Goal: Task Accomplishment & Management: Manage account settings

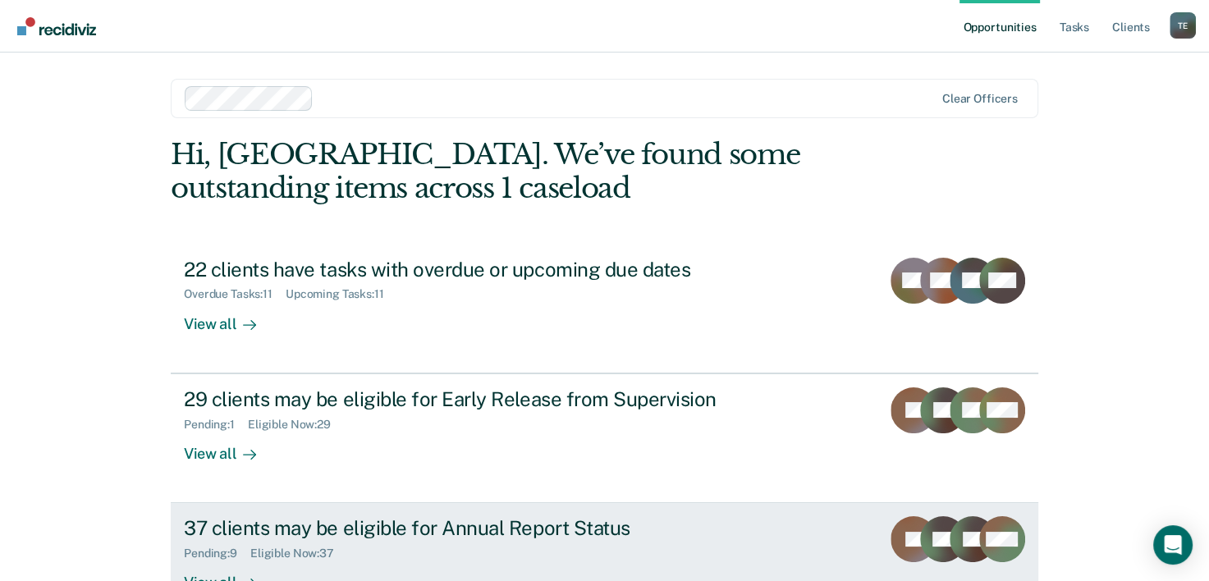
click at [337, 532] on div "37 clients may be eligible for Annual Report Status" at bounding box center [472, 528] width 576 height 24
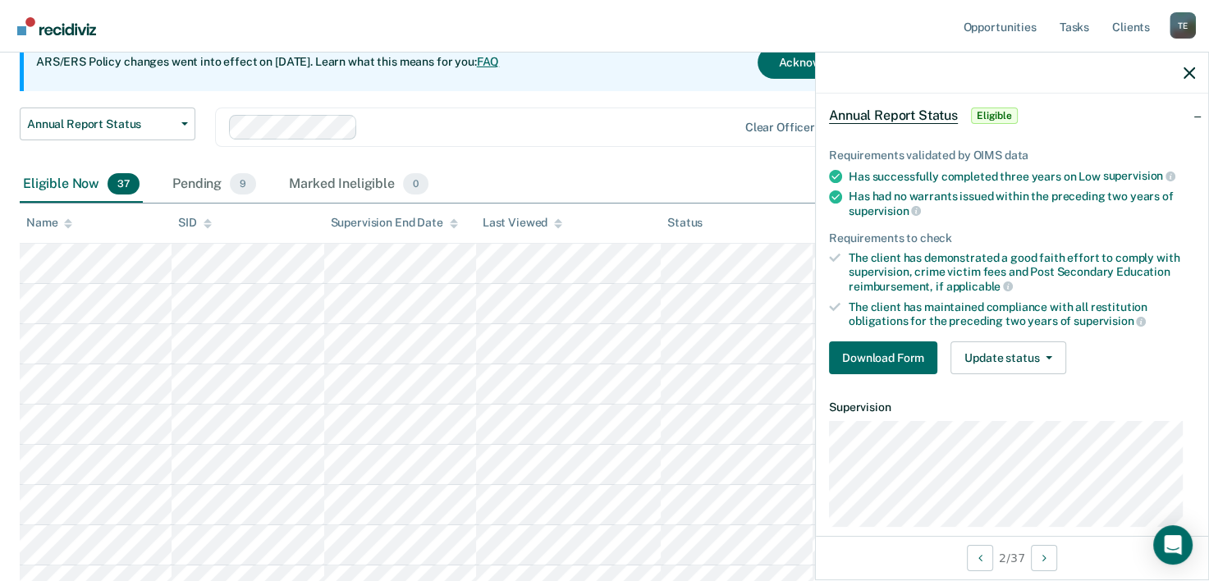
scroll to position [68, 0]
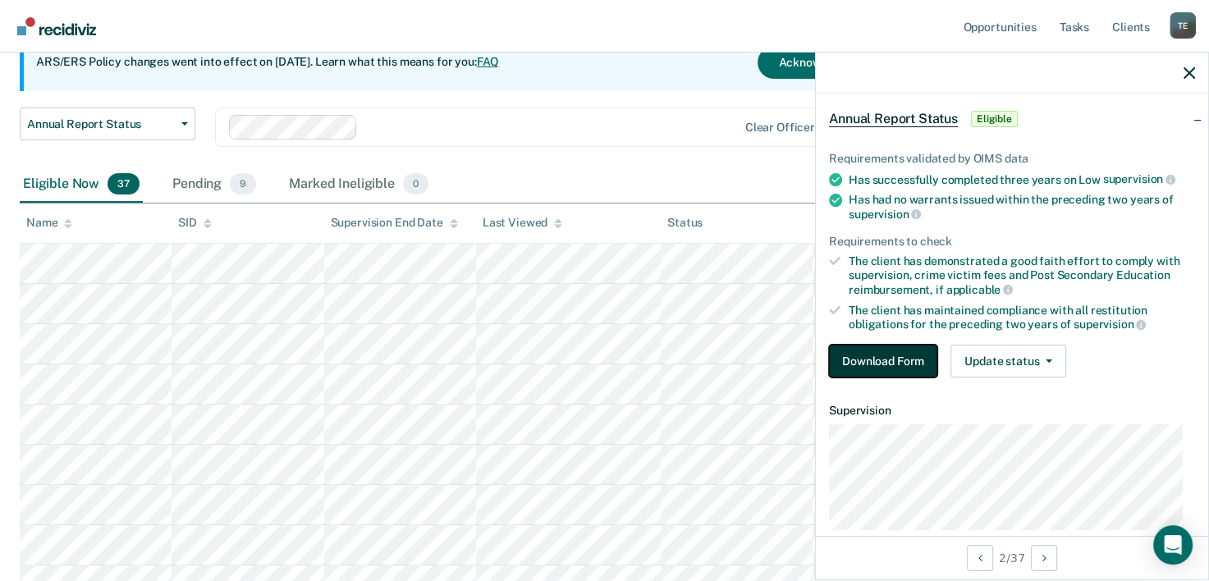
click at [924, 355] on button "Download Form" at bounding box center [883, 361] width 108 height 33
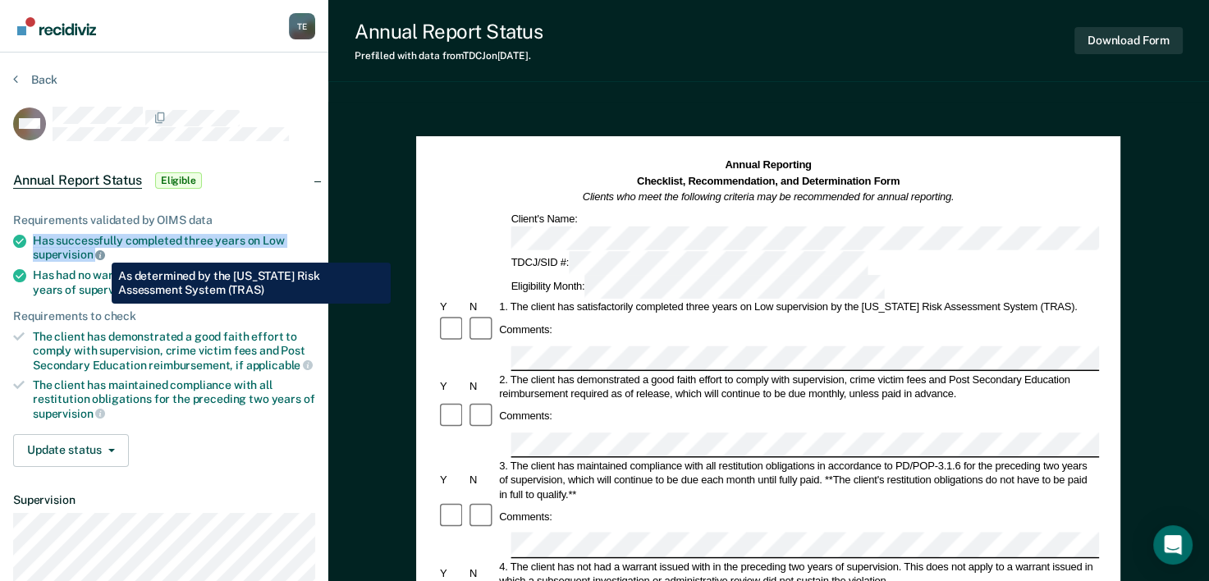
drag, startPoint x: 31, startPoint y: 238, endPoint x: 99, endPoint y: 251, distance: 69.4
click at [99, 251] on li "Has successfully completed three years on Low supervision" at bounding box center [164, 248] width 302 height 28
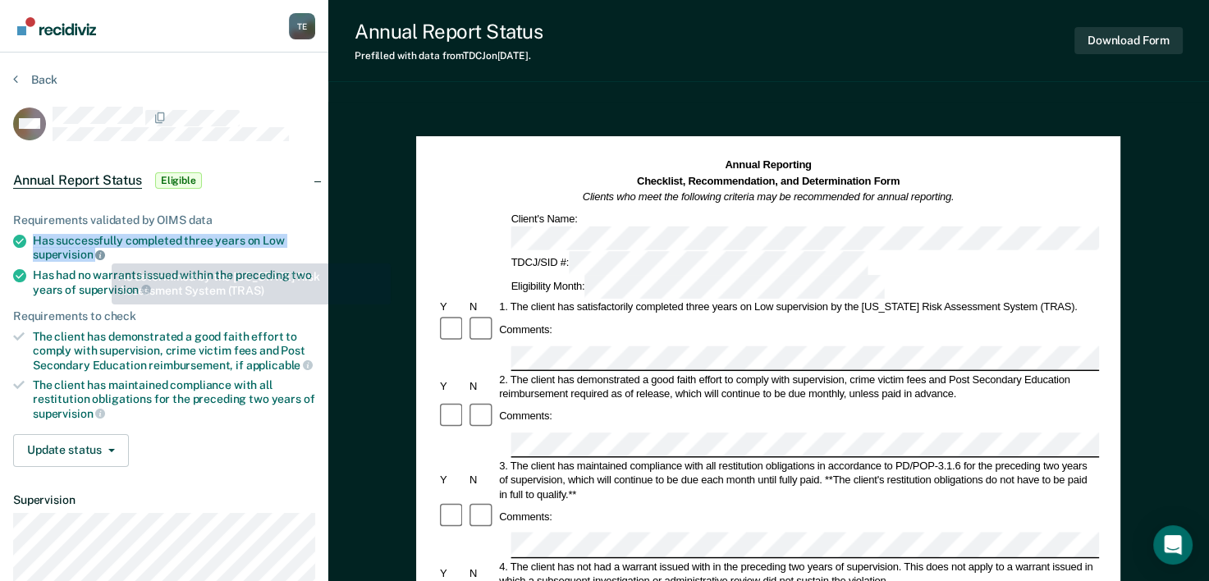
copy div "Has successfully completed three years on Low supervision"
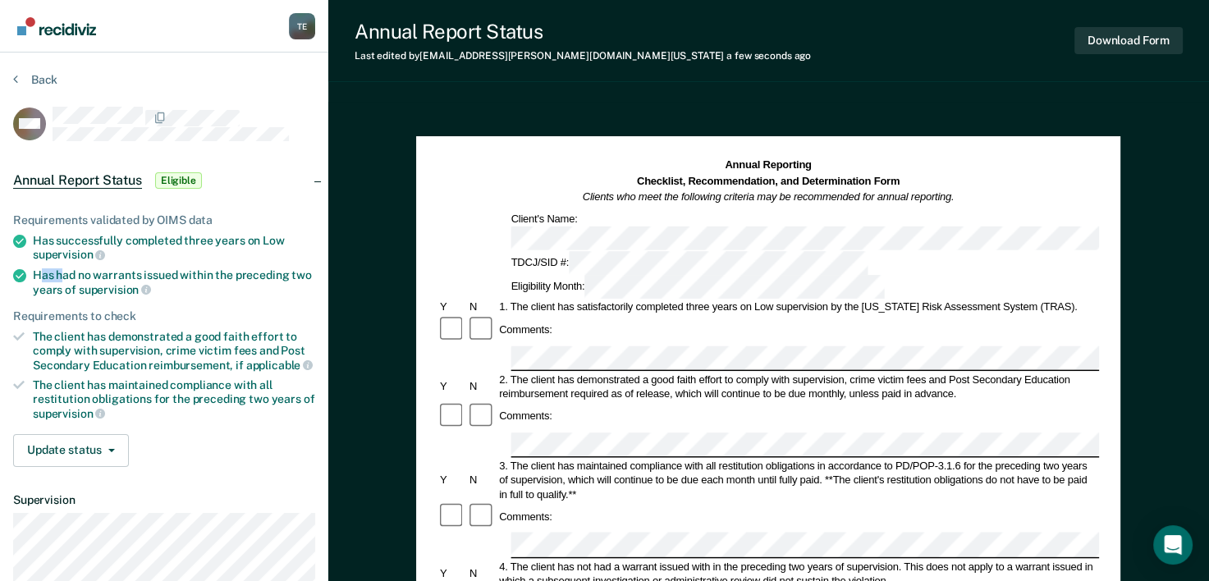
drag, startPoint x: 38, startPoint y: 266, endPoint x: 66, endPoint y: 273, distance: 28.9
click at [66, 273] on div "Has had no warrants issued within the preceding two years of supervision" at bounding box center [174, 282] width 282 height 28
drag, startPoint x: 32, startPoint y: 271, endPoint x: 135, endPoint y: 287, distance: 103.9
click at [135, 287] on li "Has had no warrants issued within the preceding two years of supervision" at bounding box center [164, 282] width 302 height 28
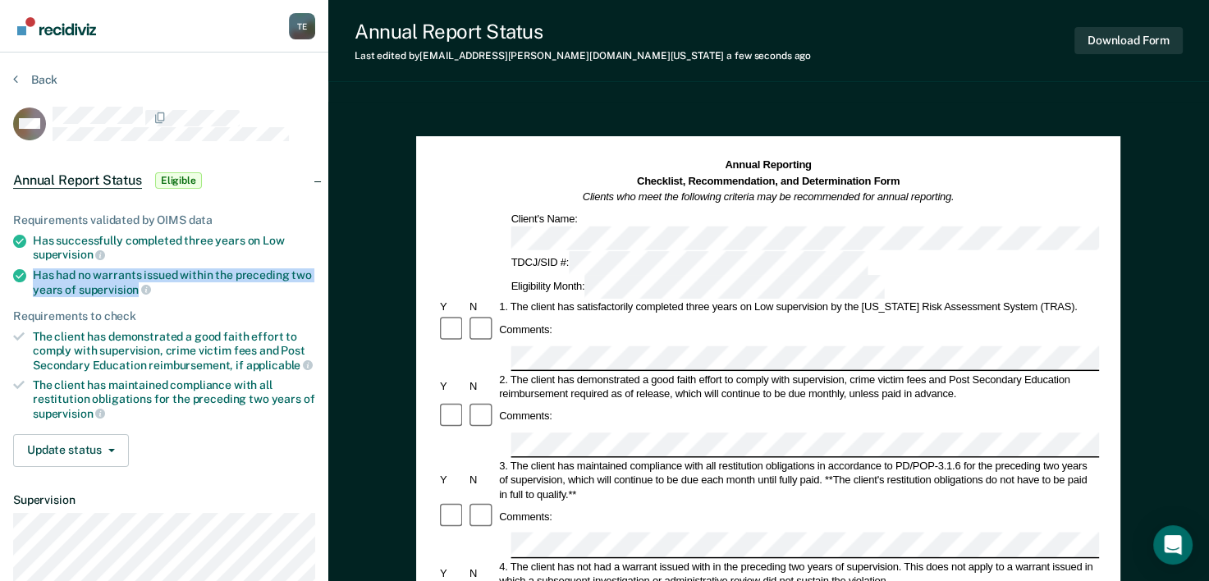
copy div "Has had no warrants issued within the preceding two years of supervision"
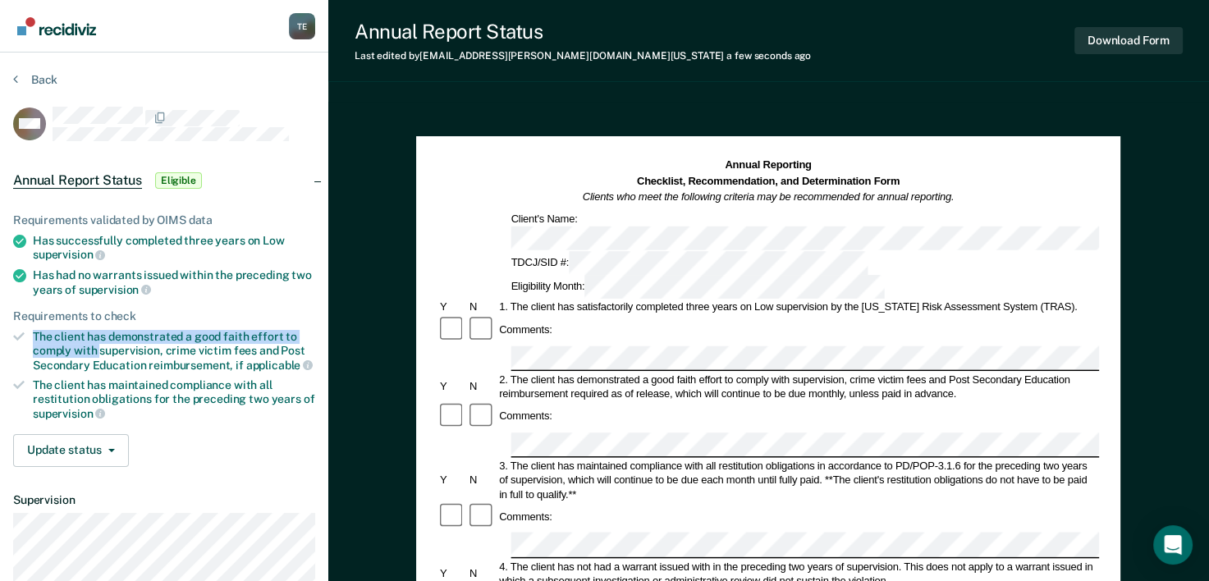
drag, startPoint x: 35, startPoint y: 326, endPoint x: 99, endPoint y: 345, distance: 66.8
click at [99, 345] on div "The client has demonstrated a good faith effort to comply with supervision, cri…" at bounding box center [174, 351] width 282 height 42
copy div "The client has demonstrated a good faith effort to comply with"
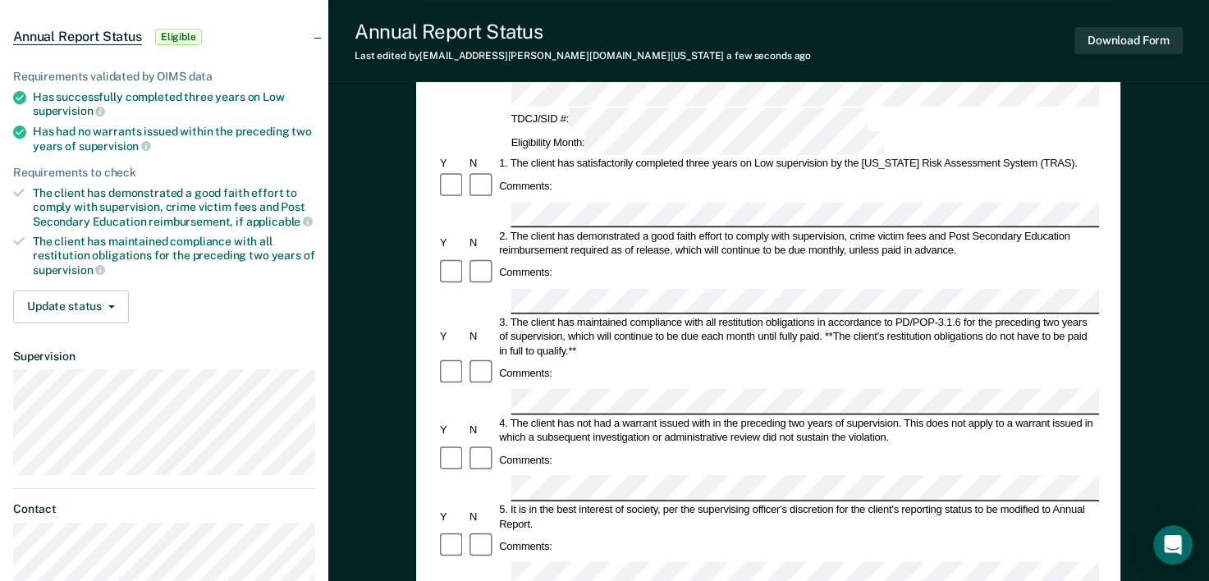
scroll to position [141, 0]
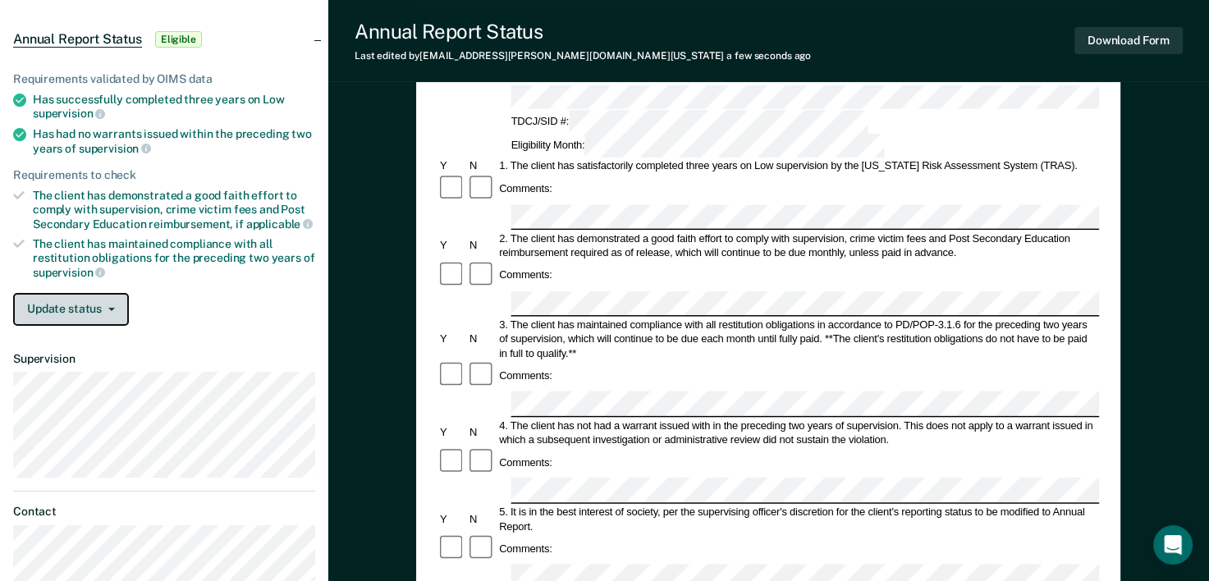
click at [98, 306] on button "Update status" at bounding box center [71, 309] width 116 height 33
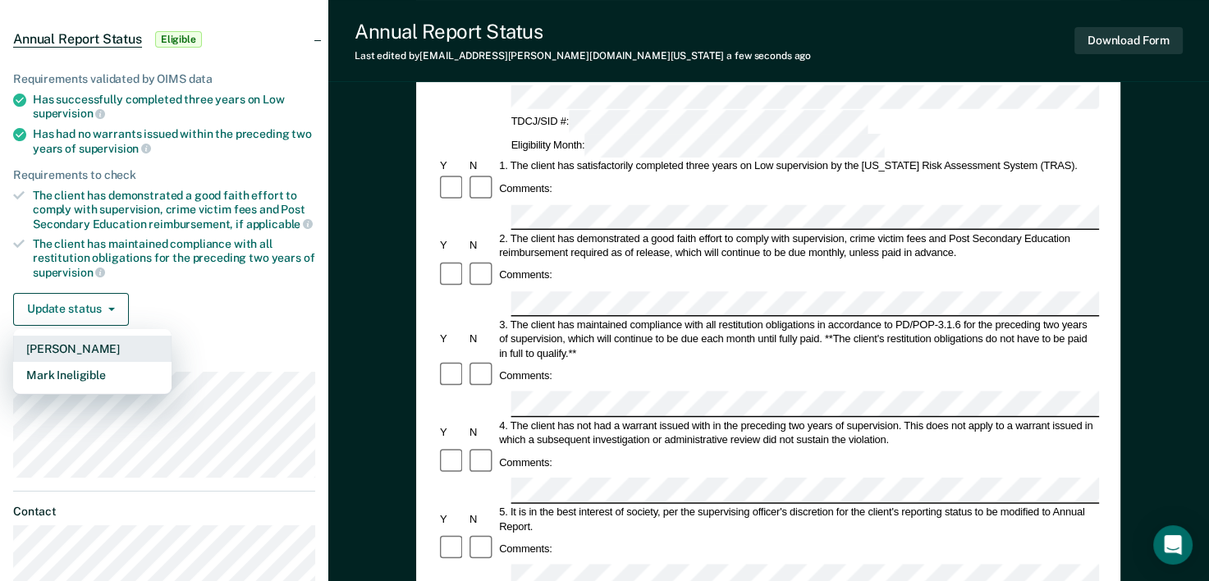
click at [107, 350] on button "Mark Pending" at bounding box center [92, 349] width 158 height 26
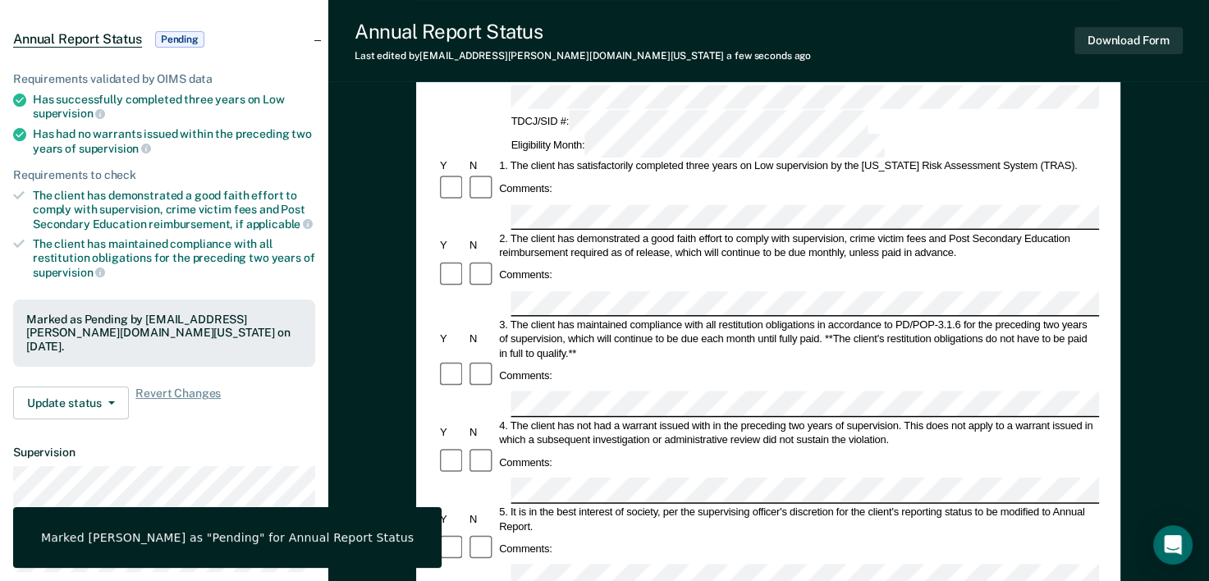
click at [754, 110] on div "TDCJ/SID #: Eligibility Month:" at bounding box center [769, 134] width 662 height 48
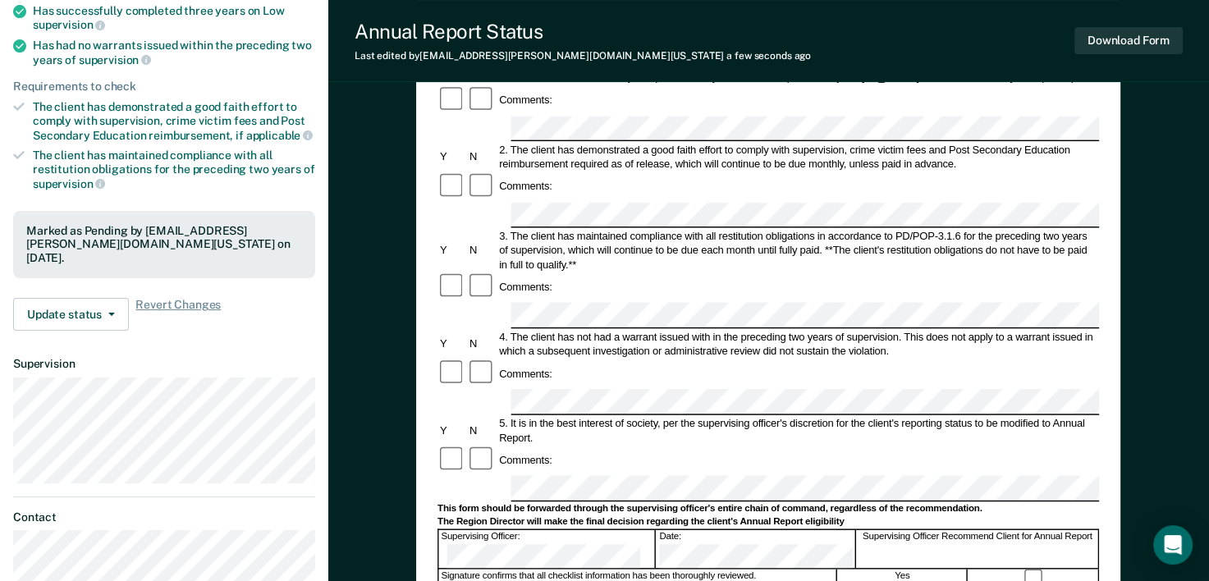
scroll to position [208, 0]
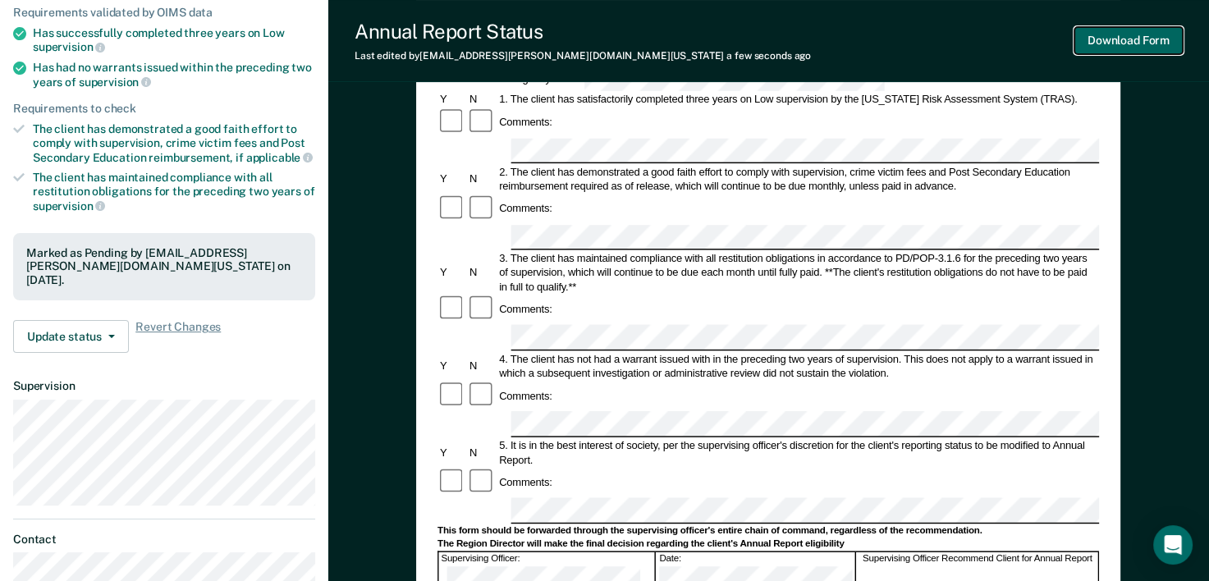
click at [1167, 27] on button "Download Form" at bounding box center [1129, 40] width 108 height 27
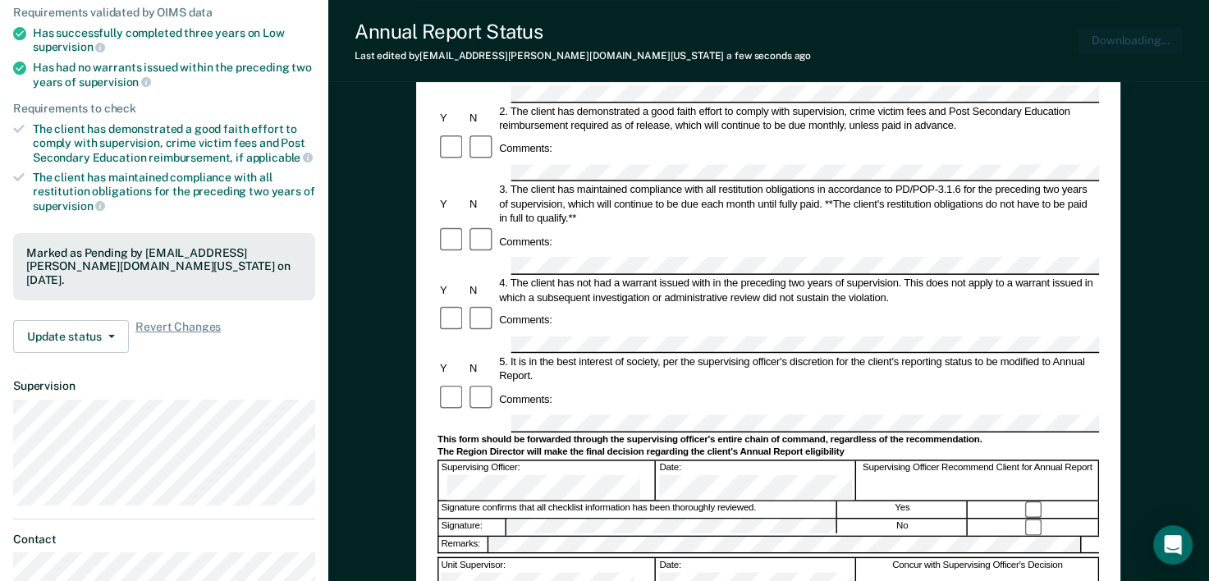
scroll to position [0, 0]
click at [85, 351] on div "Requirements validated by OIMS data Has successfully completed three years on L…" at bounding box center [164, 172] width 328 height 387
click at [82, 336] on button "Update status" at bounding box center [71, 336] width 116 height 33
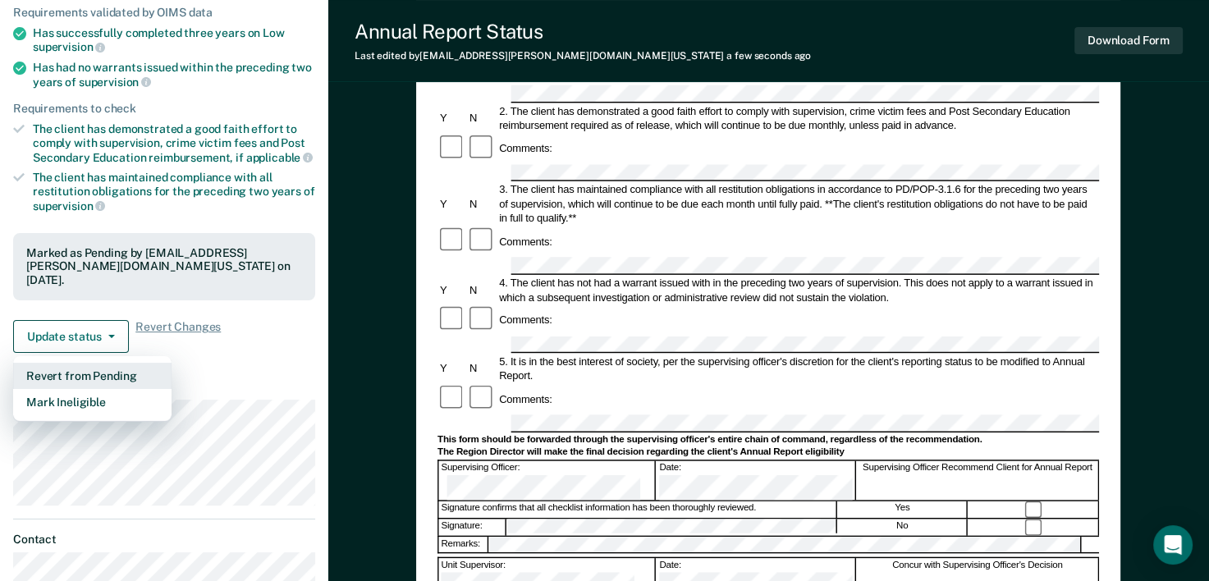
click at [92, 374] on button "Revert from Pending" at bounding box center [92, 376] width 158 height 26
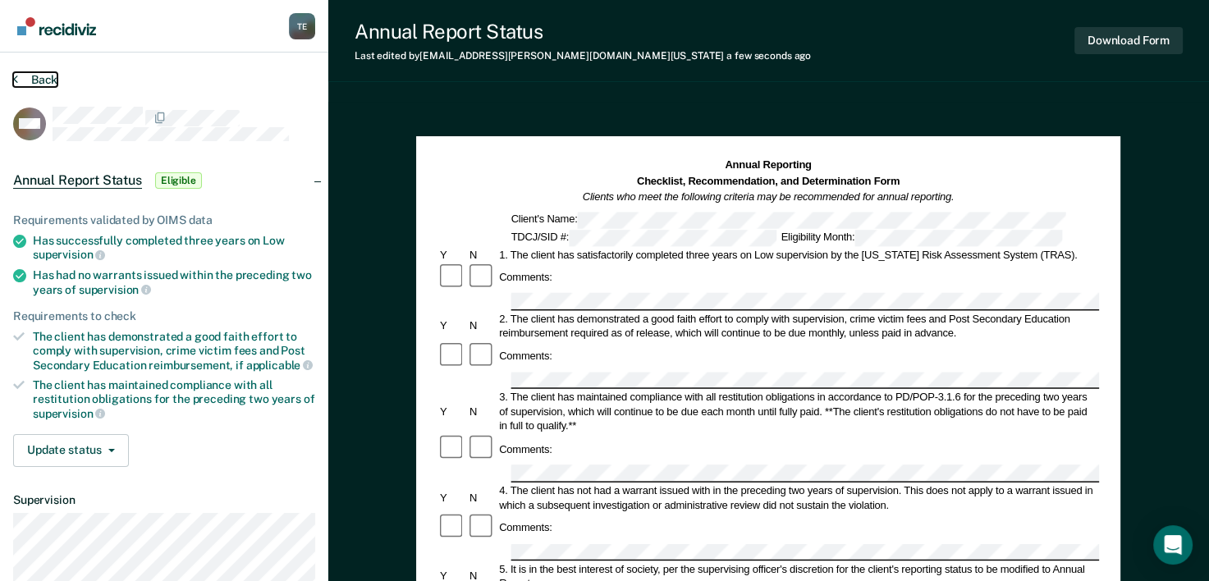
click at [57, 72] on button "Back" at bounding box center [35, 79] width 44 height 15
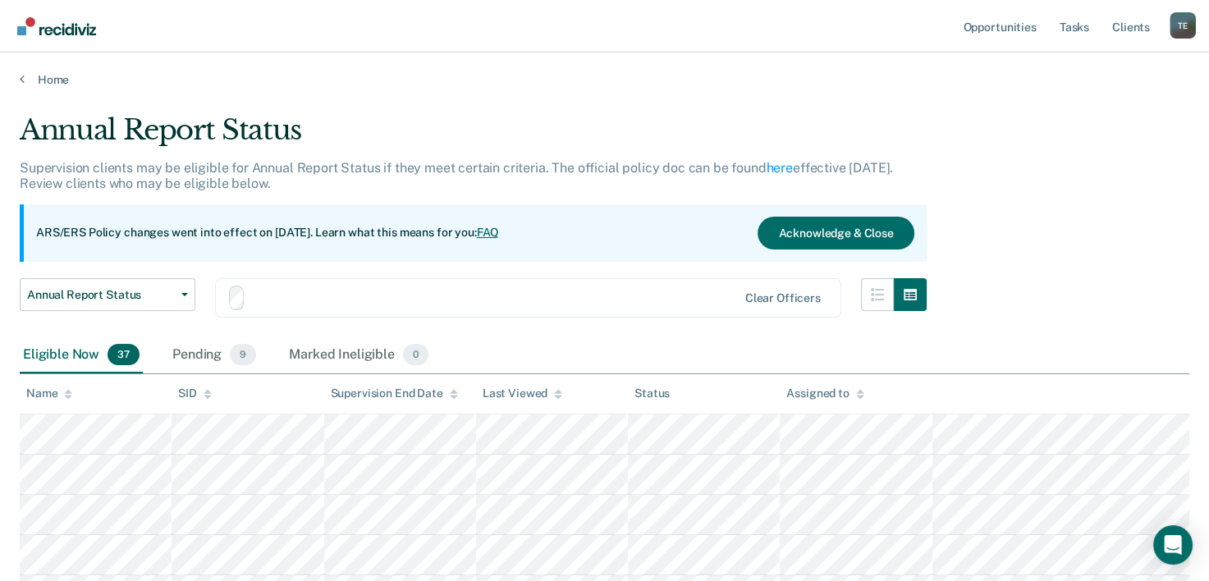
scroll to position [171, 0]
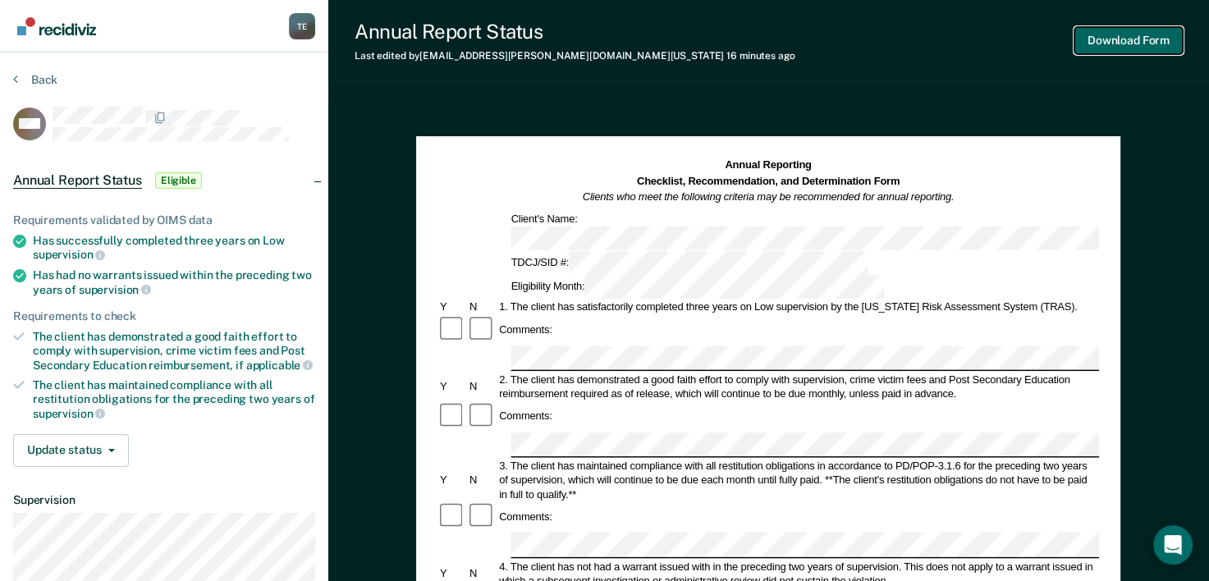
click at [1116, 34] on button "Download Form" at bounding box center [1129, 40] width 108 height 27
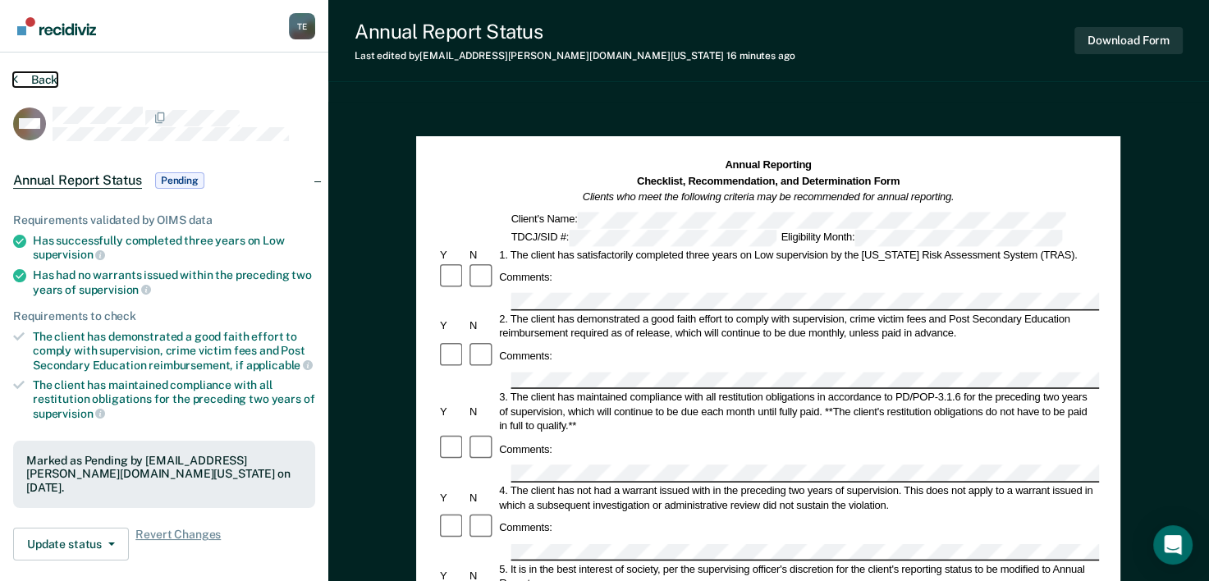
click at [25, 72] on button "Back" at bounding box center [35, 79] width 44 height 15
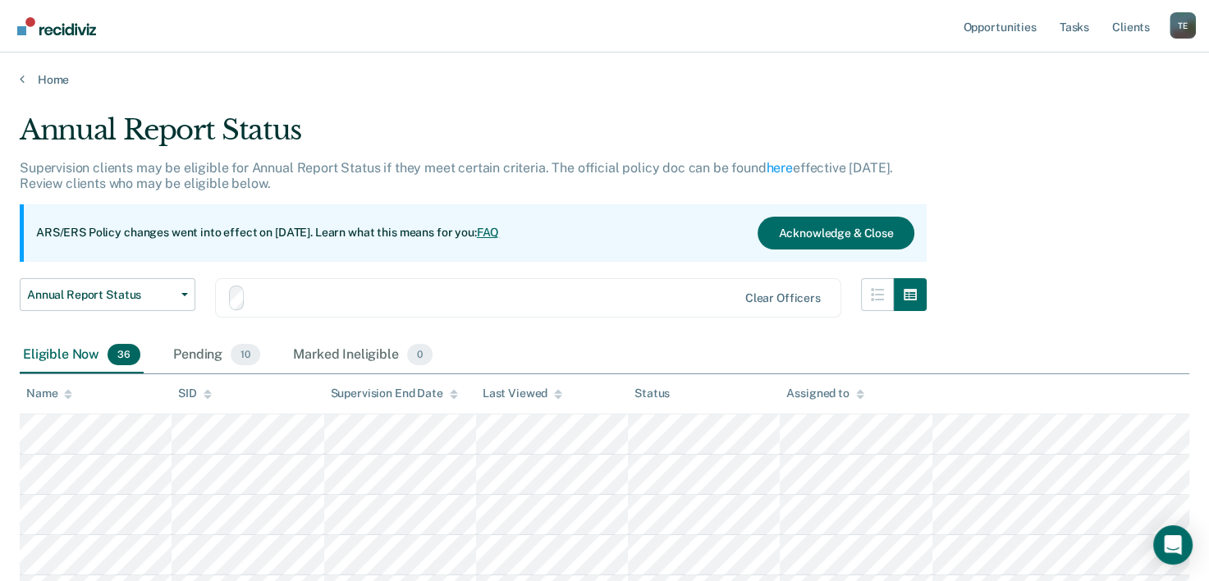
scroll to position [171, 0]
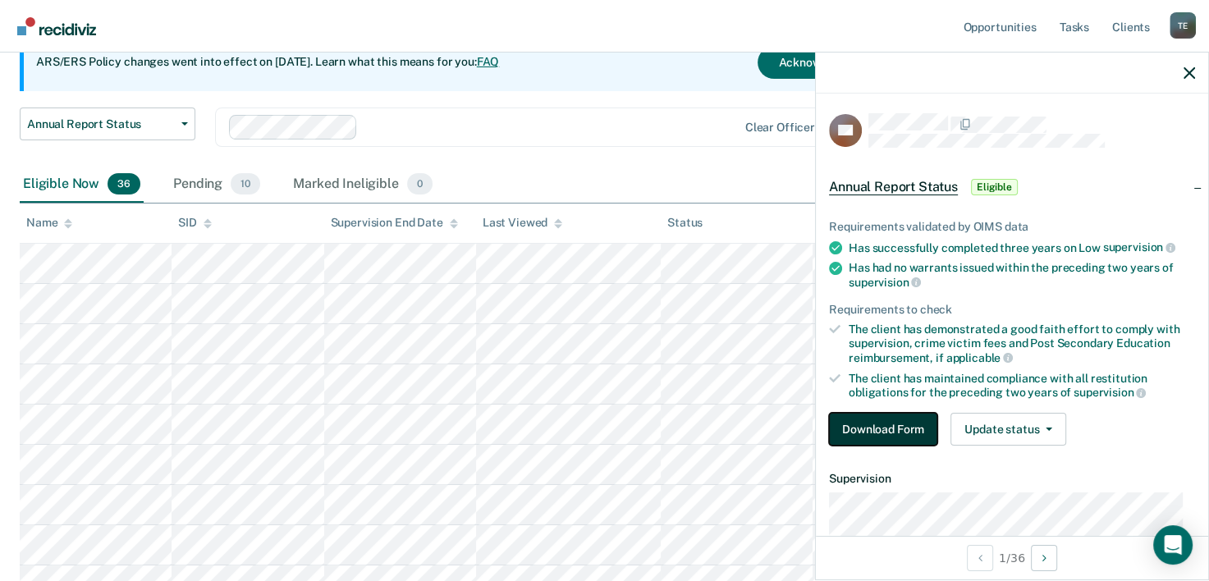
click at [888, 415] on button "Download Form" at bounding box center [883, 429] width 108 height 33
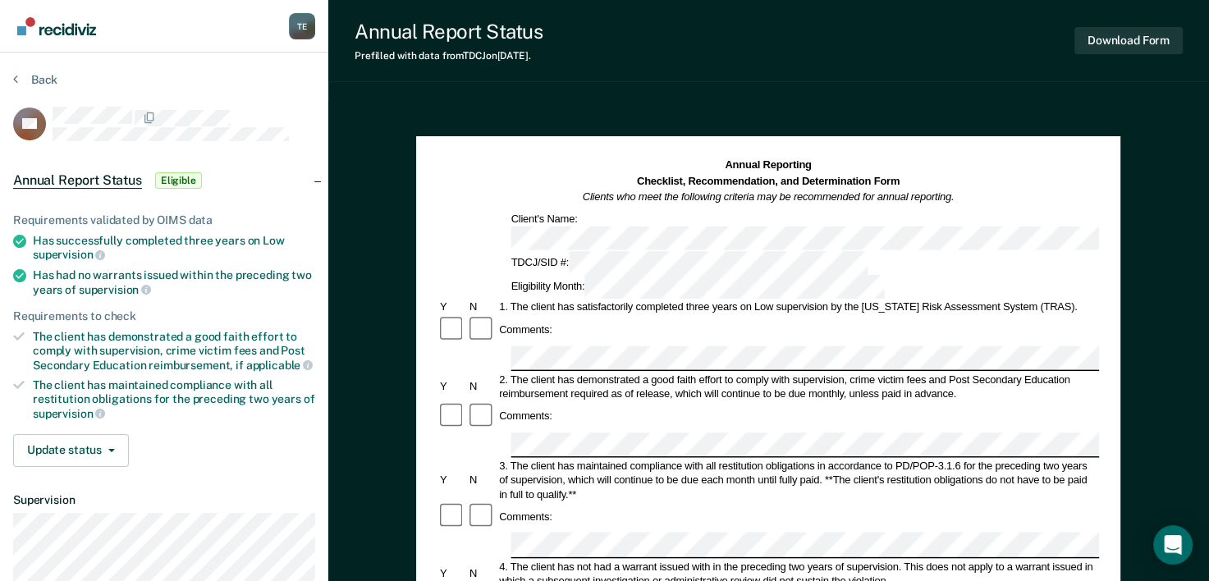
click at [814, 226] on div "Annual Reporting Checklist, Recommendation, and Determination Form Clients who …" at bounding box center [769, 228] width 662 height 141
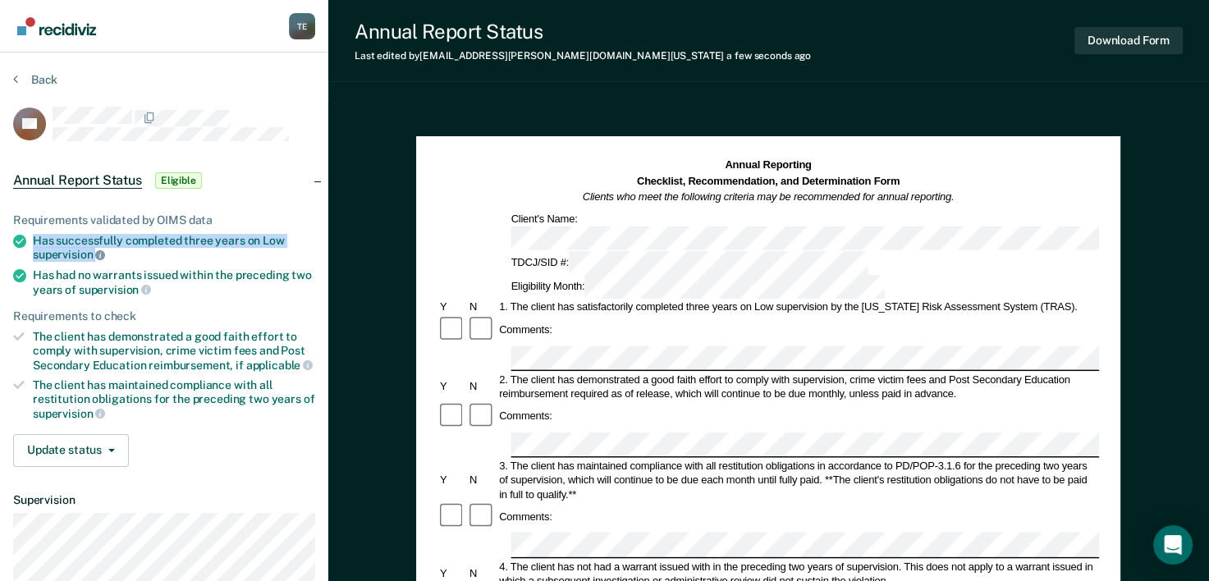
drag, startPoint x: 35, startPoint y: 242, endPoint x: 97, endPoint y: 250, distance: 62.1
click at [97, 250] on div "Has successfully completed three years on Low supervision" at bounding box center [174, 248] width 282 height 28
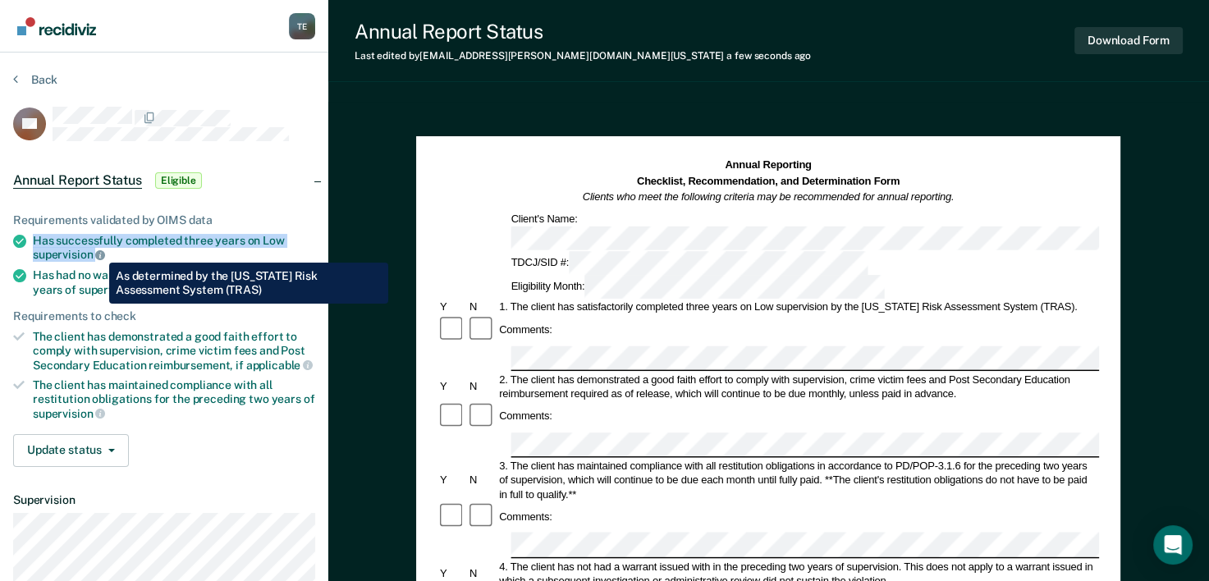
copy div "Has successfully completed three years on Low supervision"
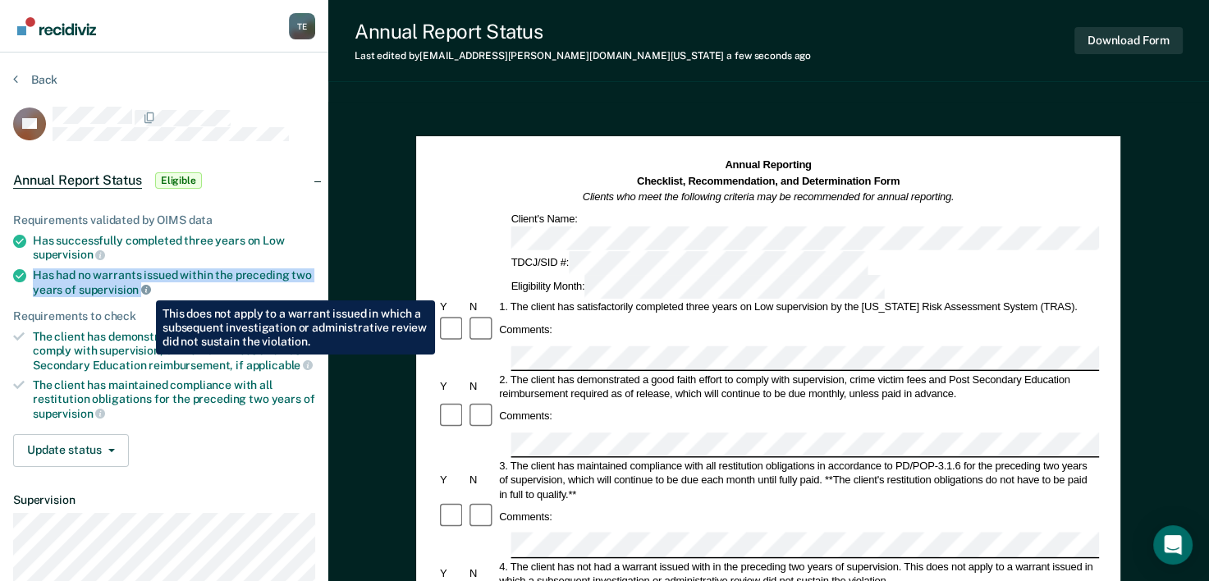
drag, startPoint x: 32, startPoint y: 270, endPoint x: 144, endPoint y: 288, distance: 113.1
click at [144, 288] on li "Has had no warrants issued within the preceding two years of supervision" at bounding box center [164, 282] width 302 height 28
copy div "Has had no warrants issued within the preceding two years of supervision"
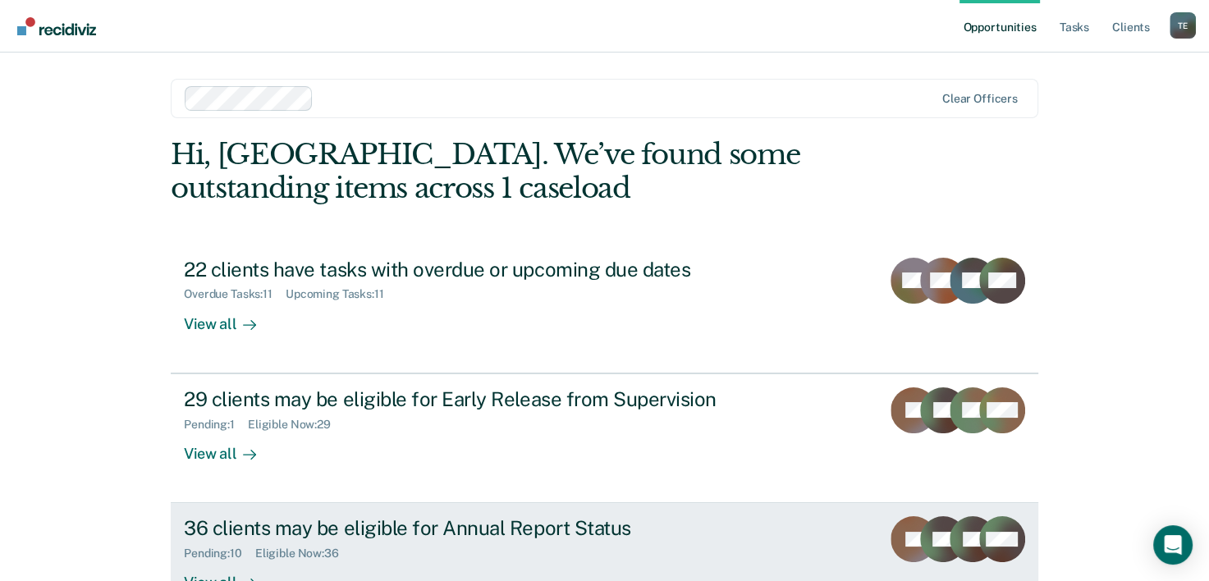
click at [554, 557] on div "Pending : 10 Eligible Now : 36" at bounding box center [472, 550] width 576 height 21
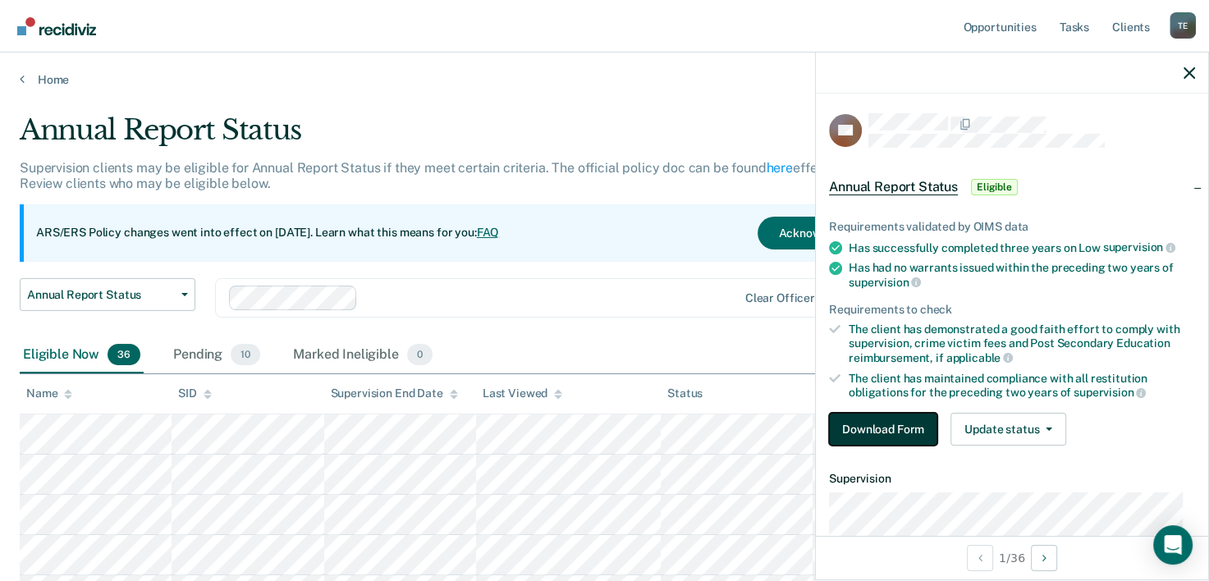
click at [871, 430] on button "Download Form" at bounding box center [883, 429] width 108 height 33
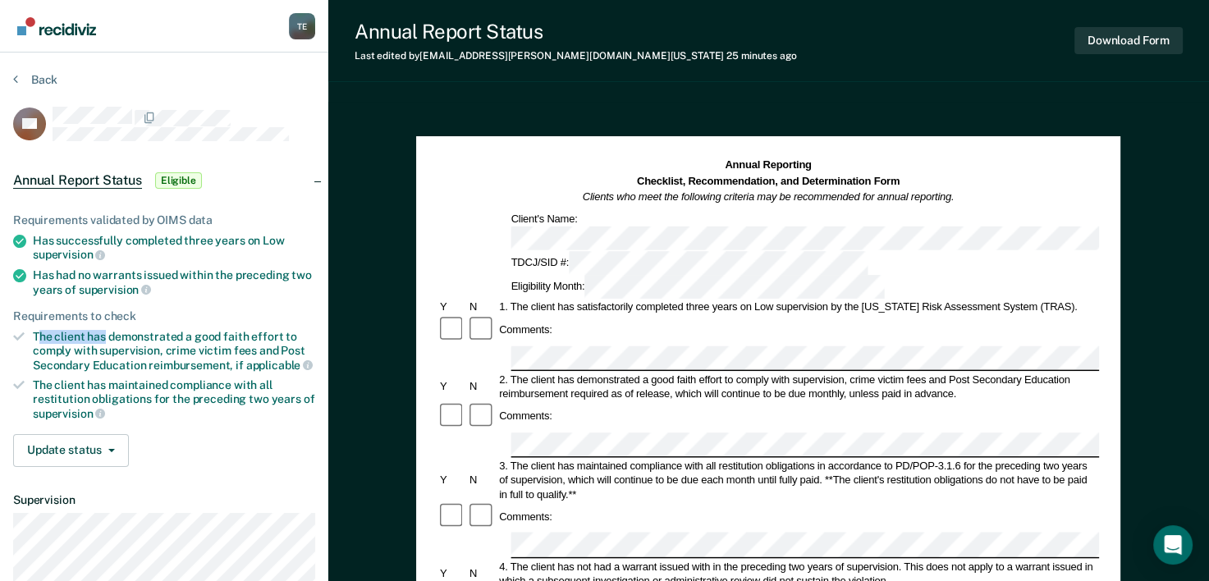
drag, startPoint x: 36, startPoint y: 329, endPoint x: 84, endPoint y: 335, distance: 48.0
click at [84, 335] on div "The client has demonstrated a good faith effort to comply with supervision, cri…" at bounding box center [174, 351] width 282 height 42
drag, startPoint x: 84, startPoint y: 335, endPoint x: 94, endPoint y: 348, distance: 16.9
click at [94, 348] on li "The client has demonstrated a good faith effort to comply with supervision, cri…" at bounding box center [164, 351] width 302 height 42
copy div "The client has demonstrated a good faith effort to comply with"
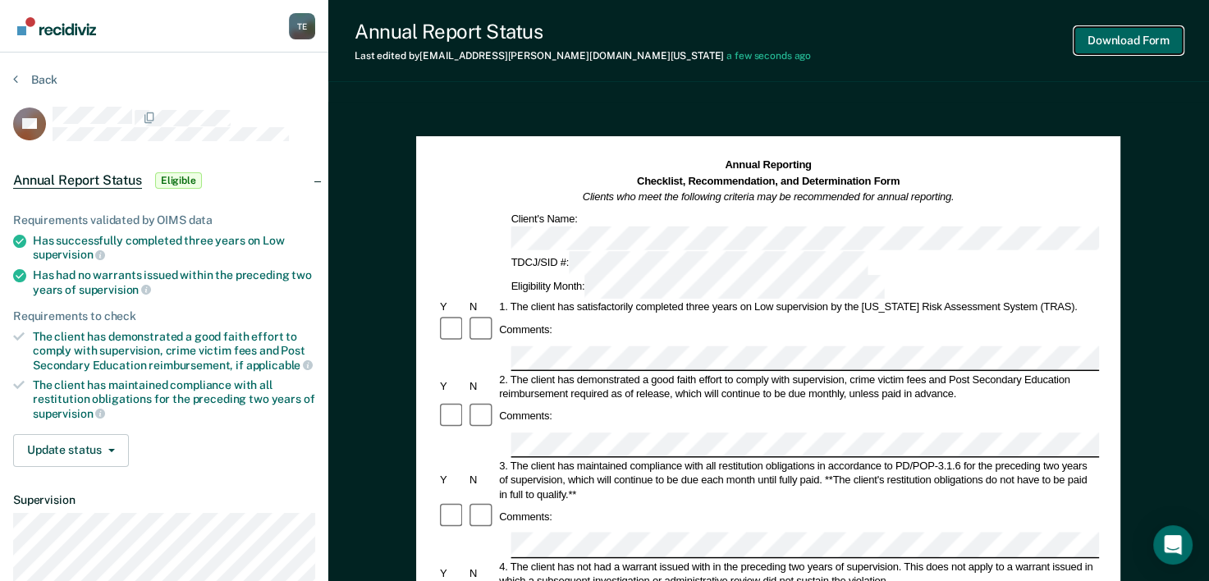
click at [1094, 44] on button "Download Form" at bounding box center [1129, 40] width 108 height 27
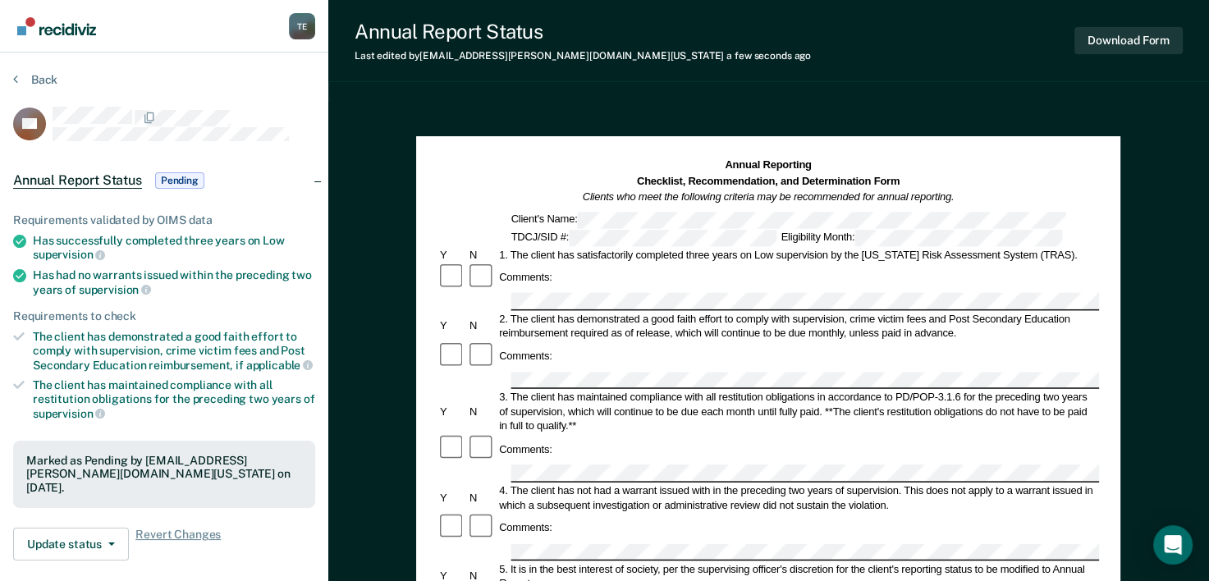
click at [152, 509] on div "Requirements validated by OIMS data Has successfully completed three years on L…" at bounding box center [164, 380] width 328 height 387
click at [94, 539] on button "Update status" at bounding box center [71, 544] width 116 height 33
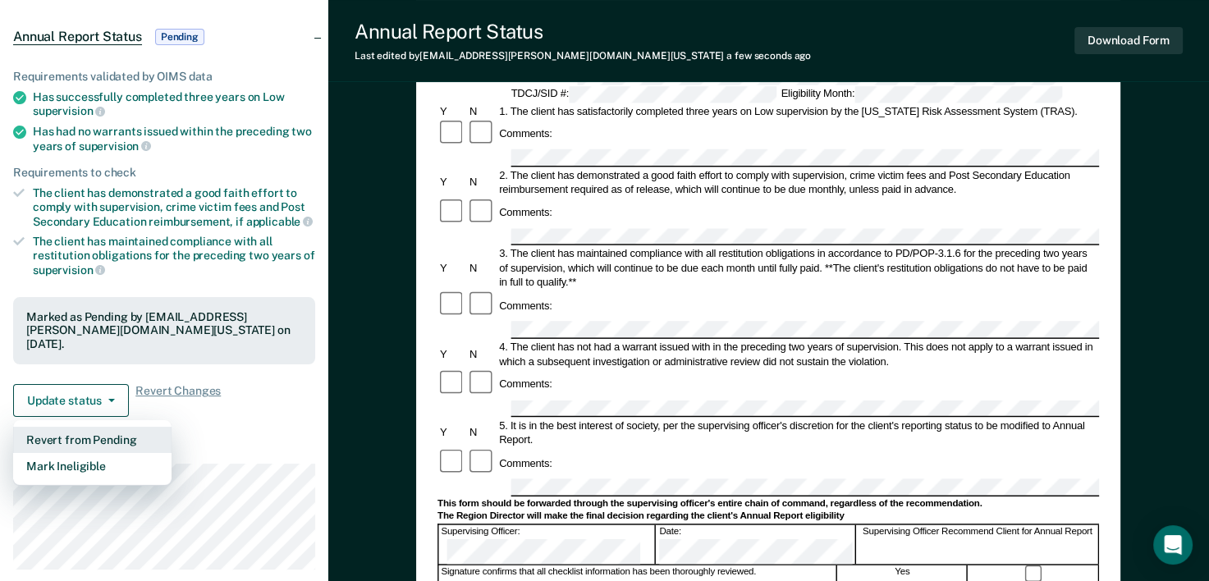
scroll to position [207, 0]
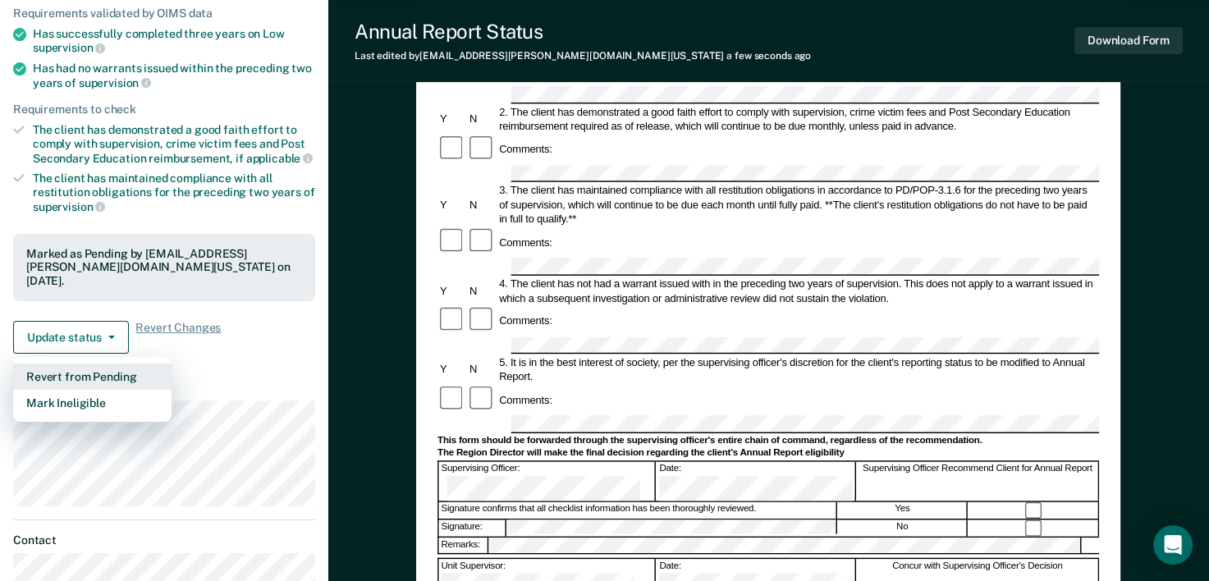
click at [109, 397] on button "Mark Ineligible" at bounding box center [92, 403] width 158 height 26
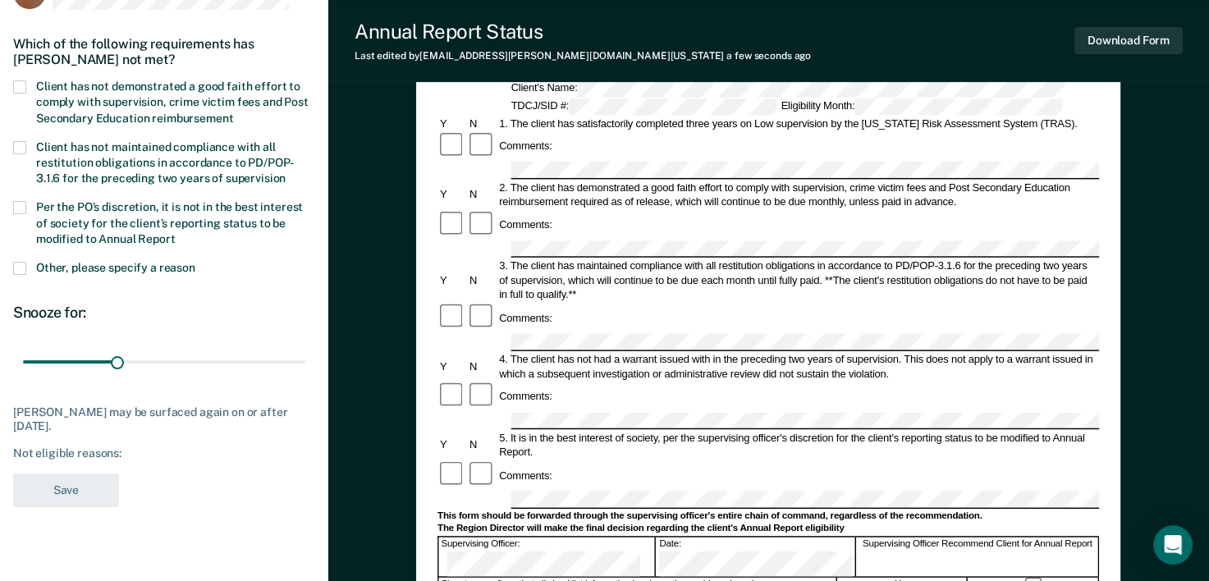
scroll to position [56, 0]
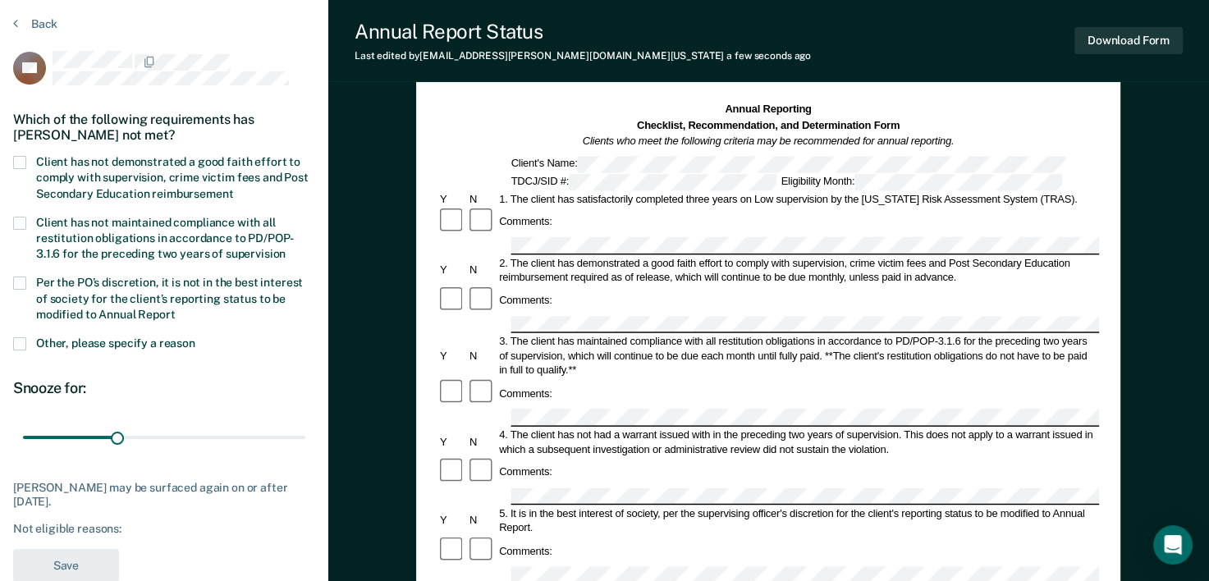
click at [27, 157] on label "Client has not demonstrated a good faith effort to comply with supervision, cri…" at bounding box center [164, 180] width 302 height 48
click at [233, 188] on input "Client has not demonstrated a good faith effort to comply with supervision, cri…" at bounding box center [233, 188] width 0 height 0
click at [89, 555] on button "Save" at bounding box center [66, 566] width 106 height 34
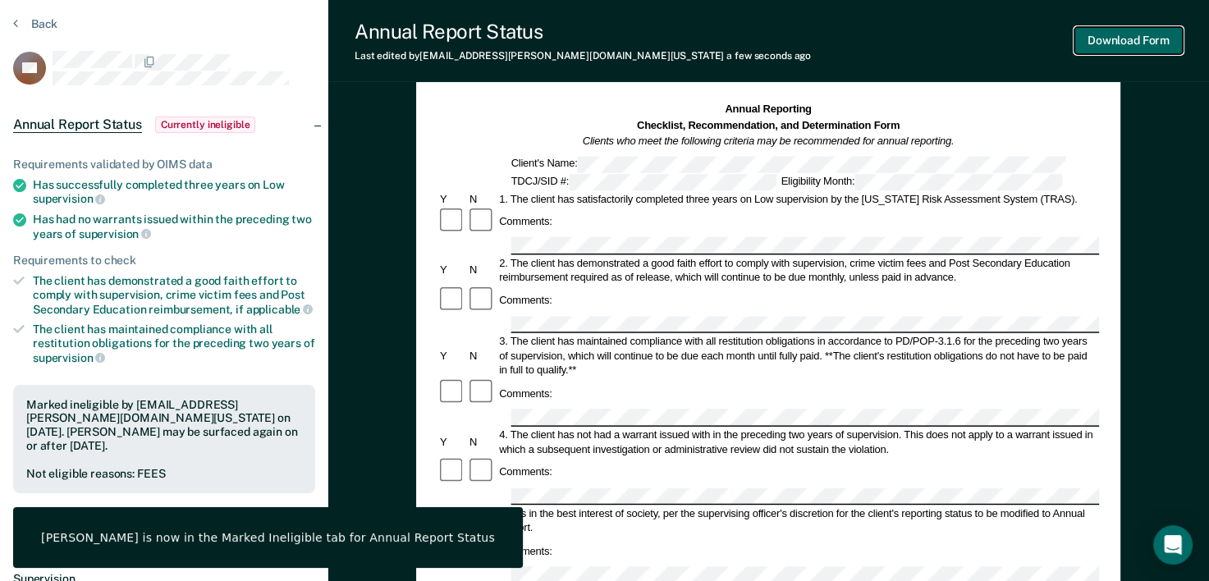
click at [1136, 42] on button "Download Form" at bounding box center [1129, 40] width 108 height 27
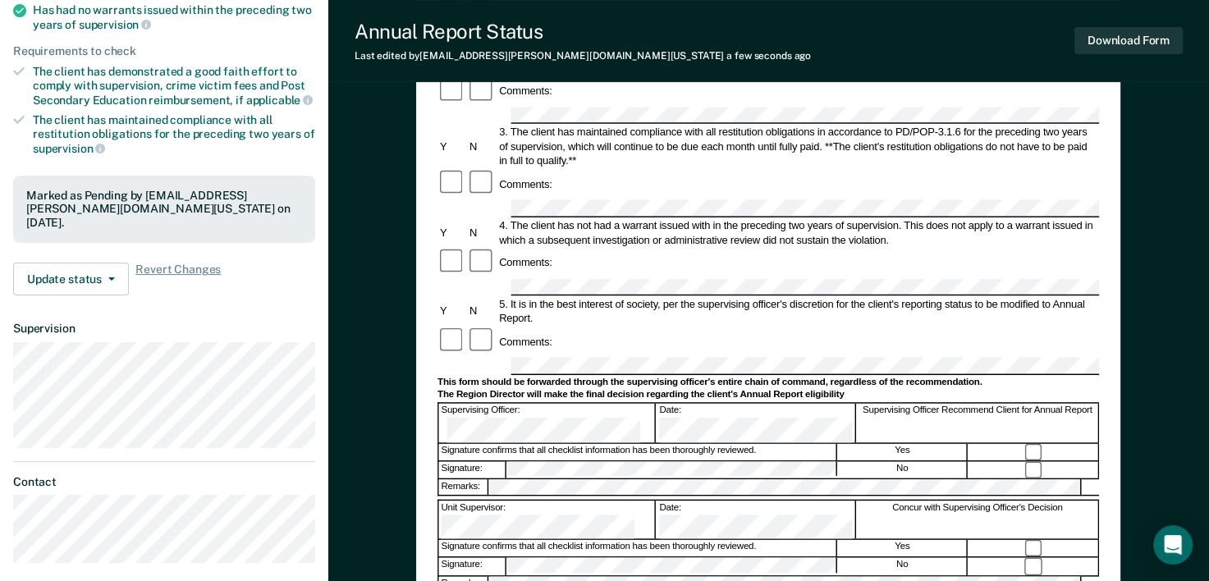
scroll to position [266, 0]
click at [1103, 33] on button "Download Form" at bounding box center [1129, 40] width 108 height 27
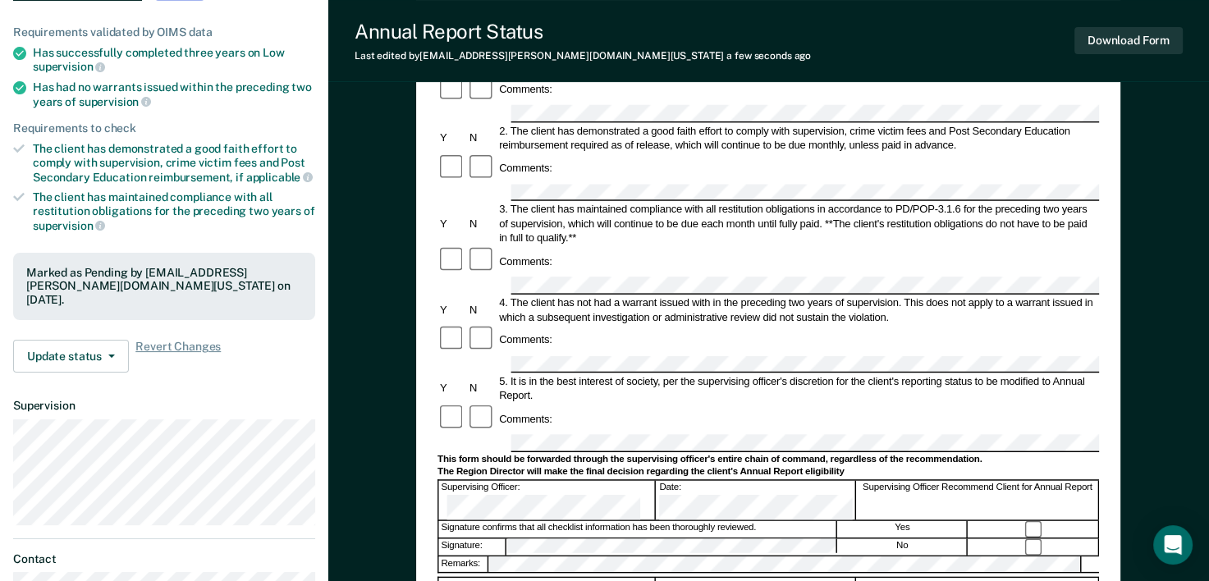
scroll to position [0, 0]
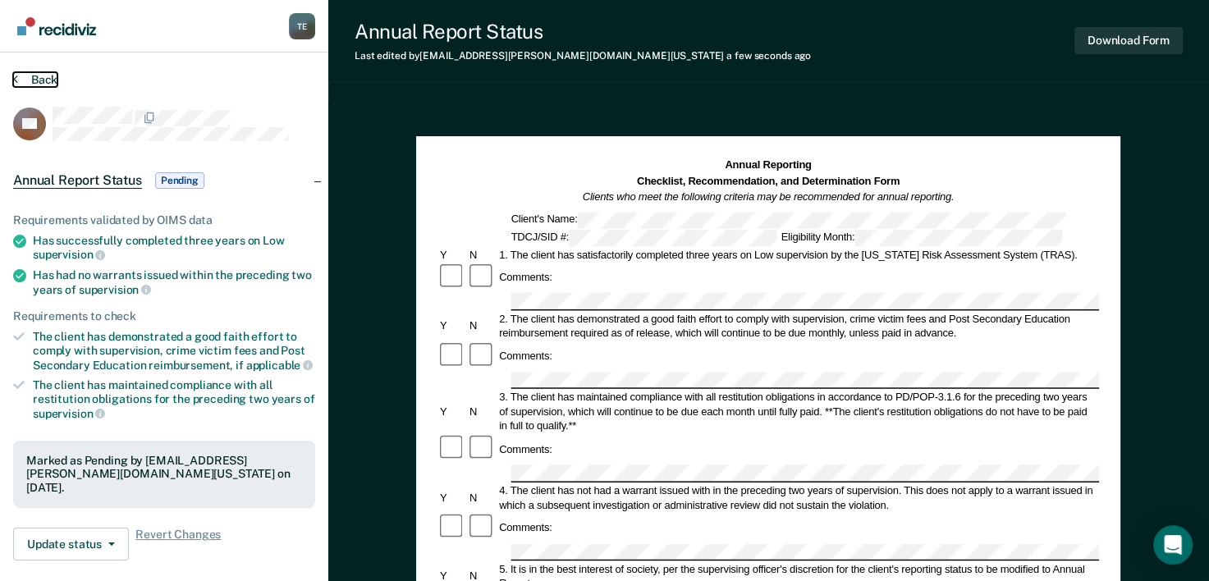
click at [37, 78] on button "Back" at bounding box center [35, 79] width 44 height 15
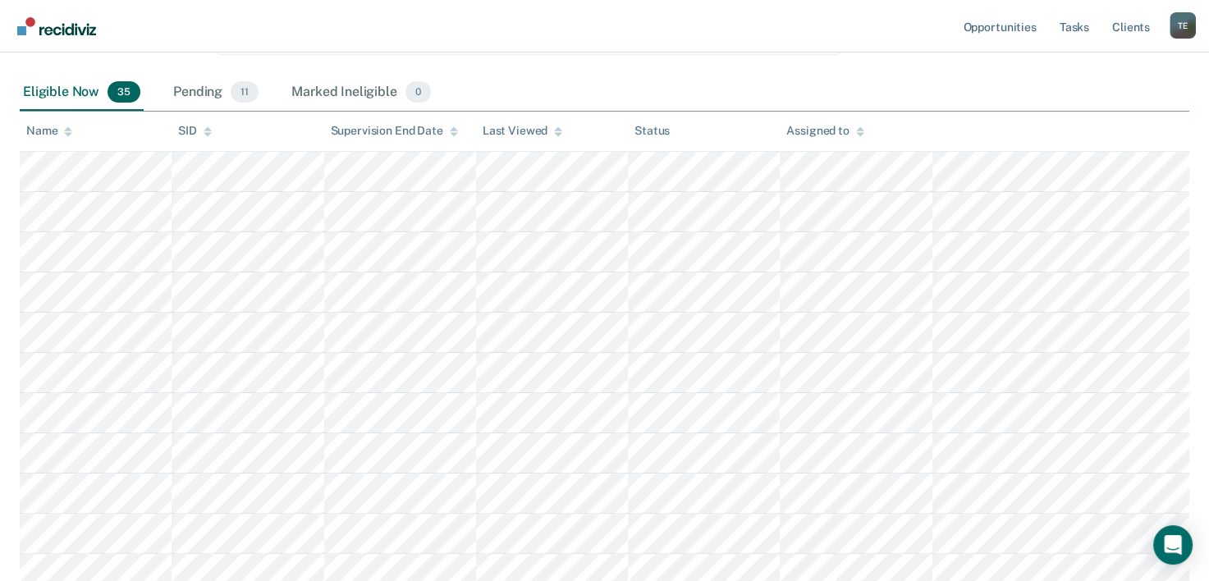
scroll to position [267, 0]
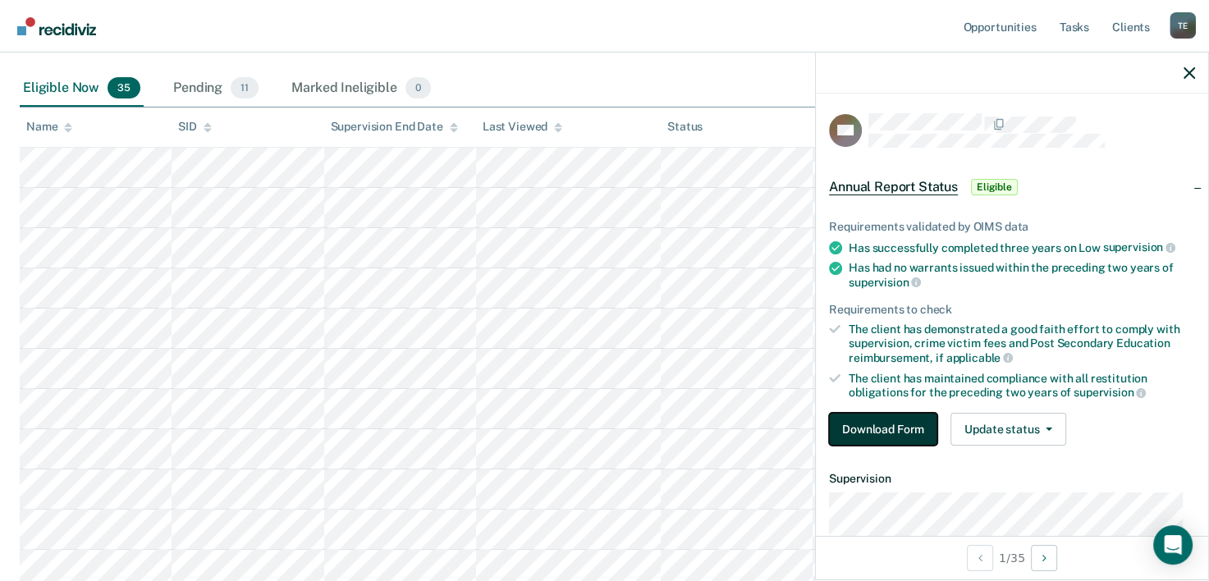
click at [868, 424] on button "Download Form" at bounding box center [883, 429] width 108 height 33
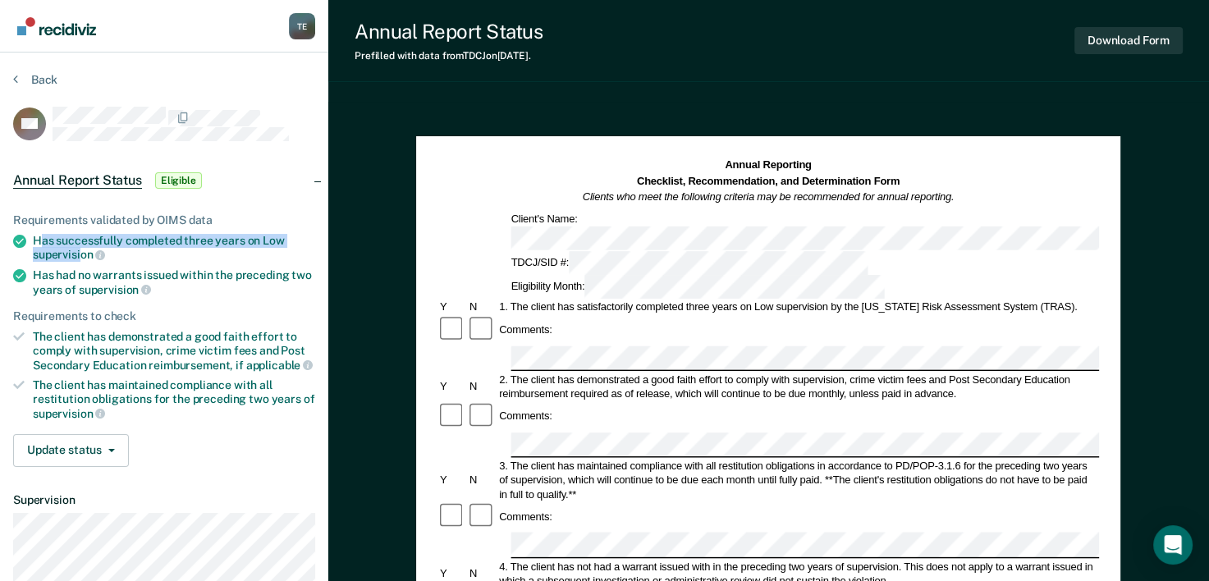
drag, startPoint x: 37, startPoint y: 236, endPoint x: 79, endPoint y: 245, distance: 42.8
click at [79, 245] on div "Has successfully completed three years on Low supervision" at bounding box center [174, 248] width 282 height 28
drag, startPoint x: 79, startPoint y: 245, endPoint x: 29, endPoint y: 240, distance: 50.4
click at [29, 240] on li "Has successfully completed three years on Low supervision" at bounding box center [164, 248] width 302 height 28
copy div "Has successfully completed three years on Low supervision"
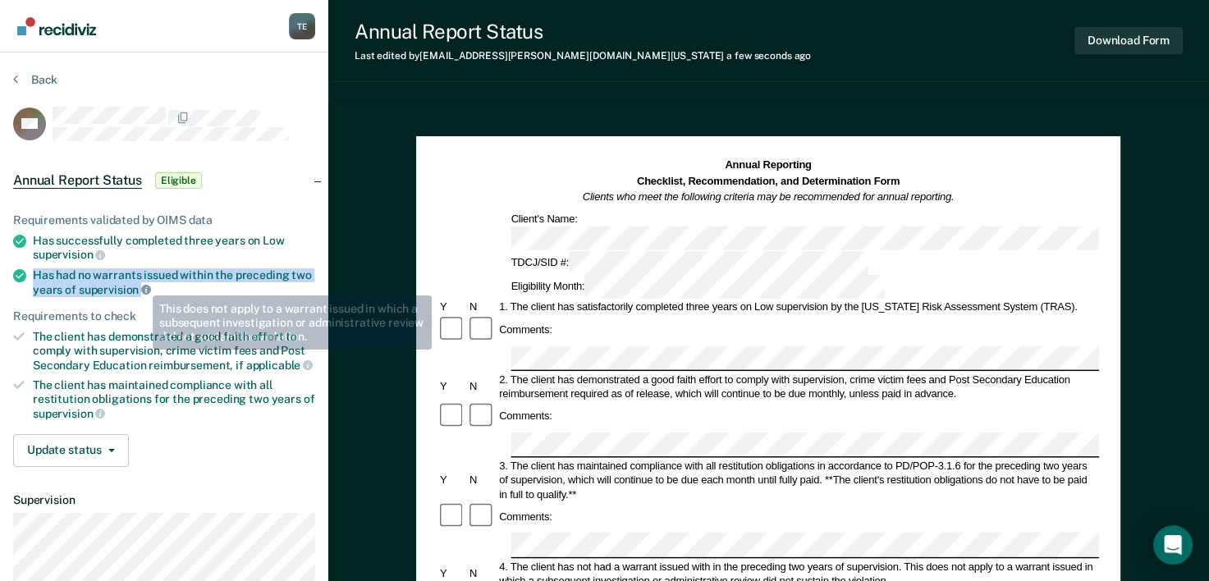
drag, startPoint x: 31, startPoint y: 272, endPoint x: 141, endPoint y: 283, distance: 110.6
click at [141, 283] on li "Has had no warrants issued within the preceding two years of supervision" at bounding box center [164, 282] width 302 height 28
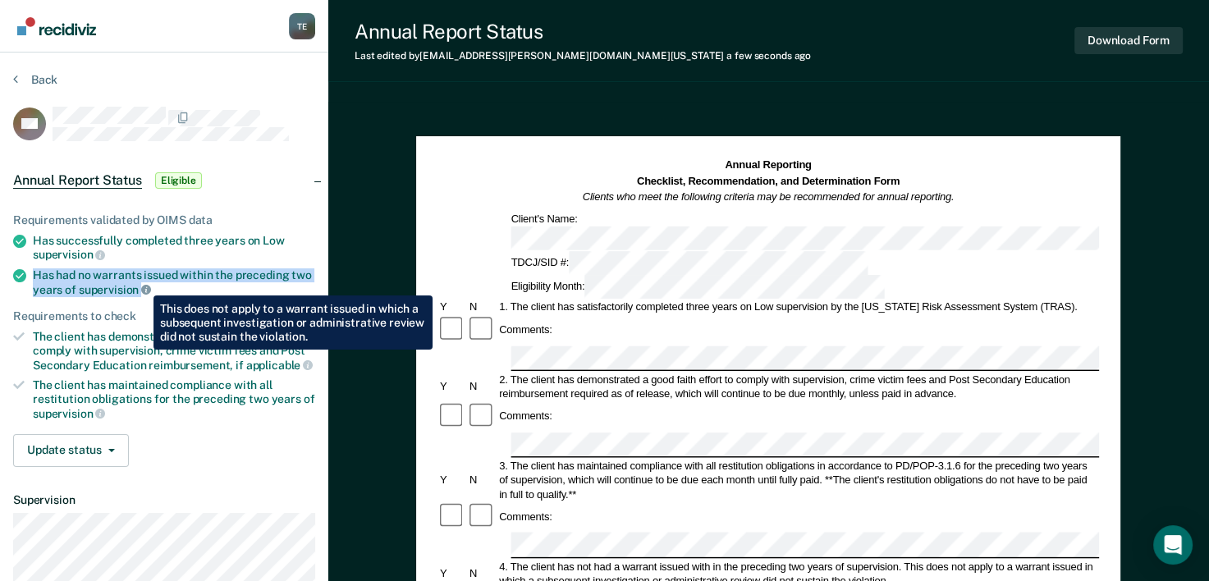
copy div "Has had no warrants issued within the preceding two years of supervision"
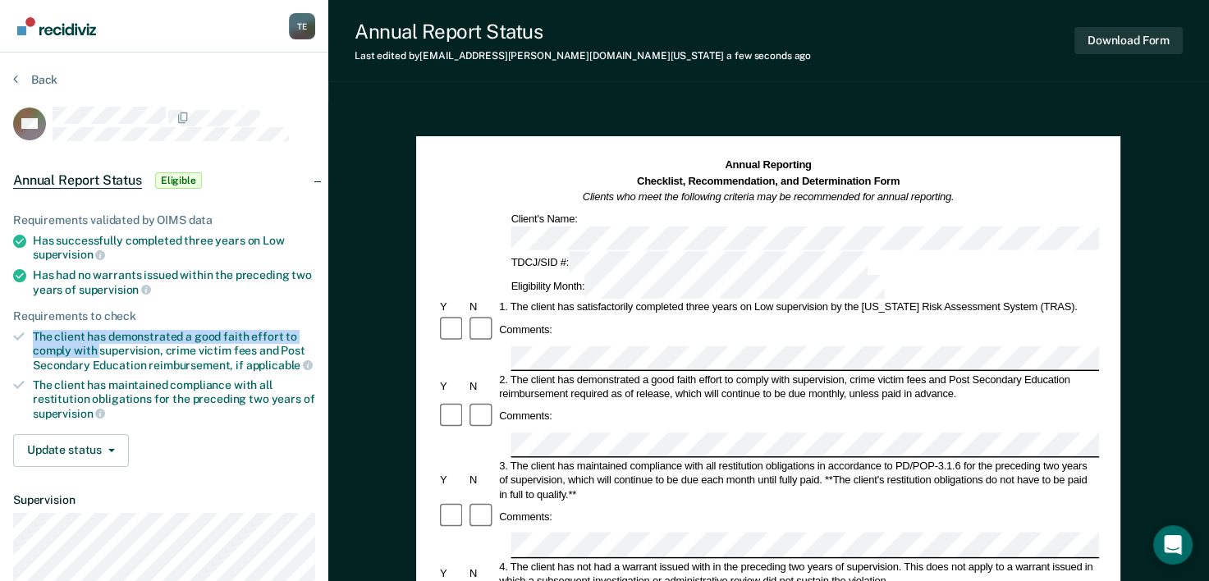
drag, startPoint x: 30, startPoint y: 328, endPoint x: 99, endPoint y: 342, distance: 70.4
click at [99, 342] on li "The client has demonstrated a good faith effort to comply with supervision, cri…" at bounding box center [164, 351] width 302 height 42
copy div "The client has demonstrated a good faith effort to comply with"
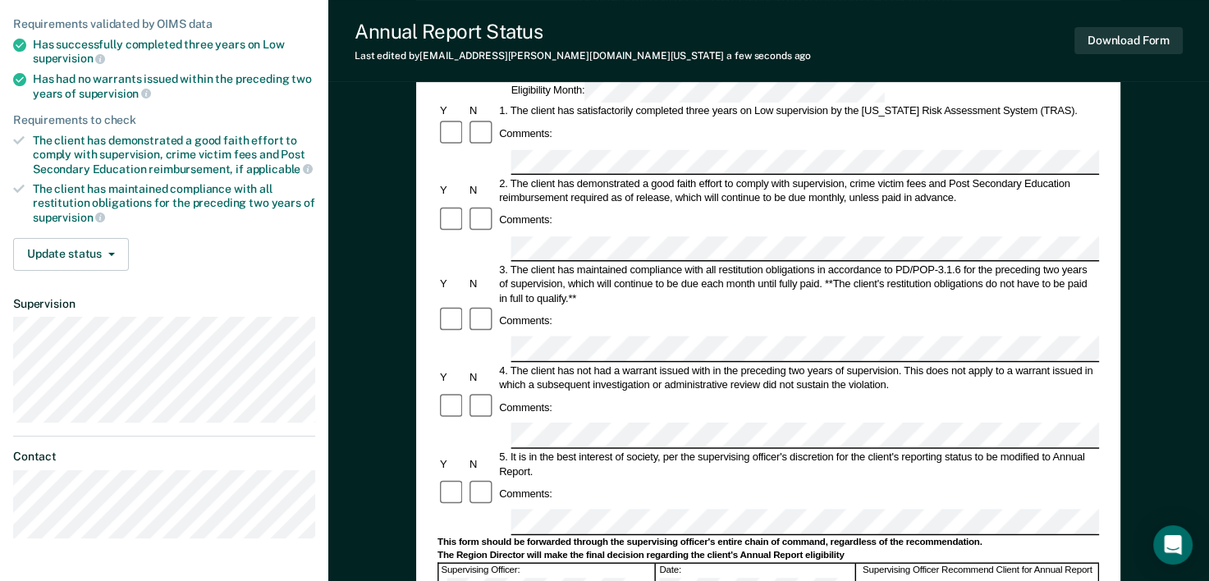
scroll to position [253, 0]
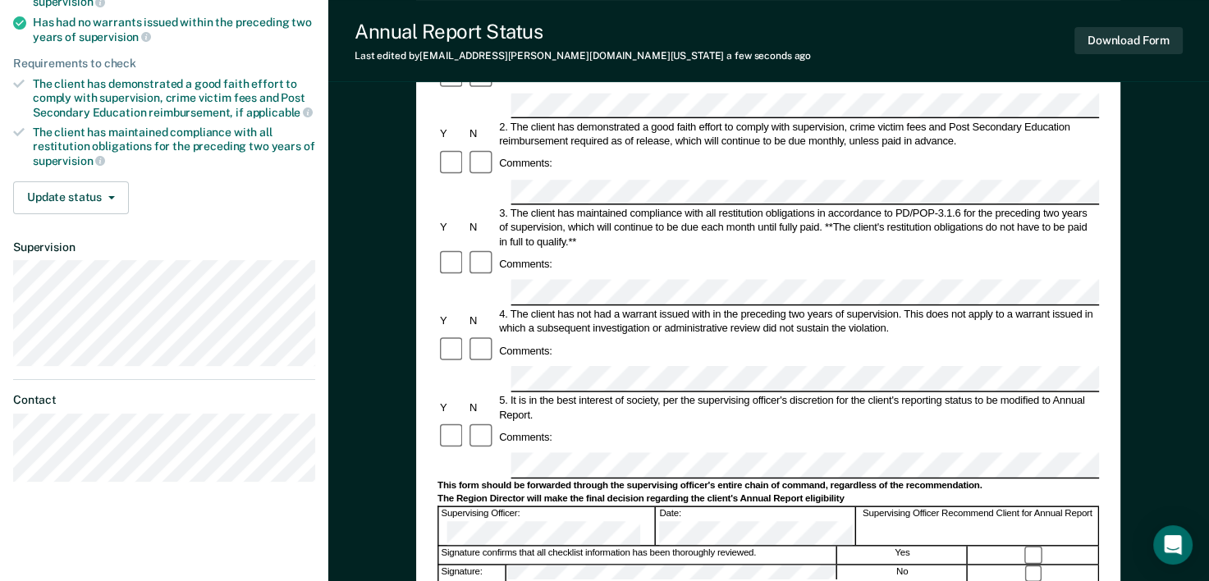
click at [446, 296] on form "Annual Reporting Checklist, Recommendation, and Determination Form Clients who …" at bounding box center [769, 452] width 662 height 1094
click at [826, 250] on div "Comments:" at bounding box center [769, 265] width 662 height 30
click at [156, 293] on div "Tyqaisha Eatmon T E Profile How it works Log Out Back ME Annual Report Status E…" at bounding box center [604, 300] width 1209 height 1107
drag, startPoint x: 35, startPoint y: 21, endPoint x: 137, endPoint y: 34, distance: 102.6
click at [137, 34] on div "Has had no warrants issued within the preceding two years of supervision" at bounding box center [174, 30] width 282 height 28
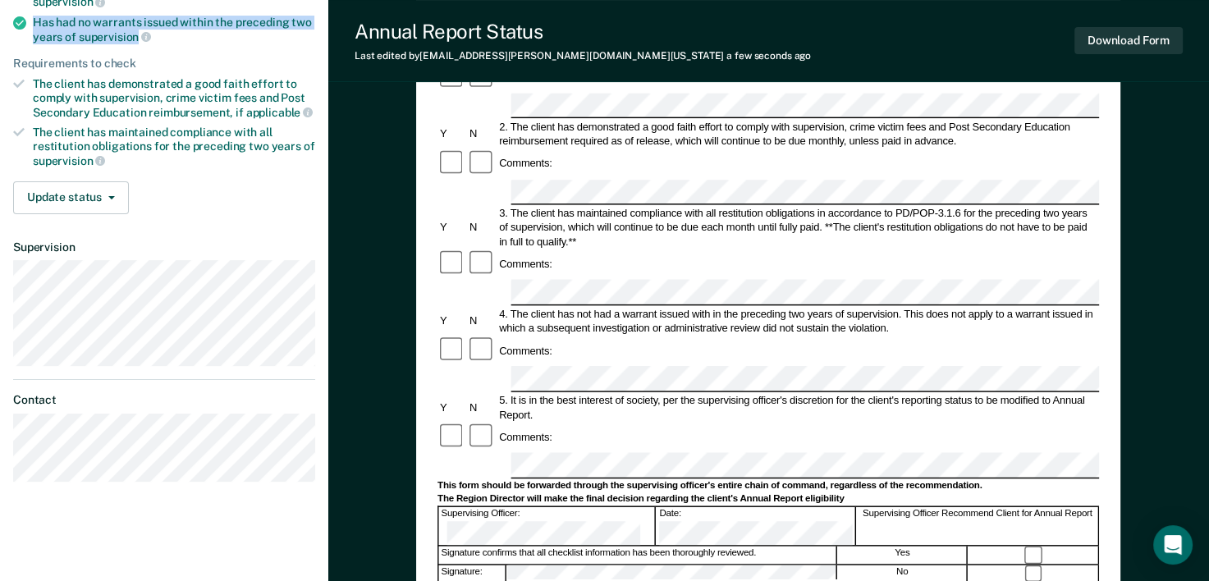
copy div "Has had no warrants issued within the preceding two years of supervision"
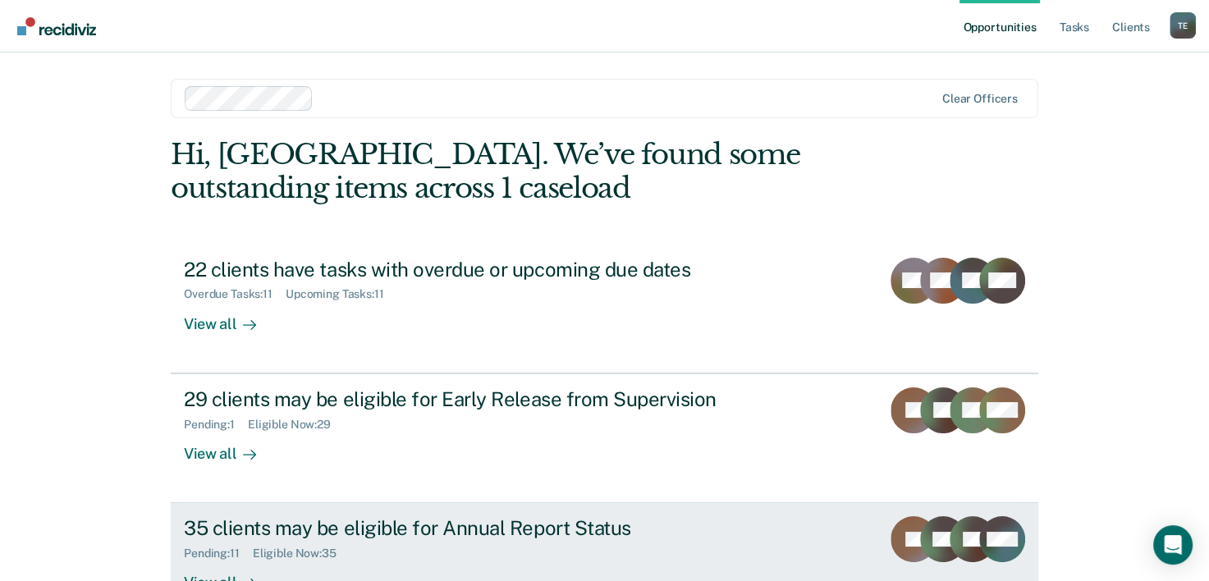
click at [446, 507] on link "35 clients may be eligible for Annual Report Status Pending : 11 Eligible Now :…" at bounding box center [605, 567] width 868 height 129
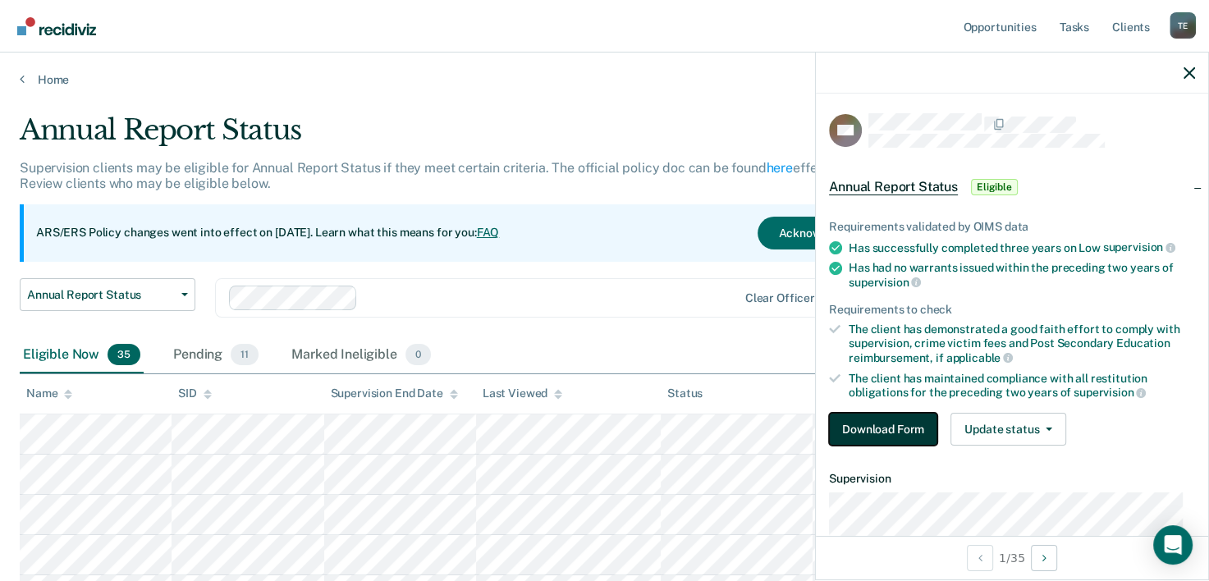
click at [902, 427] on button "Download Form" at bounding box center [883, 429] width 108 height 33
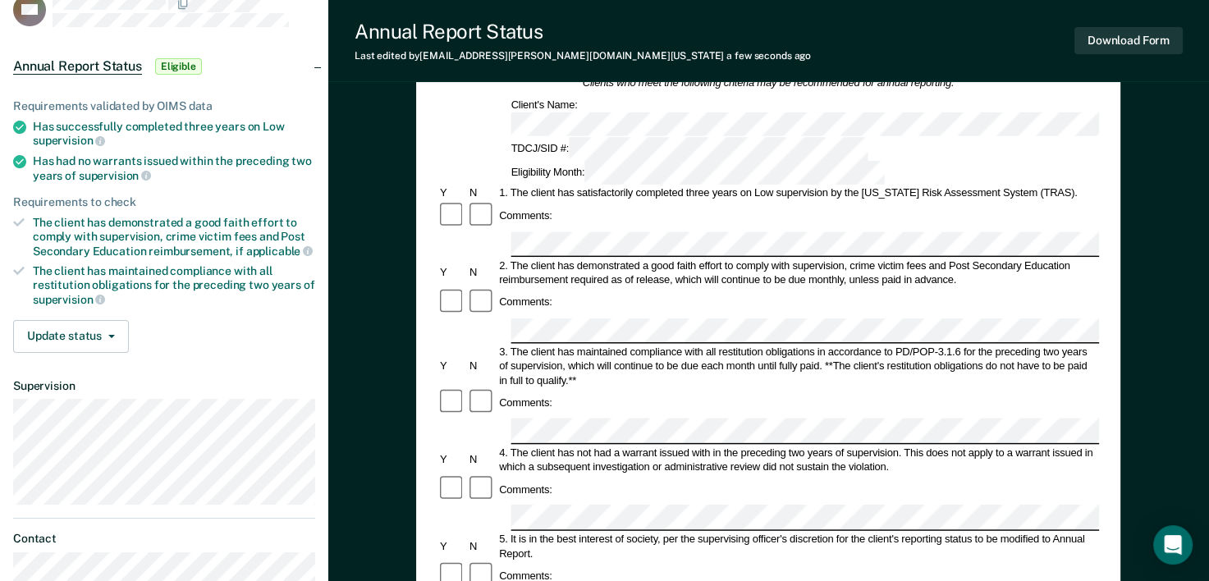
scroll to position [130, 0]
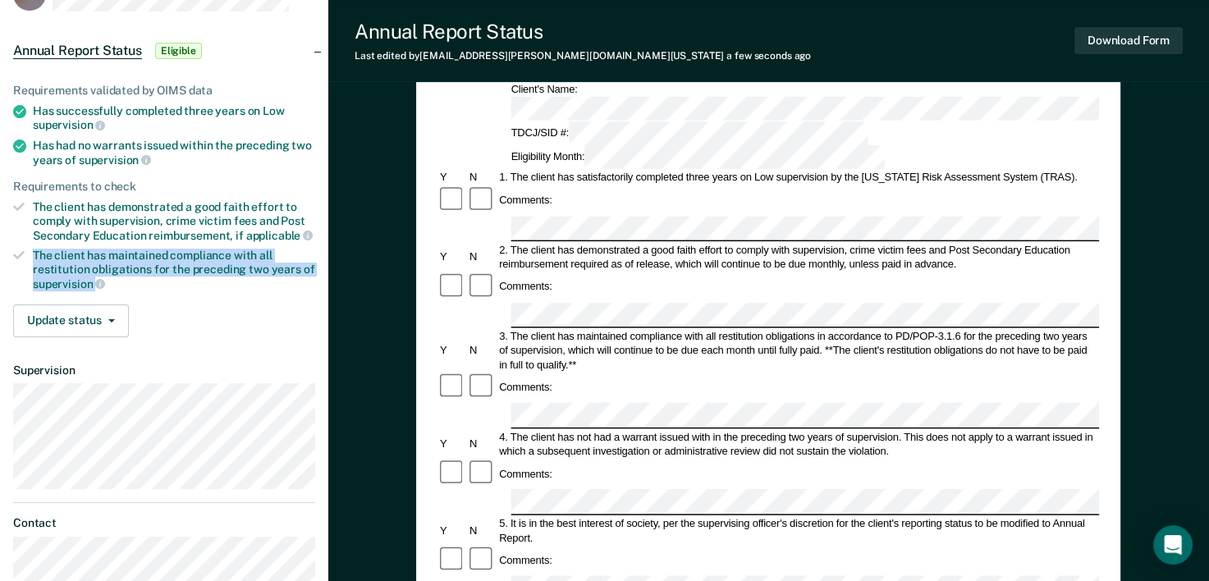
drag, startPoint x: 34, startPoint y: 252, endPoint x: 282, endPoint y: 275, distance: 248.2
click at [282, 275] on div "The client has maintained compliance with all restitution obligations for the p…" at bounding box center [174, 270] width 282 height 42
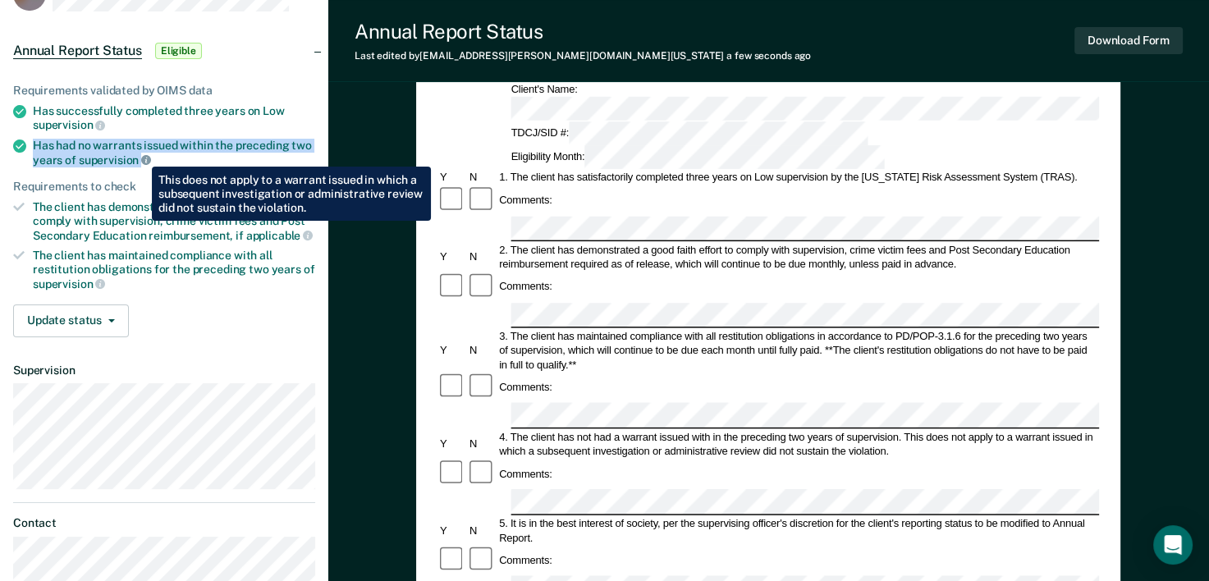
drag, startPoint x: 34, startPoint y: 144, endPoint x: 140, endPoint y: 154, distance: 105.5
click at [140, 154] on div "Has had no warrants issued within the preceding two years of supervision" at bounding box center [174, 153] width 282 height 28
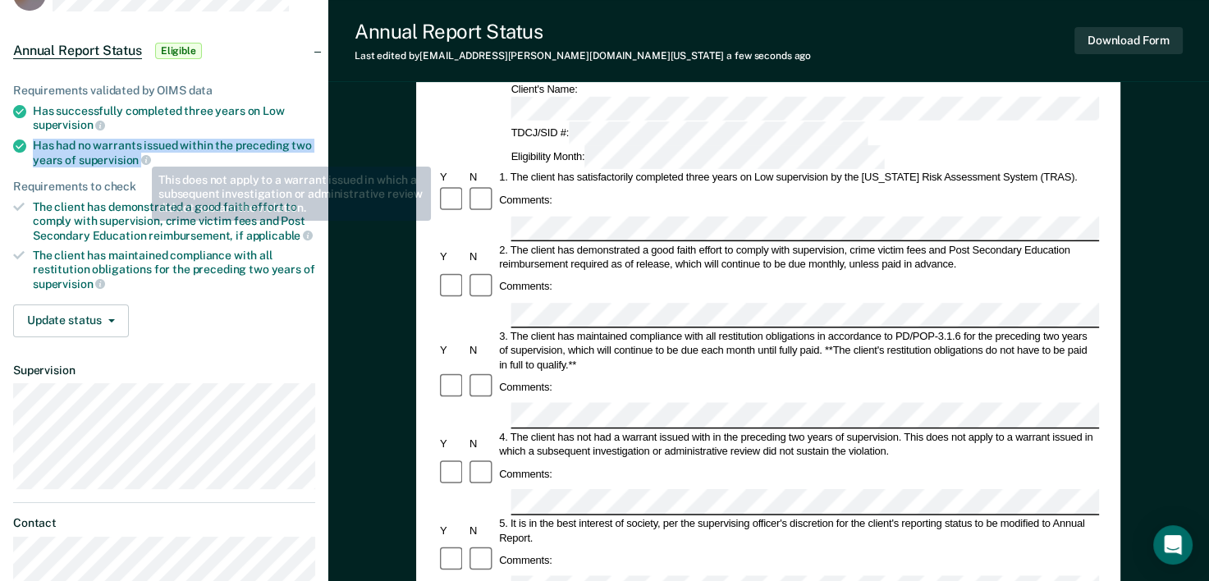
copy div "Has had no warrants issued within the preceding two years of supervision"
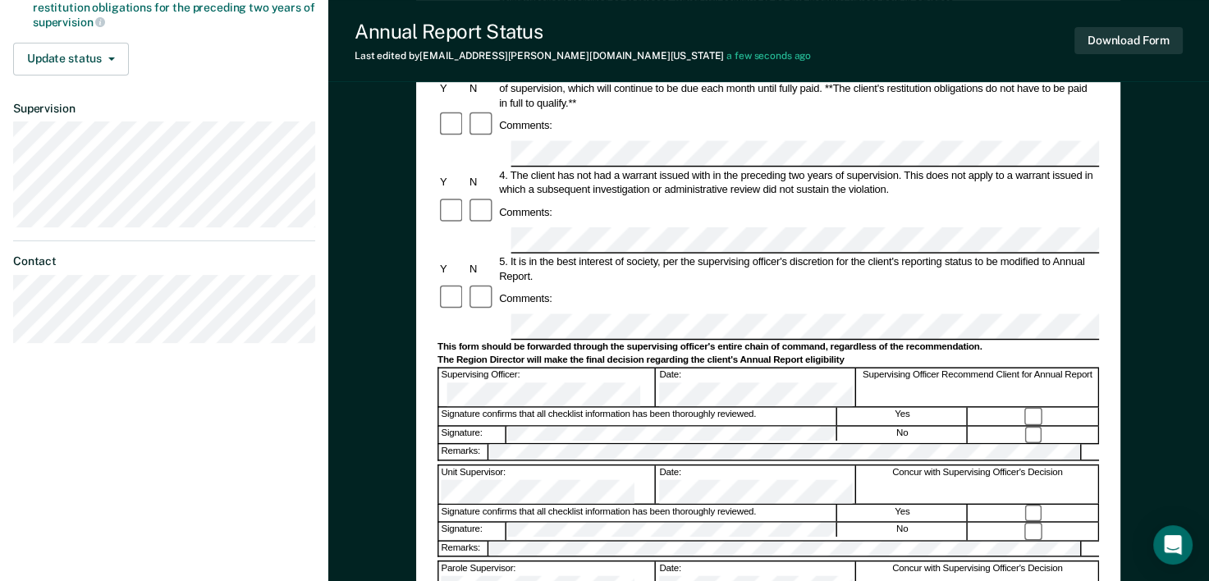
scroll to position [403, 0]
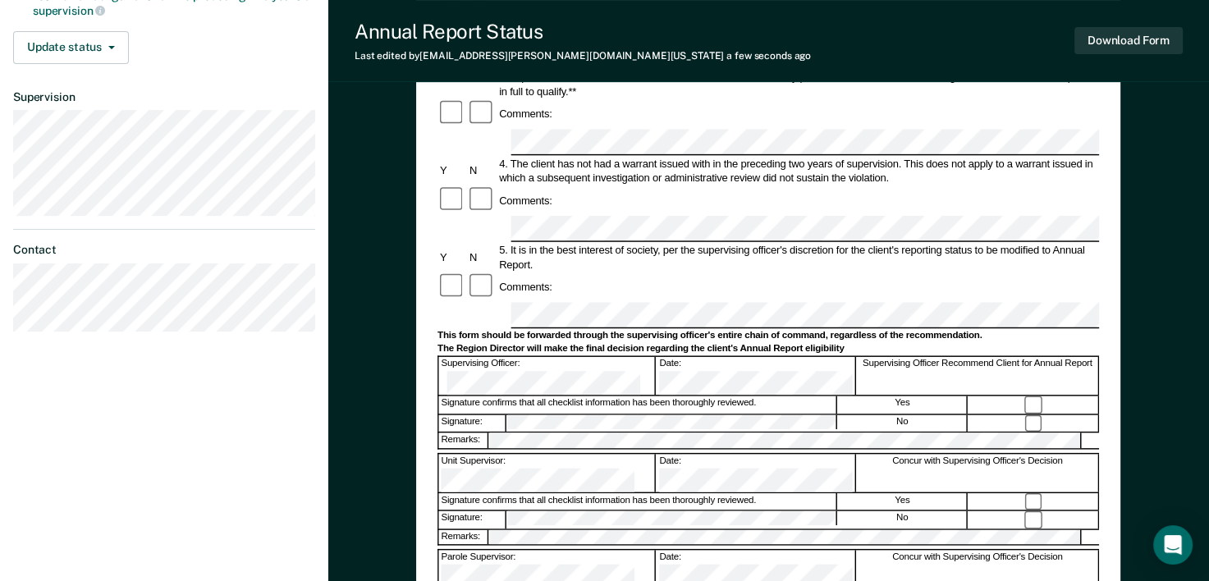
click at [466, 414] on div "Signature: No" at bounding box center [769, 423] width 662 height 18
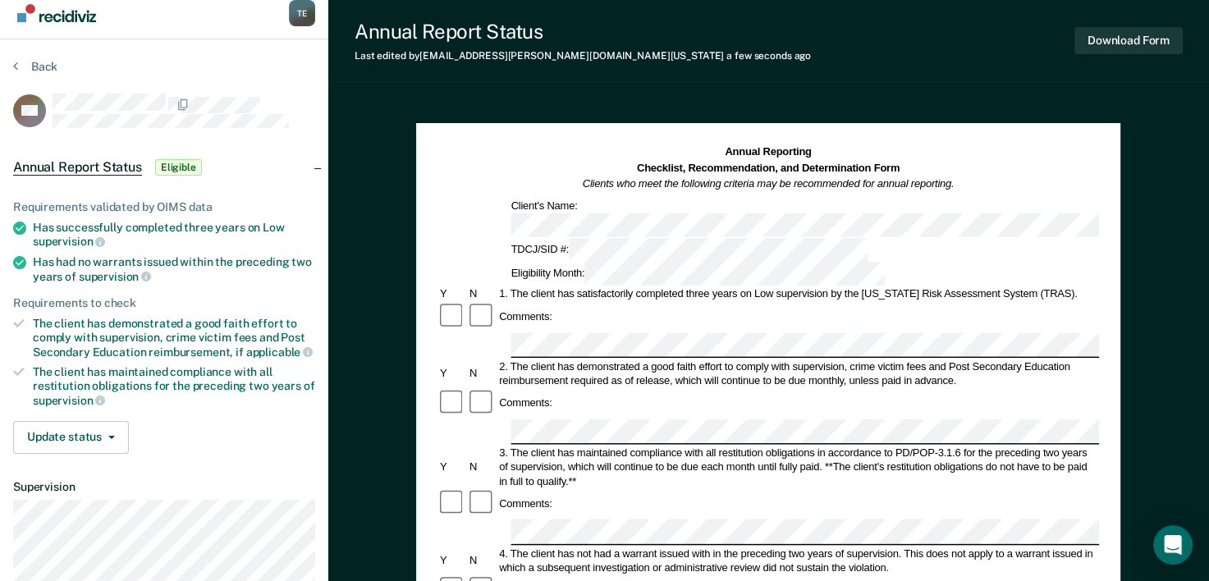
scroll to position [11, 0]
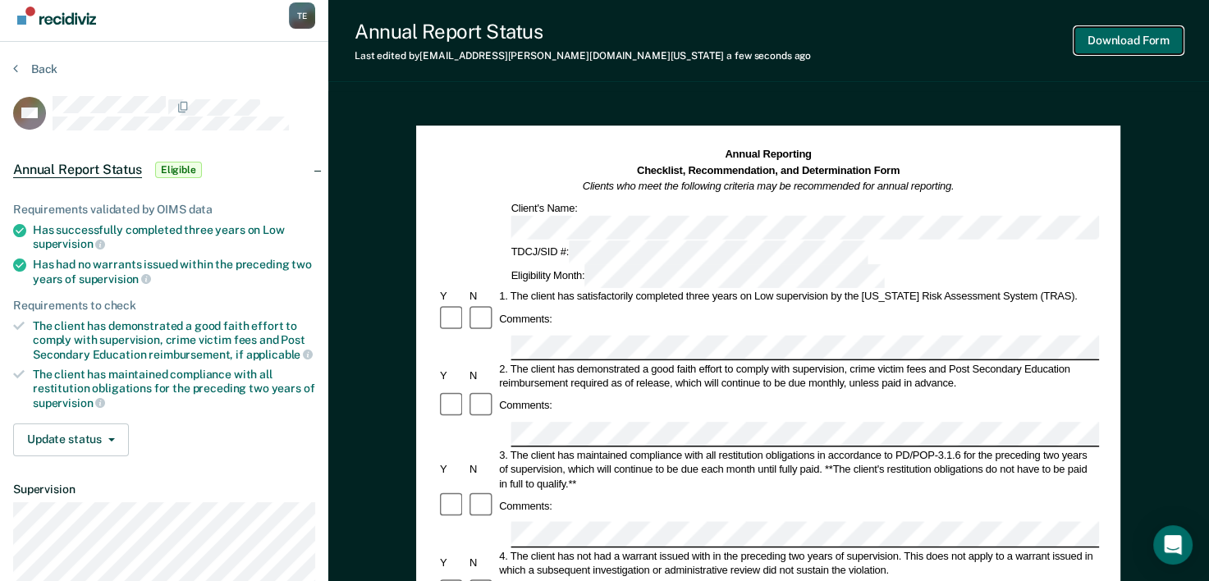
click at [1130, 27] on button "Download Form" at bounding box center [1129, 40] width 108 height 27
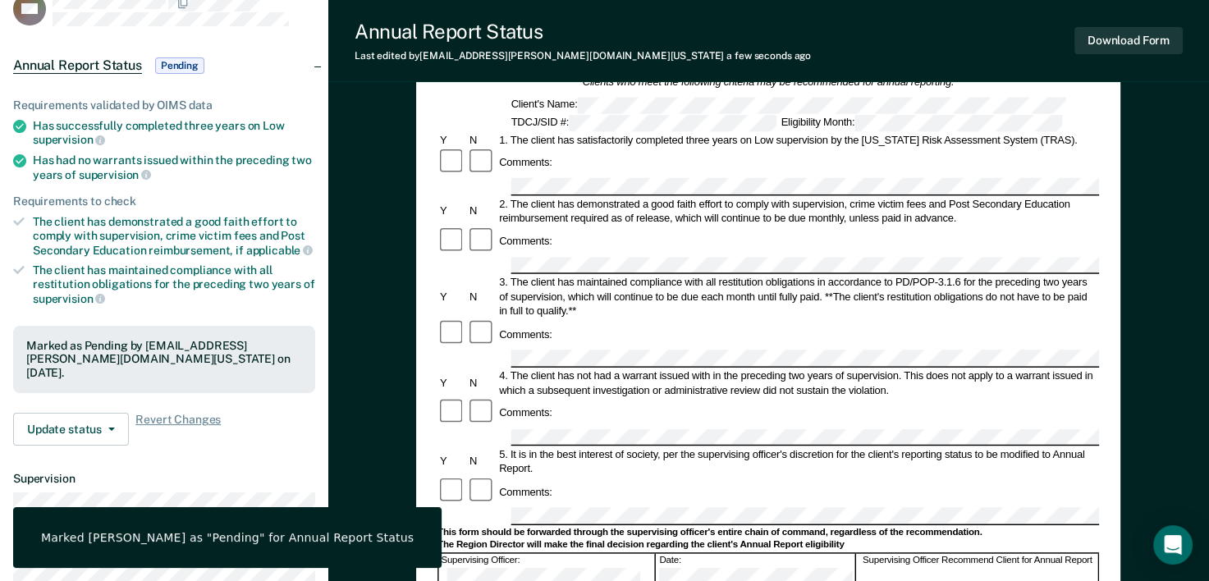
scroll to position [120, 0]
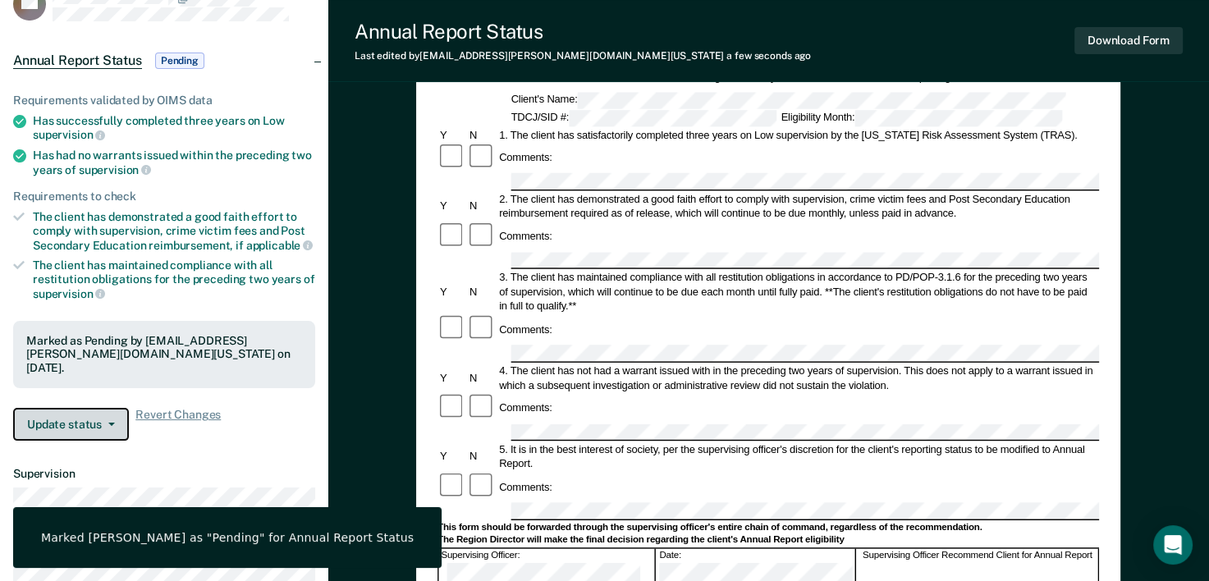
click at [108, 421] on button "Update status" at bounding box center [71, 424] width 116 height 33
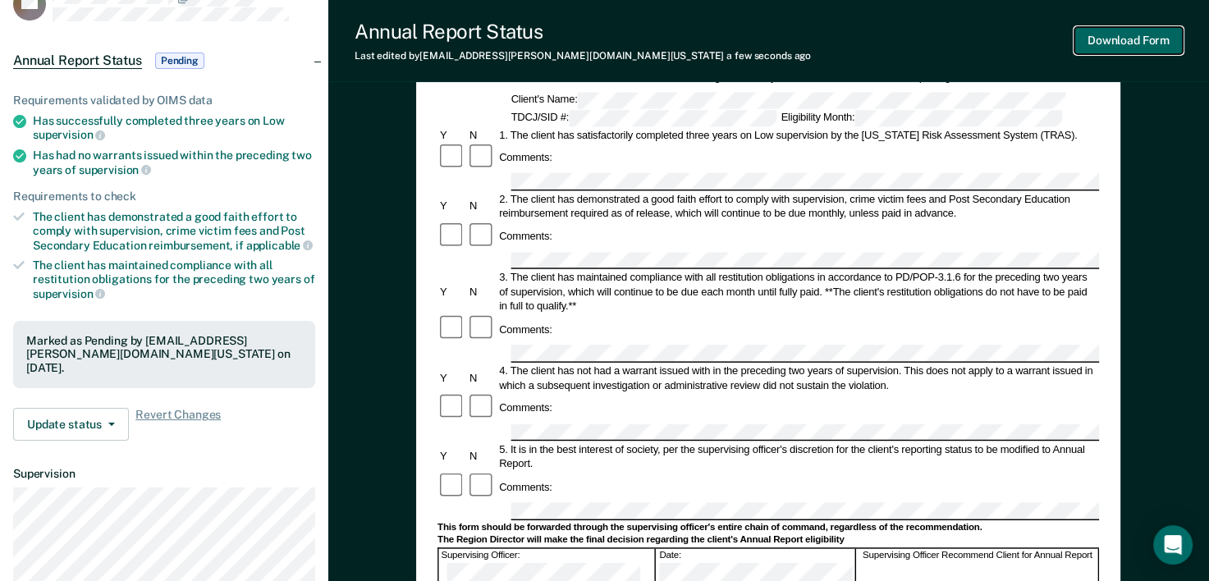
click at [1149, 43] on button "Download Form" at bounding box center [1129, 40] width 108 height 27
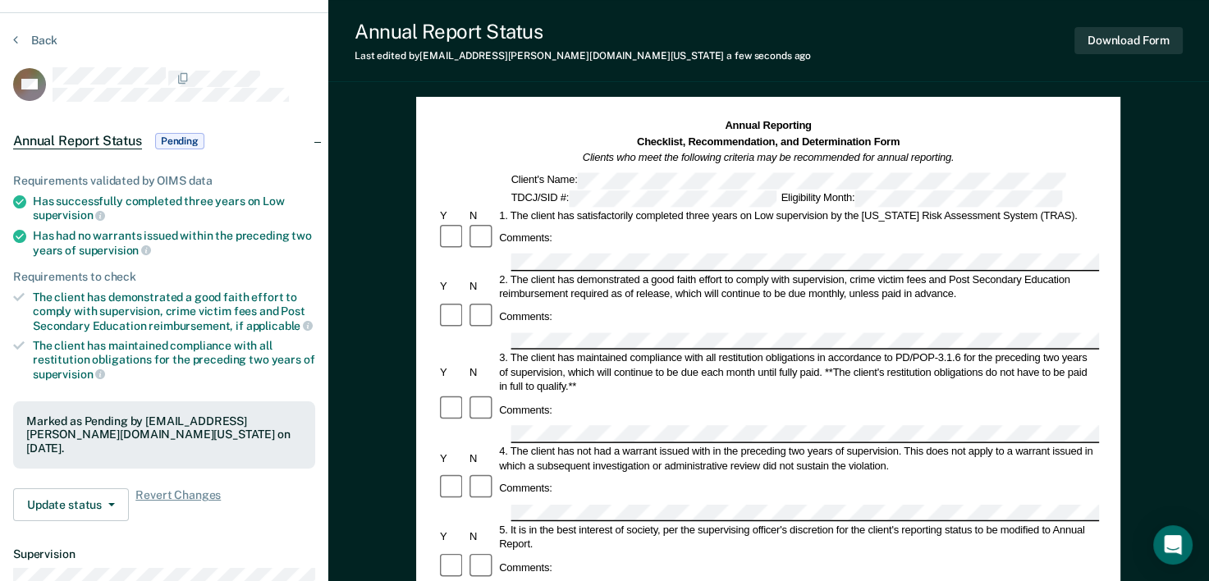
scroll to position [39, 0]
click at [27, 51] on div "Back" at bounding box center [164, 51] width 302 height 34
click at [38, 49] on div "Back" at bounding box center [164, 51] width 302 height 34
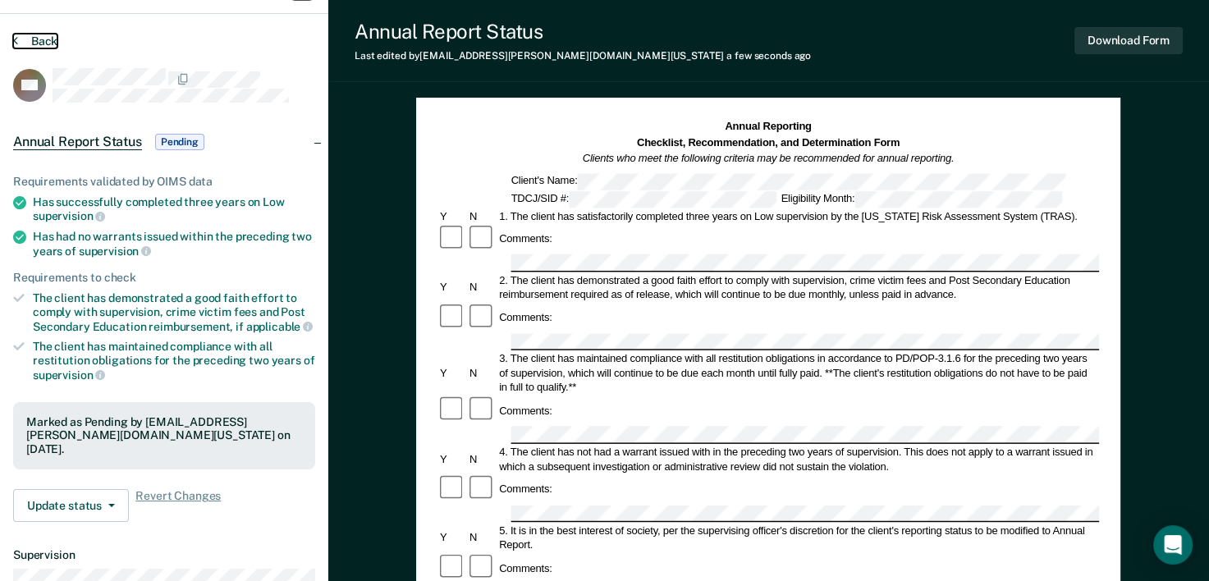
click at [50, 35] on button "Back" at bounding box center [35, 41] width 44 height 15
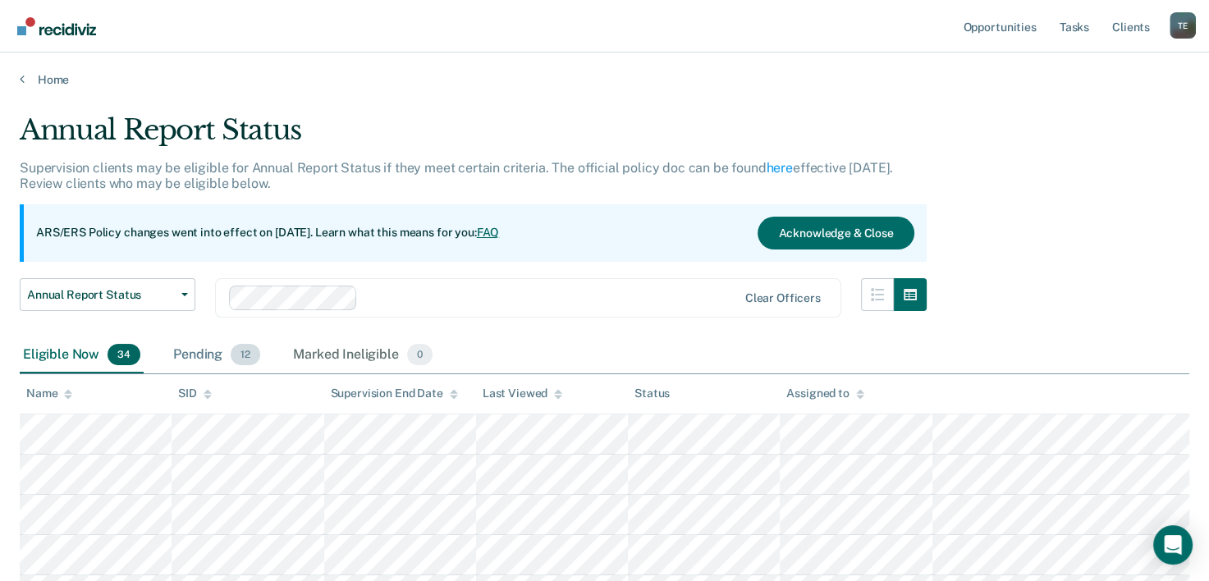
click at [240, 346] on span "12" at bounding box center [246, 354] width 30 height 21
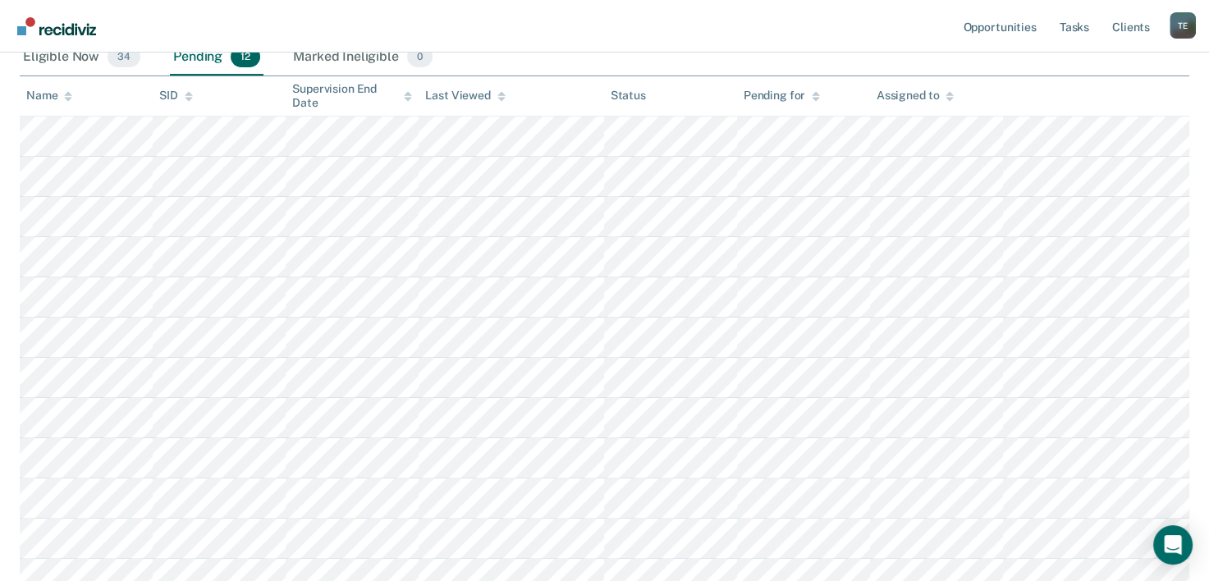
scroll to position [302, 0]
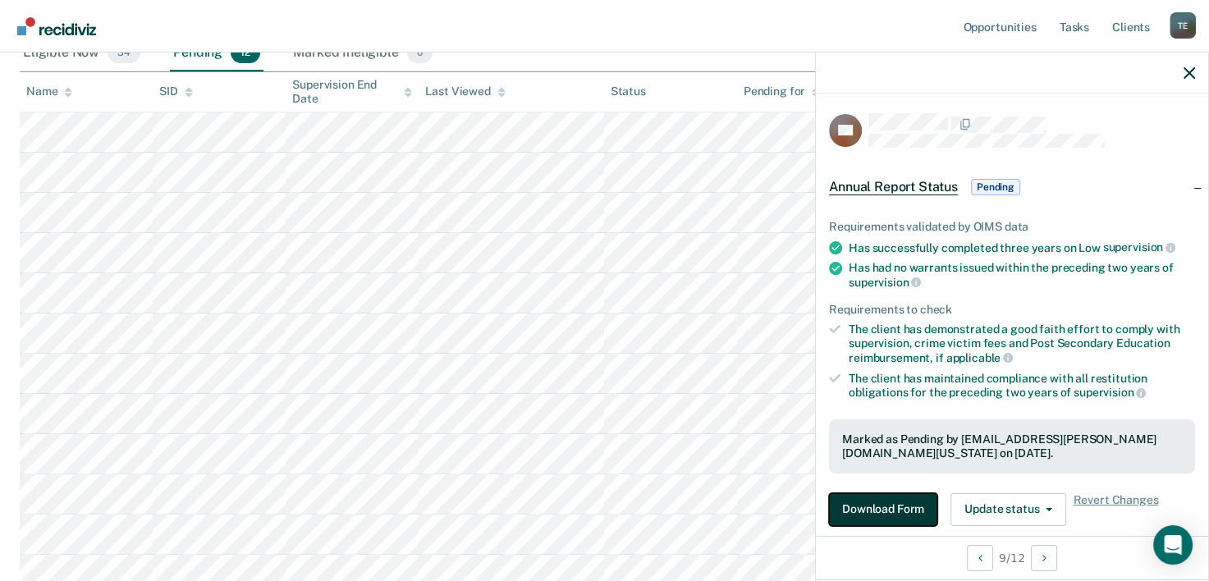
click at [902, 501] on button "Download Form" at bounding box center [883, 509] width 108 height 33
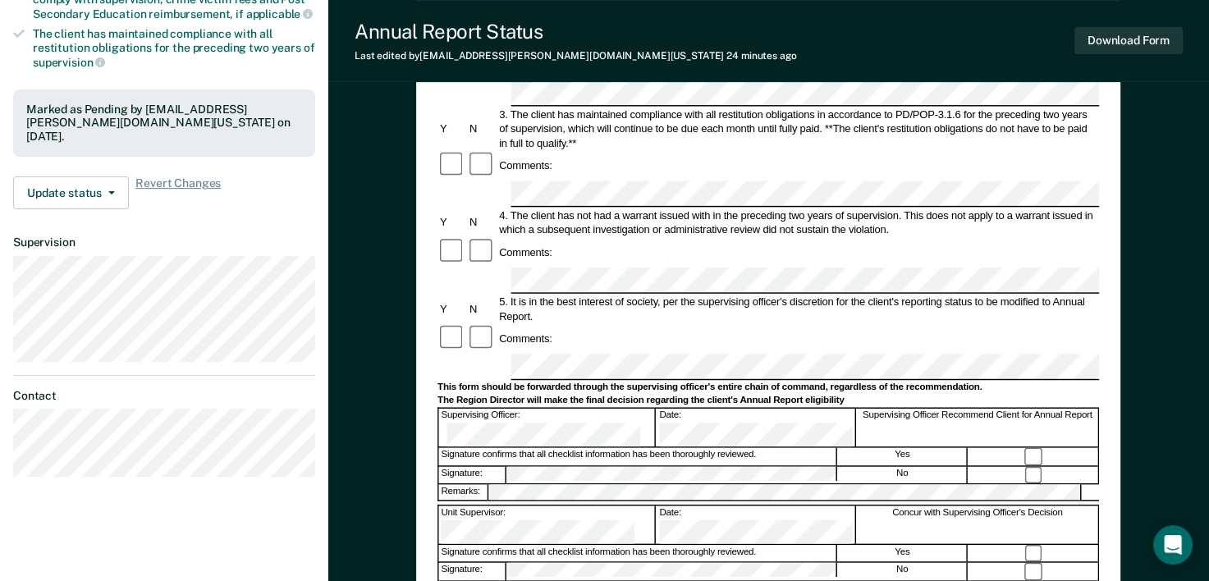
scroll to position [359, 0]
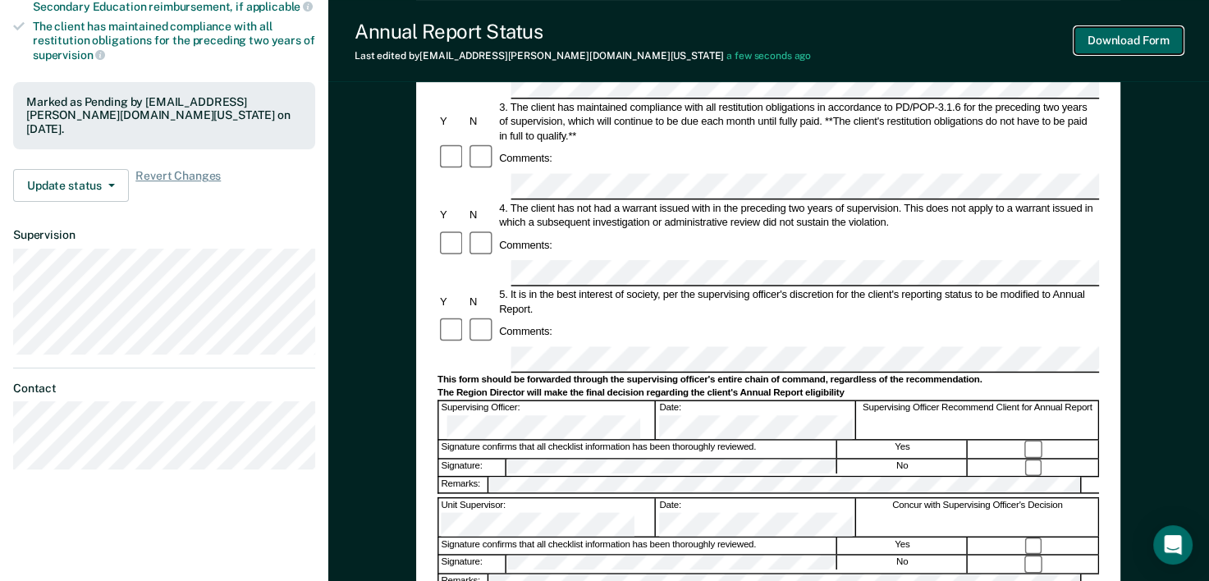
click at [1113, 53] on button "Download Form" at bounding box center [1129, 40] width 108 height 27
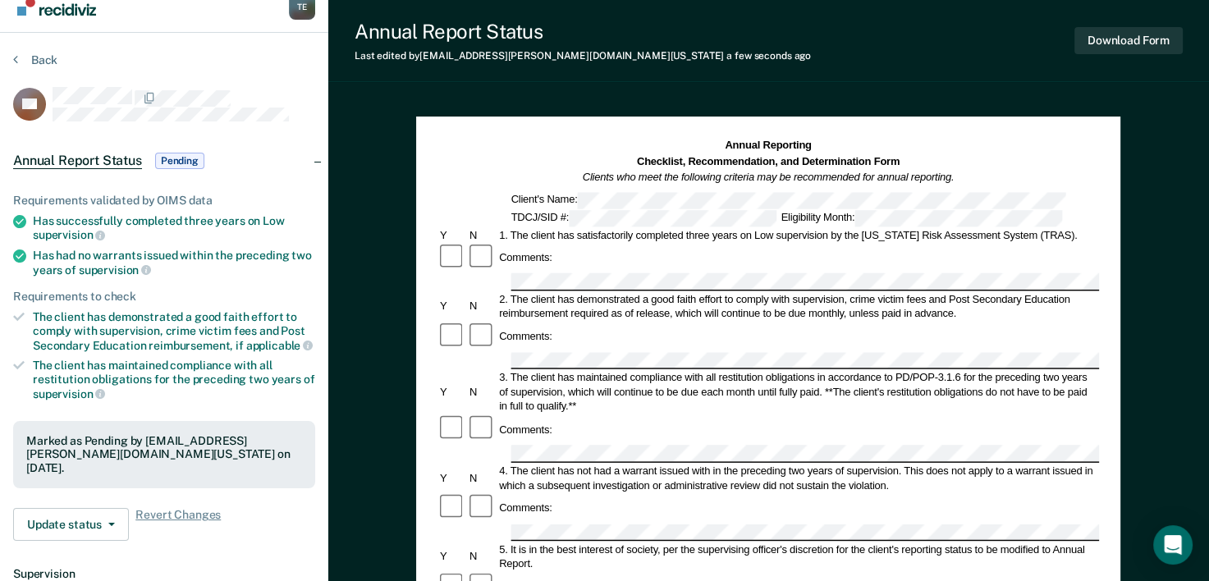
scroll to position [0, 0]
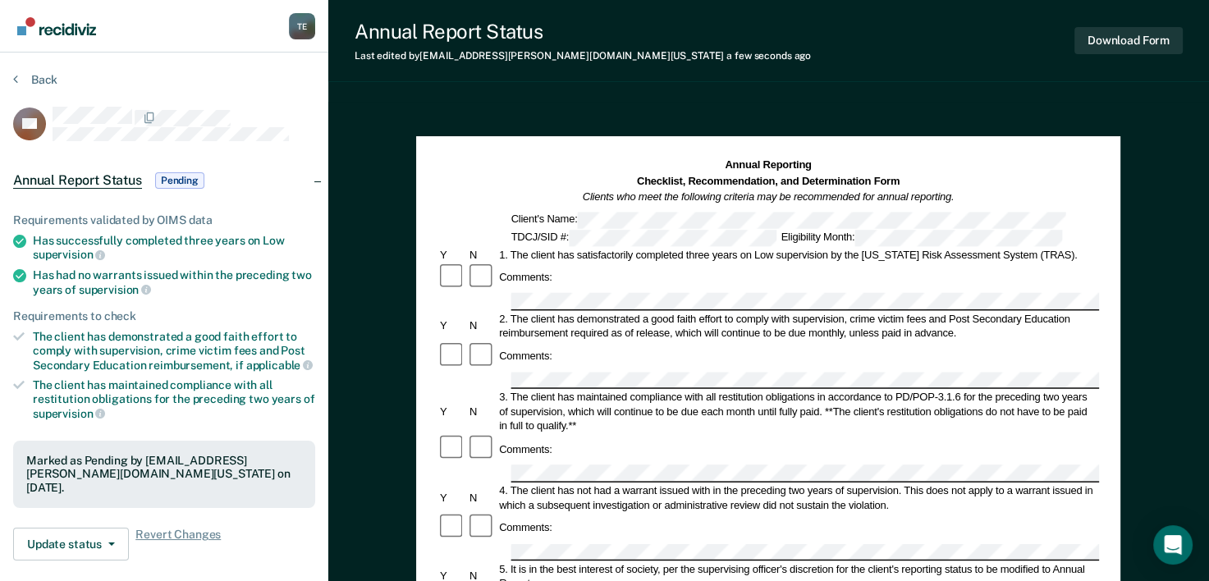
click at [43, 62] on section "Back SB Annual Report Status Pending Requirements validated by OIMS data Has su…" at bounding box center [164, 457] width 328 height 809
click at [40, 76] on button "Back" at bounding box center [35, 79] width 44 height 15
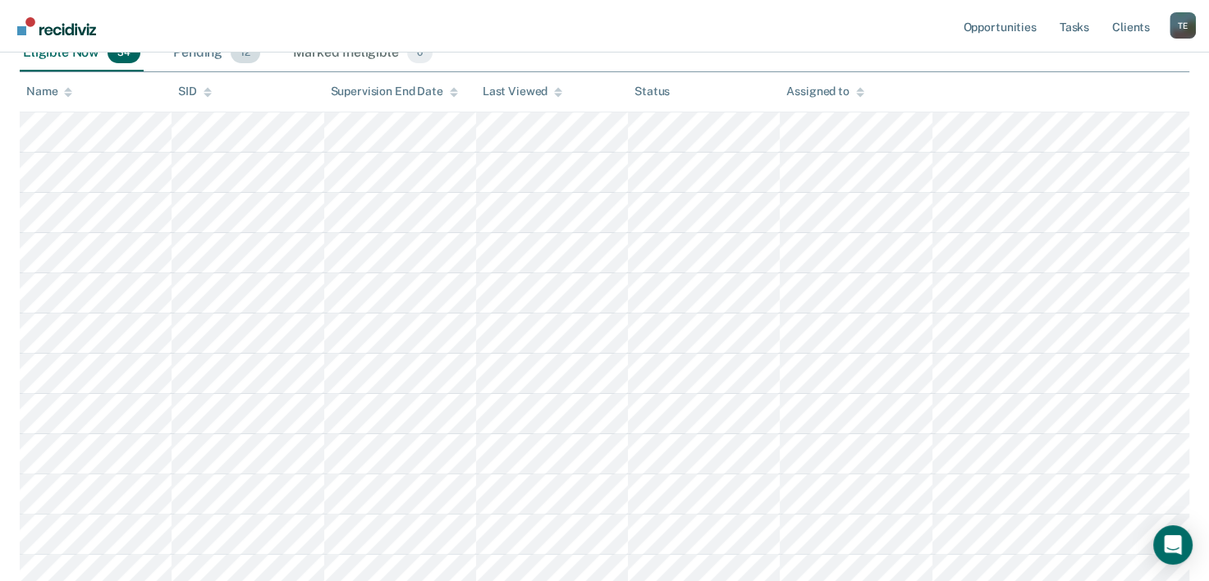
click at [230, 60] on div "Pending 12" at bounding box center [217, 53] width 94 height 36
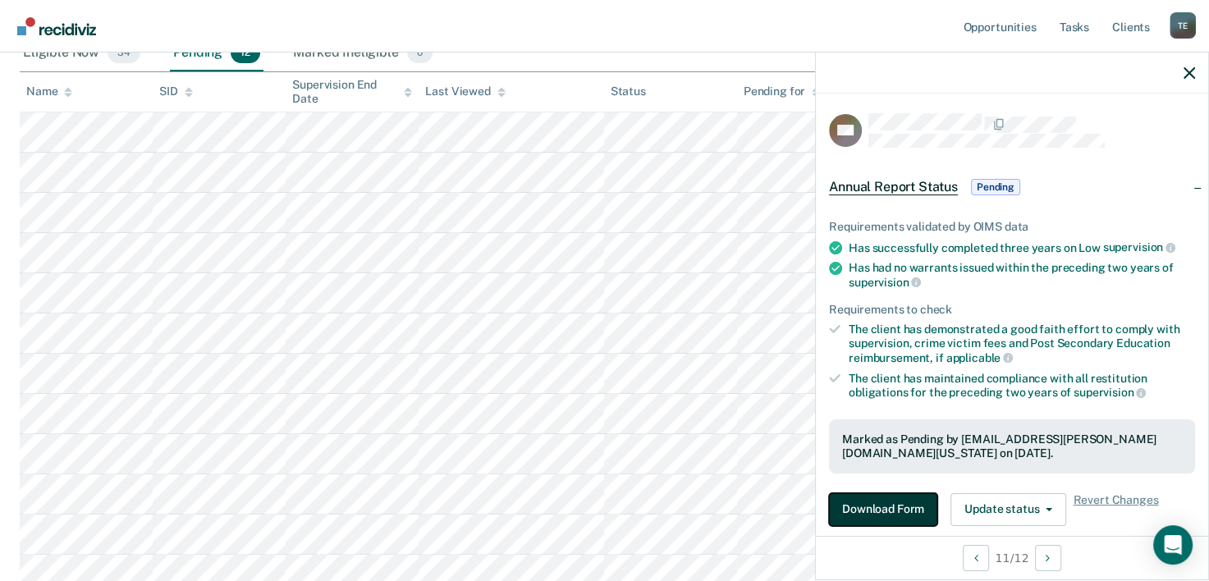
click at [892, 507] on button "Download Form" at bounding box center [883, 509] width 108 height 33
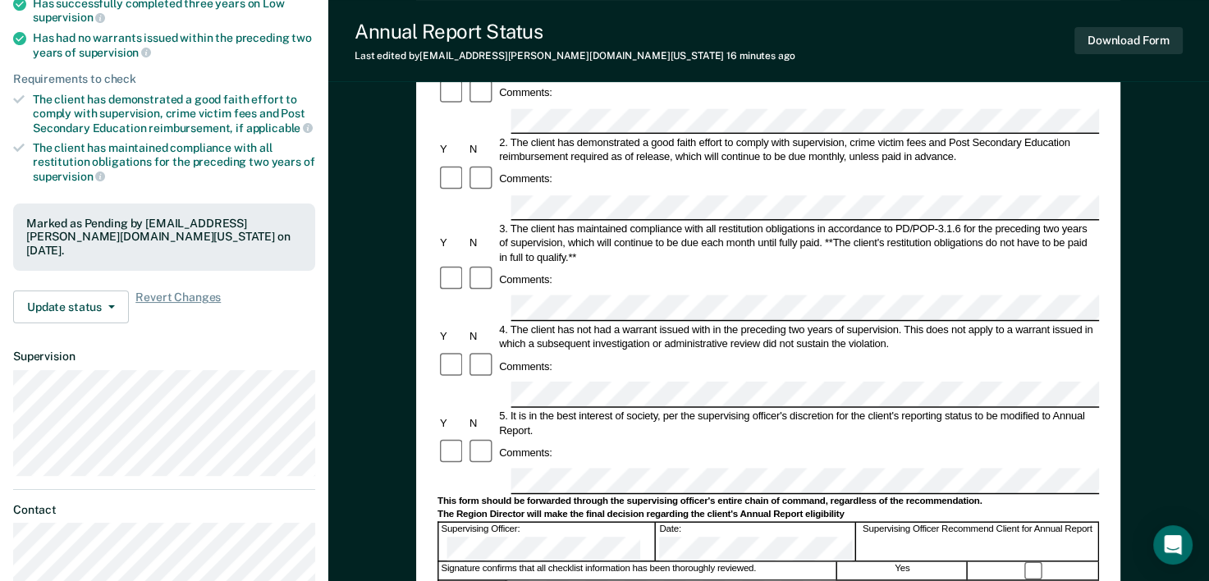
scroll to position [246, 0]
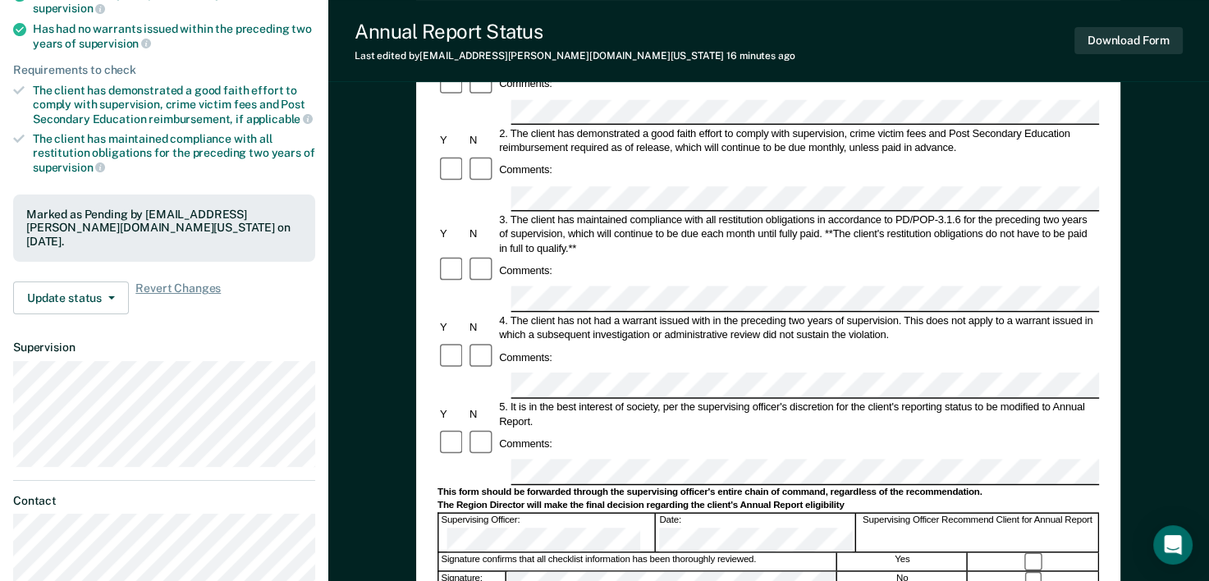
click at [499, 460] on div at bounding box center [769, 472] width 662 height 25
click at [1130, 48] on button "Download Form" at bounding box center [1129, 40] width 108 height 27
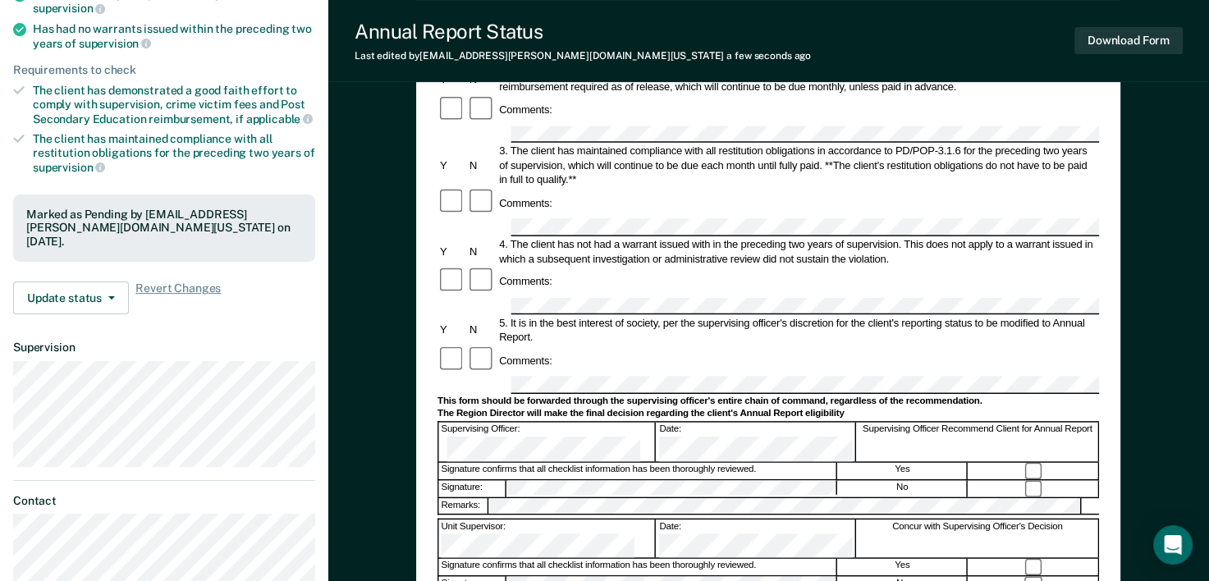
scroll to position [0, 0]
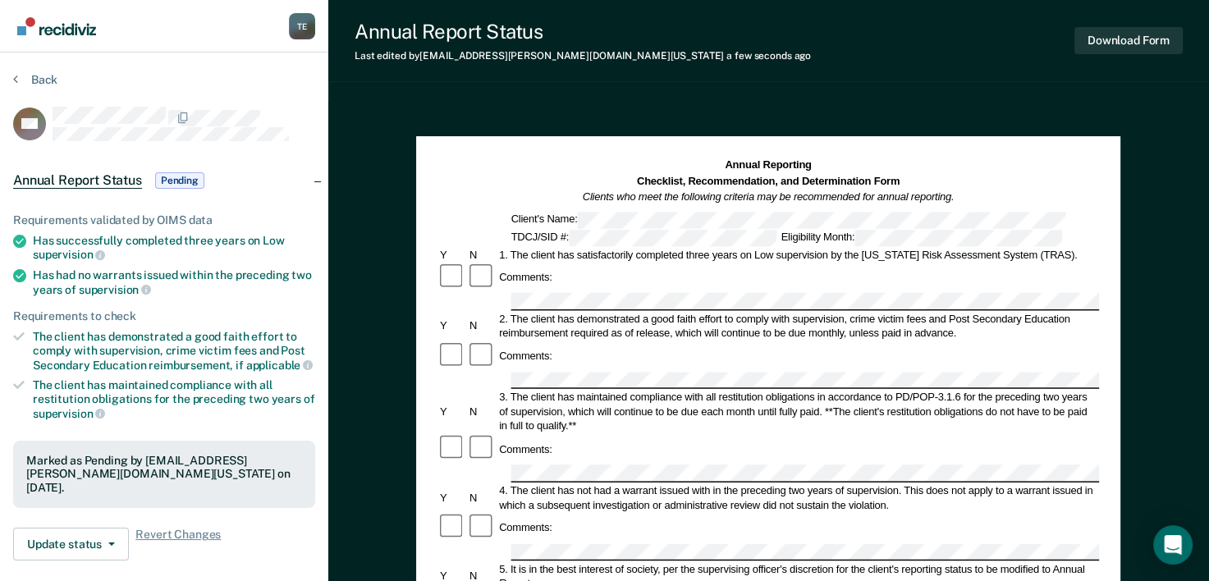
click at [47, 62] on section "Back ME Annual Report Status Pending Requirements validated by OIMS data Has su…" at bounding box center [164, 457] width 328 height 809
click at [27, 79] on button "Back" at bounding box center [35, 79] width 44 height 15
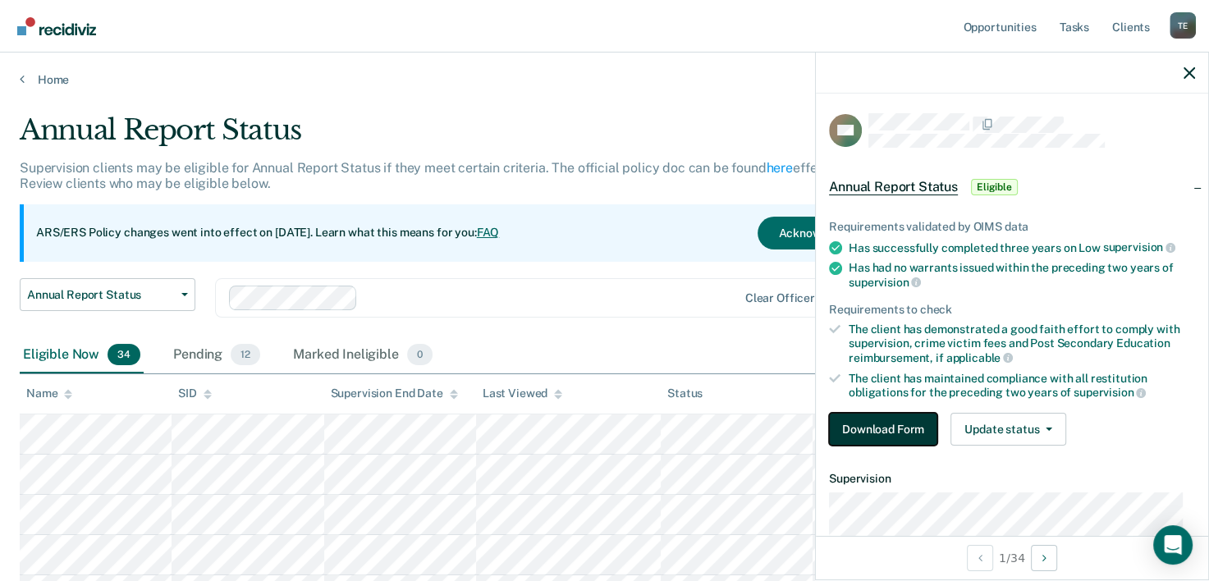
click at [880, 437] on button "Download Form" at bounding box center [883, 429] width 108 height 33
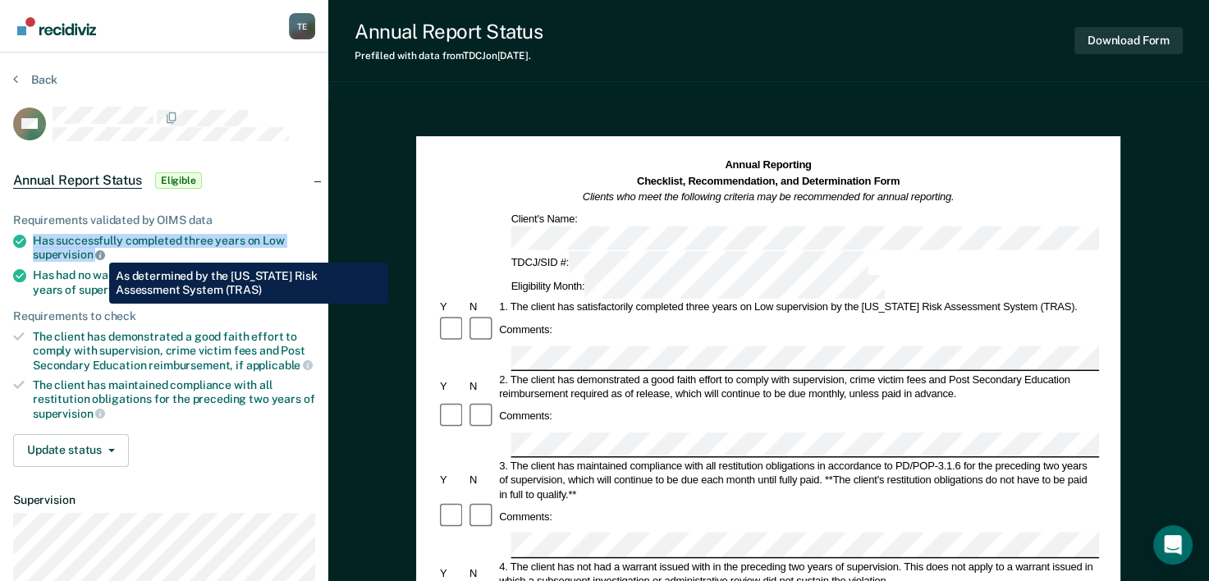
drag, startPoint x: 33, startPoint y: 237, endPoint x: 97, endPoint y: 250, distance: 65.4
click at [97, 250] on div "Has successfully completed three years on Low supervision" at bounding box center [174, 248] width 282 height 28
copy div "Has successfully completed three years on Low supervision"
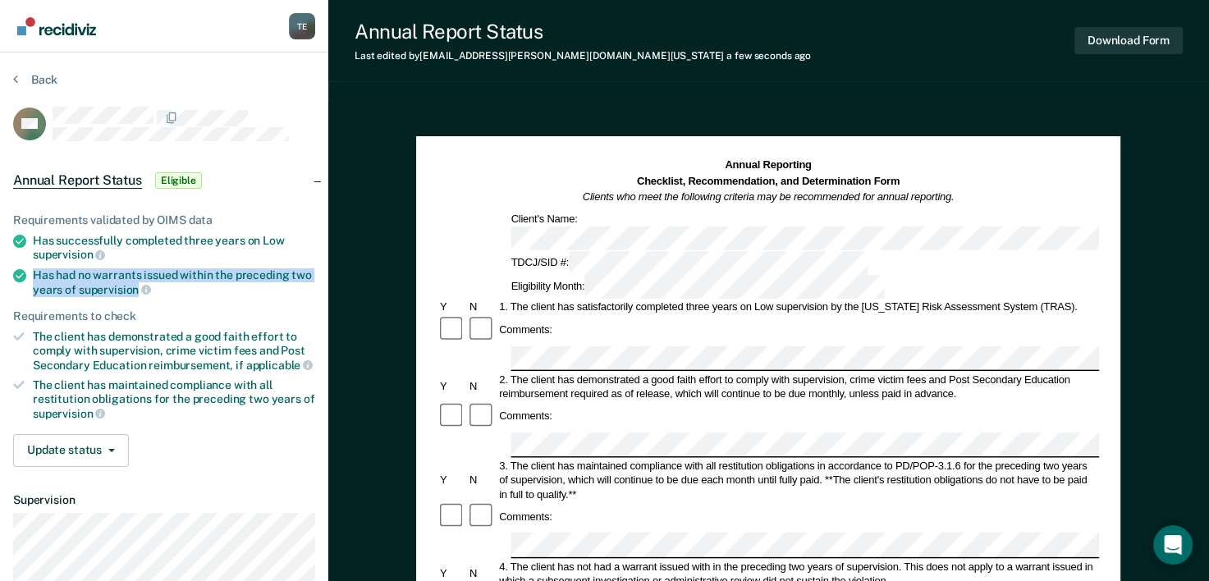
drag, startPoint x: 30, startPoint y: 271, endPoint x: 135, endPoint y: 286, distance: 105.3
click at [135, 286] on li "Has had no warrants issued within the preceding two years of supervision" at bounding box center [164, 282] width 302 height 28
copy div "Has had no warrants issued within the preceding two years of supervision"
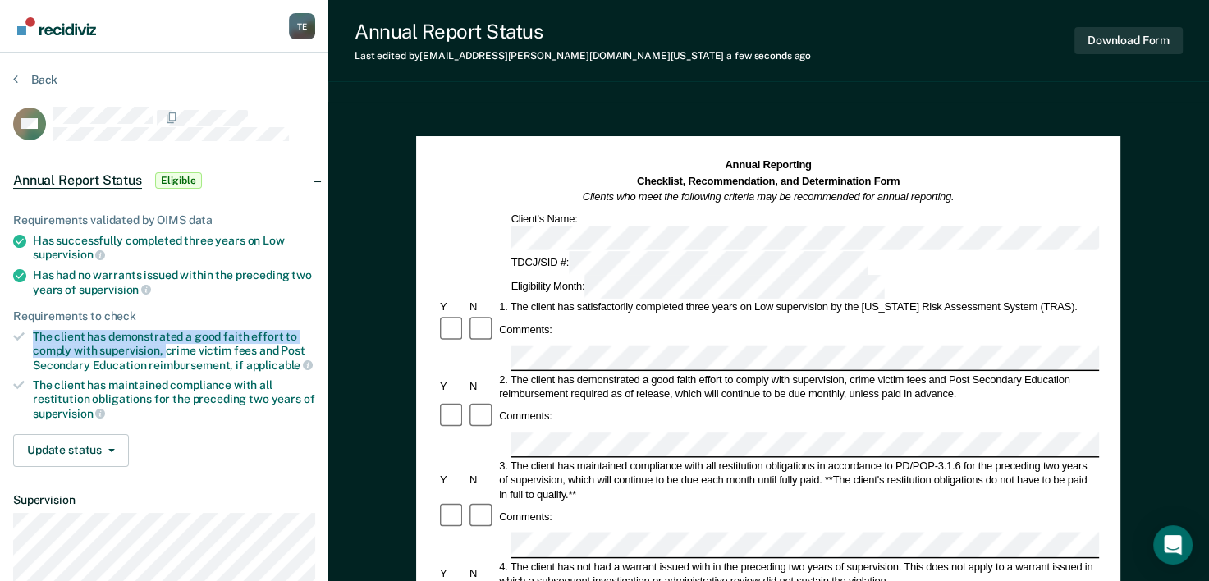
drag, startPoint x: 32, startPoint y: 332, endPoint x: 167, endPoint y: 345, distance: 135.2
click at [167, 345] on li "The client has demonstrated a good faith effort to comply with supervision, cri…" at bounding box center [164, 351] width 302 height 42
copy div "The client has demonstrated a good faith effort to comply with supervision,"
click at [491, 533] on div at bounding box center [769, 545] width 662 height 25
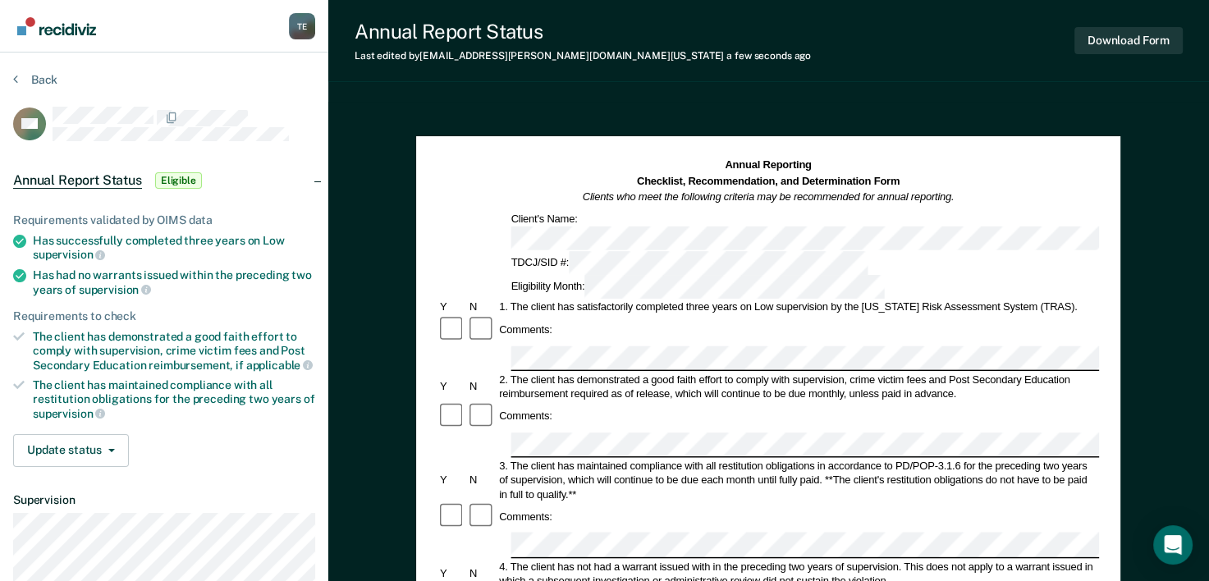
click at [192, 508] on div "Tyqaisha Eatmon T E Profile How it works Log Out Back GA Annual Report Status E…" at bounding box center [604, 553] width 1209 height 1107
click at [1157, 43] on button "Download Form" at bounding box center [1129, 40] width 108 height 27
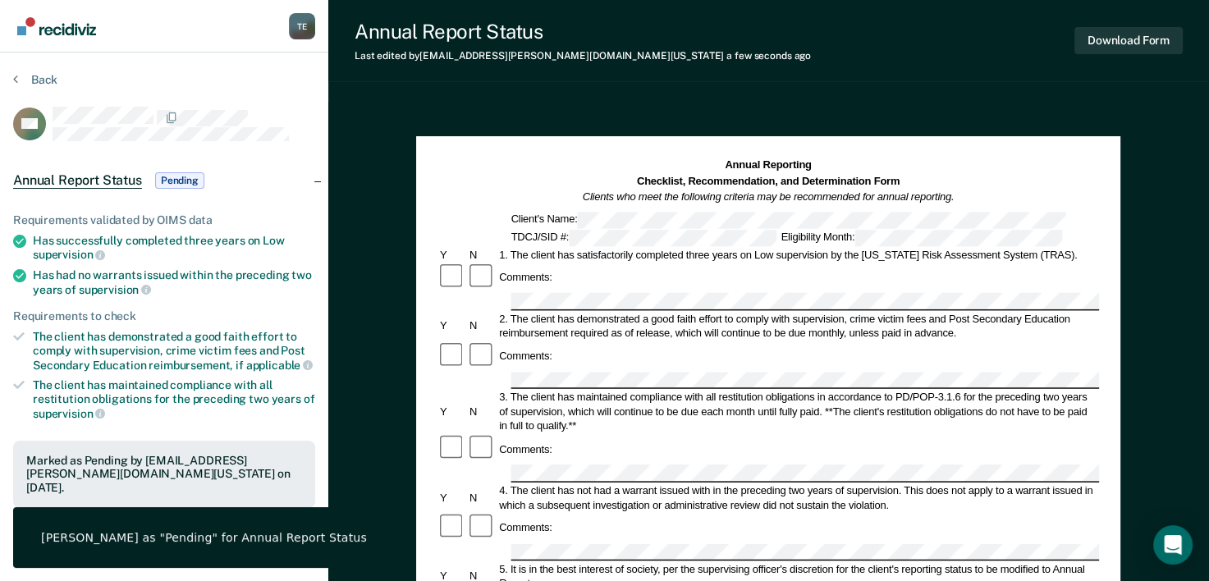
click at [139, 460] on div "Marked as Pending by [EMAIL_ADDRESS][PERSON_NAME][DOMAIN_NAME][US_STATE] on [DA…" at bounding box center [164, 474] width 276 height 41
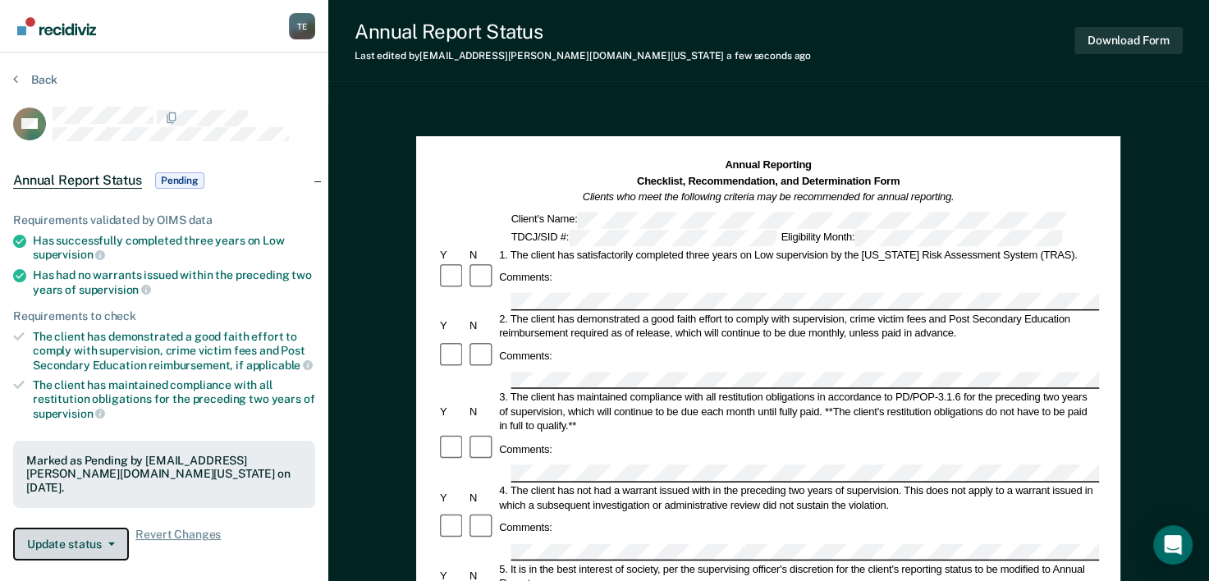
click at [76, 548] on button "Update status" at bounding box center [71, 544] width 116 height 33
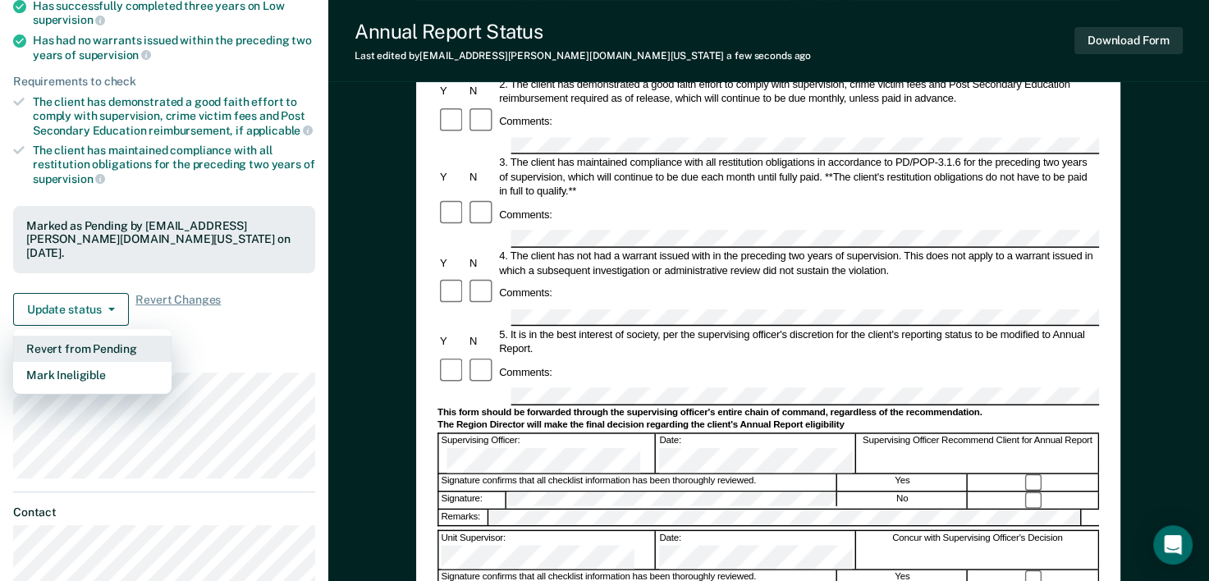
scroll to position [237, 0]
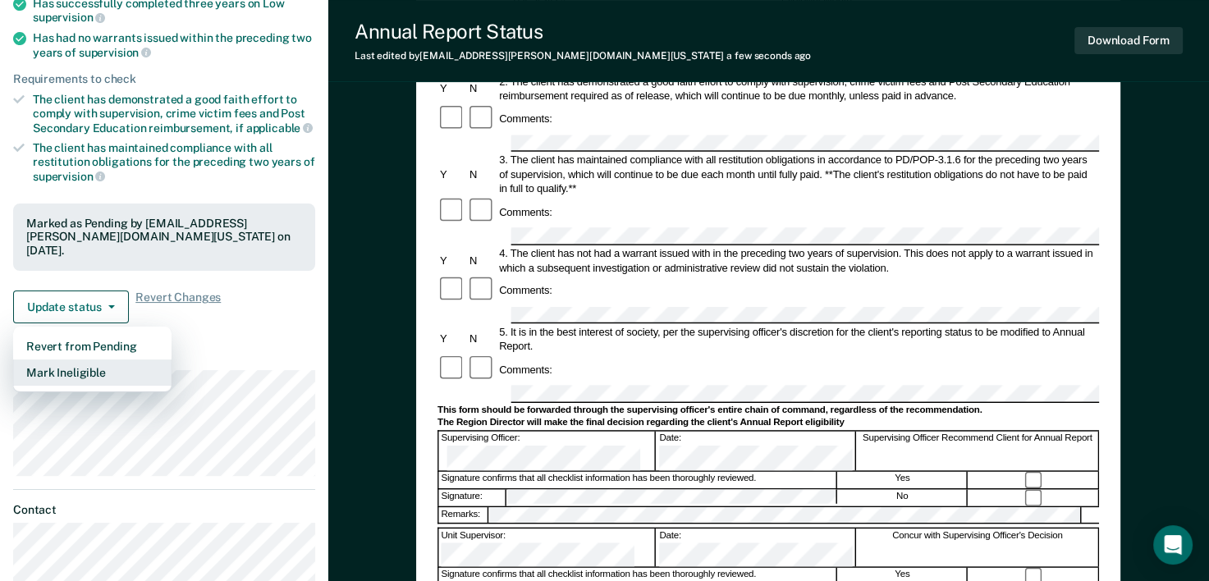
click at [69, 360] on button "Mark Ineligible" at bounding box center [92, 373] width 158 height 26
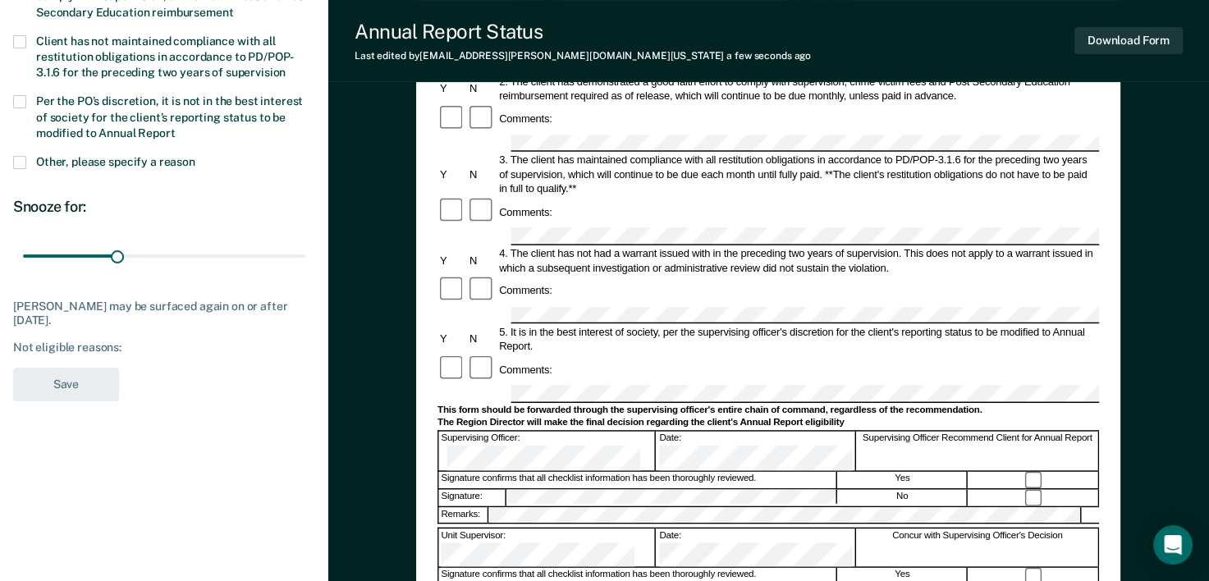
click at [233, 7] on input "Client has not demonstrated a good faith effort to comply with supervision, cri…" at bounding box center [233, 7] width 0 height 0
drag, startPoint x: 206, startPoint y: 165, endPoint x: 197, endPoint y: 279, distance: 114.5
click at [197, 279] on div "GA Which of the following requirements has Gabriel Alvarez not met? Client has …" at bounding box center [164, 140] width 302 height 542
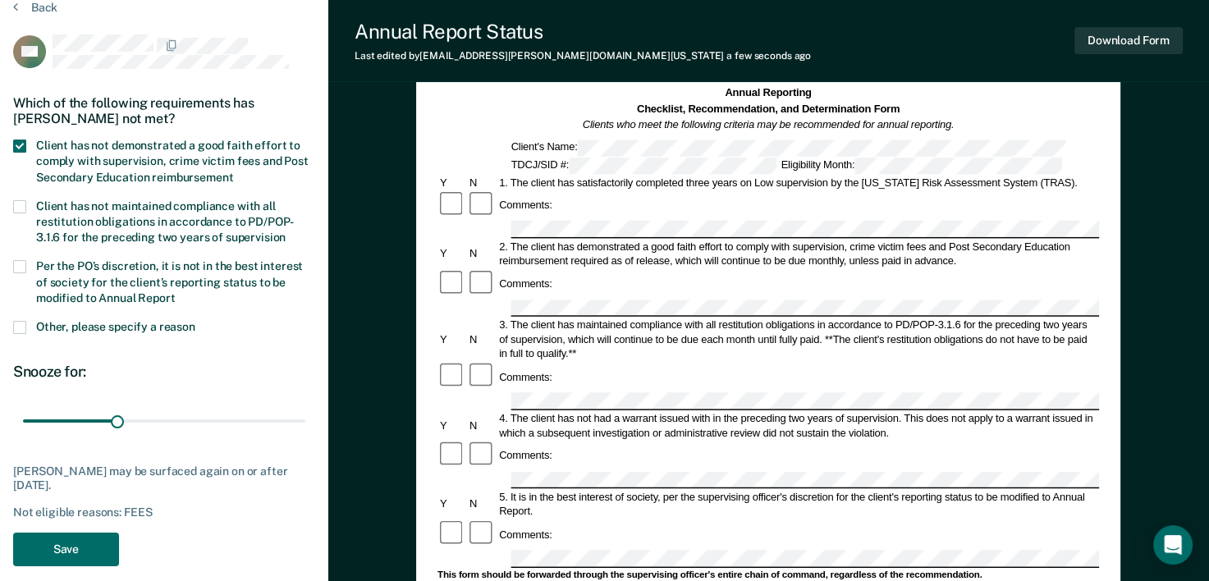
scroll to position [69, 0]
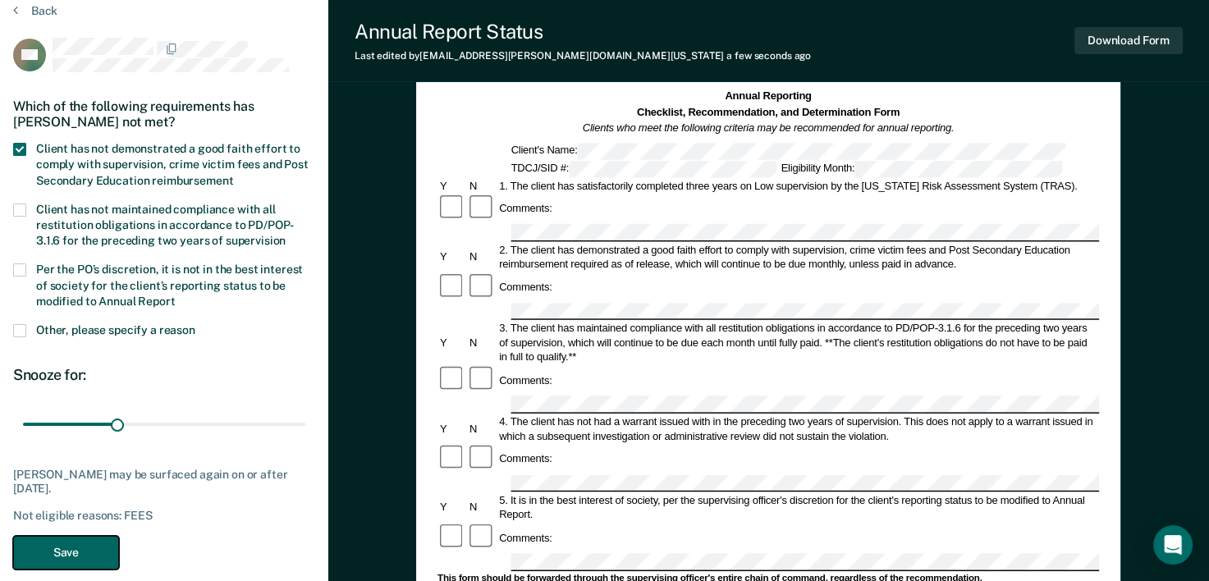
click at [66, 557] on button "Save" at bounding box center [66, 553] width 106 height 34
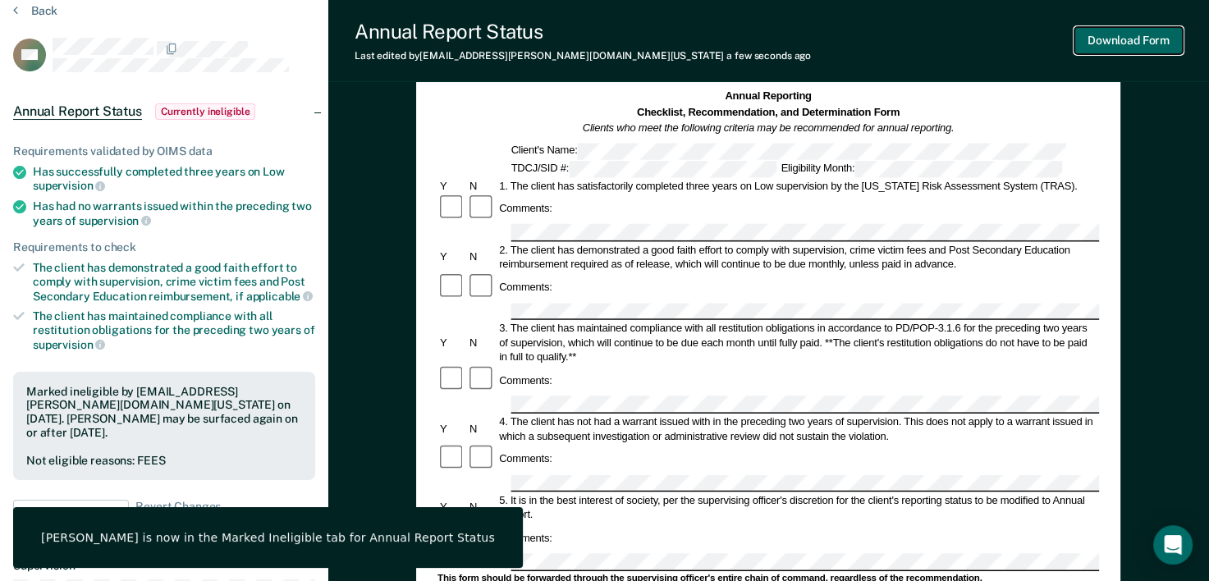
click at [1149, 39] on button "Download Form" at bounding box center [1129, 40] width 108 height 27
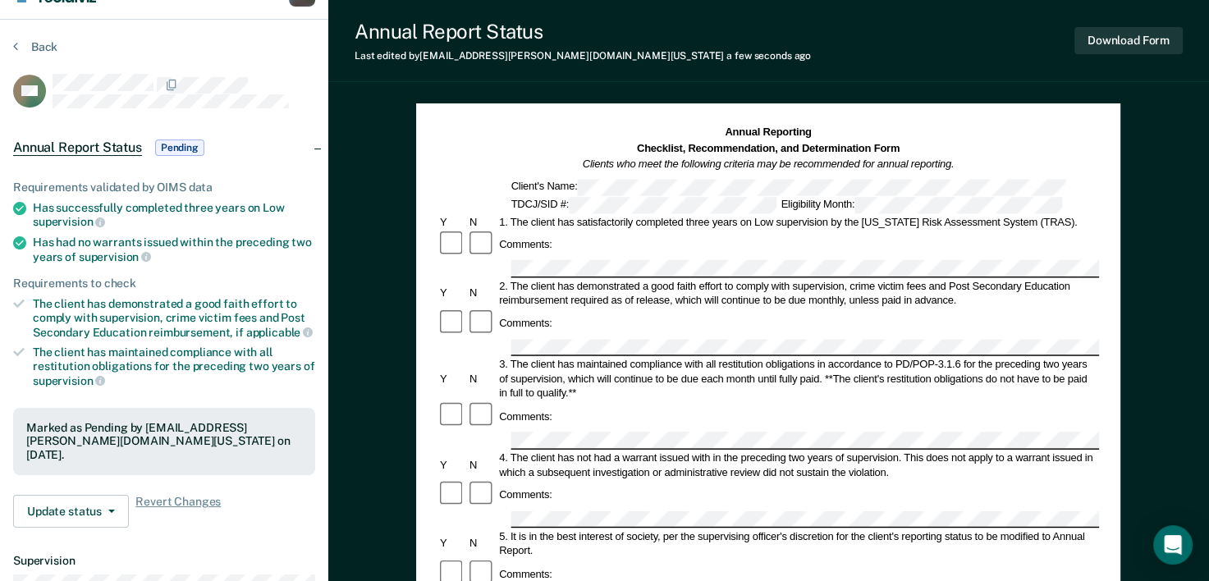
scroll to position [0, 0]
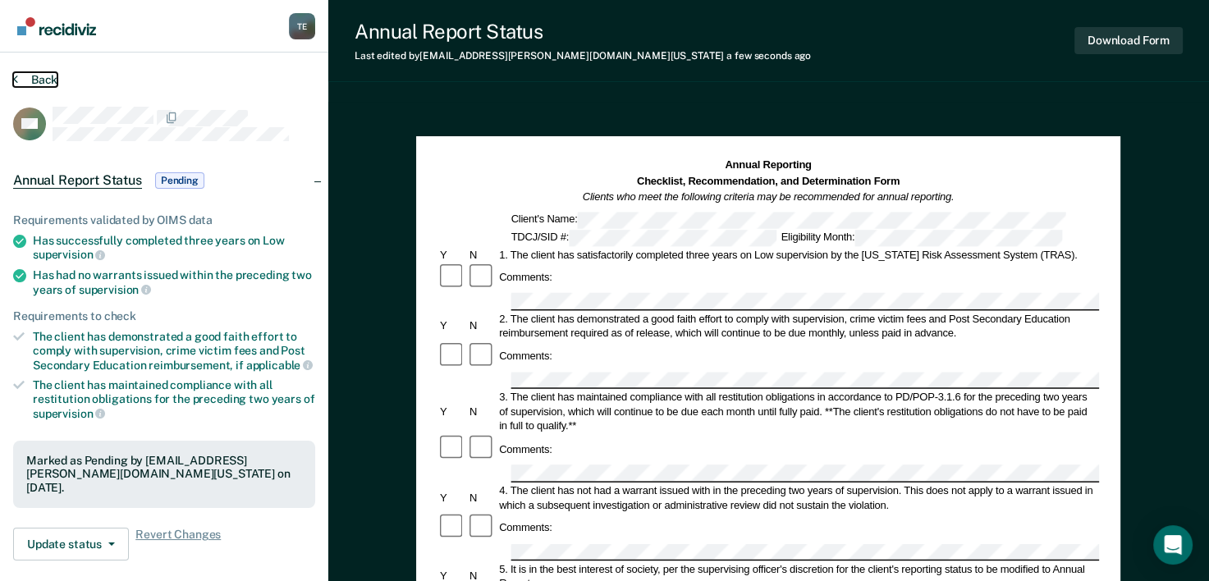
click at [32, 85] on button "Back" at bounding box center [35, 79] width 44 height 15
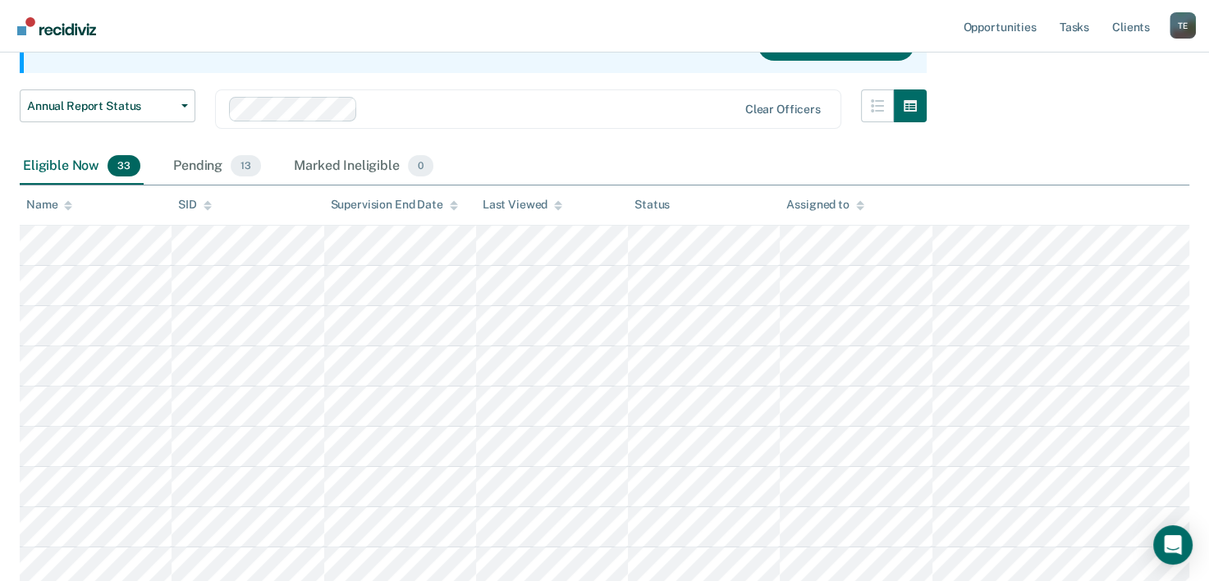
scroll to position [162, 0]
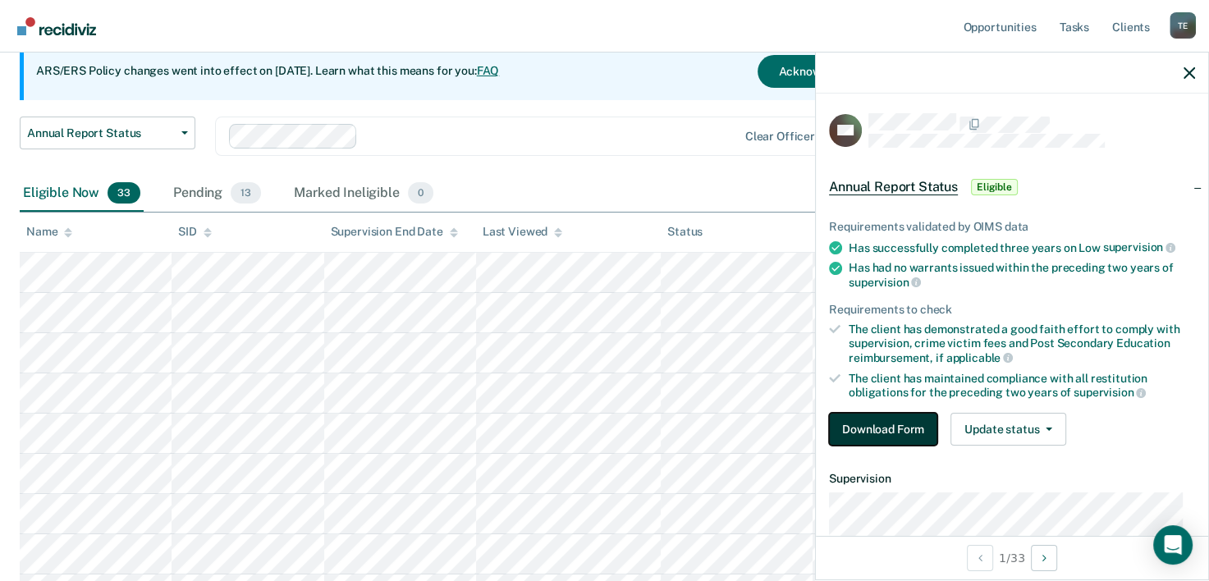
click at [886, 414] on button "Download Form" at bounding box center [883, 429] width 108 height 33
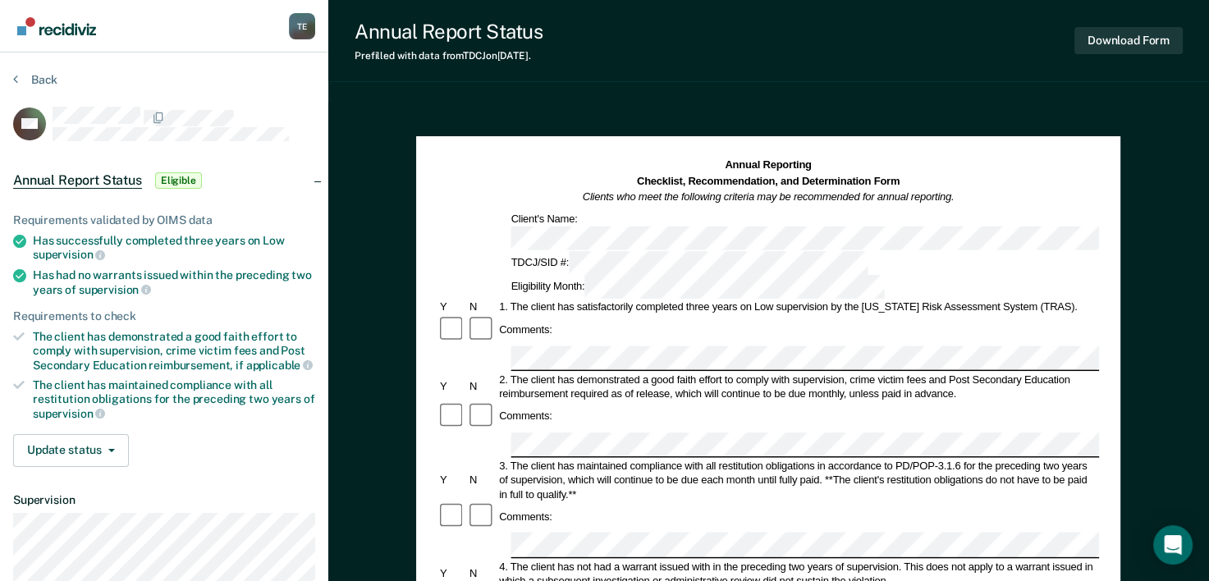
click at [32, 71] on section "Back CH Annual Report Status Eligible Requirements validated by OIMS data Has s…" at bounding box center [164, 417] width 328 height 729
click at [33, 80] on button "Back" at bounding box center [35, 79] width 44 height 15
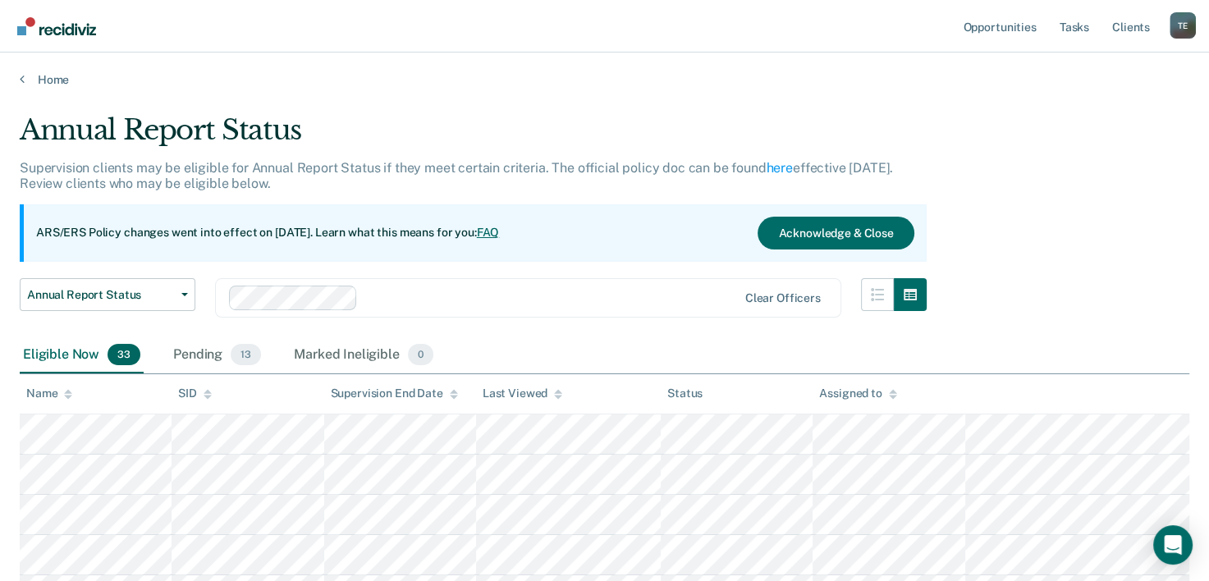
scroll to position [162, 0]
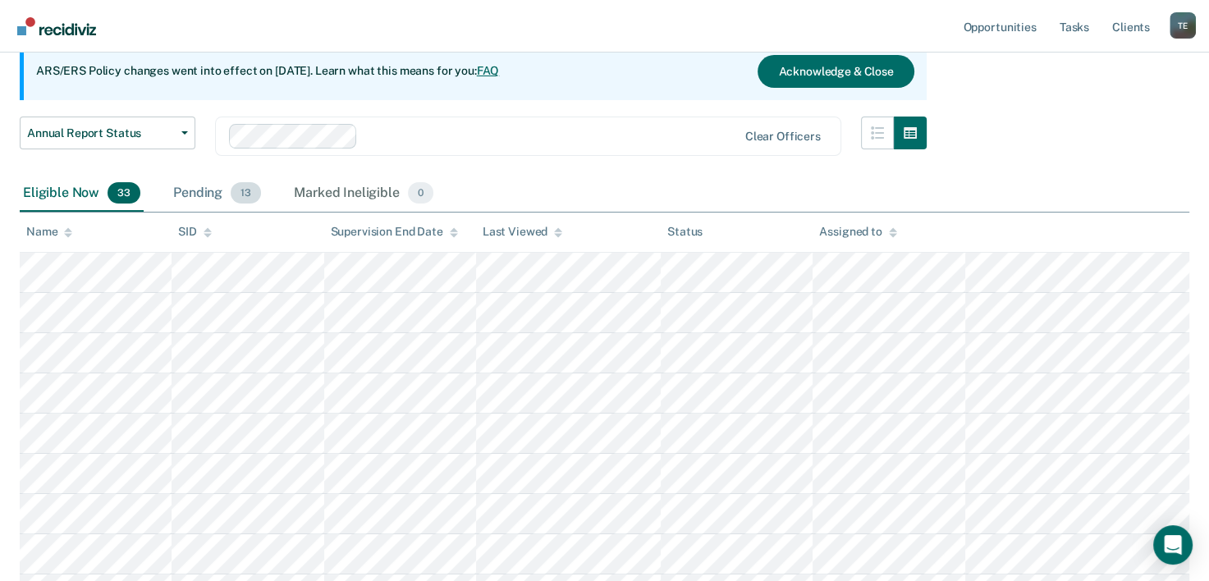
click at [250, 195] on span "13" at bounding box center [246, 192] width 30 height 21
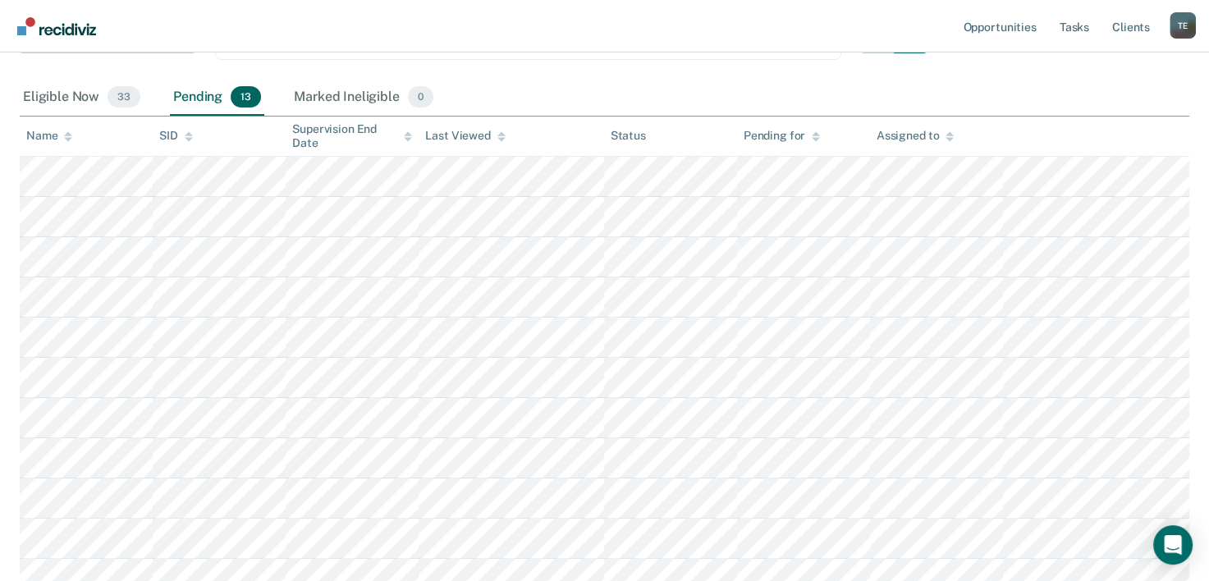
scroll to position [243, 0]
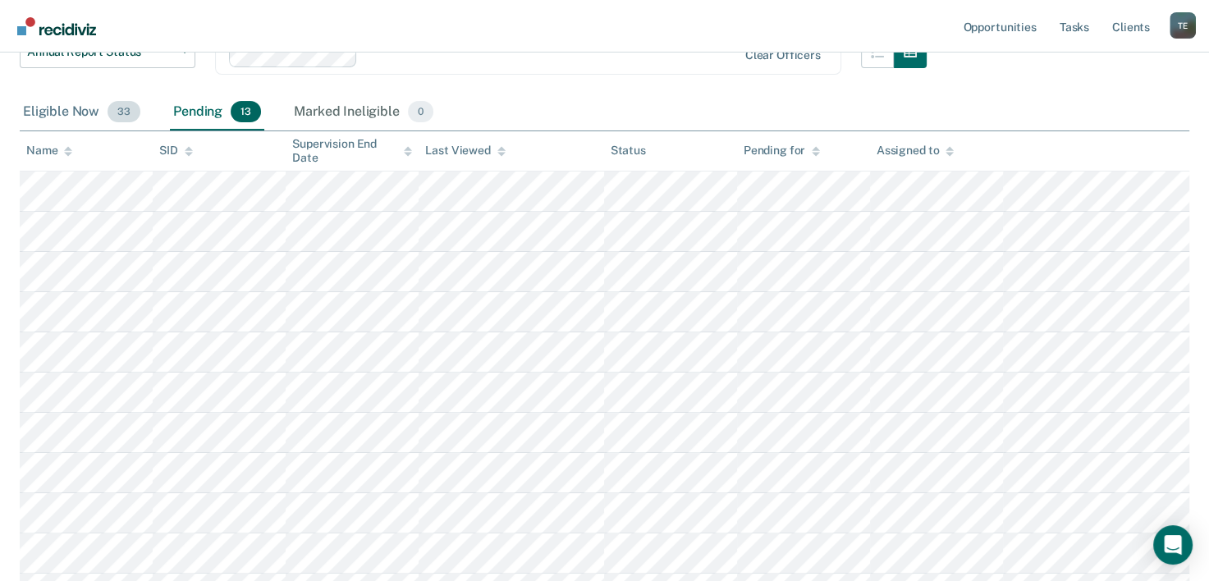
click at [100, 108] on div "Eligible Now 33" at bounding box center [82, 112] width 124 height 36
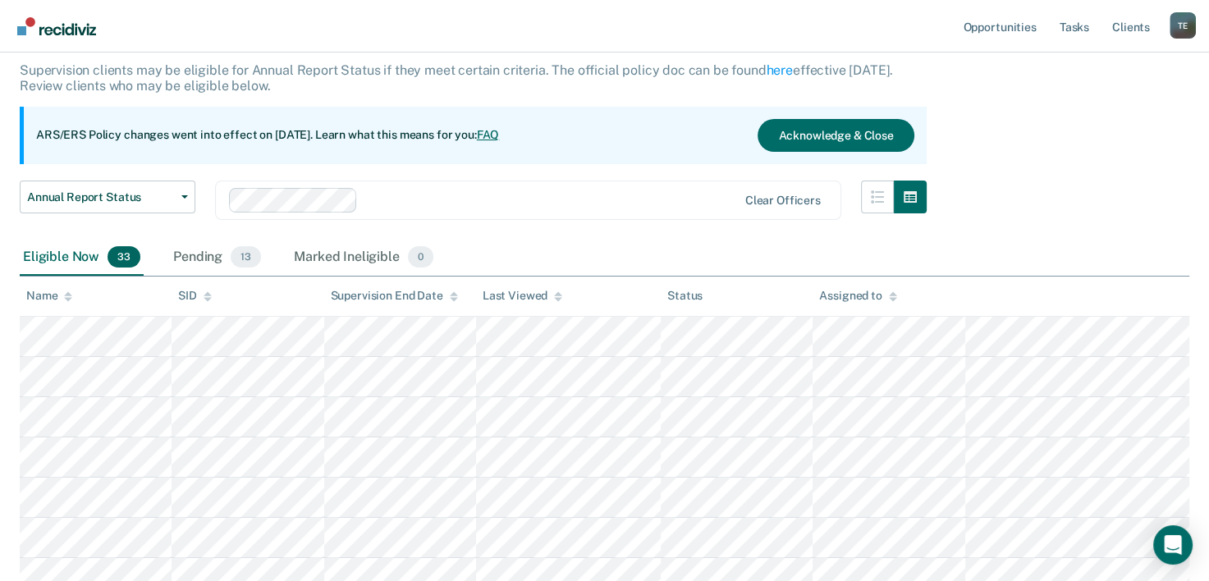
scroll to position [79, 0]
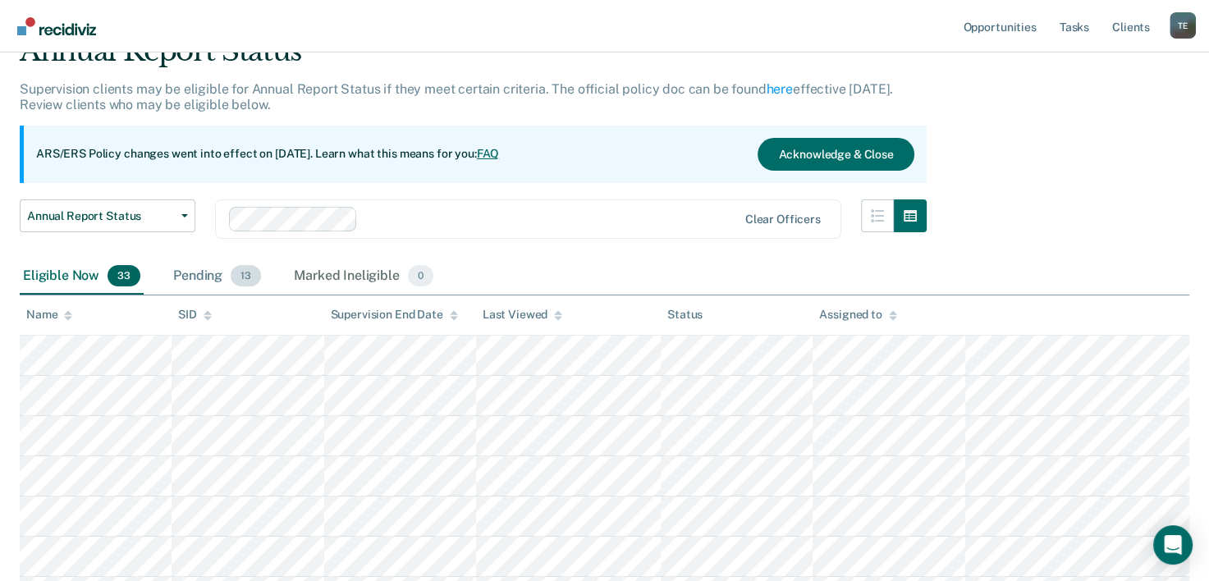
click at [227, 282] on div "Pending 13" at bounding box center [217, 277] width 94 height 36
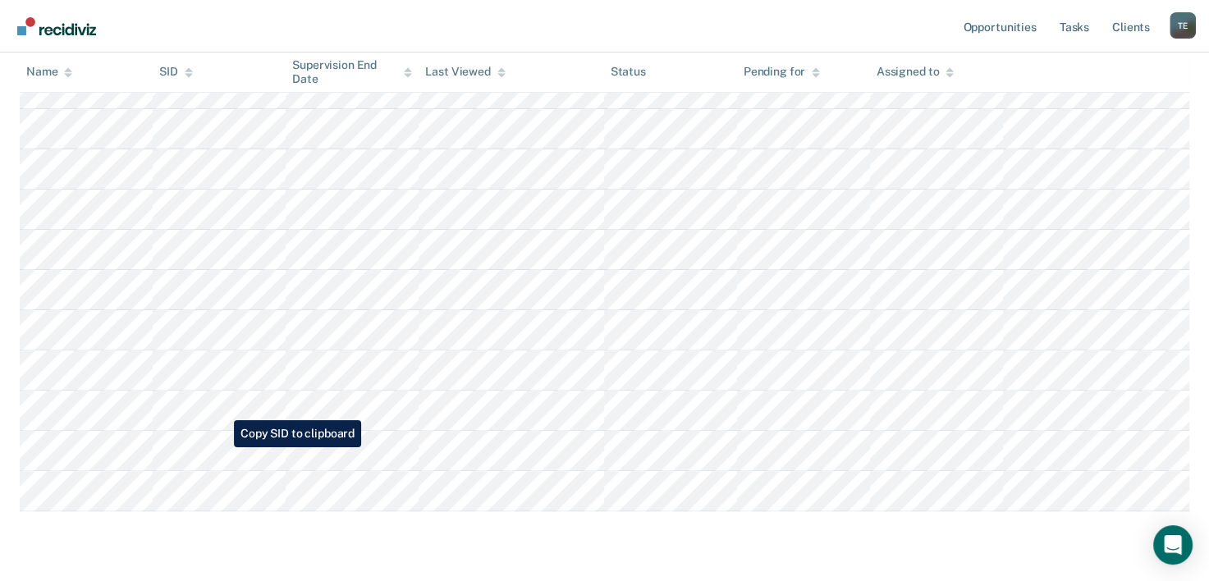
scroll to position [442, 0]
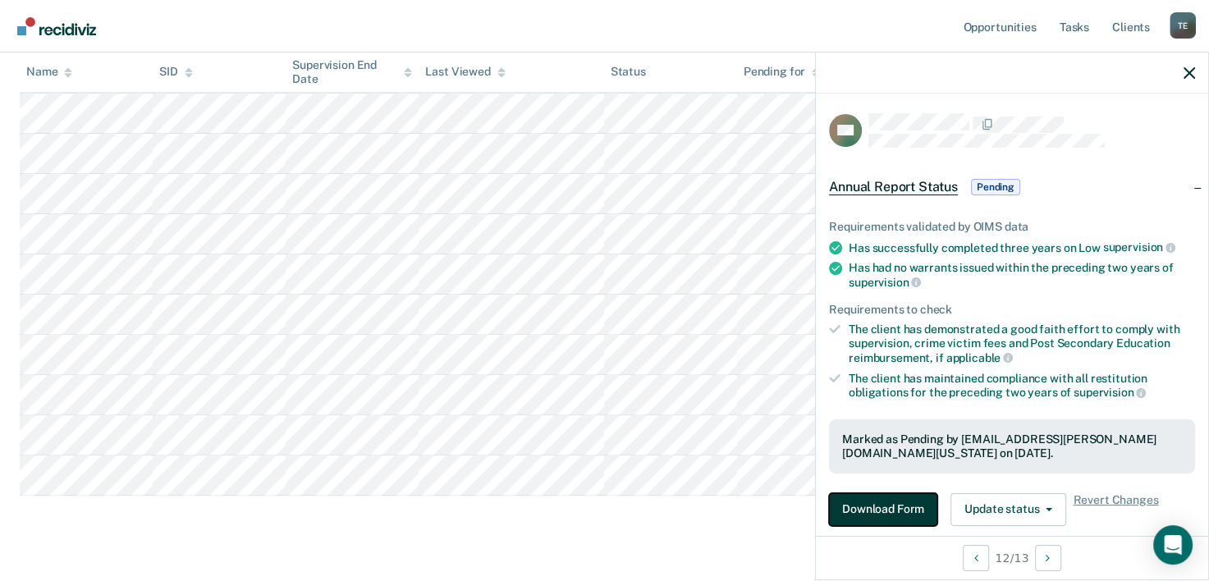
click at [900, 496] on button "Download Form" at bounding box center [883, 509] width 108 height 33
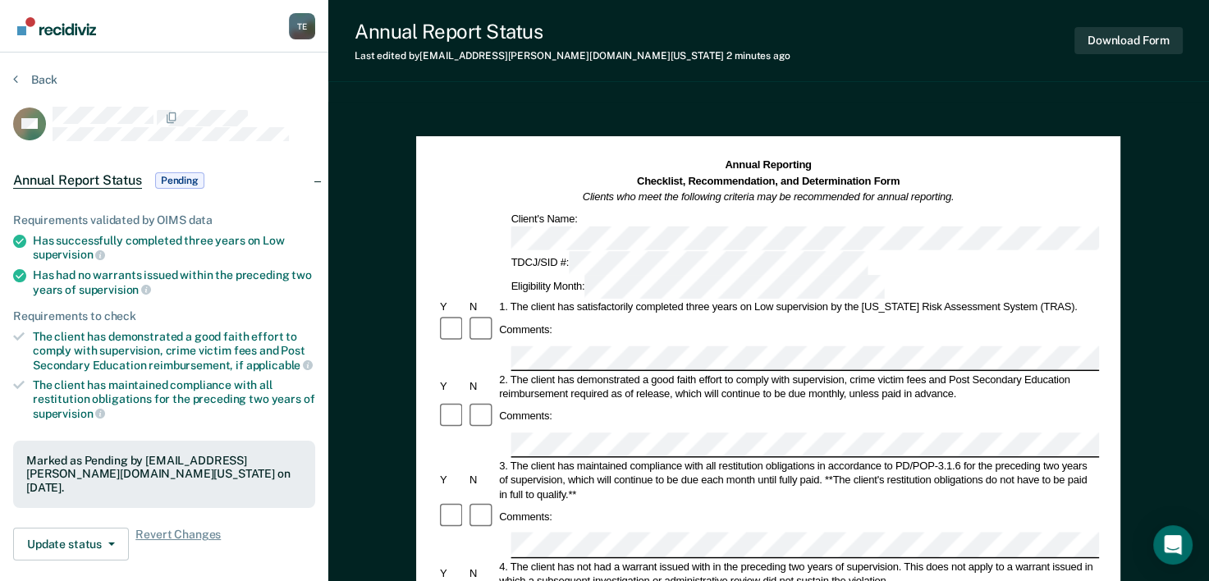
click at [566, 251] on div "TDCJ/SID #:" at bounding box center [690, 263] width 362 height 24
click at [56, 76] on button "Back" at bounding box center [35, 79] width 44 height 15
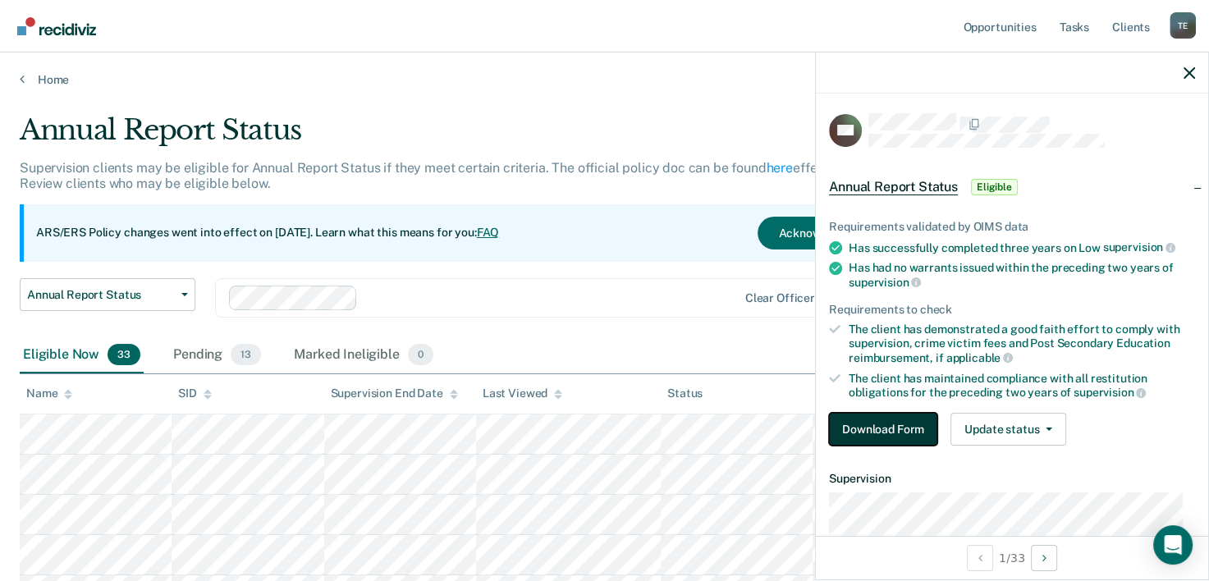
click at [883, 427] on button "Download Form" at bounding box center [883, 429] width 108 height 33
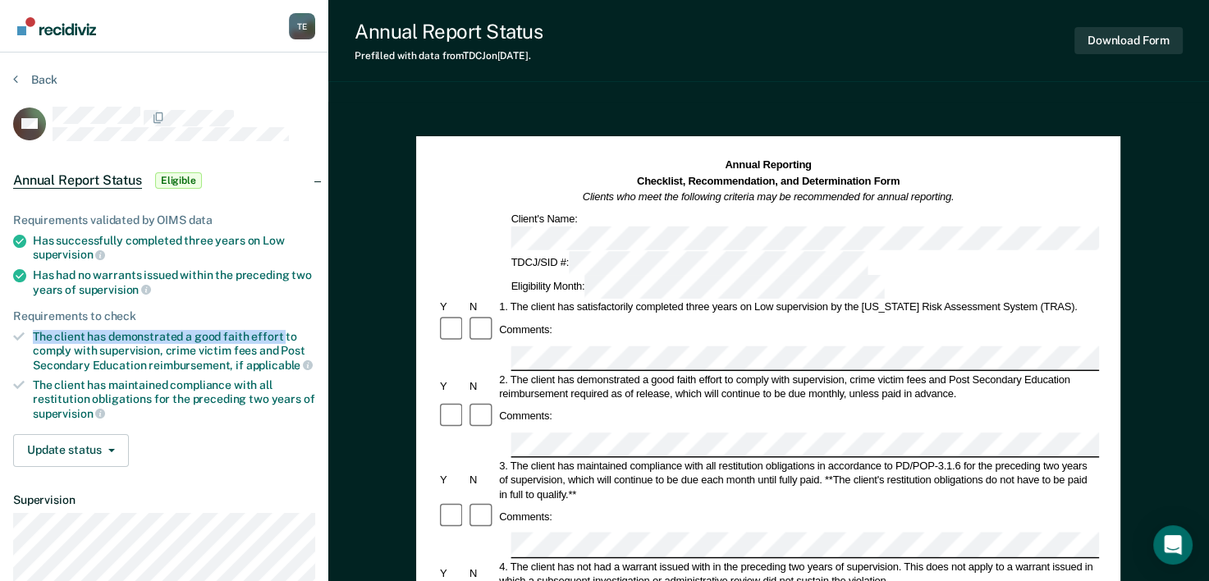
drag, startPoint x: 33, startPoint y: 330, endPoint x: 282, endPoint y: 330, distance: 248.8
click at [282, 330] on div "The client has demonstrated a good faith effort to comply with supervision, cri…" at bounding box center [174, 351] width 282 height 42
copy div "The client has demonstrated a good faith effort"
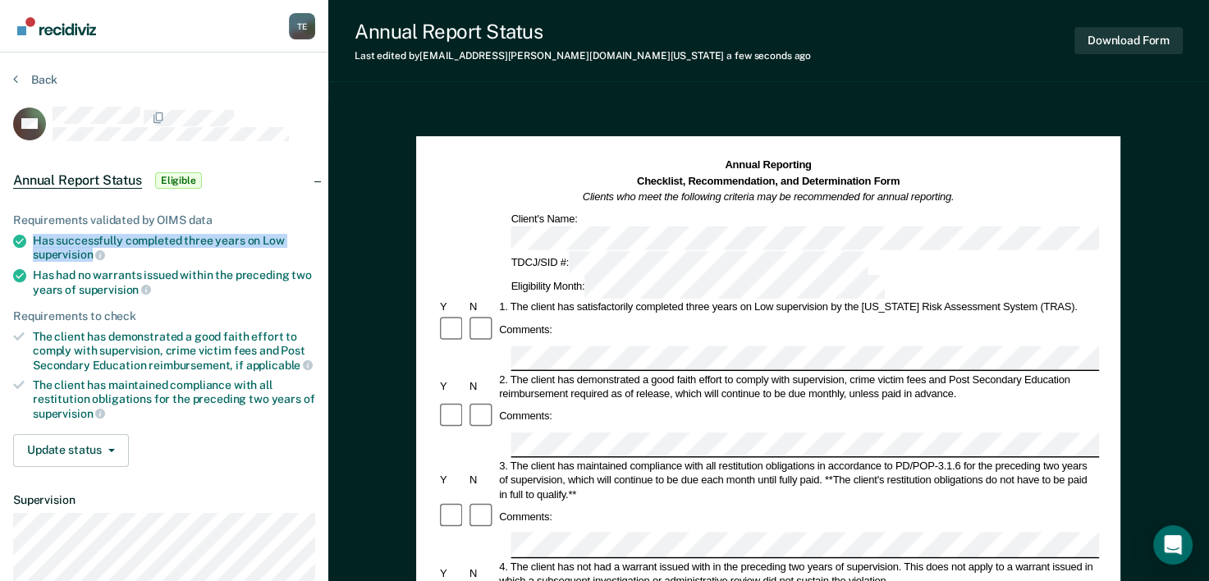
drag, startPoint x: 33, startPoint y: 236, endPoint x: 92, endPoint y: 252, distance: 61.1
click at [92, 252] on div "Has successfully completed three years on Low supervision" at bounding box center [174, 248] width 282 height 28
copy div "Has successfully completed three years on Low supervision"
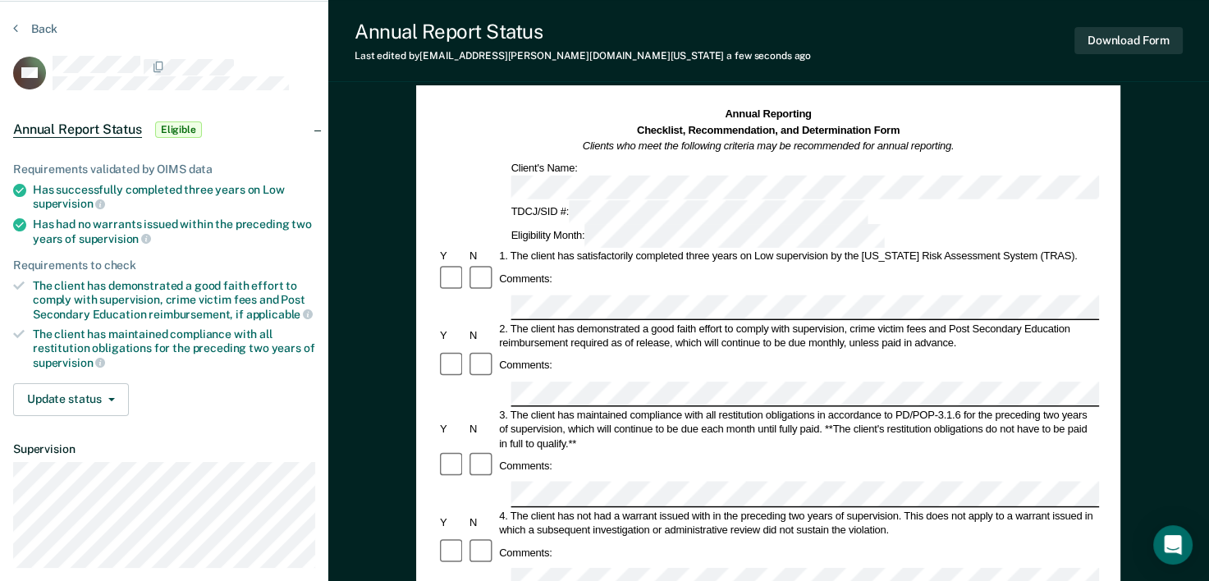
scroll to position [69, 0]
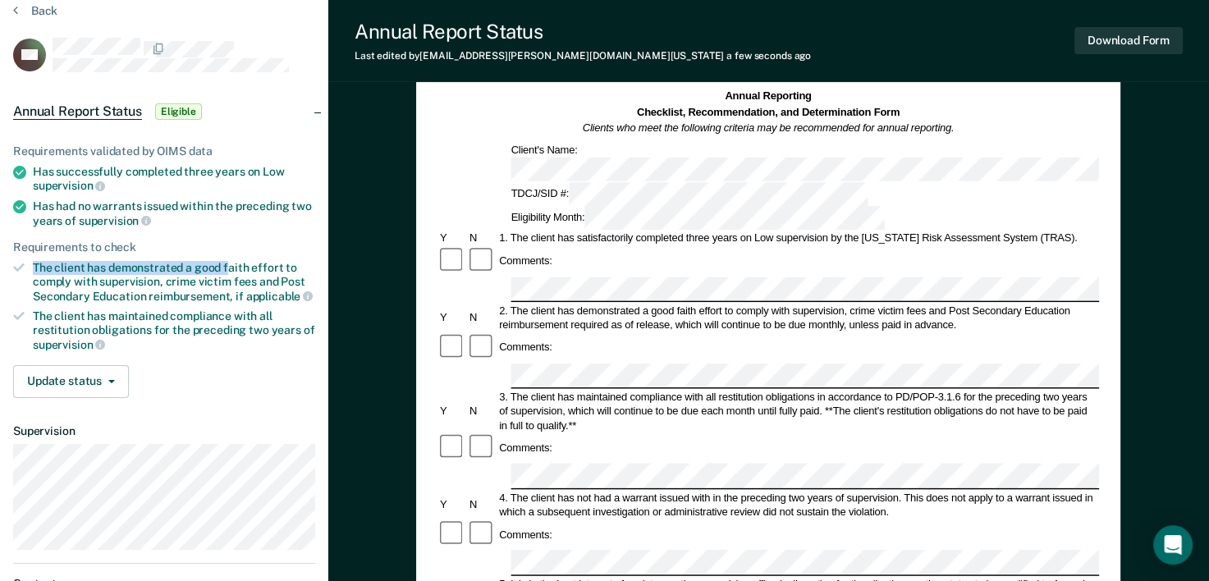
drag, startPoint x: 35, startPoint y: 256, endPoint x: 238, endPoint y: 257, distance: 202.8
click at [238, 261] on div "The client has demonstrated a good faith effort to comply with supervision, cri…" at bounding box center [174, 282] width 282 height 42
click at [660, 304] on div "2. The client has demonstrated a good faith effort to comply with supervision, …" at bounding box center [799, 318] width 603 height 29
drag, startPoint x: 33, startPoint y: 311, endPoint x: 90, endPoint y: 309, distance: 57.5
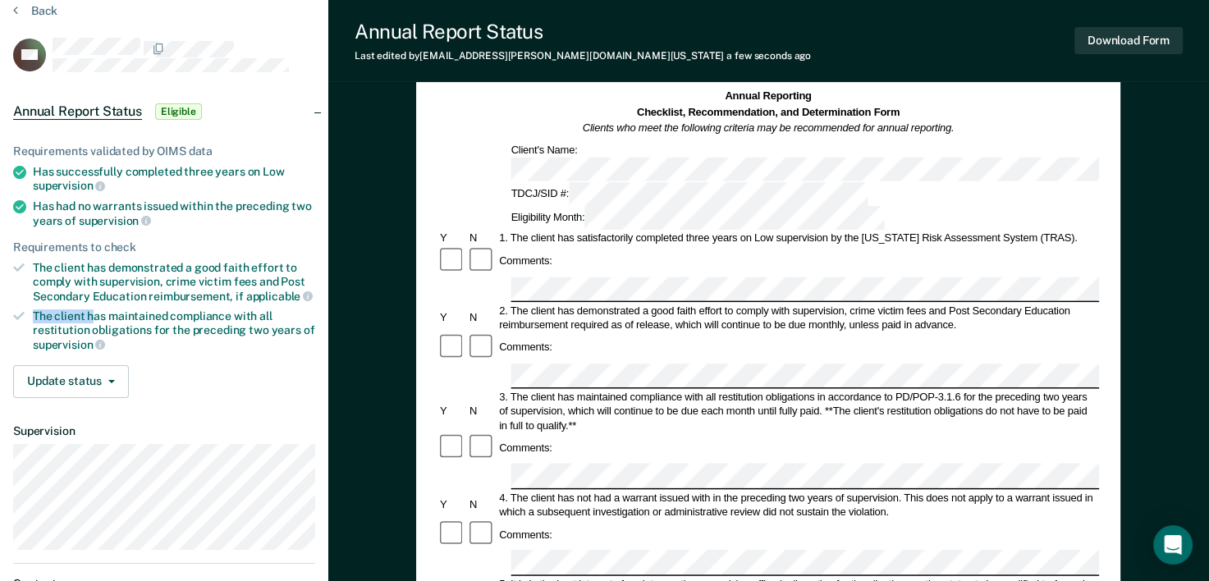
click at [90, 310] on div "The client has maintained compliance with all restitution obligations for the p…" at bounding box center [174, 331] width 282 height 42
drag, startPoint x: 90, startPoint y: 309, endPoint x: 121, endPoint y: 305, distance: 30.7
click at [121, 305] on ul "Requirements validated by OIMS data Has successfully completed three years on L…" at bounding box center [164, 248] width 302 height 208
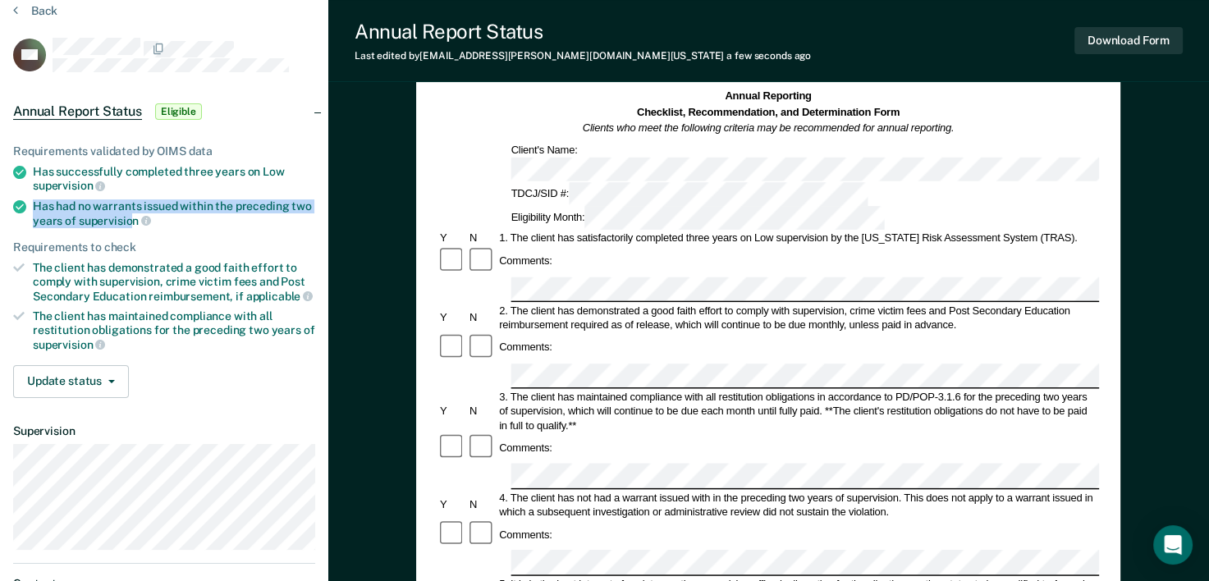
drag, startPoint x: 30, startPoint y: 198, endPoint x: 134, endPoint y: 214, distance: 105.5
click at [134, 214] on li "Has had no warrants issued within the preceding two years of supervision" at bounding box center [164, 213] width 302 height 28
drag, startPoint x: 134, startPoint y: 214, endPoint x: 28, endPoint y: 204, distance: 106.4
click at [28, 204] on li "Has had no warrants issued within the preceding two years of supervision" at bounding box center [164, 213] width 302 height 28
copy div "Has had no warrants issued within the preceding two years of supervision"
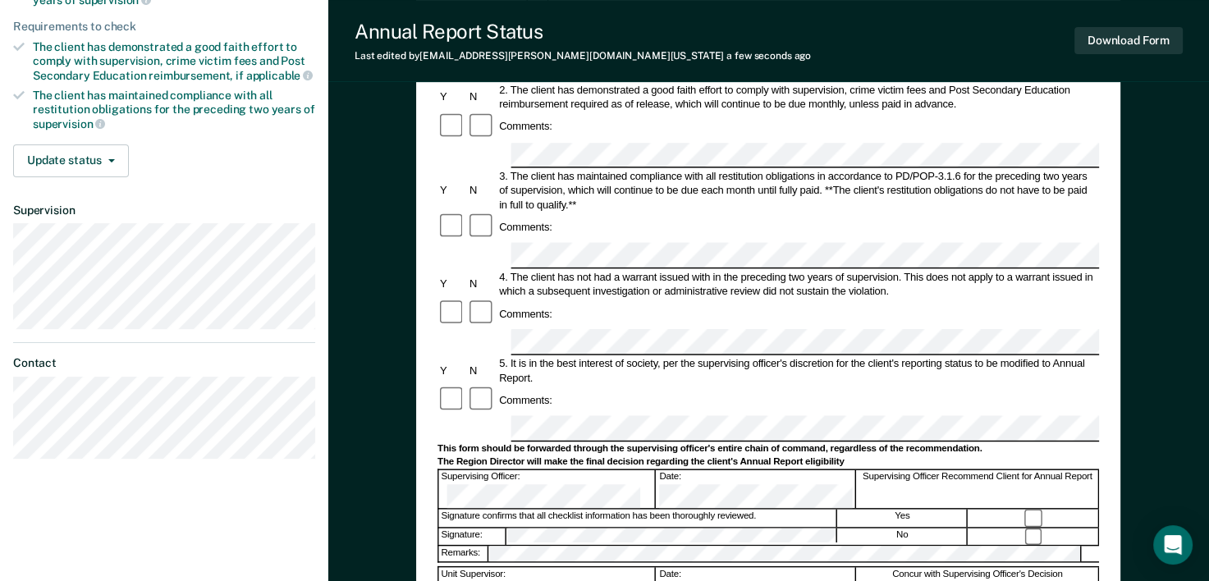
scroll to position [291, 0]
click at [490, 285] on form "Annual Reporting Checklist, Recommendation, and Determination Form Clients who …" at bounding box center [769, 413] width 662 height 1094
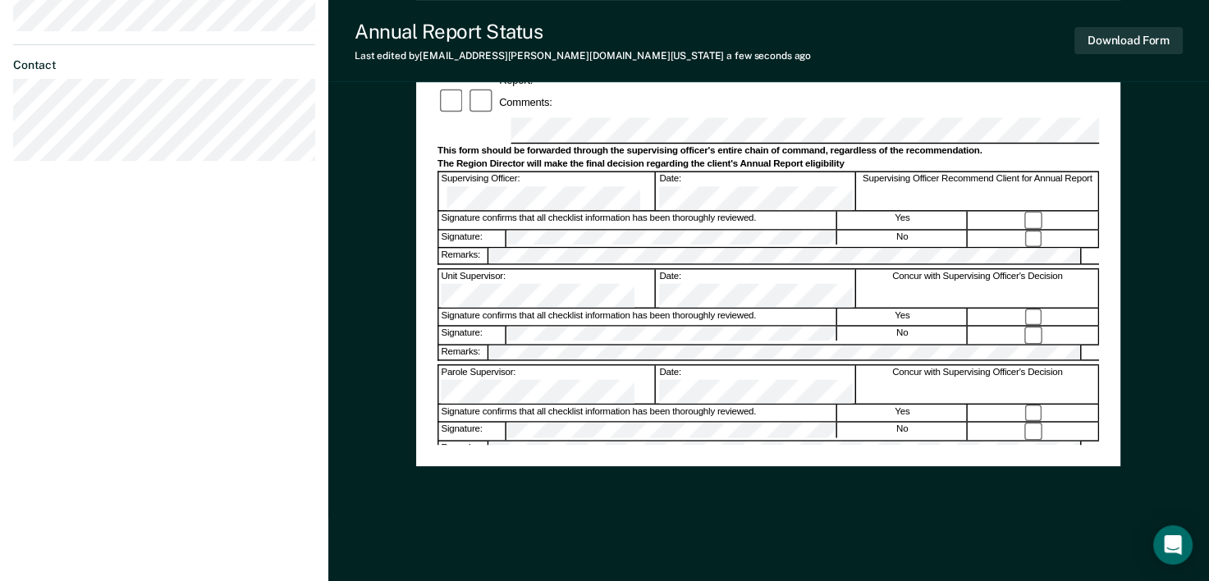
scroll to position [594, 0]
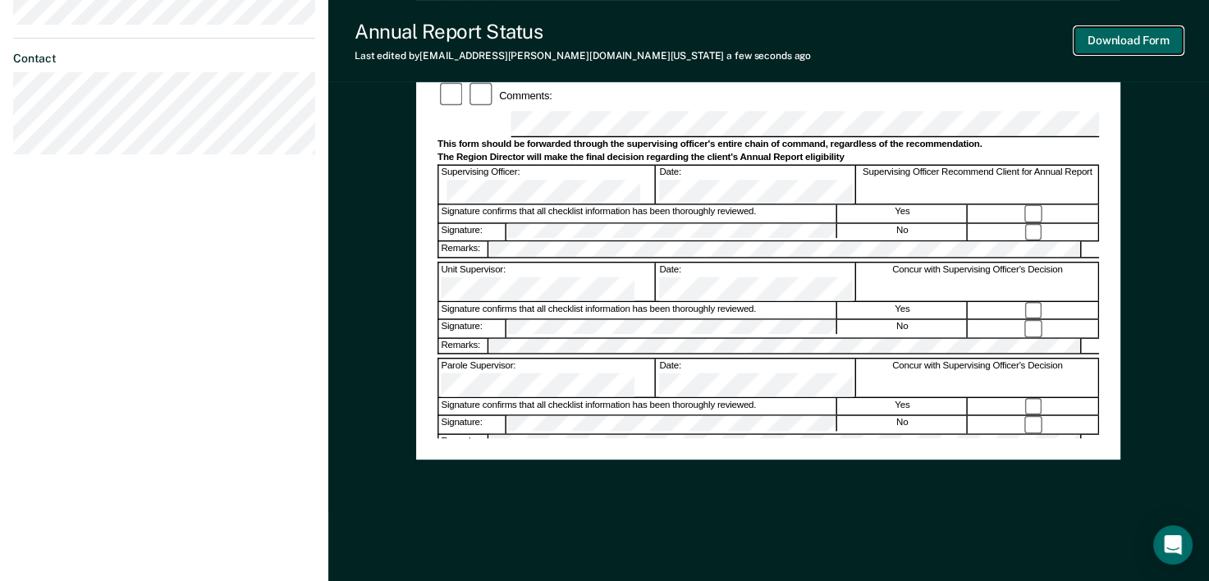
click at [1126, 45] on button "Download Form" at bounding box center [1129, 40] width 108 height 27
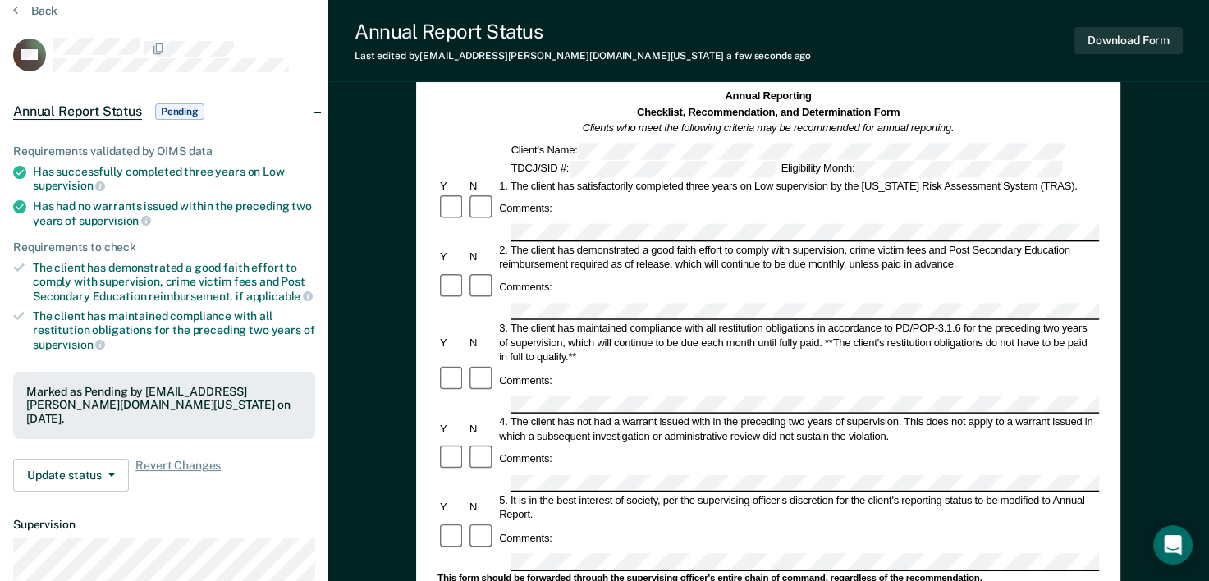
scroll to position [58, 0]
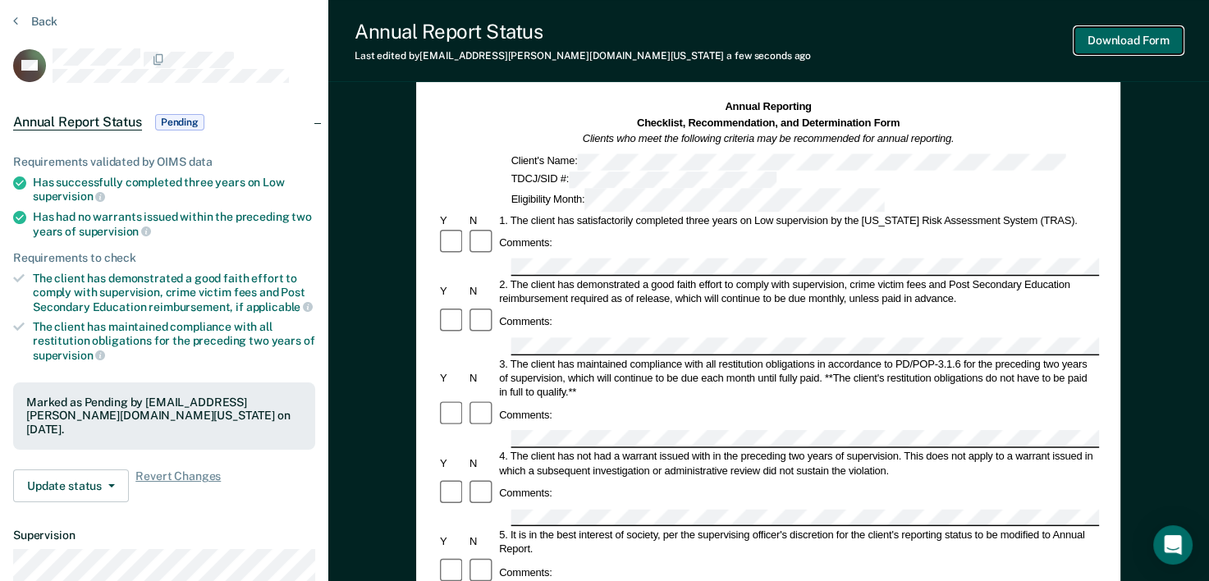
click at [1171, 33] on button "Download Form" at bounding box center [1129, 40] width 108 height 27
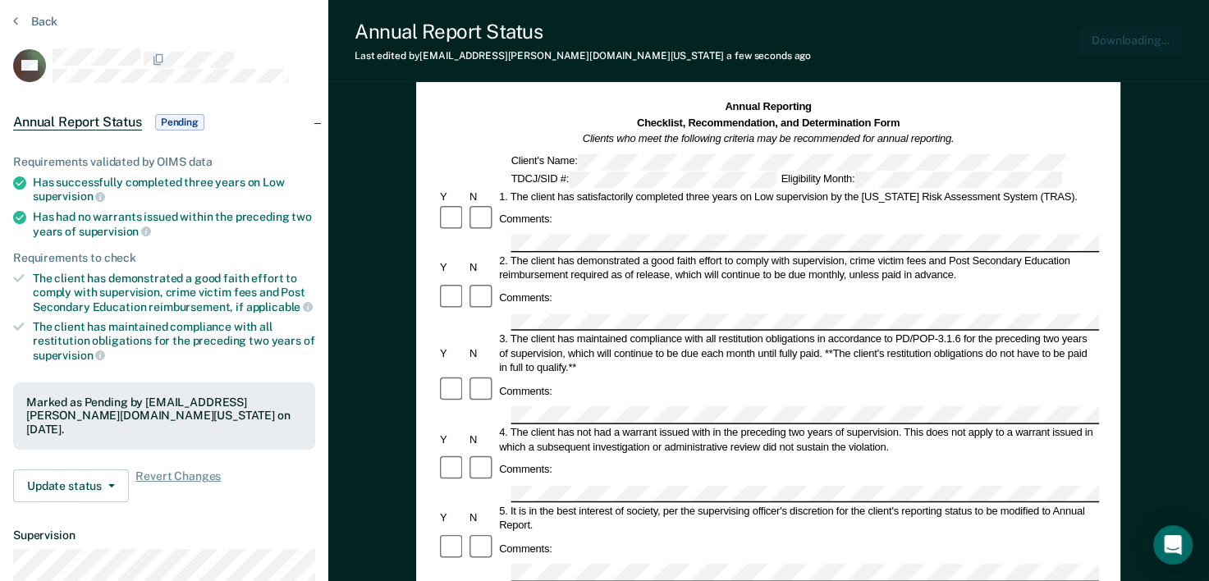
scroll to position [0, 0]
click at [51, 16] on button "Back" at bounding box center [35, 21] width 44 height 15
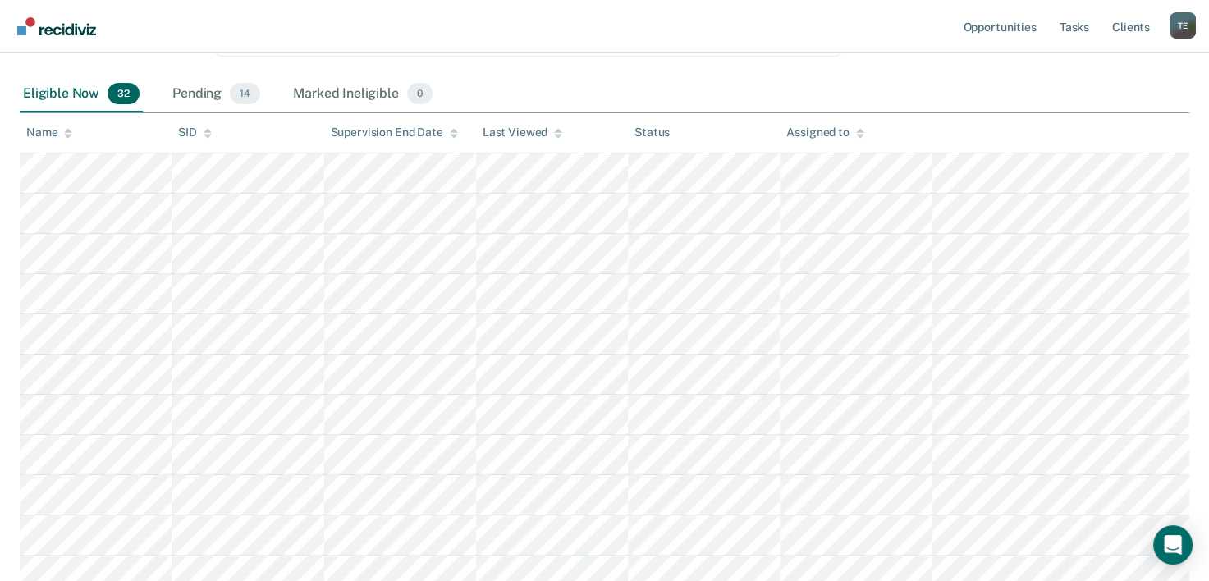
scroll to position [177, 0]
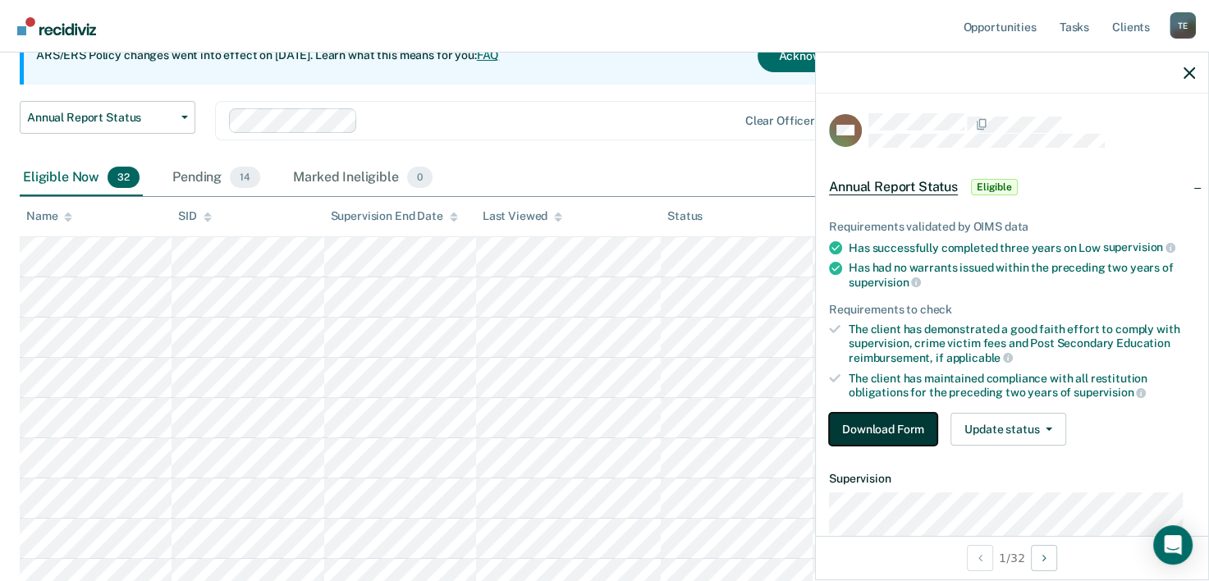
click at [877, 414] on button "Download Form" at bounding box center [883, 429] width 108 height 33
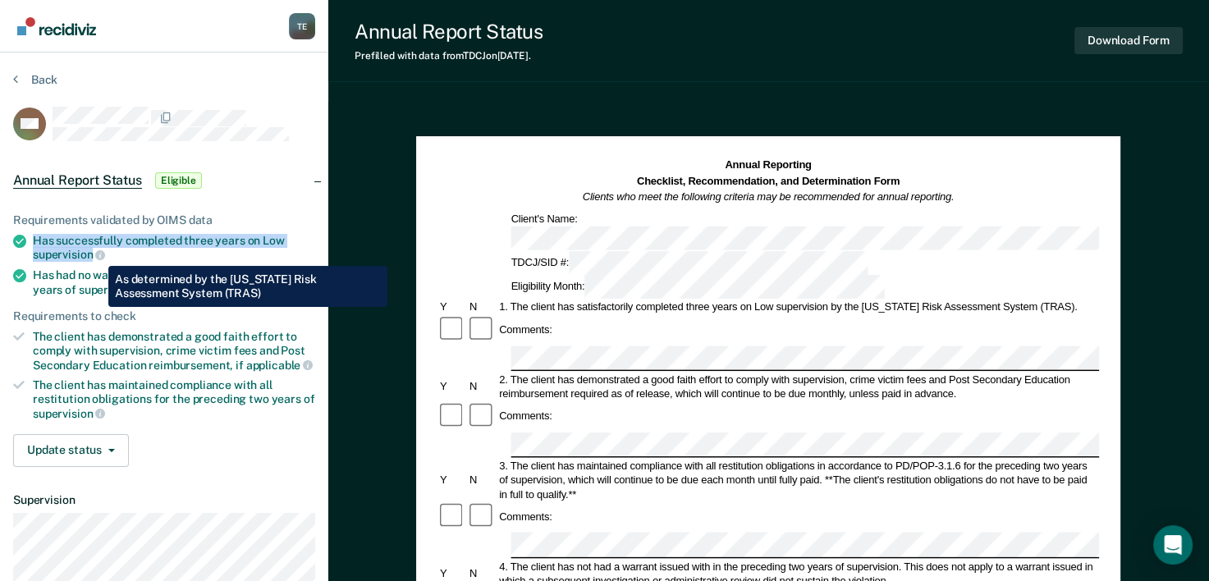
drag, startPoint x: 34, startPoint y: 237, endPoint x: 94, endPoint y: 254, distance: 61.3
click at [94, 254] on div "Has successfully completed three years on Low supervision" at bounding box center [174, 248] width 282 height 28
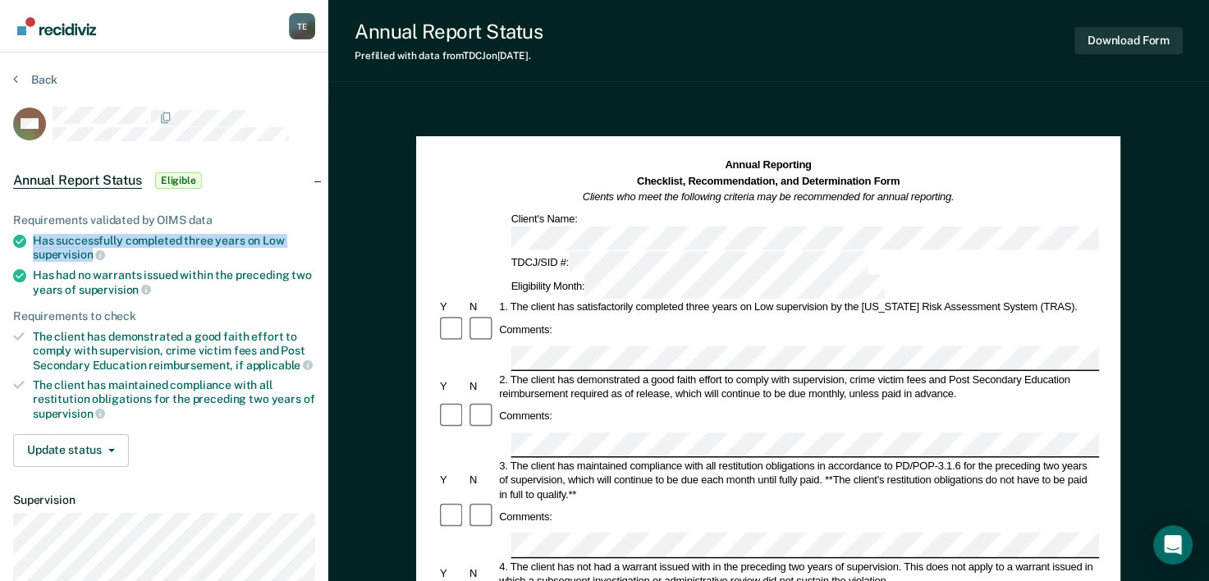
copy div "Has successfully completed three years on Low supervision"
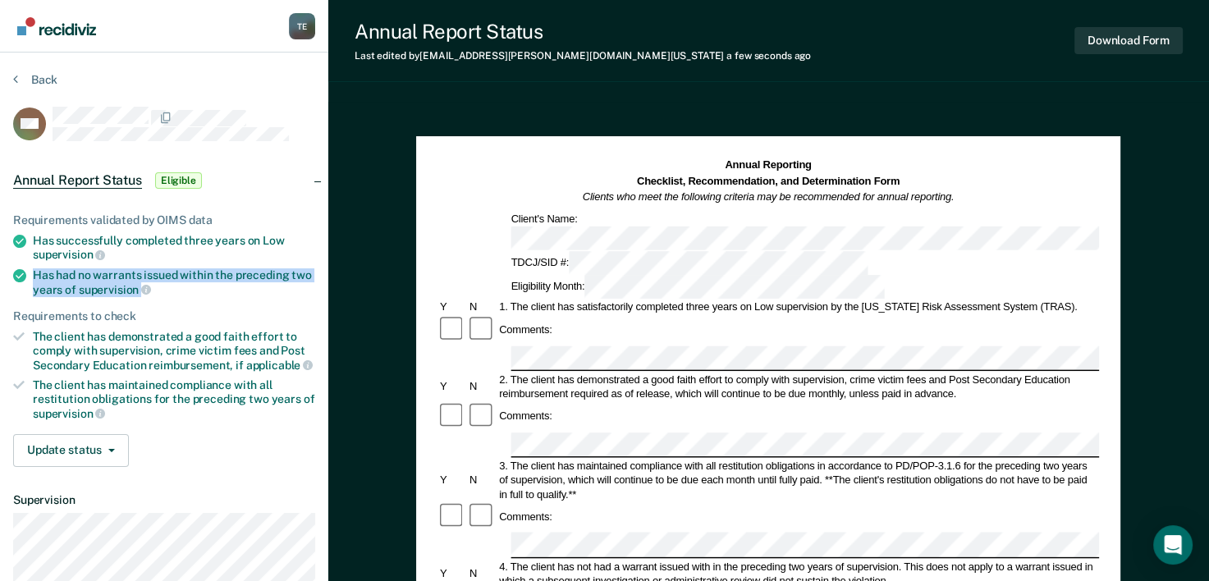
drag, startPoint x: 32, startPoint y: 266, endPoint x: 139, endPoint y: 287, distance: 108.8
click at [139, 287] on li "Has had no warrants issued within the preceding two years of supervision" at bounding box center [164, 282] width 302 height 28
copy div "Has had no warrants issued within the preceding two years of supervision"
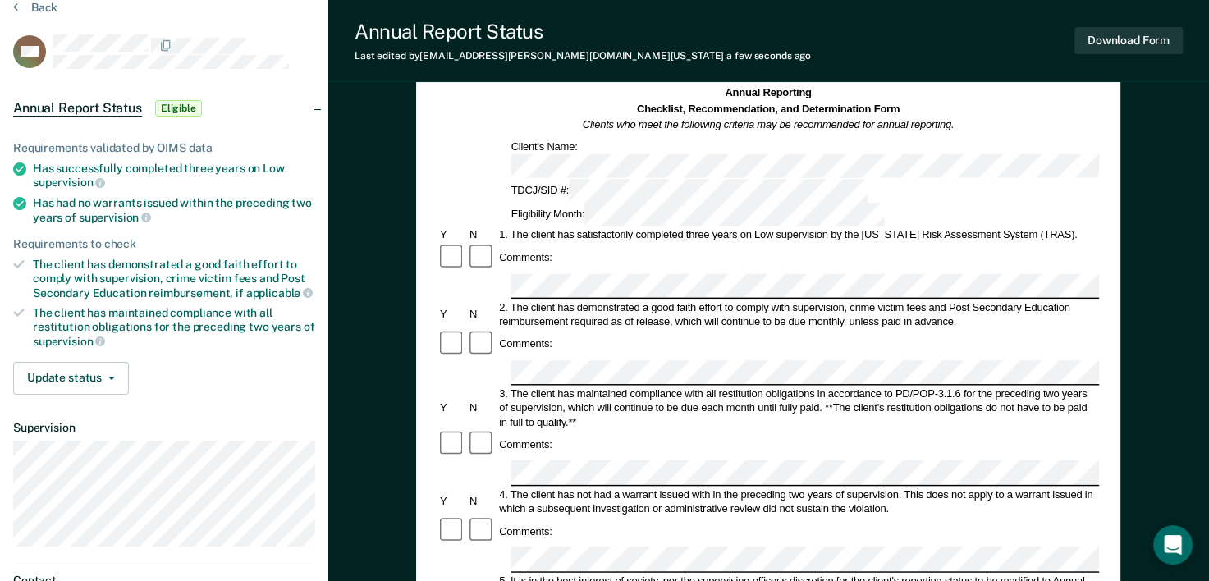
scroll to position [97, 0]
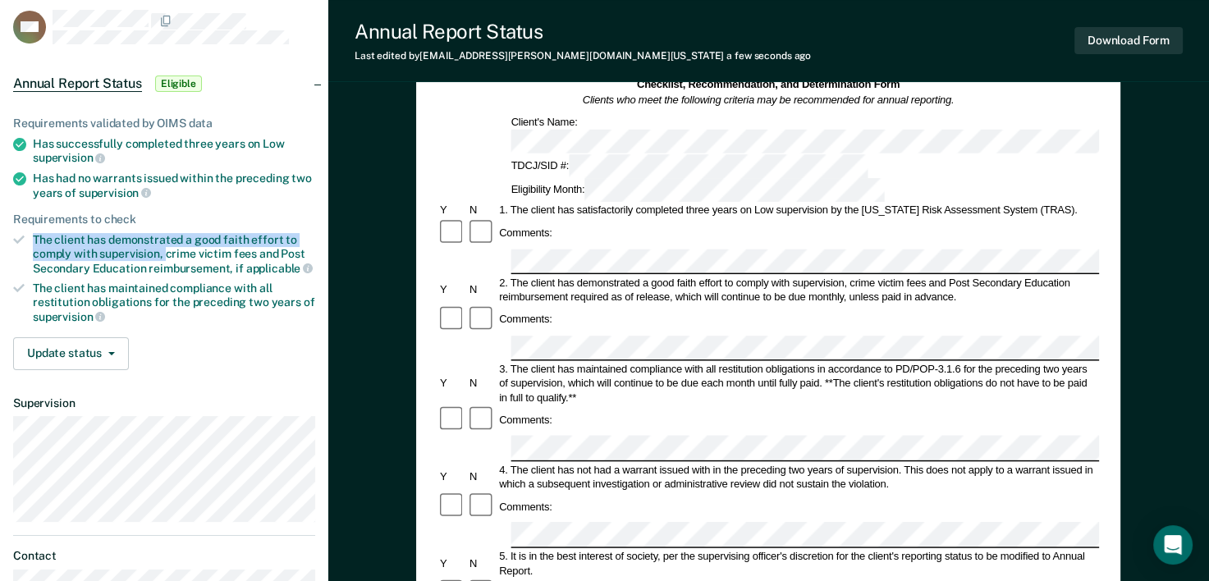
drag, startPoint x: 33, startPoint y: 236, endPoint x: 164, endPoint y: 250, distance: 132.2
click at [164, 250] on div "The client has demonstrated a good faith effort to comply with supervision, cri…" at bounding box center [174, 254] width 282 height 42
copy div "The client has demonstrated a good faith effort to comply with supervision,"
click at [427, 356] on div "Annual Reporting Checklist, Recommendation, and Determination Form Clients who …" at bounding box center [768, 498] width 704 height 918
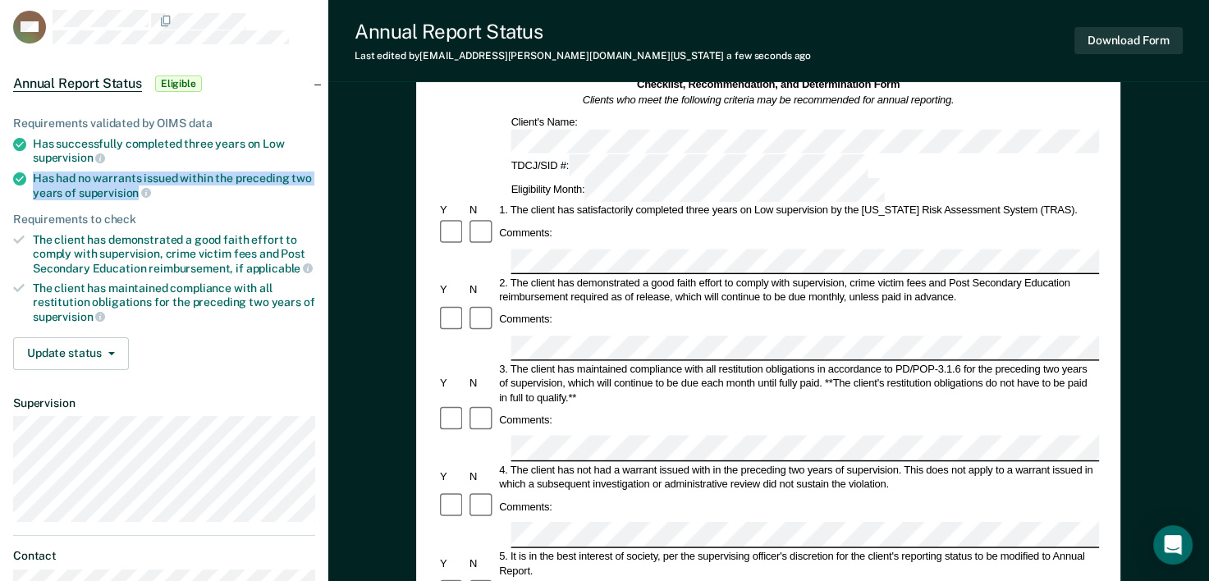
drag, startPoint x: 31, startPoint y: 177, endPoint x: 135, endPoint y: 187, distance: 104.8
click at [135, 187] on li "Has had no warrants issued within the preceding two years of supervision" at bounding box center [164, 186] width 302 height 28
copy div "Has had no warrants issued within the preceding two years of supervision"
drag, startPoint x: 851, startPoint y: 415, endPoint x: 835, endPoint y: 415, distance: 16.4
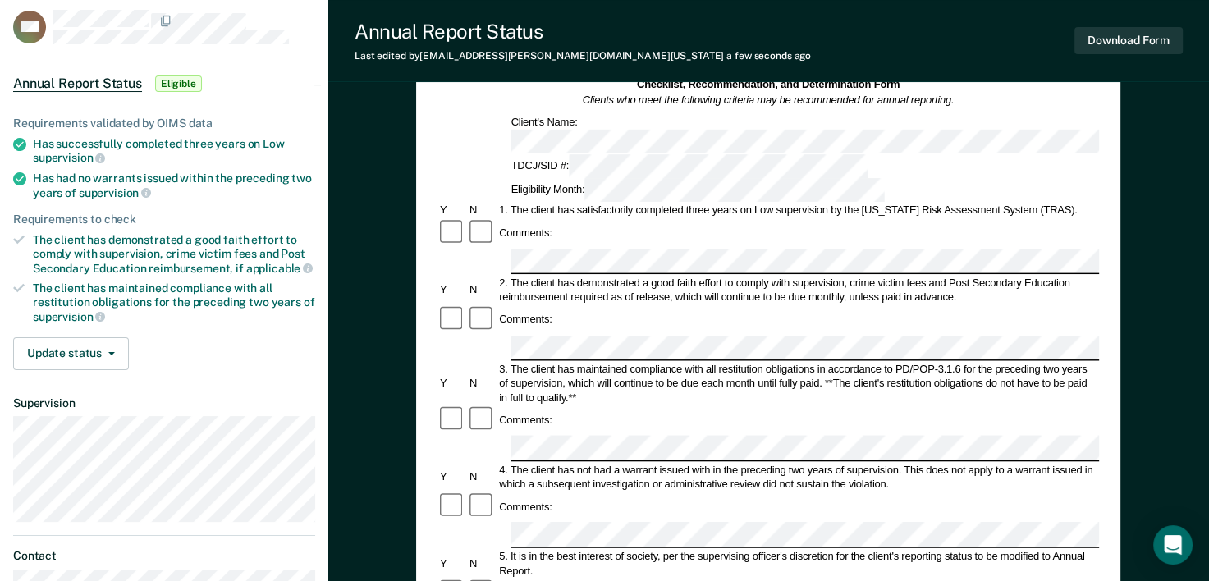
click at [372, 387] on div "Annual Reporting Checklist, Recommendation, and Determination Form Clients who …" at bounding box center [768, 545] width 881 height 1080
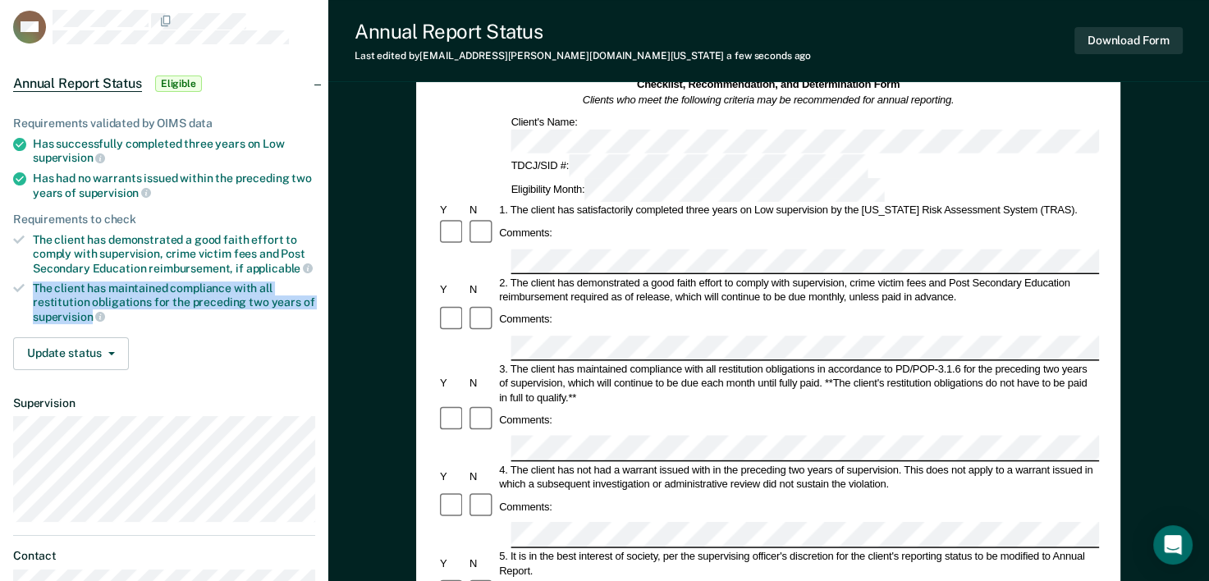
drag, startPoint x: 35, startPoint y: 277, endPoint x: 92, endPoint y: 306, distance: 63.5
click at [92, 306] on div "The client has maintained compliance with all restitution obligations for the p…" at bounding box center [174, 303] width 282 height 42
copy div "The client has maintained compliance with all restitution obligations for the p…"
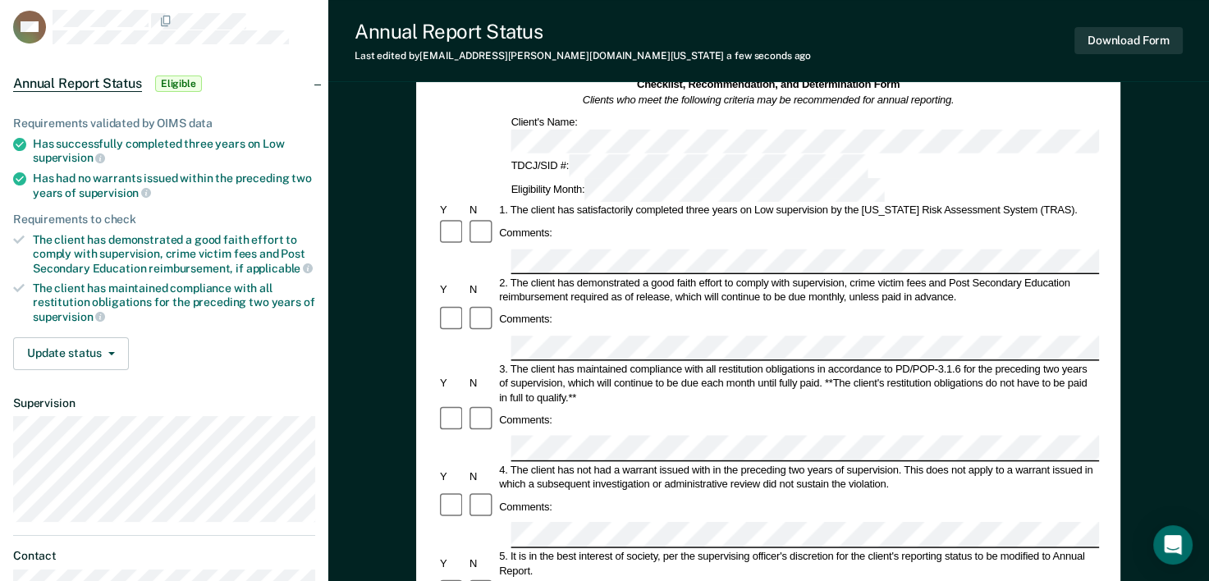
scroll to position [100, 0]
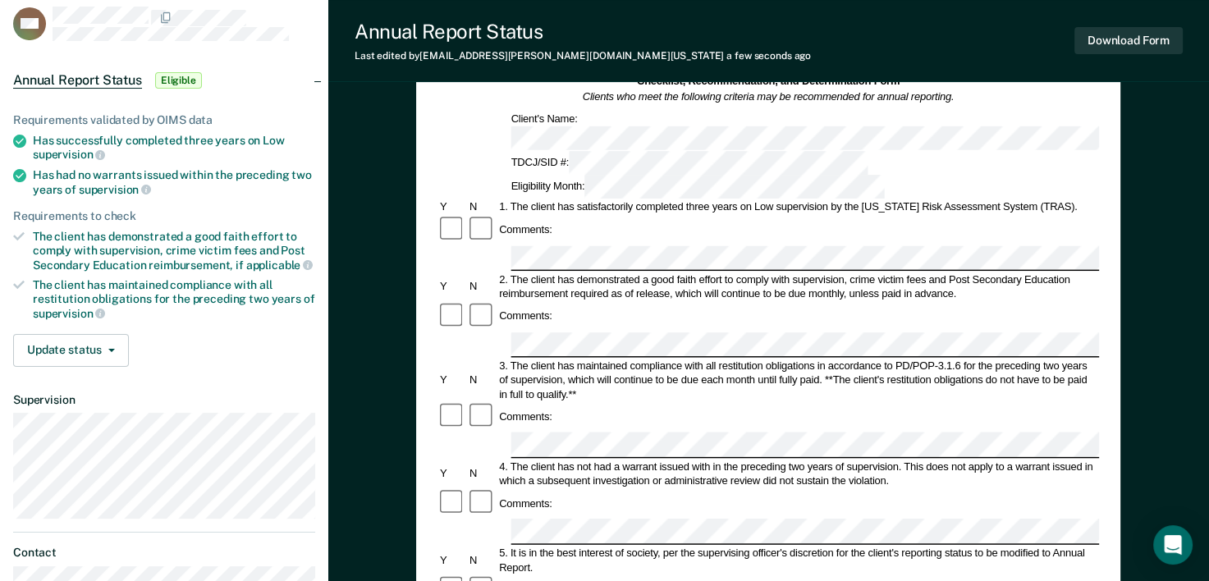
click at [798, 175] on div "Eligibility Month:" at bounding box center [698, 187] width 378 height 24
click at [1208, 197] on div "Annual Reporting Checklist, Recommendation, and Determination Form Clients who …" at bounding box center [768, 542] width 881 height 1080
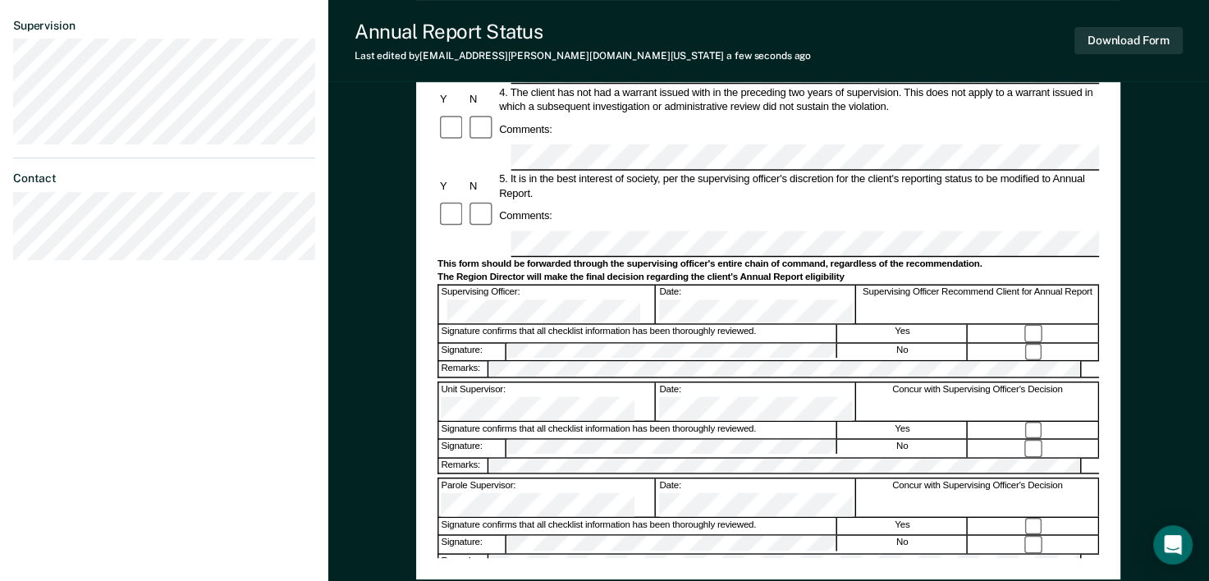
scroll to position [479, 0]
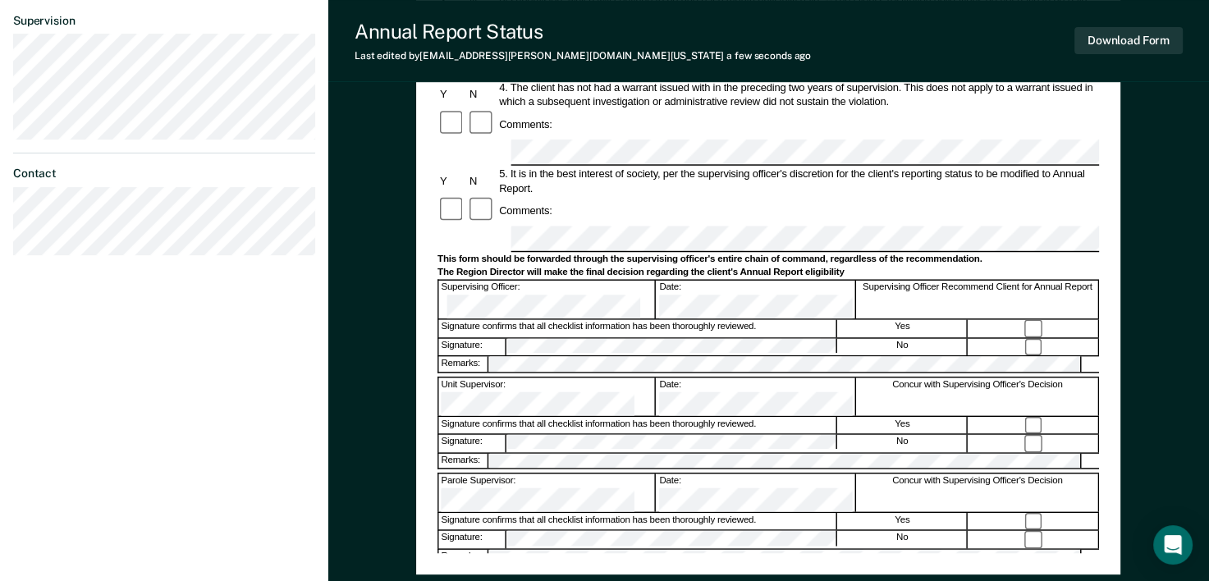
click at [533, 571] on div "Assistant Region Director:" at bounding box center [548, 590] width 218 height 38
click at [1033, 417] on div at bounding box center [1035, 425] width 130 height 17
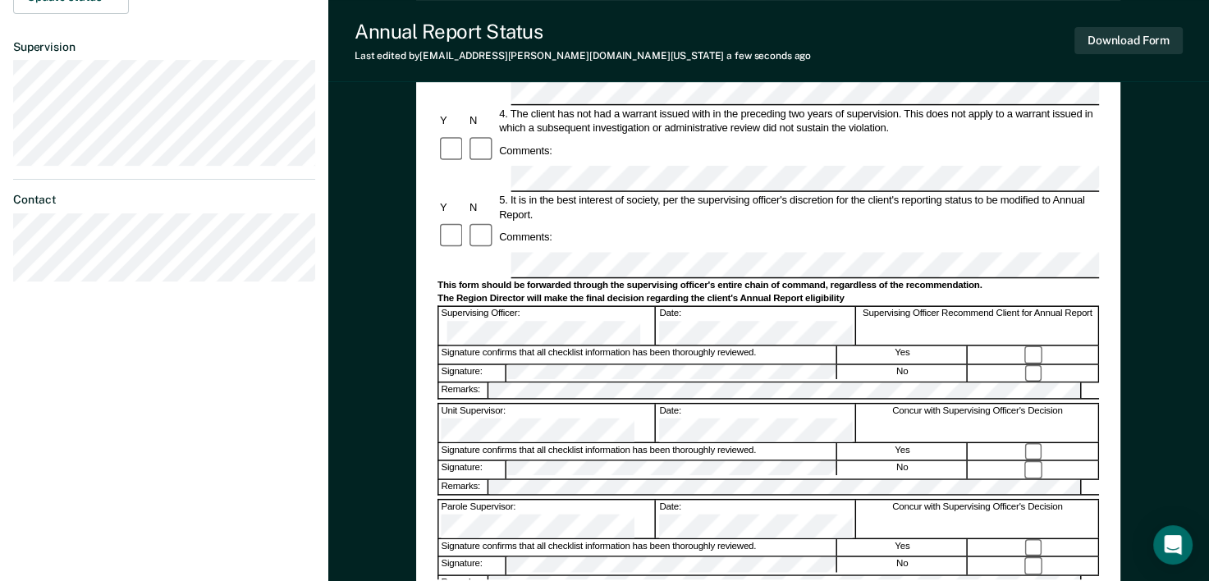
scroll to position [452, 0]
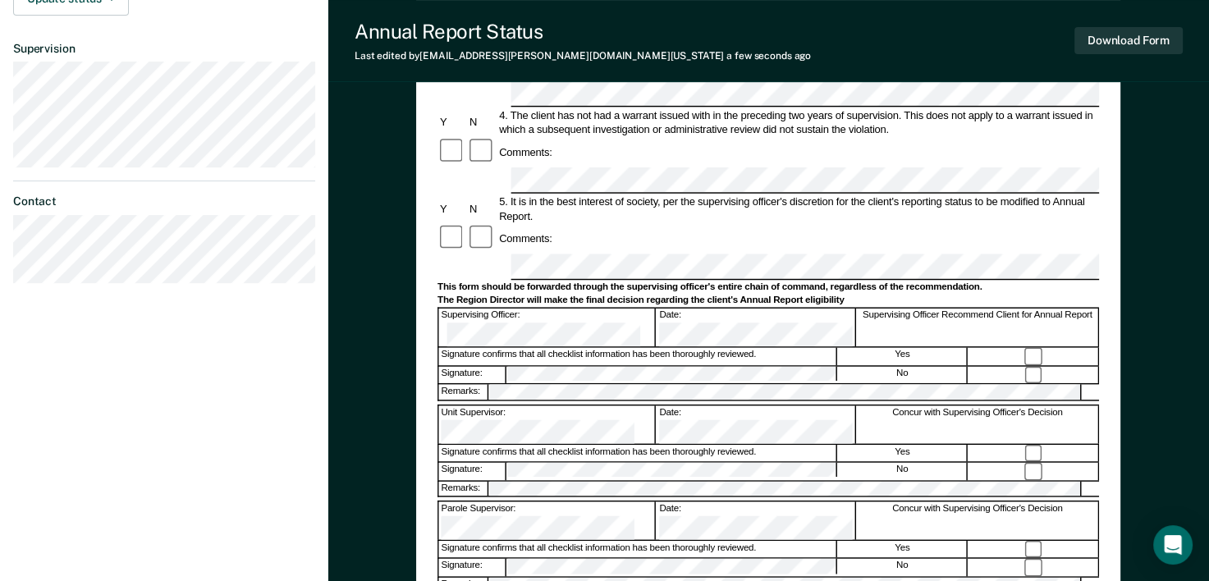
click at [433, 167] on div "Annual Reporting Checklist, Recommendation, and Determination Form Clients who …" at bounding box center [768, 144] width 704 height 918
click at [1099, 43] on button "Download Form" at bounding box center [1129, 40] width 108 height 27
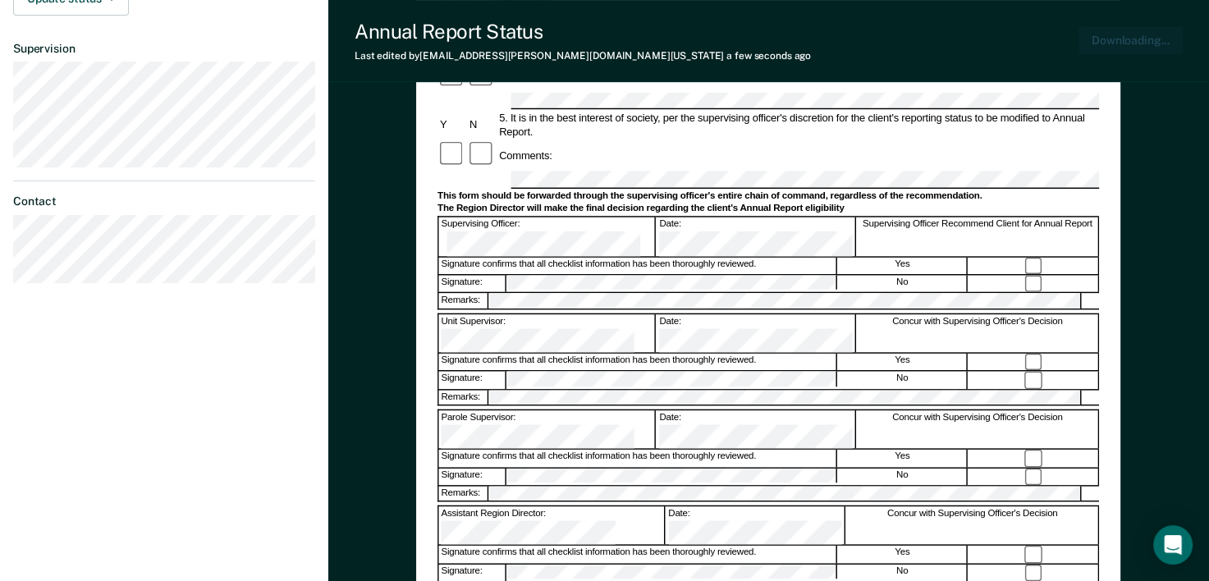
scroll to position [545, 0]
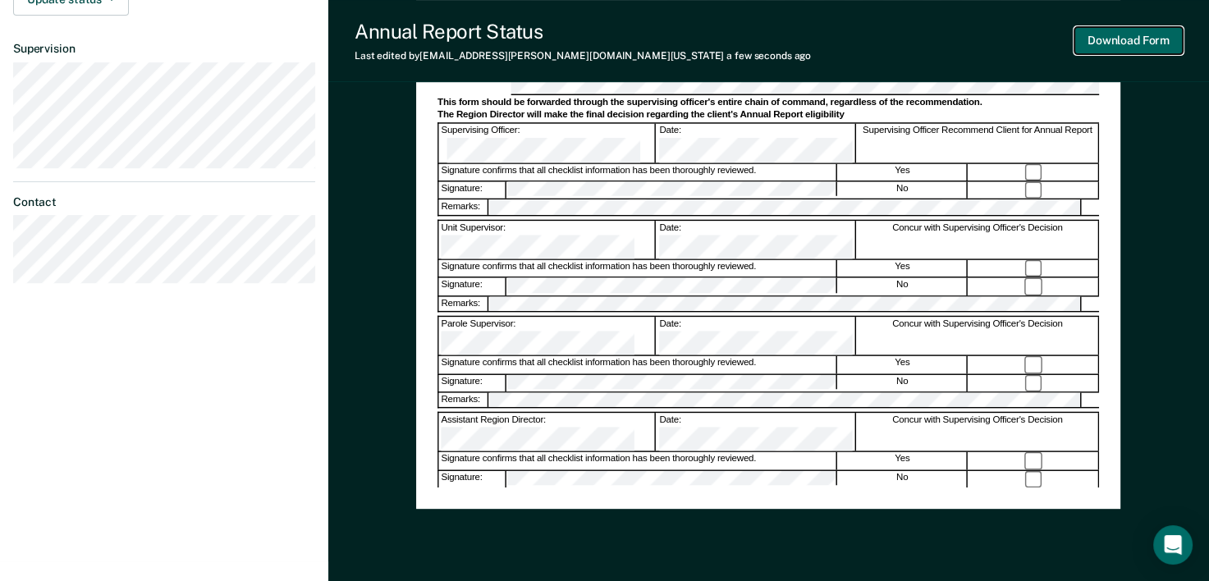
click at [1110, 41] on button "Download Form" at bounding box center [1129, 40] width 108 height 27
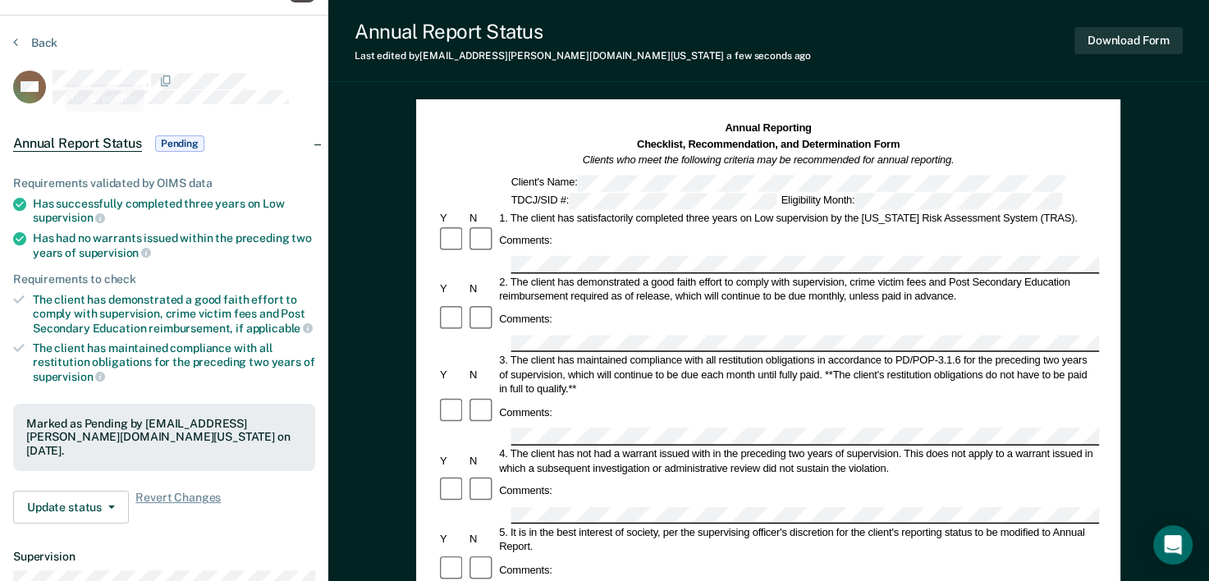
click at [39, 30] on section "Back WH Annual Report Status Pending Requirements validated by OIMS data Has su…" at bounding box center [164, 420] width 328 height 809
click at [40, 36] on button "Back" at bounding box center [35, 42] width 44 height 15
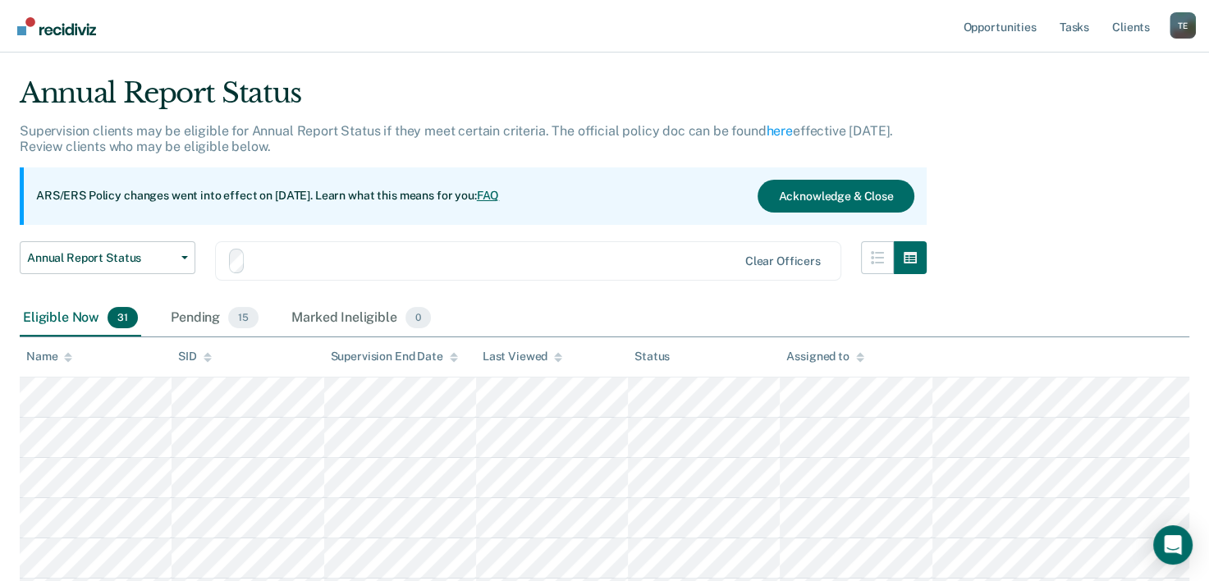
scroll to position [177, 0]
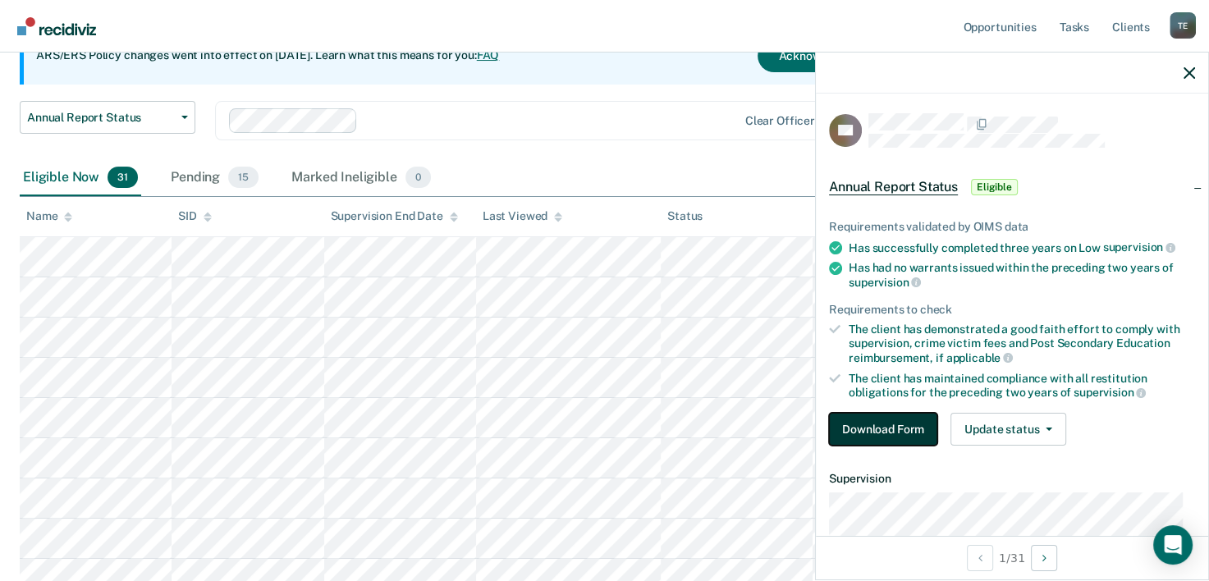
click at [867, 429] on button "Download Form" at bounding box center [883, 429] width 108 height 33
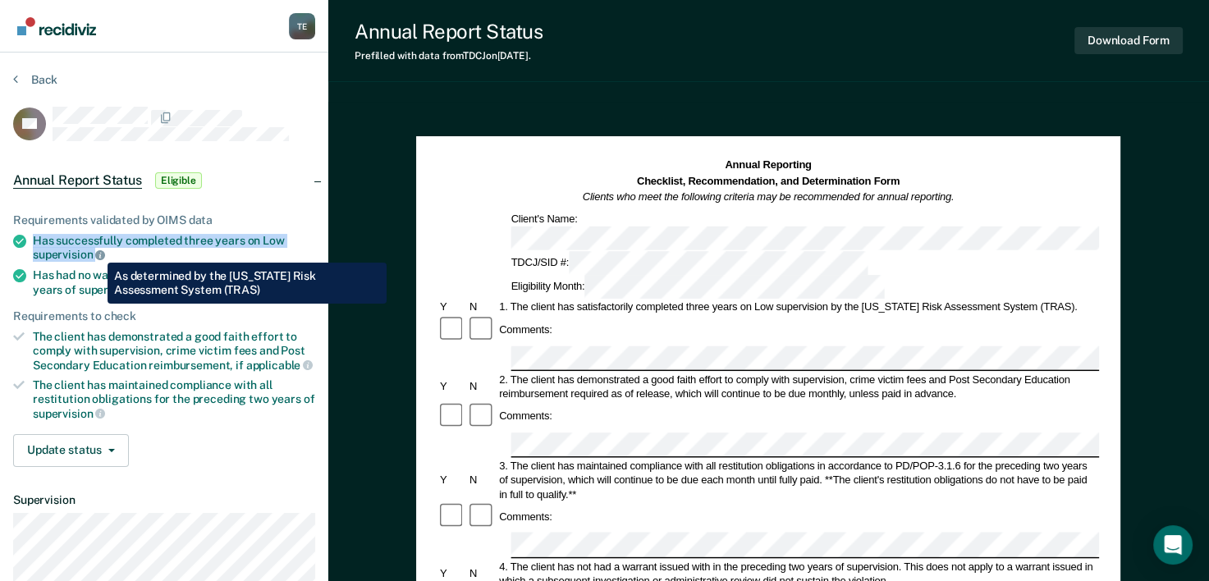
drag, startPoint x: 30, startPoint y: 236, endPoint x: 95, endPoint y: 250, distance: 66.3
click at [95, 250] on li "Has successfully completed three years on Low supervision" at bounding box center [164, 248] width 302 height 28
copy div "Has successfully completed three years on Low supervision"
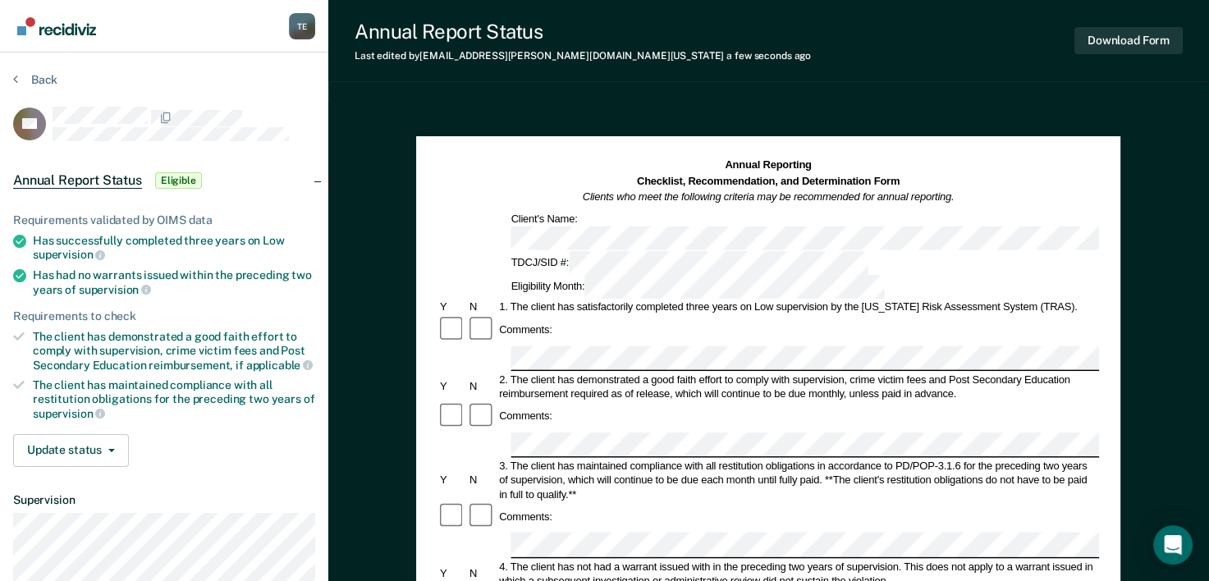
click at [741, 502] on div "Comments:" at bounding box center [769, 517] width 662 height 30
drag, startPoint x: 32, startPoint y: 330, endPoint x: 162, endPoint y: 347, distance: 130.9
click at [162, 347] on li "The client has demonstrated a good faith effort to comply with supervision, cri…" at bounding box center [164, 351] width 302 height 42
copy div "The client has demonstrated a good faith effort to comply with supervision,"
drag, startPoint x: 34, startPoint y: 266, endPoint x: 139, endPoint y: 283, distance: 105.7
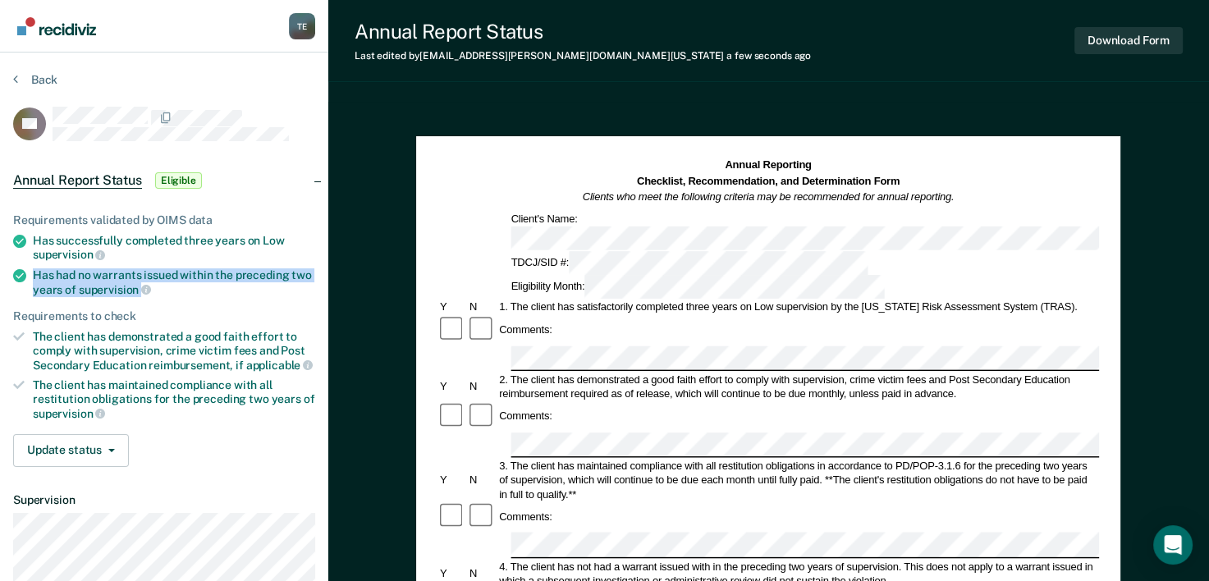
click at [139, 283] on div "Has had no warrants issued within the preceding two years of supervision" at bounding box center [174, 282] width 282 height 28
copy div "Has had no warrants issued within the preceding two years of supervision"
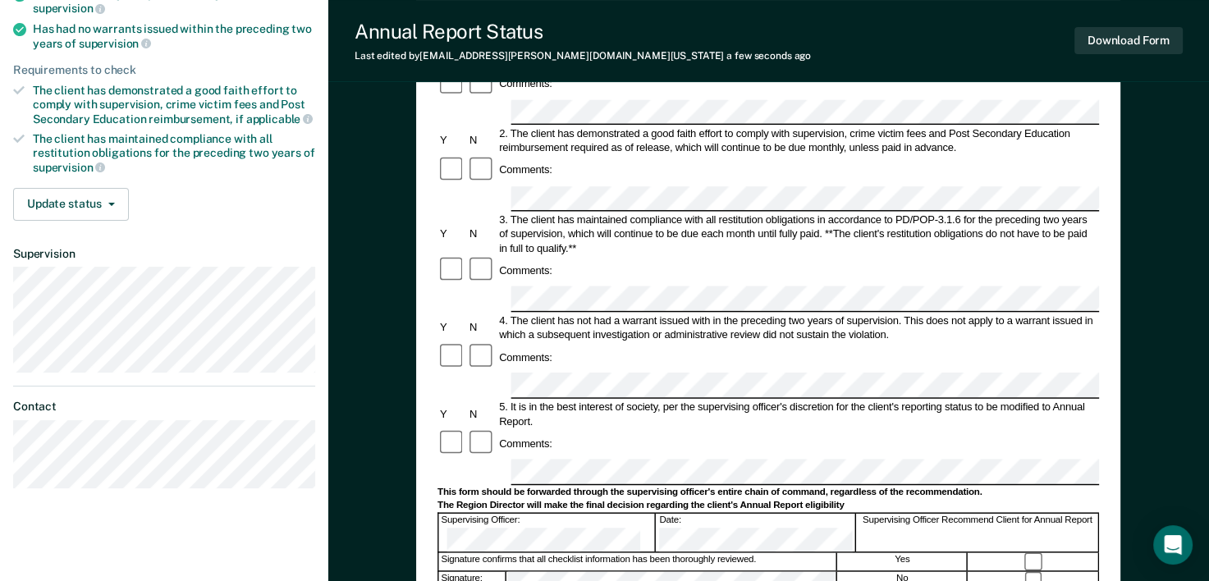
scroll to position [249, 0]
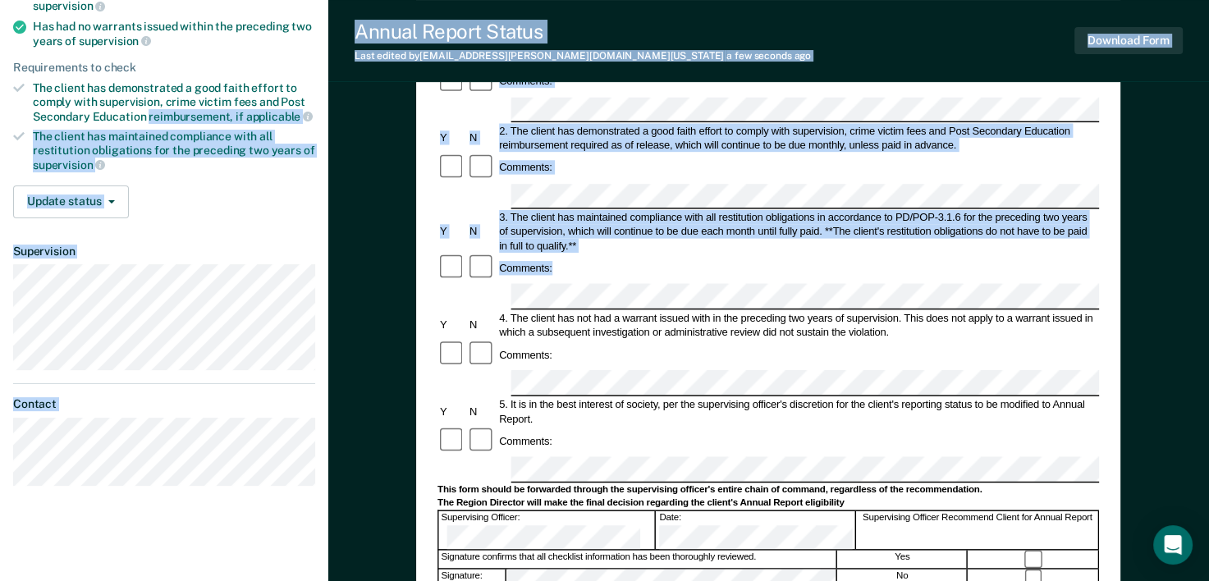
drag, startPoint x: 512, startPoint y: 167, endPoint x: 608, endPoint y: 213, distance: 106.8
click at [608, 213] on div "Tyqaisha Eatmon T E Profile How it works Log Out Back RB Annual Report Status E…" at bounding box center [604, 304] width 1209 height 1107
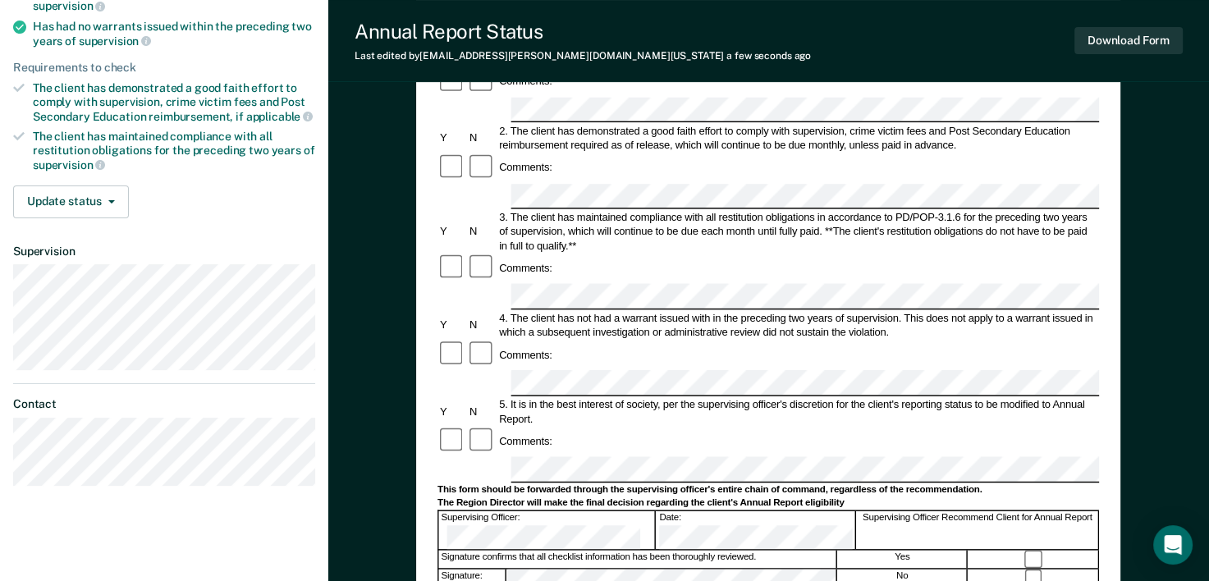
drag, startPoint x: 608, startPoint y: 213, endPoint x: 633, endPoint y: 330, distance: 119.1
click at [633, 427] on div "Comments:" at bounding box center [769, 442] width 662 height 30
click at [427, 342] on div "Annual Reporting Checklist, Recommendation, and Determination Form Clients who …" at bounding box center [768, 347] width 704 height 918
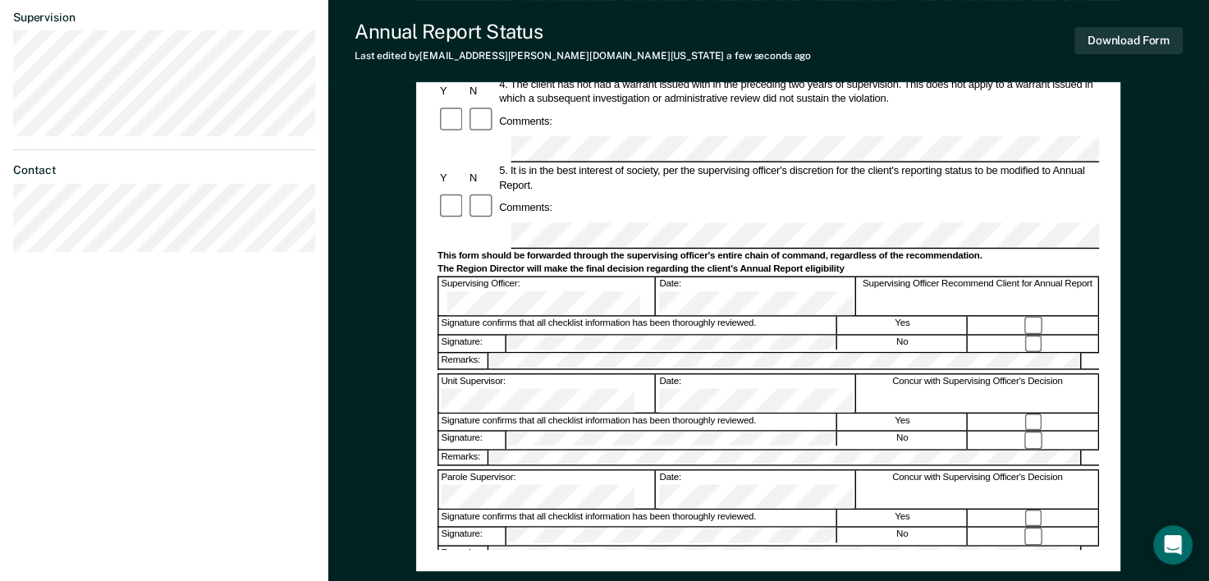
scroll to position [484, 0]
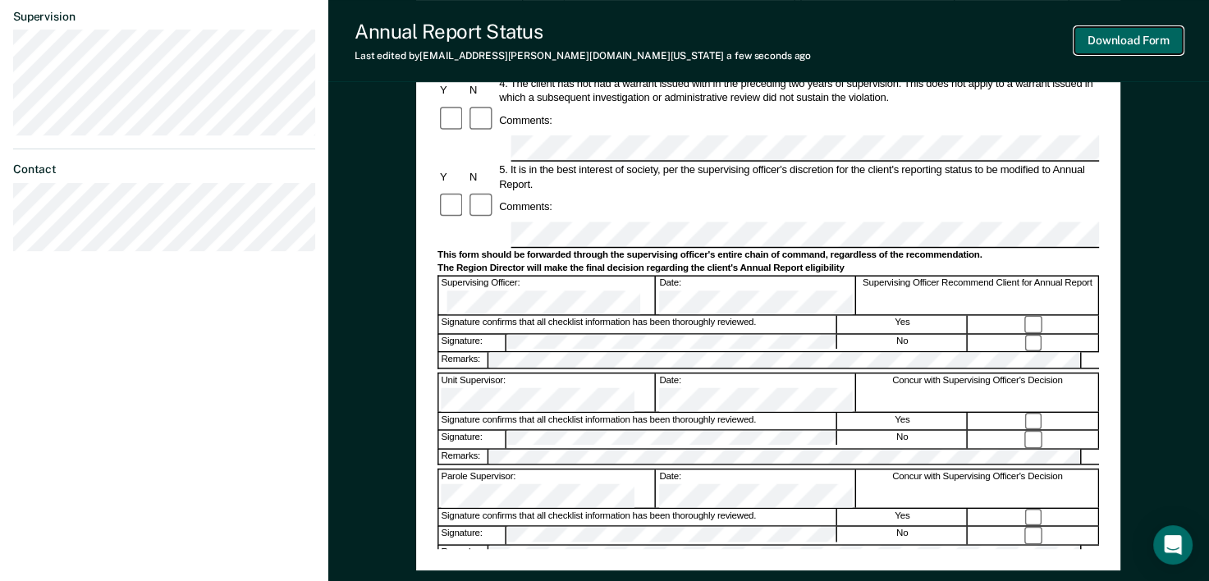
click at [1097, 48] on button "Download Form" at bounding box center [1129, 40] width 108 height 27
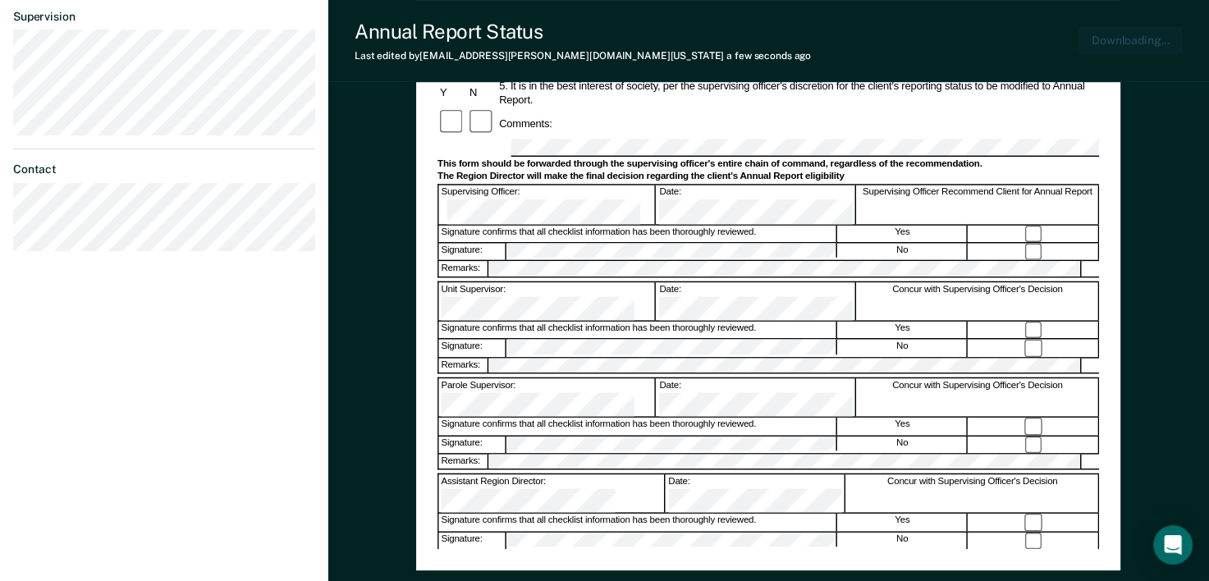
scroll to position [578, 0]
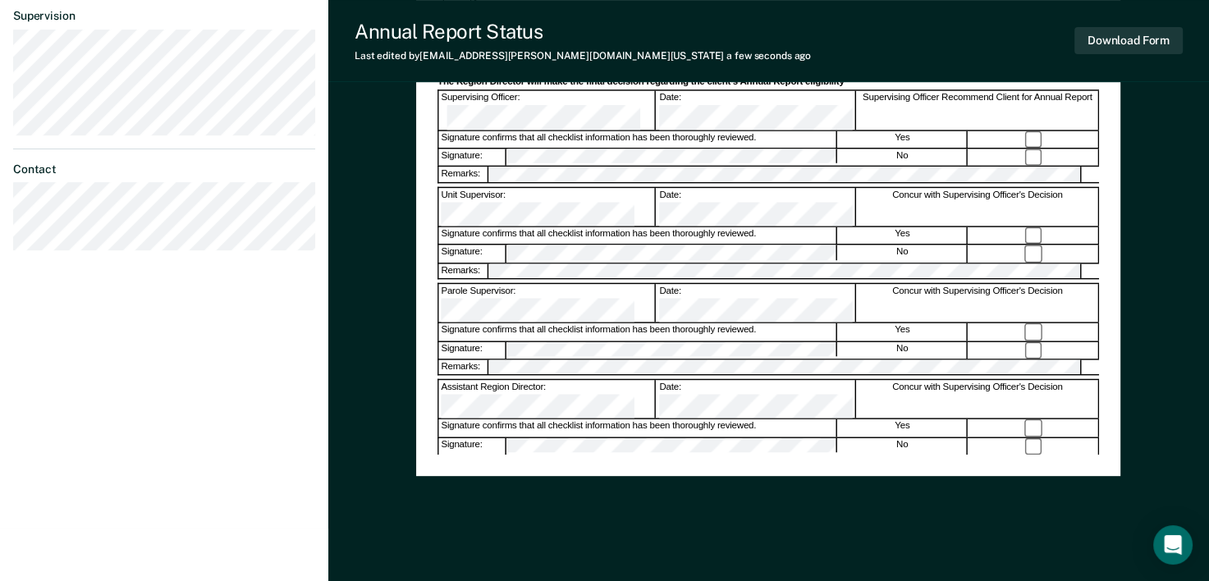
click at [1205, 314] on div "Annual Reporting Checklist, Recommendation, and Determination Form Clients who …" at bounding box center [768, 64] width 881 height 1080
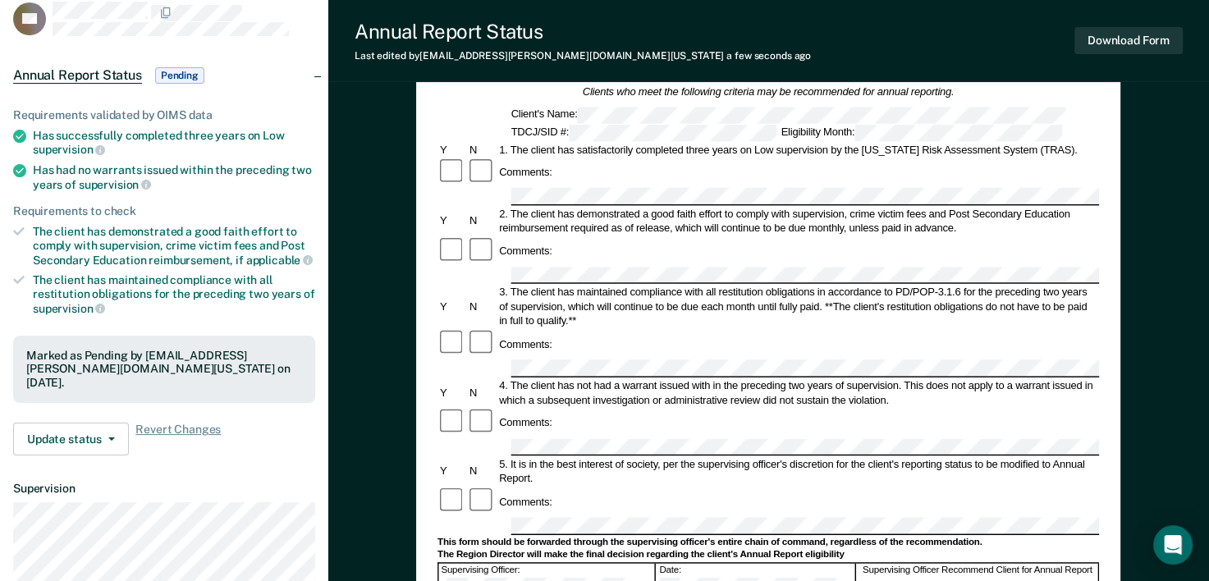
scroll to position [0, 0]
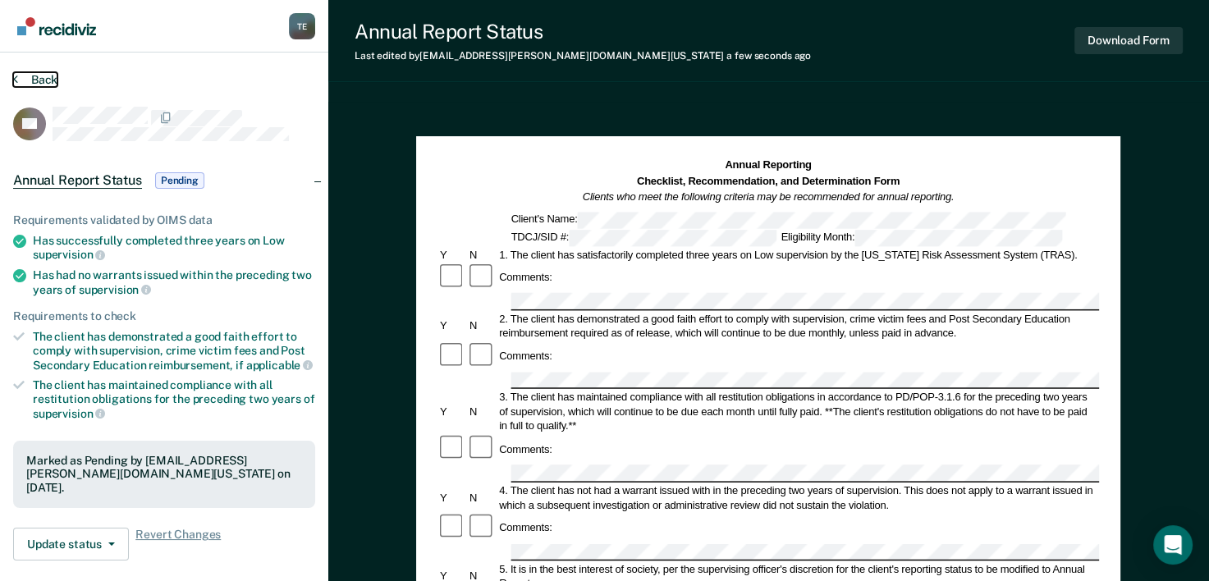
click at [39, 77] on button "Back" at bounding box center [35, 79] width 44 height 15
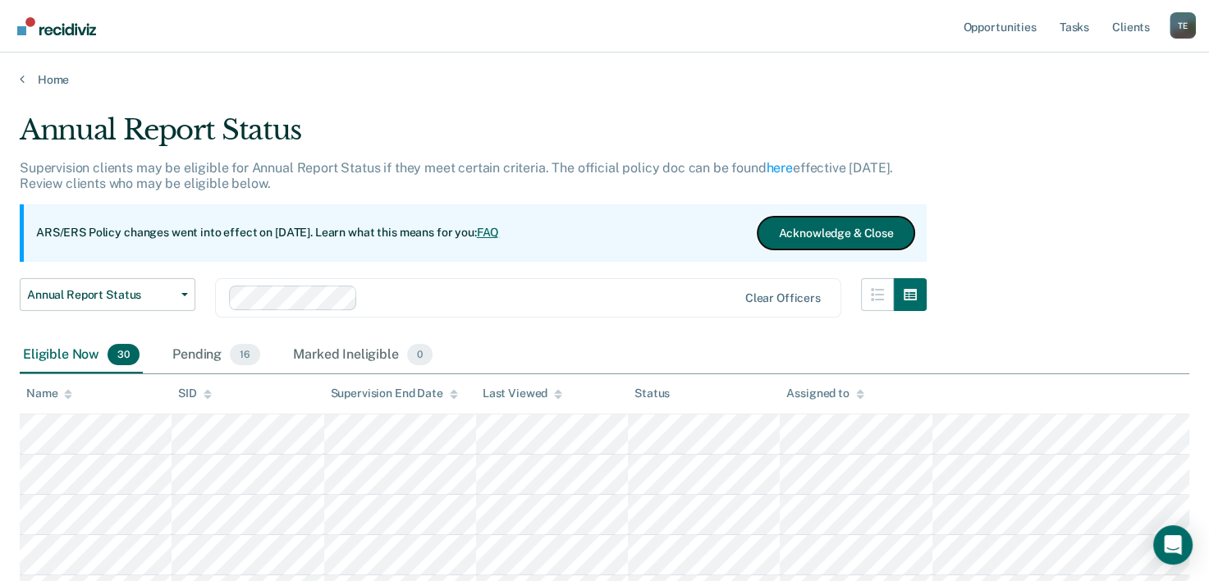
click at [810, 220] on button "Acknowledge & Close" at bounding box center [836, 233] width 156 height 33
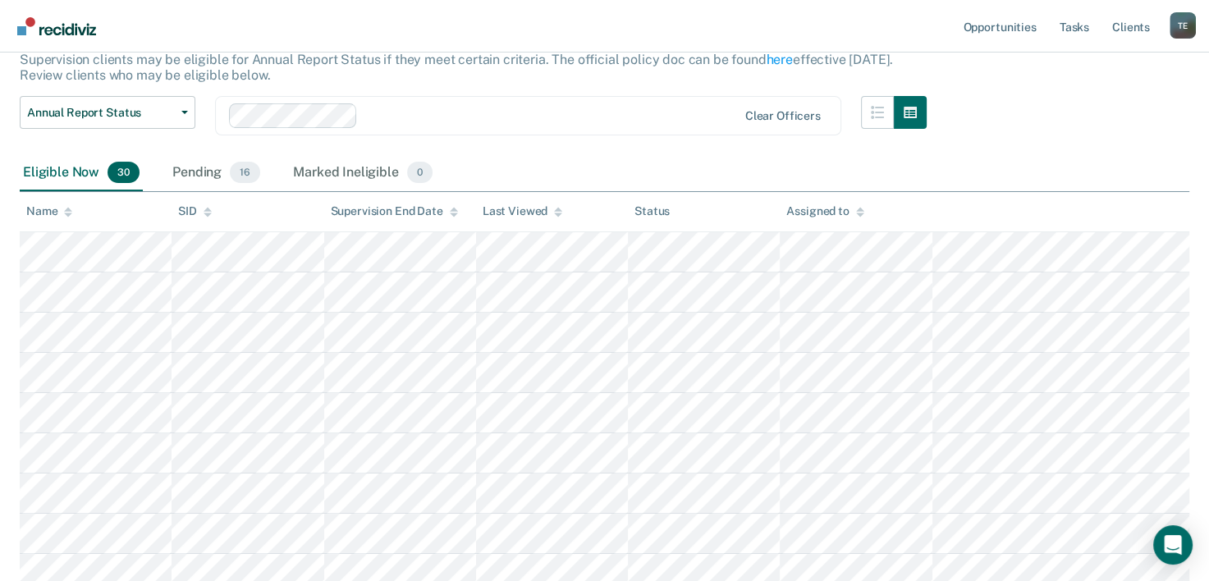
scroll to position [111, 0]
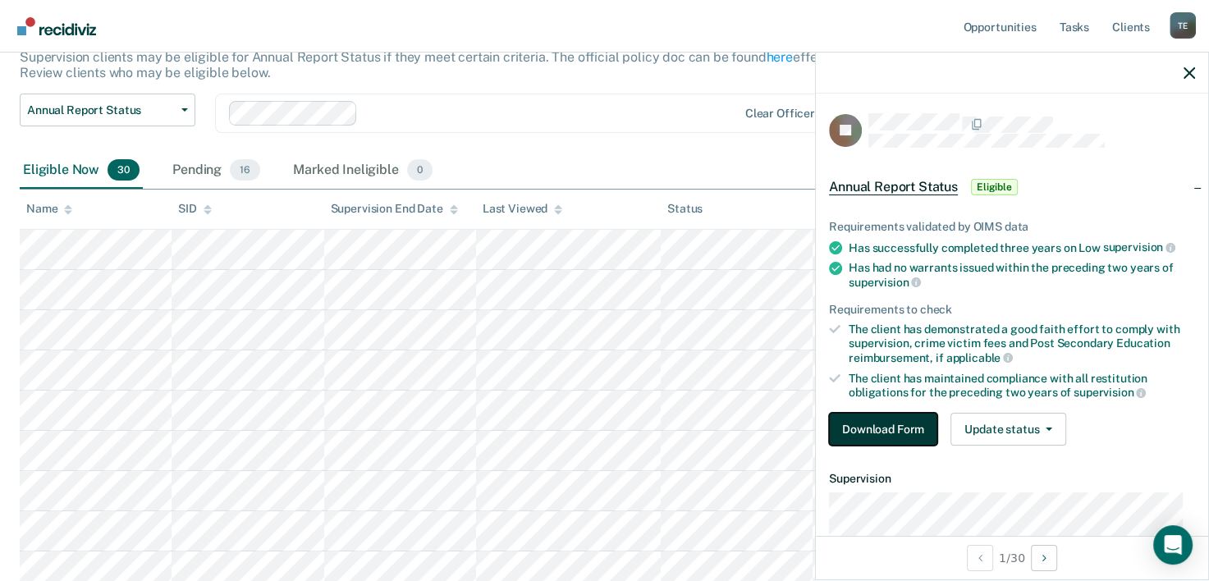
click at [878, 420] on button "Download Form" at bounding box center [883, 429] width 108 height 33
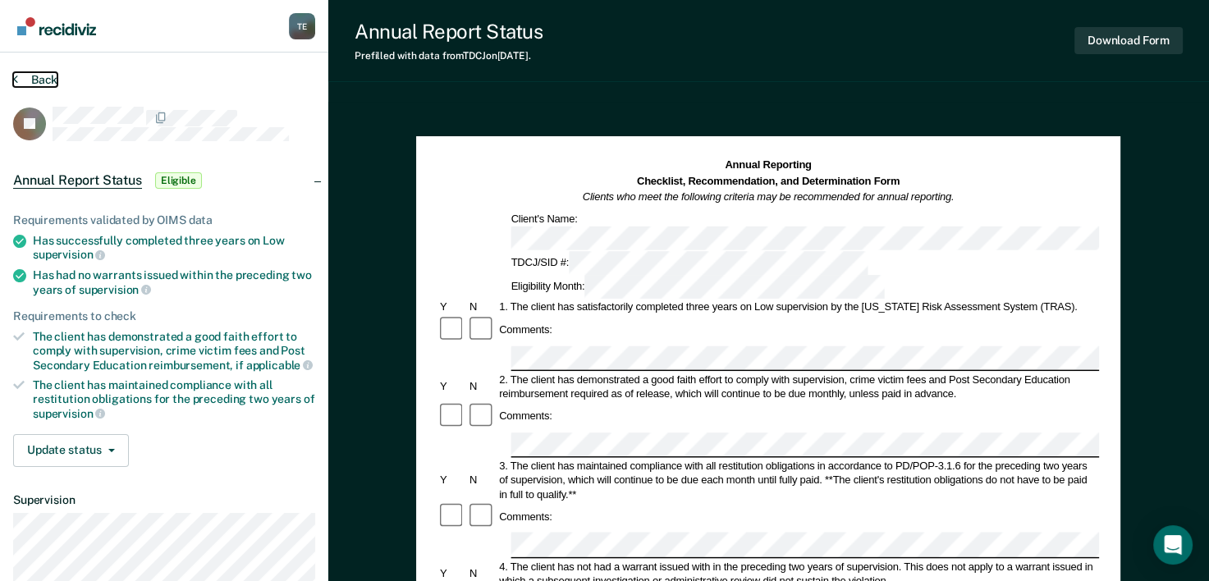
click at [30, 82] on button "Back" at bounding box center [35, 79] width 44 height 15
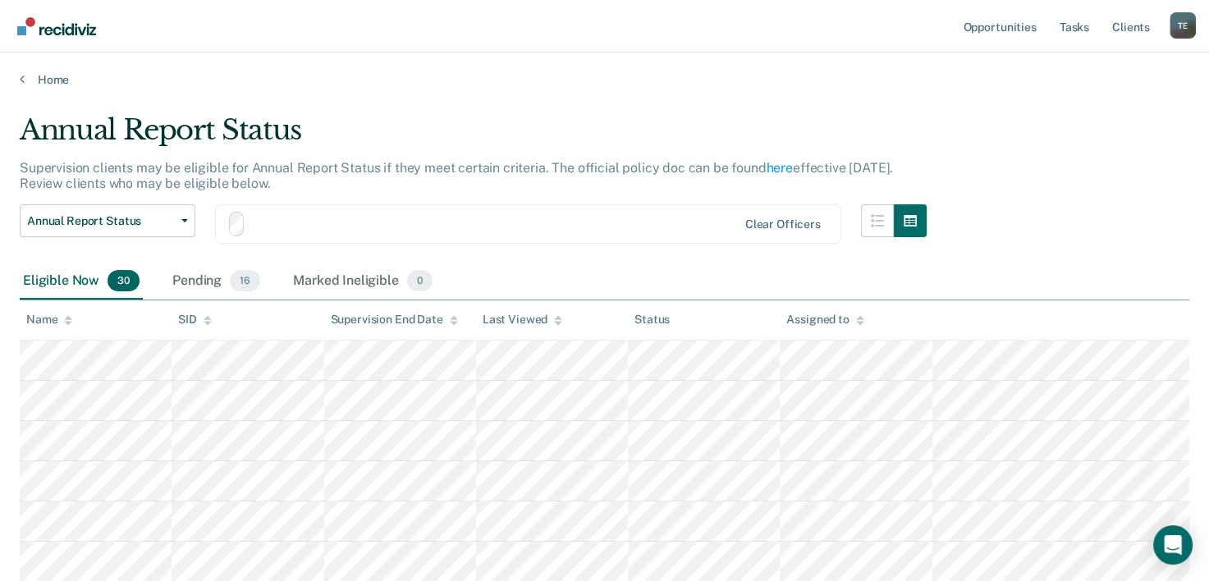
scroll to position [111, 0]
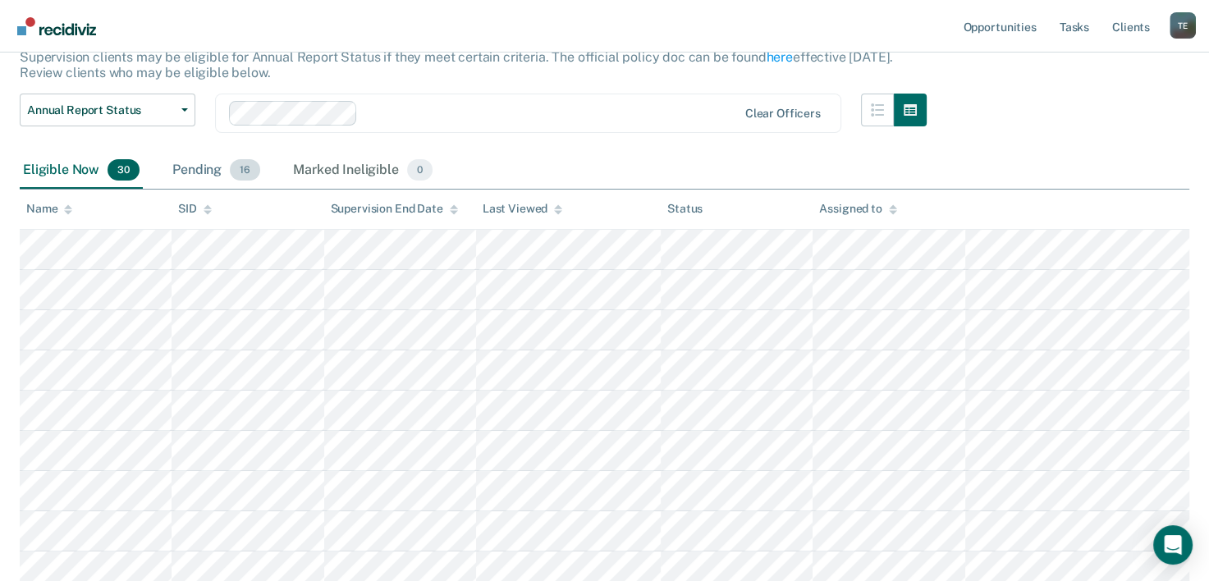
click at [177, 167] on div "Pending 16" at bounding box center [216, 171] width 94 height 36
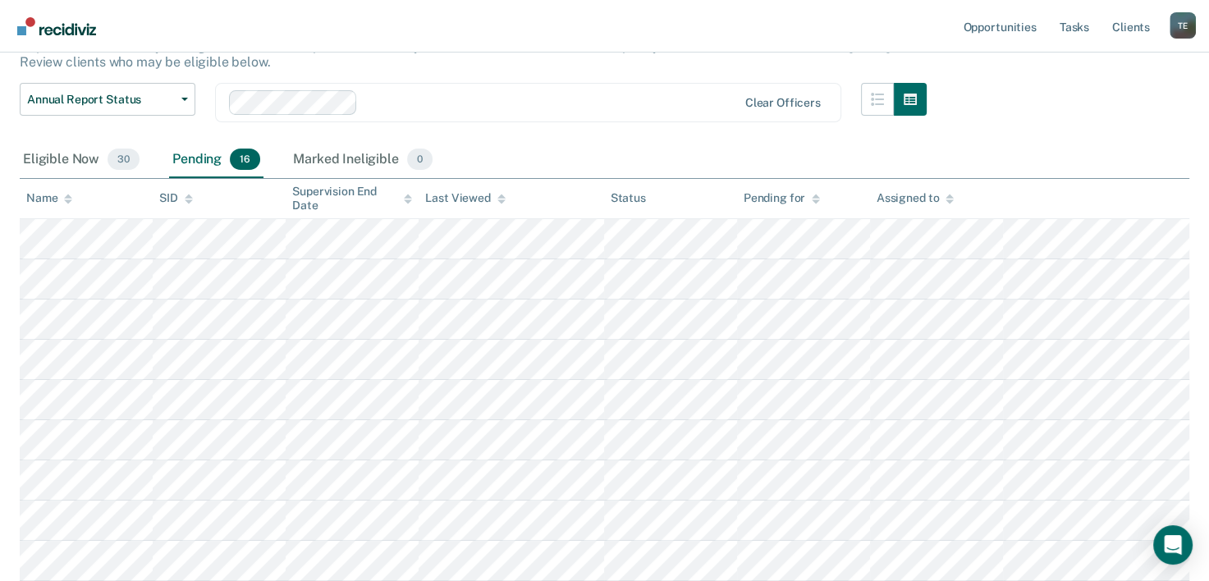
scroll to position [117, 0]
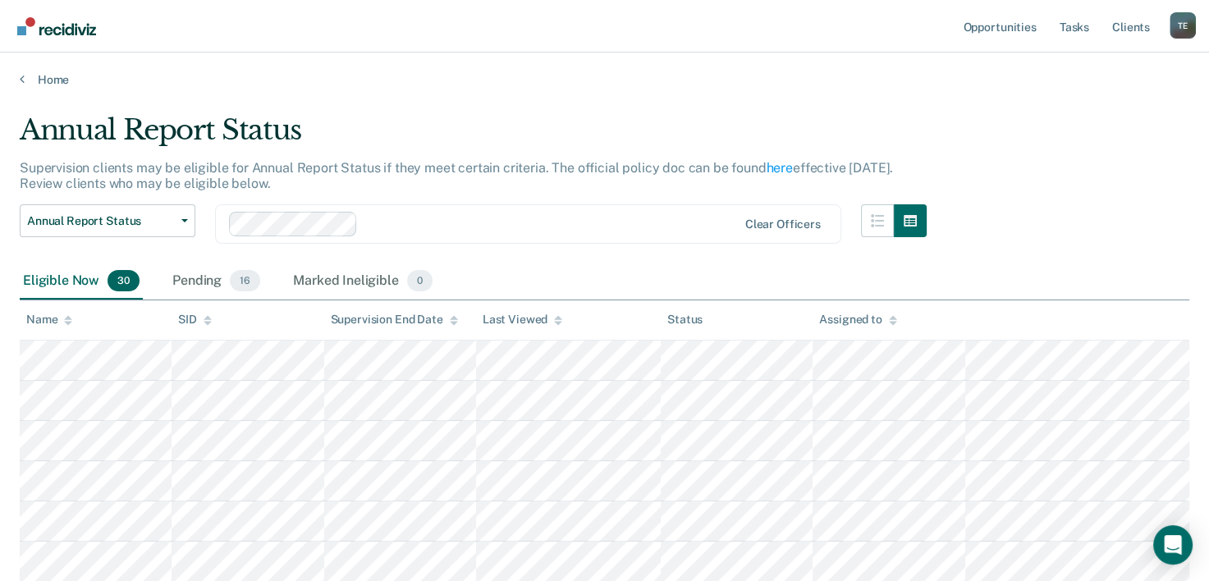
click at [116, 277] on span "30" at bounding box center [124, 280] width 32 height 21
click at [71, 288] on div "Eligible Now 30" at bounding box center [81, 282] width 123 height 36
click at [196, 268] on div "Pending 16" at bounding box center [216, 282] width 94 height 36
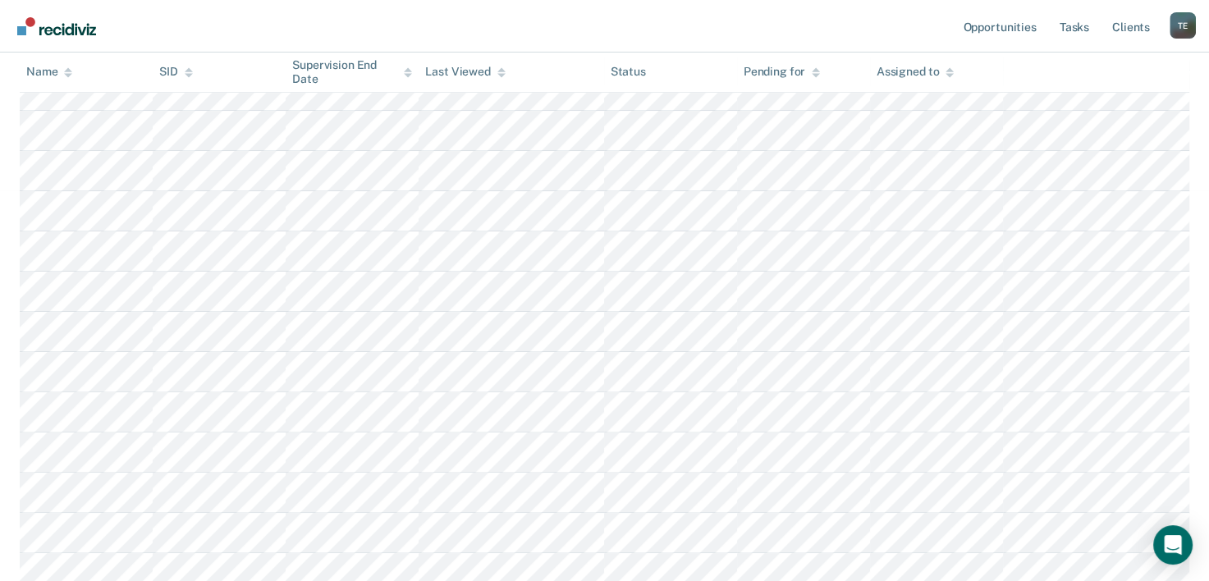
scroll to position [401, 0]
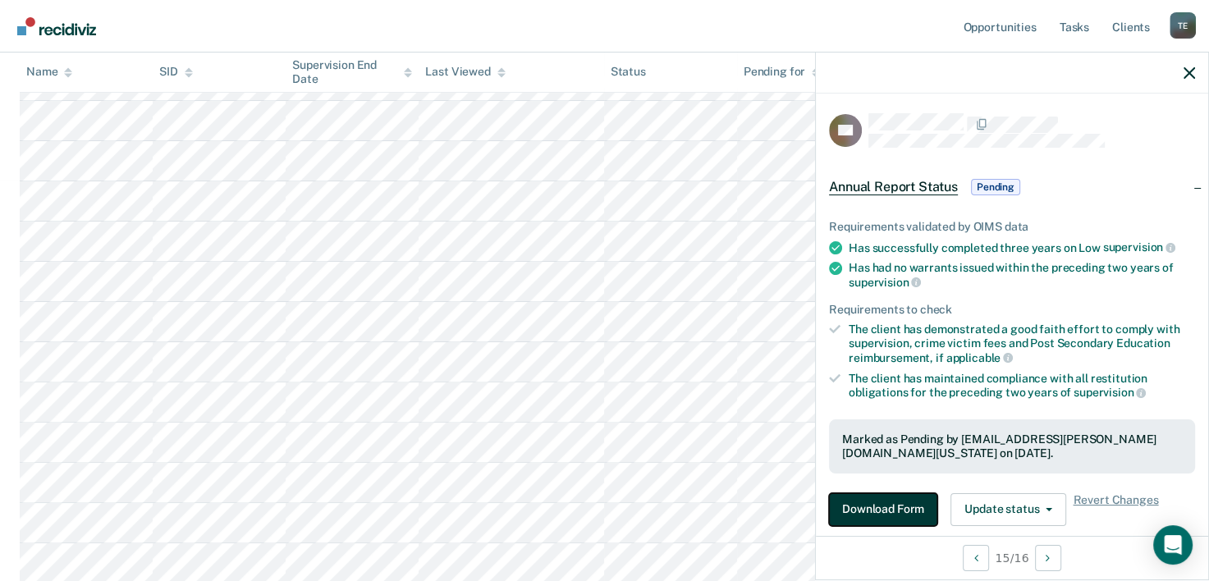
click at [880, 511] on button "Download Form" at bounding box center [883, 509] width 108 height 33
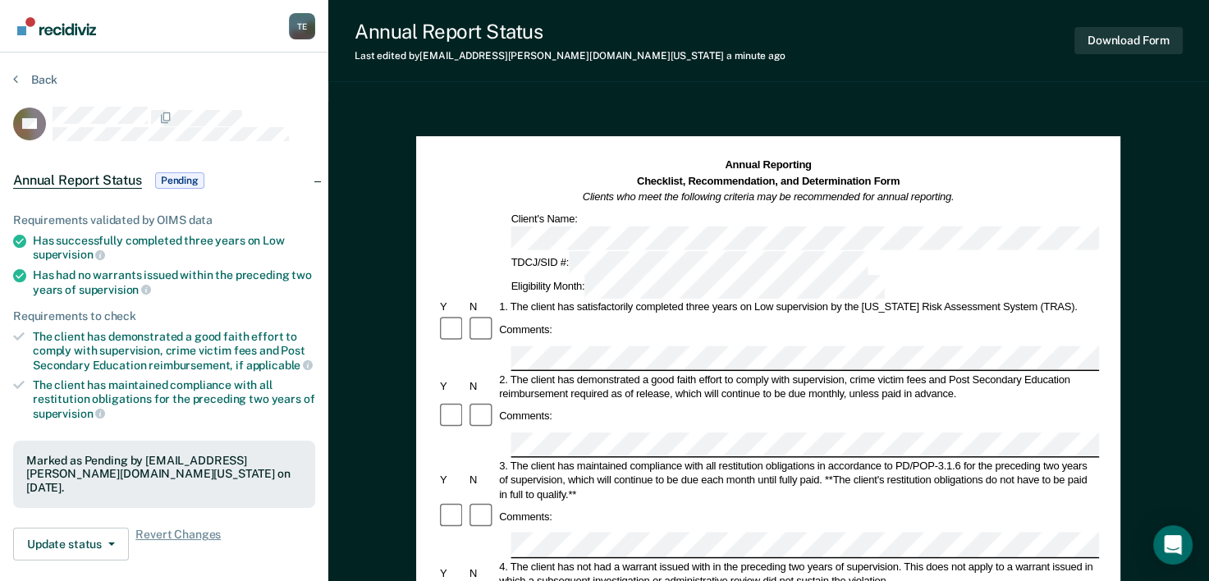
click at [1169, 33] on button "Download Form" at bounding box center [1129, 40] width 108 height 27
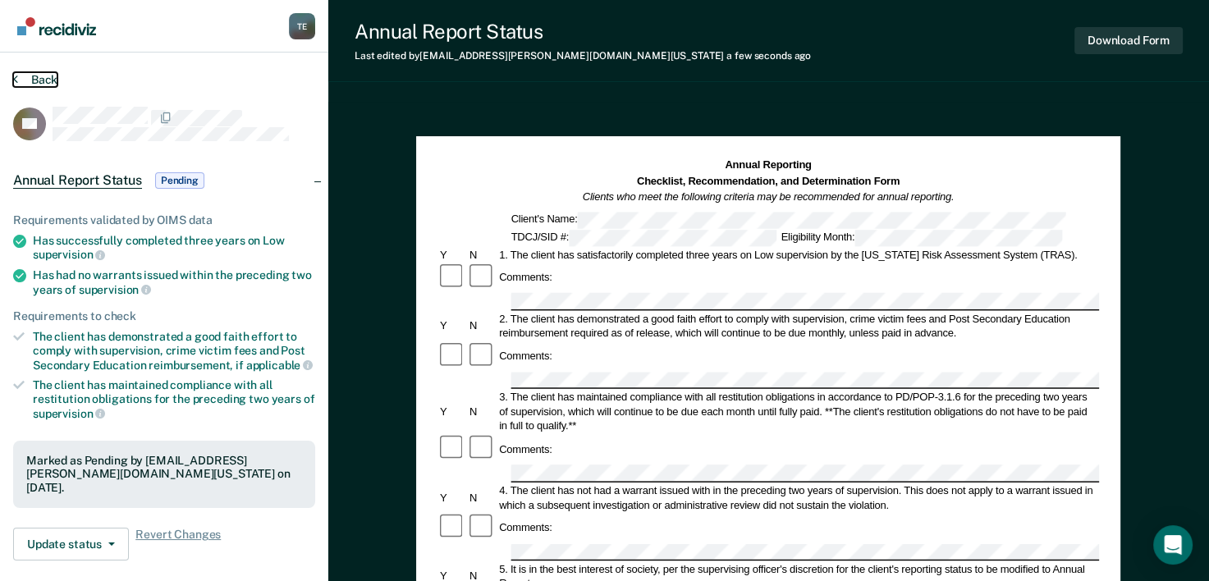
click at [39, 85] on button "Back" at bounding box center [35, 79] width 44 height 15
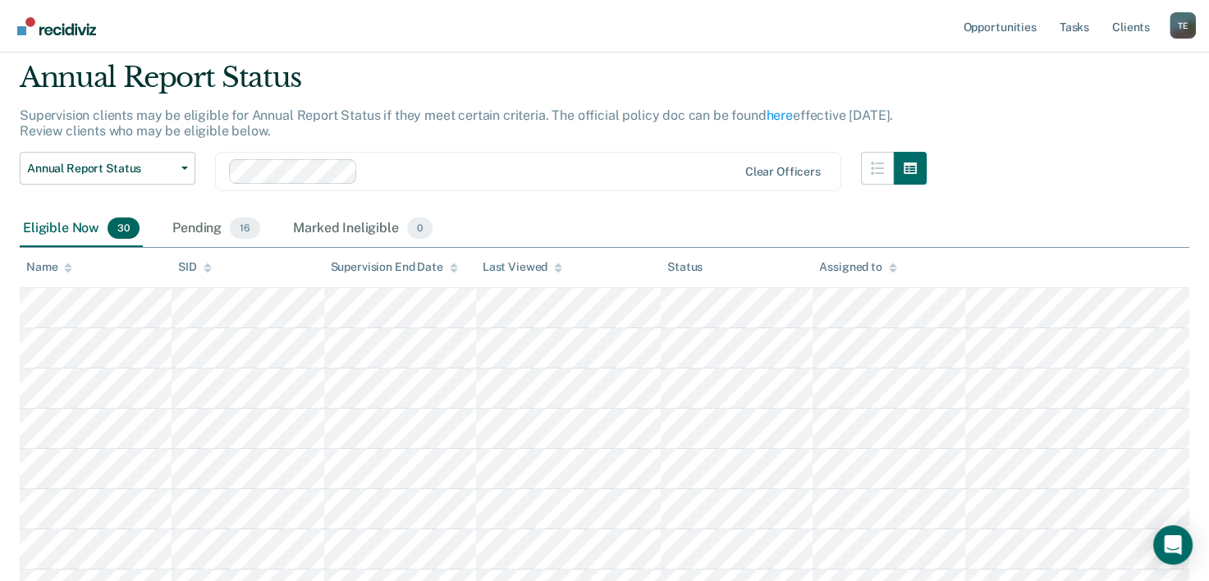
scroll to position [51, 0]
click at [190, 220] on div "Pending 16" at bounding box center [216, 231] width 94 height 36
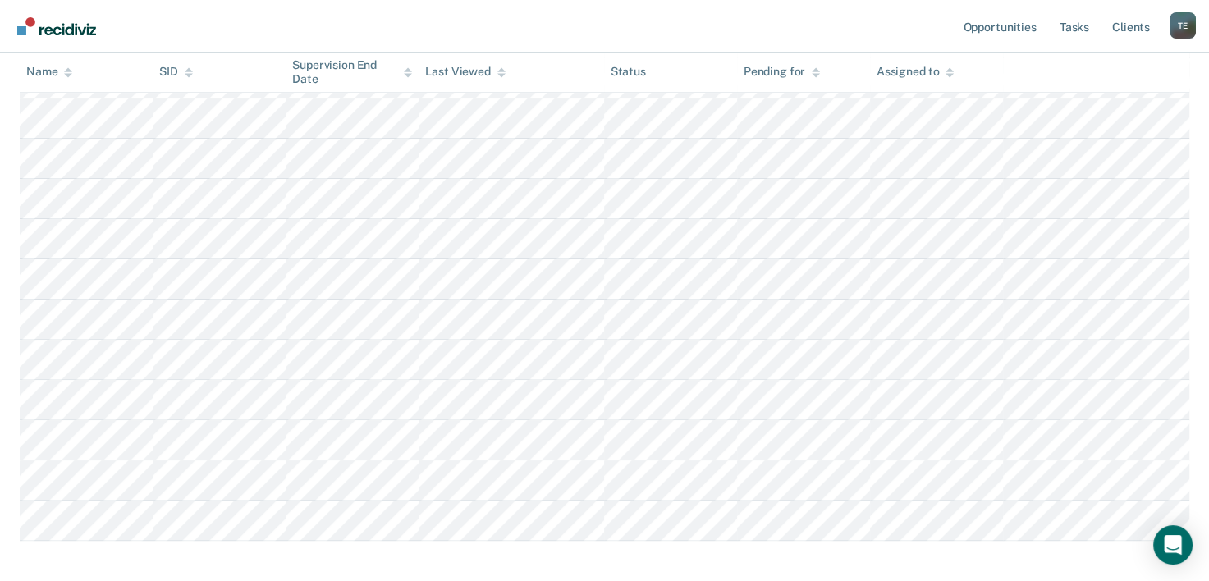
scroll to position [423, 0]
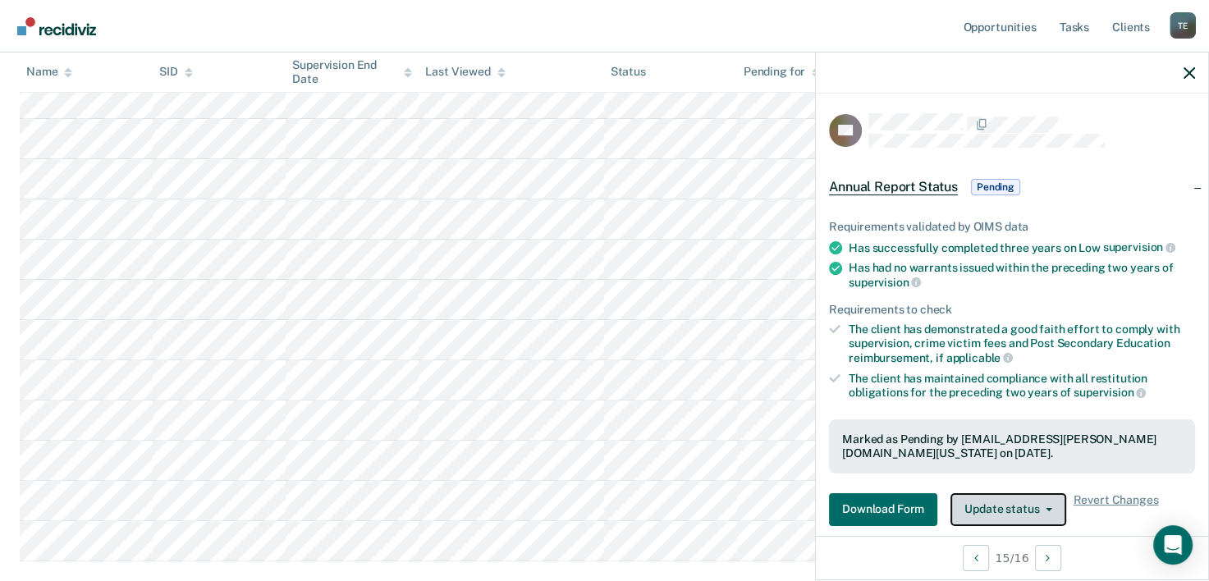
click at [998, 493] on button "Update status" at bounding box center [1009, 509] width 116 height 33
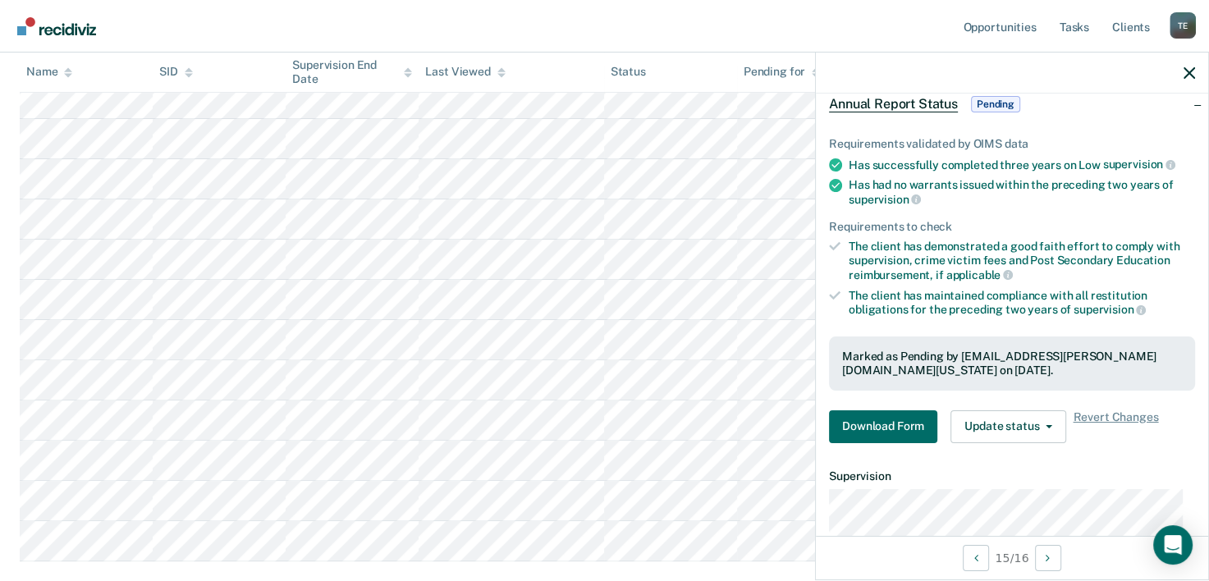
scroll to position [108, 0]
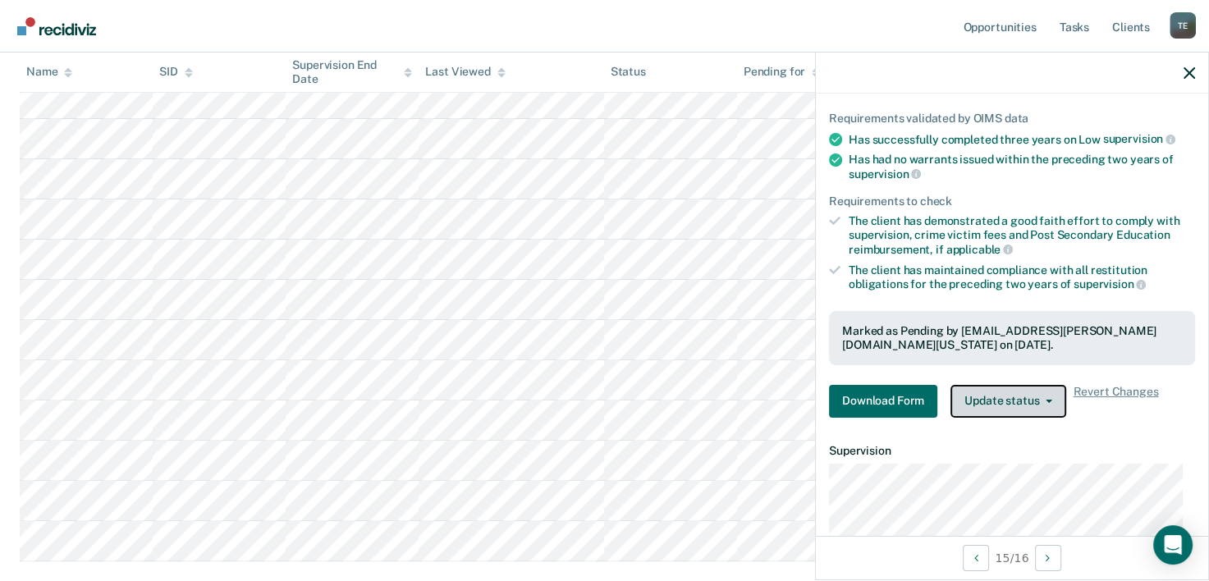
click at [995, 410] on button "Update status" at bounding box center [1009, 401] width 116 height 33
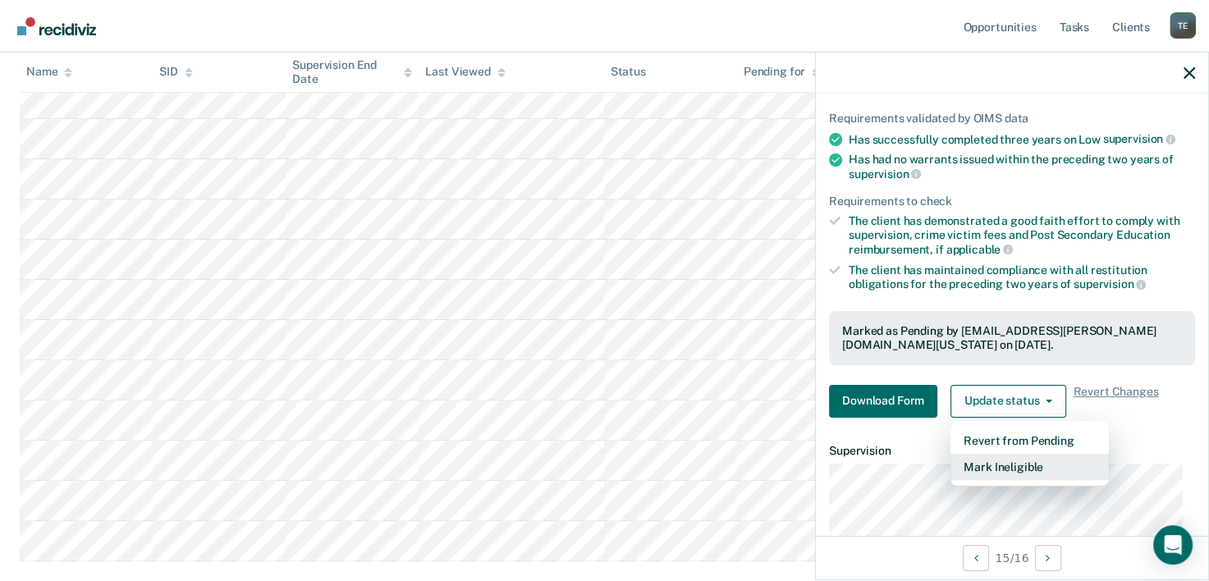
click at [1005, 456] on button "Mark Ineligible" at bounding box center [1030, 467] width 158 height 26
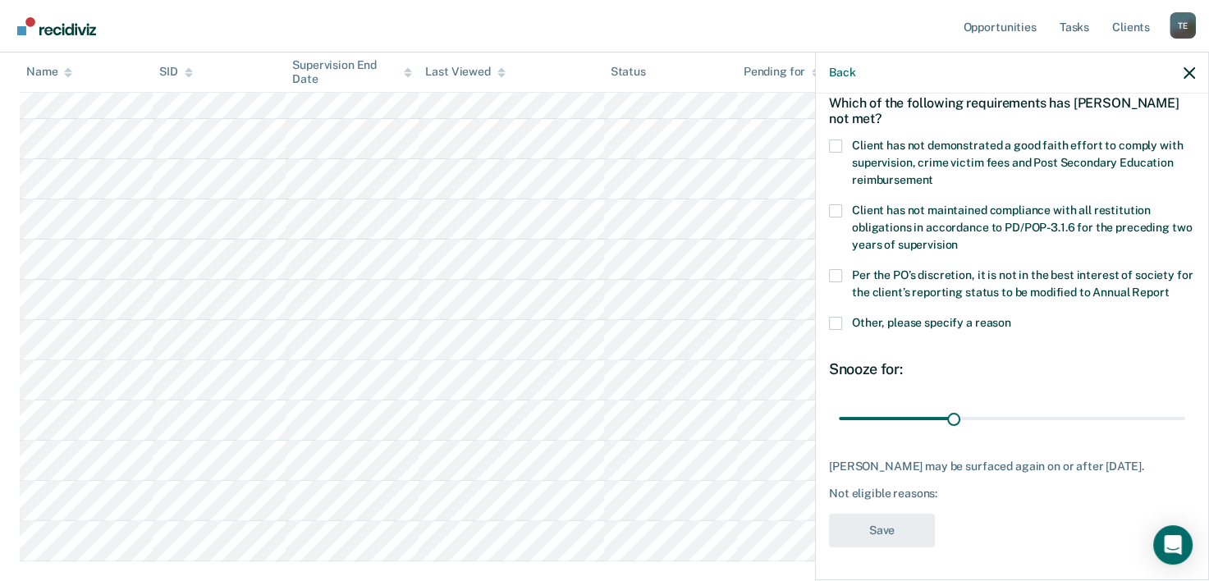
scroll to position [94, 0]
click at [837, 140] on span at bounding box center [835, 146] width 13 height 13
click at [933, 174] on input "Client has not demonstrated a good faith effort to comply with supervision, cri…" at bounding box center [933, 174] width 0 height 0
click at [873, 535] on button "Save" at bounding box center [882, 531] width 106 height 34
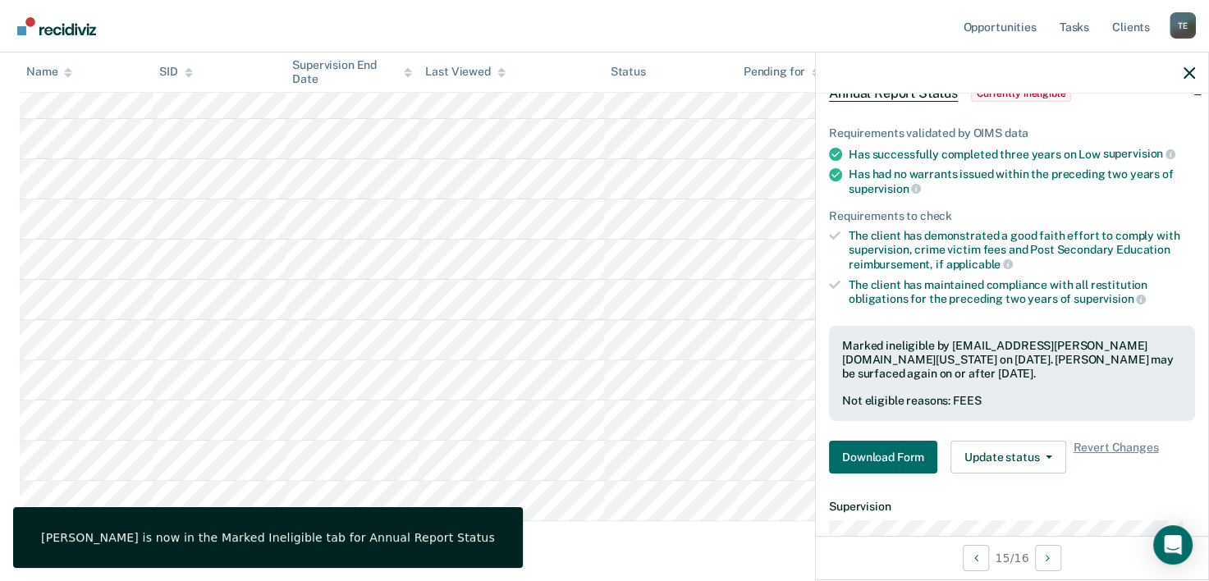
click at [711, 541] on div "Annual Report Status Supervision clients may be eligible for Annual Report Stat…" at bounding box center [605, 129] width 1170 height 878
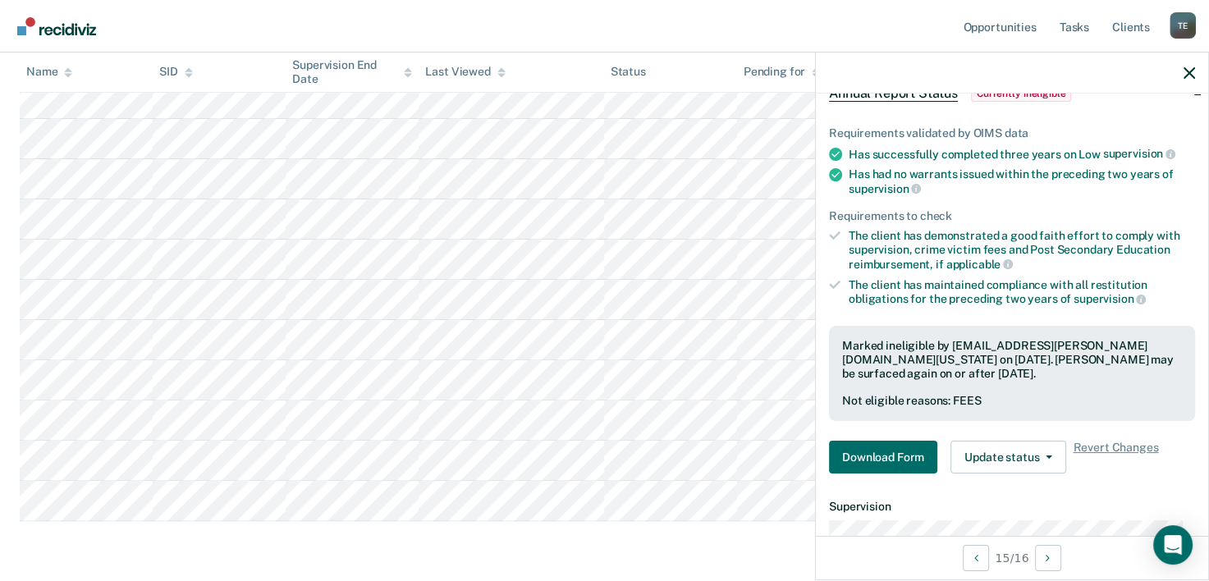
click at [1185, 62] on div at bounding box center [1012, 73] width 392 height 41
click at [1189, 71] on icon "button" at bounding box center [1189, 72] width 11 height 11
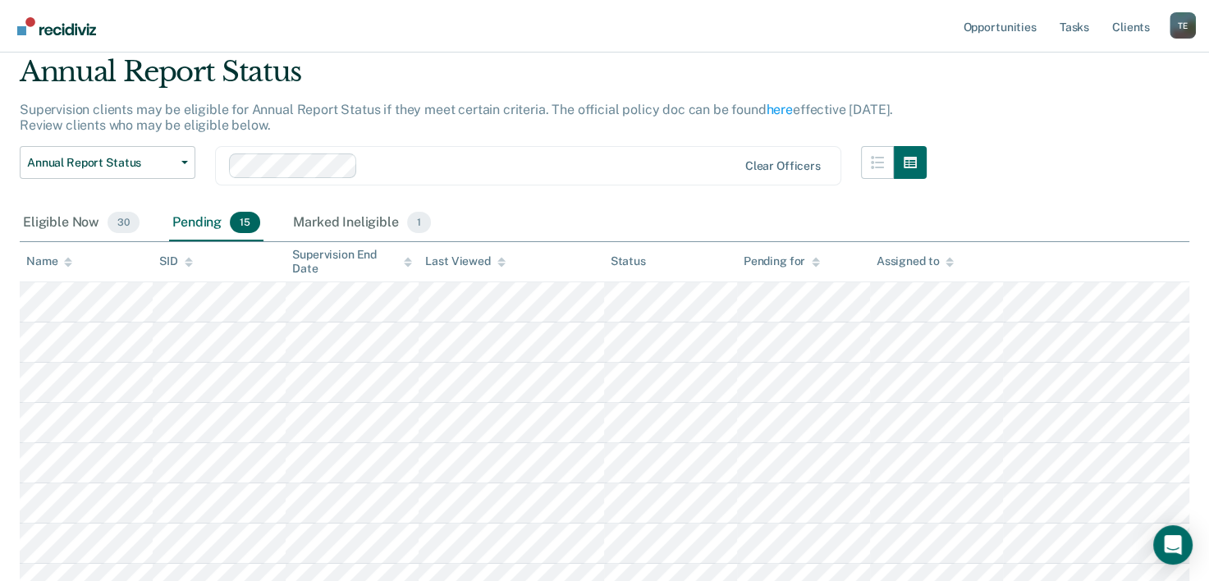
scroll to position [56, 0]
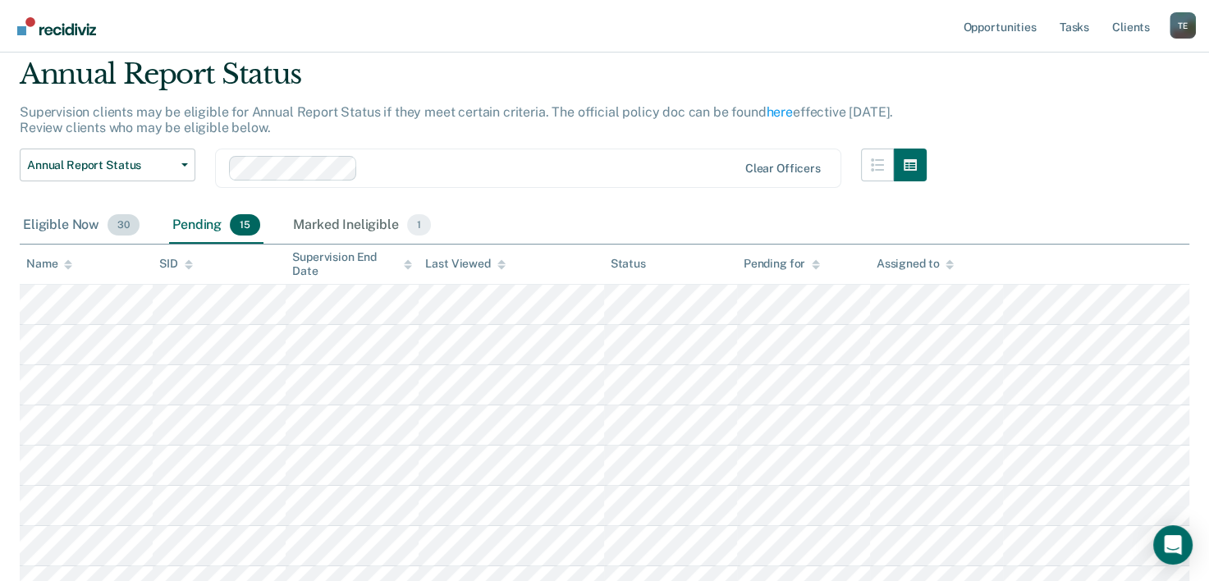
click at [85, 223] on div "Eligible Now 30" at bounding box center [81, 226] width 123 height 36
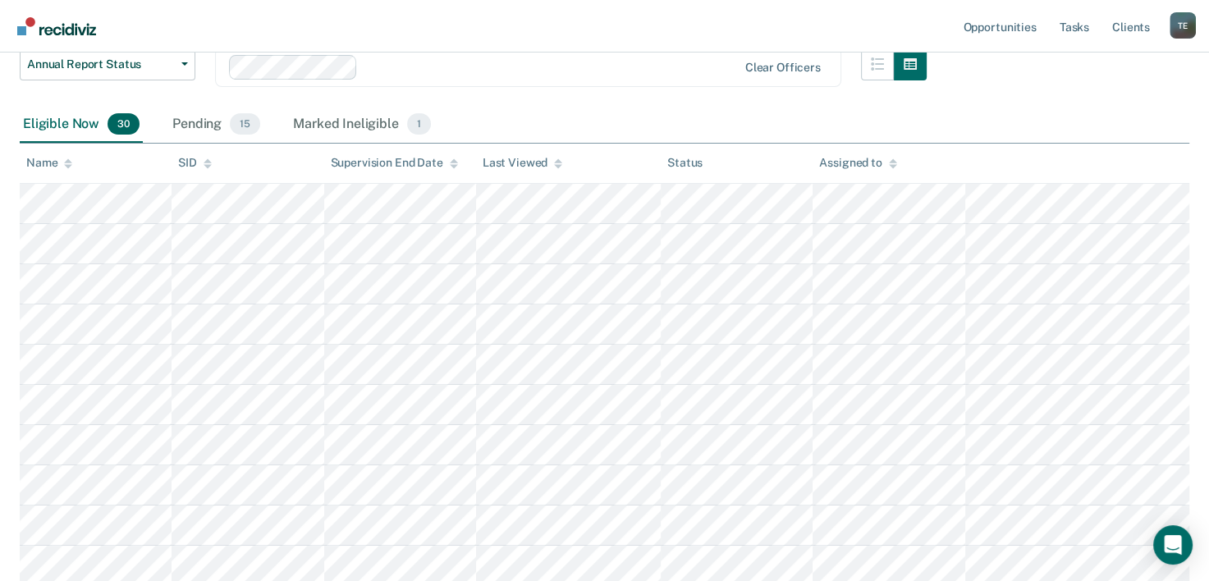
scroll to position [150, 0]
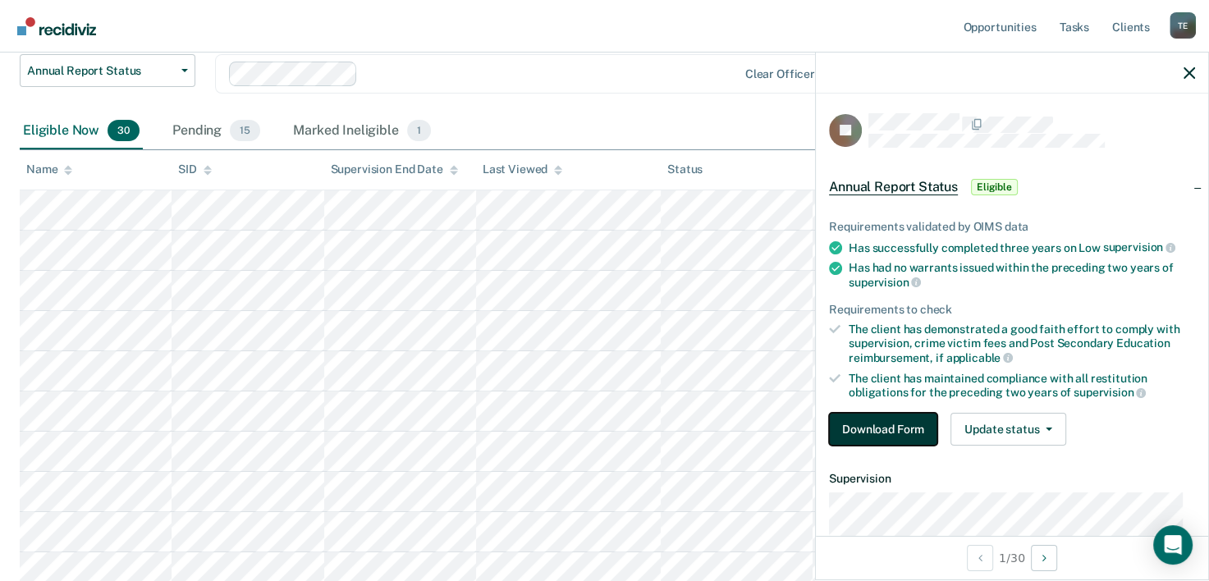
click at [880, 414] on button "Download Form" at bounding box center [883, 429] width 108 height 33
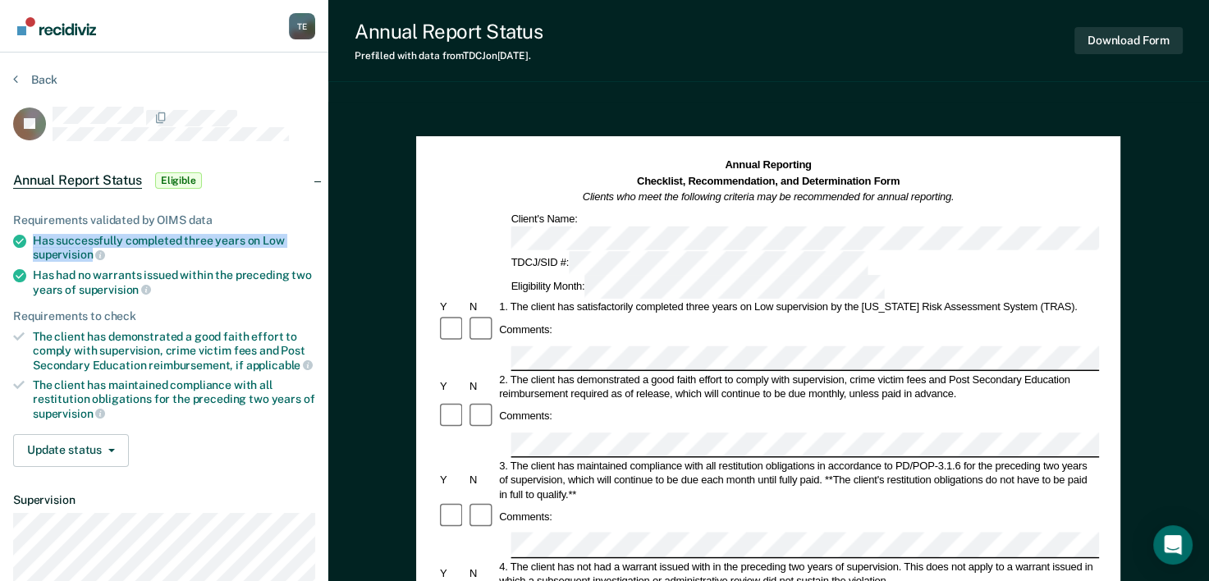
drag, startPoint x: 33, startPoint y: 236, endPoint x: 89, endPoint y: 252, distance: 59.0
click at [89, 252] on div "Has successfully completed three years on Low supervision" at bounding box center [174, 248] width 282 height 28
copy div "Has successfully completed three years on Low supervision"
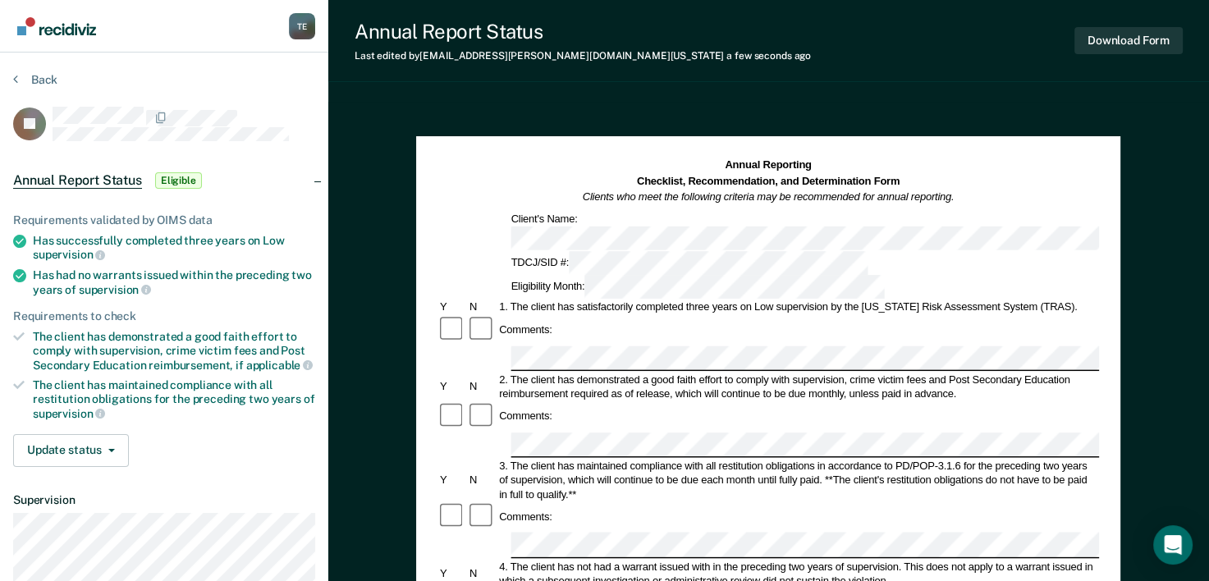
click at [568, 459] on div "3. The client has maintained compliance with all restitution obligations in acc…" at bounding box center [799, 480] width 603 height 43
drag, startPoint x: 30, startPoint y: 272, endPoint x: 134, endPoint y: 280, distance: 104.6
click at [134, 280] on li "Has had no warrants issued within the preceding two years of supervision" at bounding box center [164, 282] width 302 height 28
drag, startPoint x: 135, startPoint y: 285, endPoint x: 33, endPoint y: 271, distance: 103.6
click at [33, 271] on div "Has had no warrants issued within the preceding two years of supervision" at bounding box center [174, 282] width 282 height 28
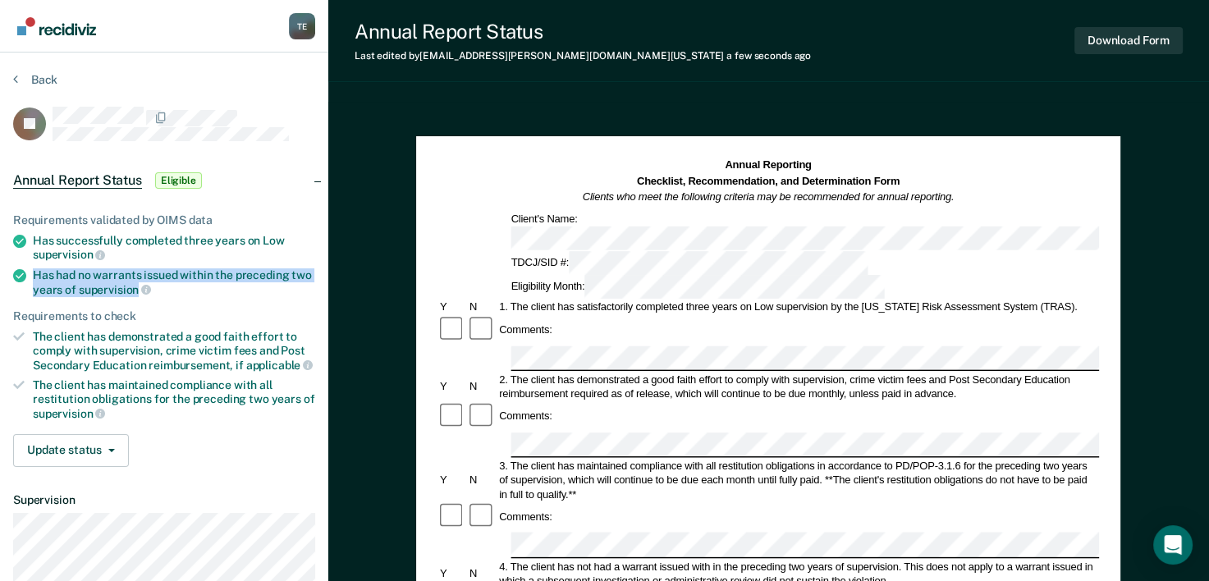
copy div "Has had no warrants issued within the preceding two years of supervision"
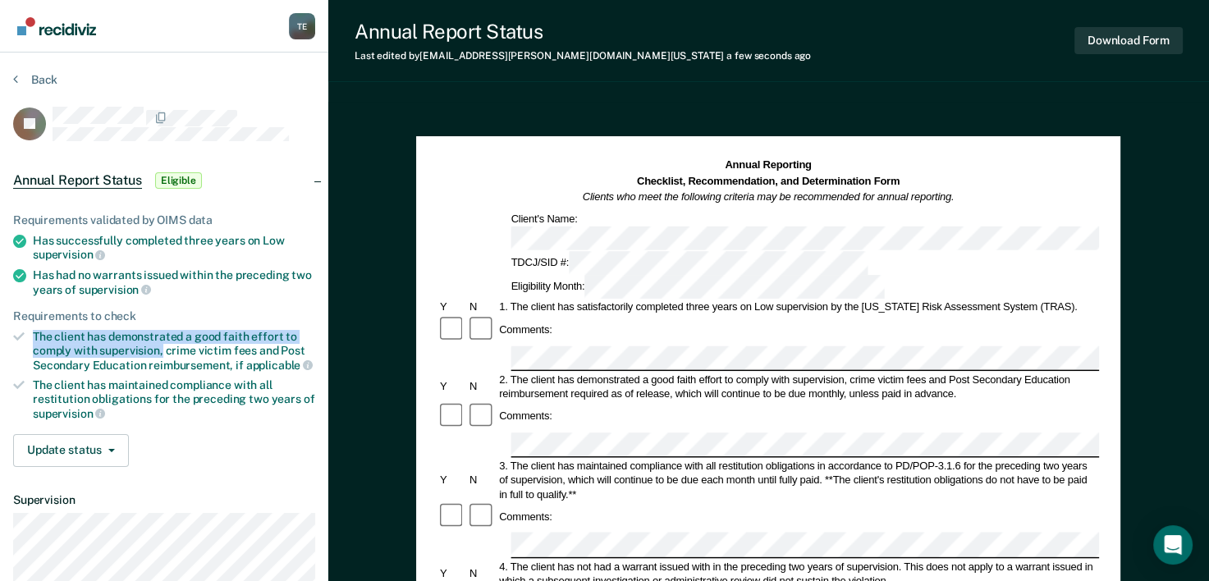
drag, startPoint x: 41, startPoint y: 332, endPoint x: 163, endPoint y: 348, distance: 122.6
click at [163, 348] on div "The client has demonstrated a good faith effort to comply with supervision, cri…" at bounding box center [174, 351] width 282 height 42
copy div "The client has demonstrated a good faith effort to comply with supervision,"
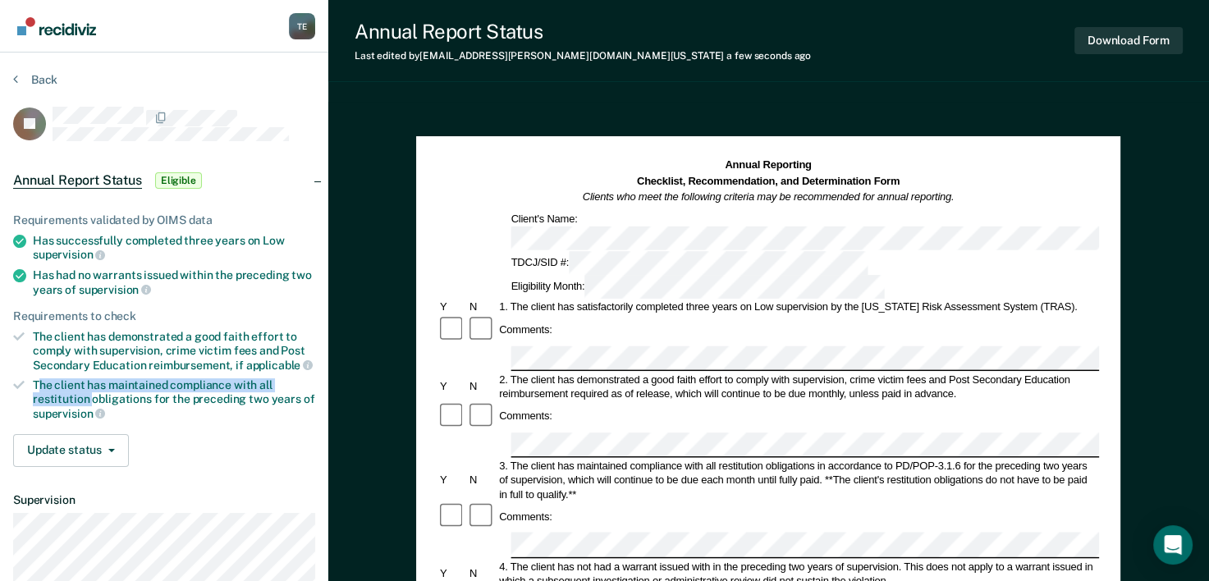
drag, startPoint x: 39, startPoint y: 378, endPoint x: 92, endPoint y: 396, distance: 56.3
click at [92, 396] on div "The client has maintained compliance with all restitution obligations for the p…" at bounding box center [174, 399] width 282 height 42
drag, startPoint x: 92, startPoint y: 396, endPoint x: 36, endPoint y: 378, distance: 58.4
click at [36, 378] on div "The client has maintained compliance with all restitution obligations for the p…" at bounding box center [174, 399] width 282 height 42
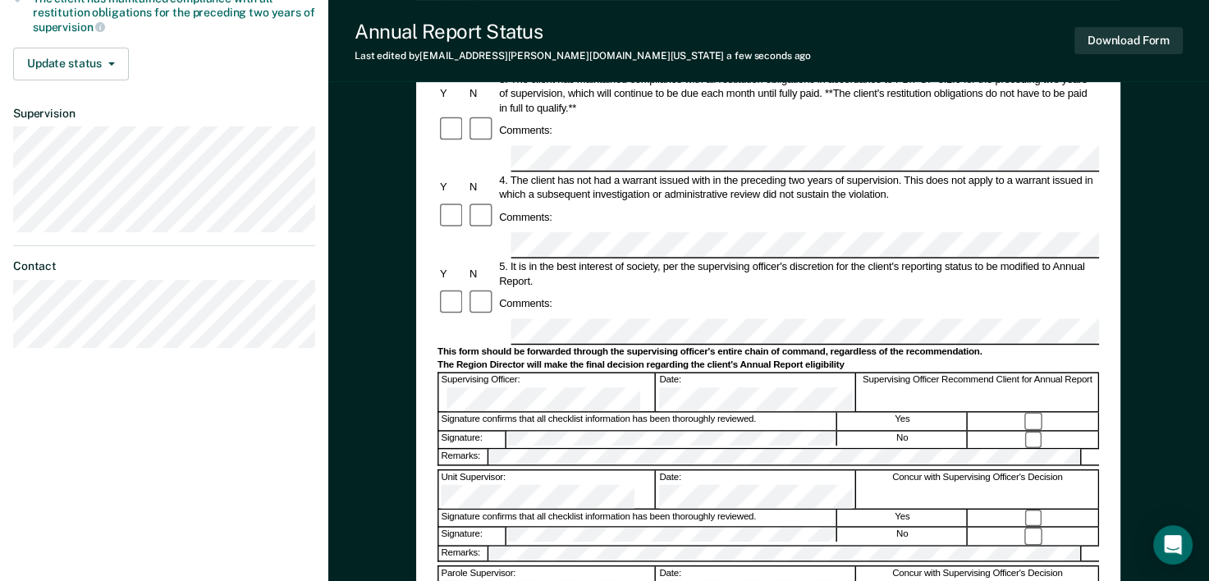
scroll to position [387, 0]
click at [1134, 48] on button "Download Form" at bounding box center [1129, 40] width 108 height 27
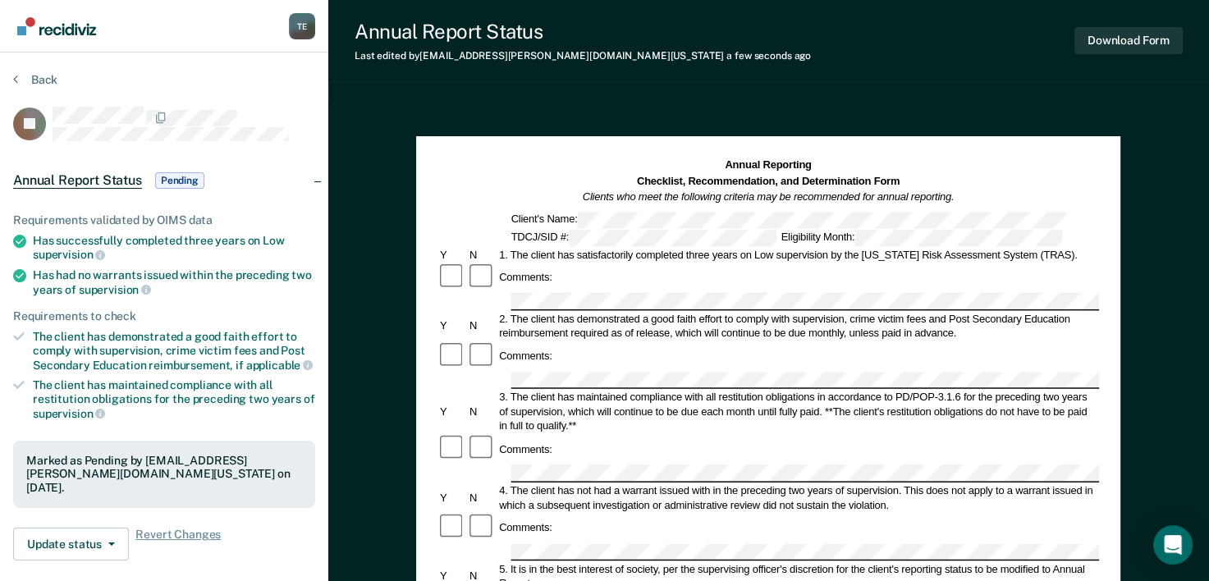
scroll to position [135, 0]
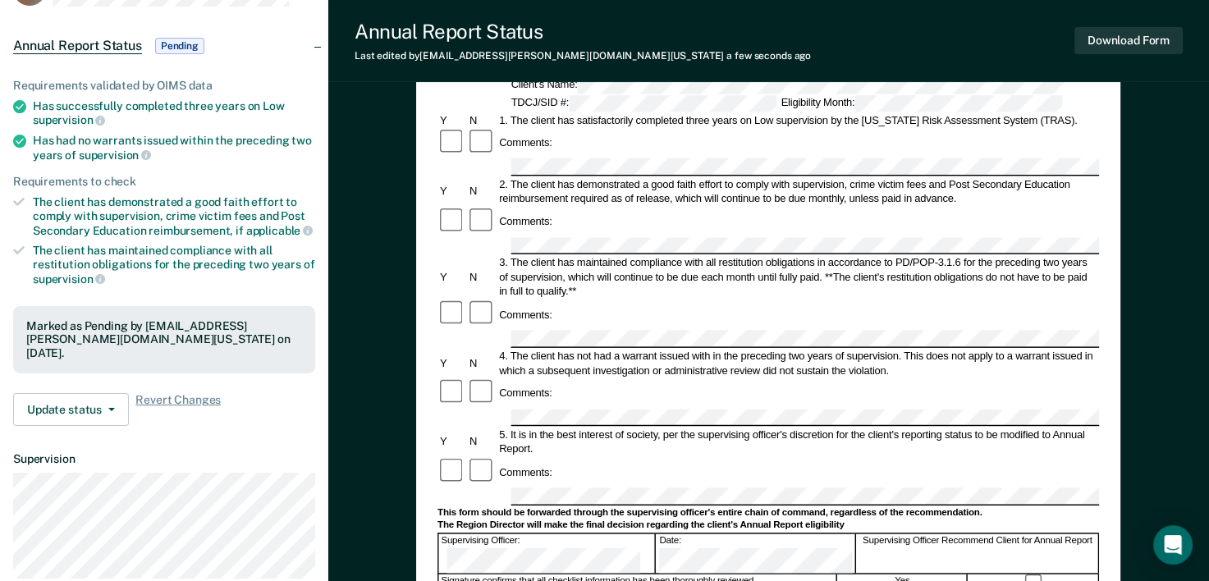
click at [396, 513] on div "Annual Reporting Checklist, Recommendation, and Determination Form Clients who …" at bounding box center [768, 507] width 881 height 1080
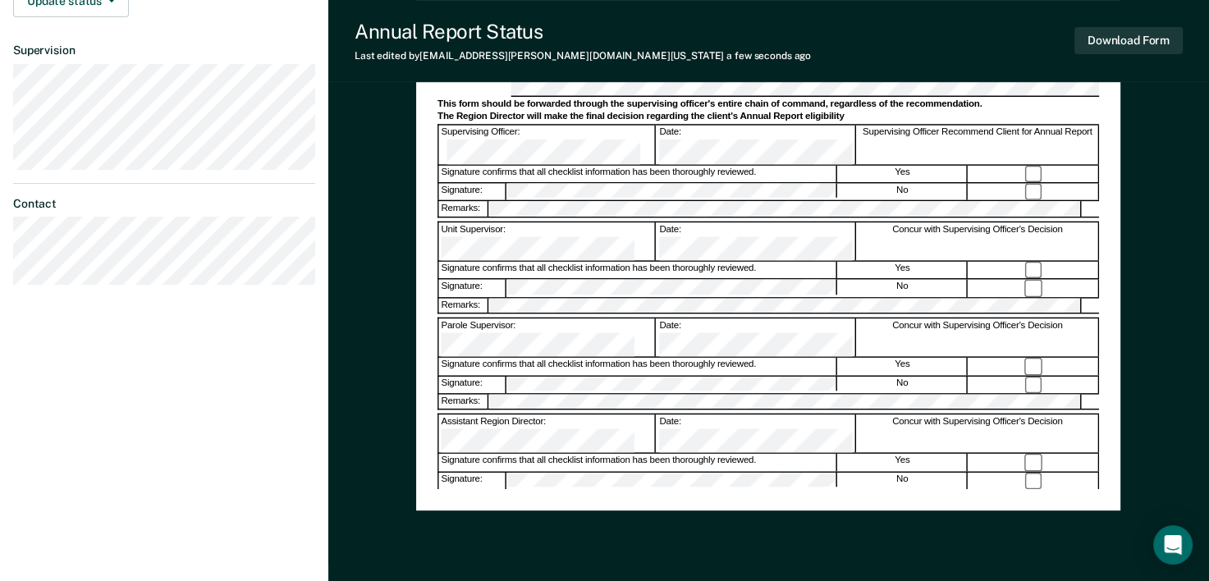
scroll to position [545, 0]
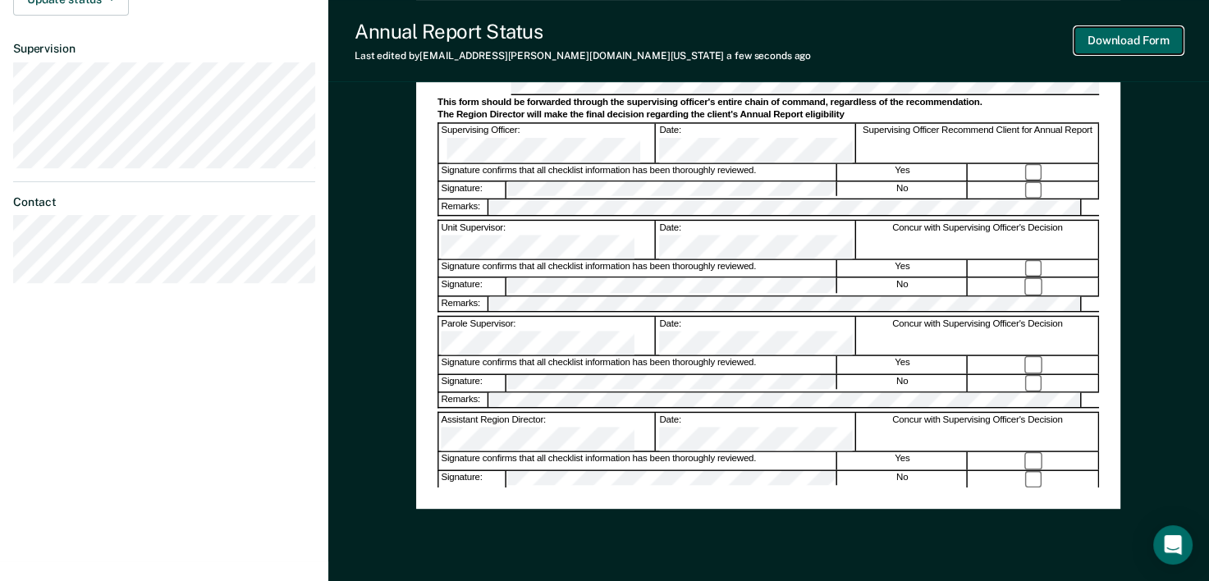
click at [1151, 43] on button "Download Form" at bounding box center [1129, 40] width 108 height 27
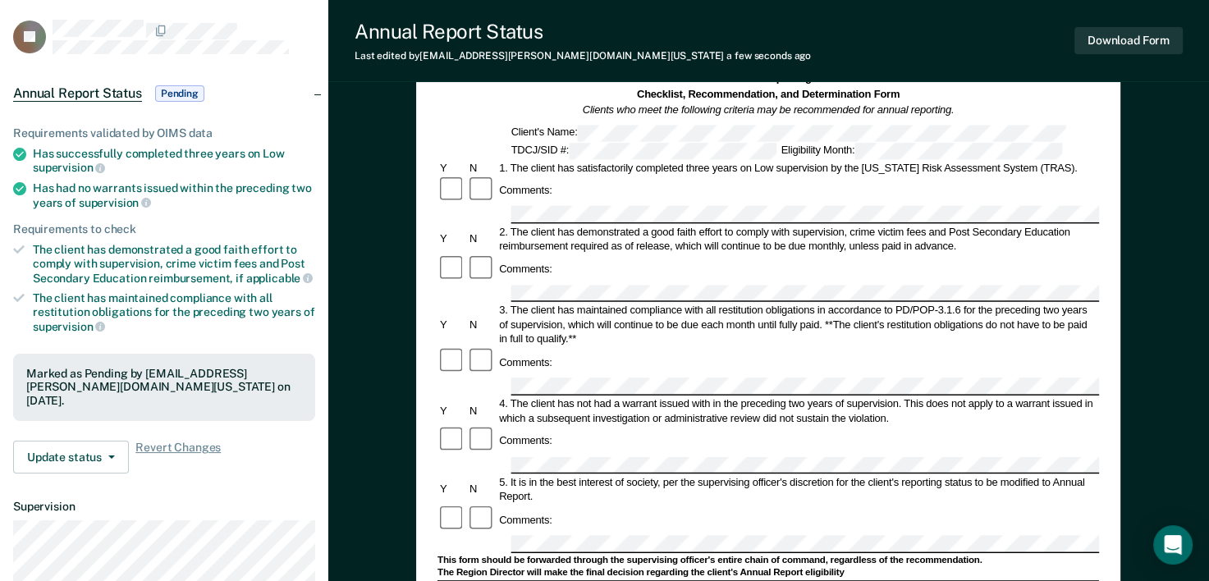
scroll to position [0, 0]
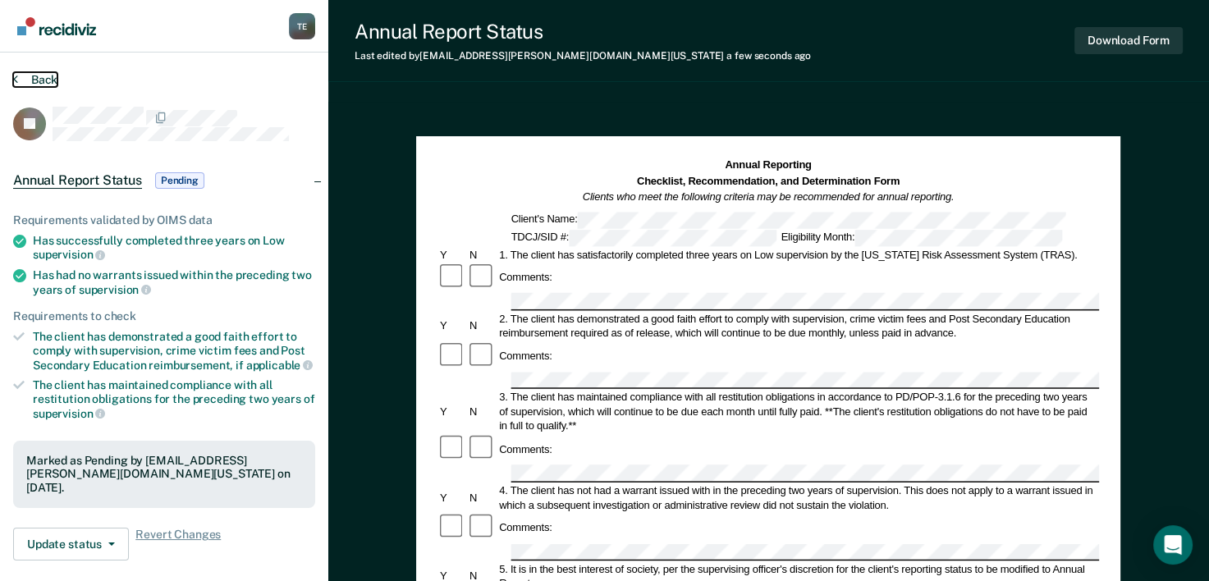
click at [45, 72] on button "Back" at bounding box center [35, 79] width 44 height 15
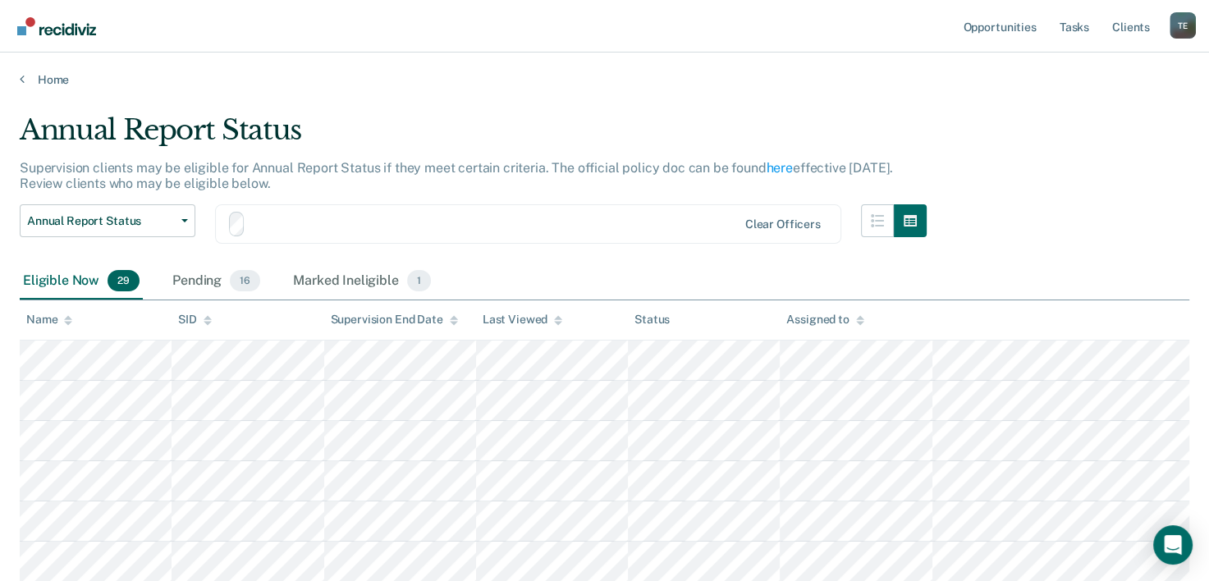
scroll to position [150, 0]
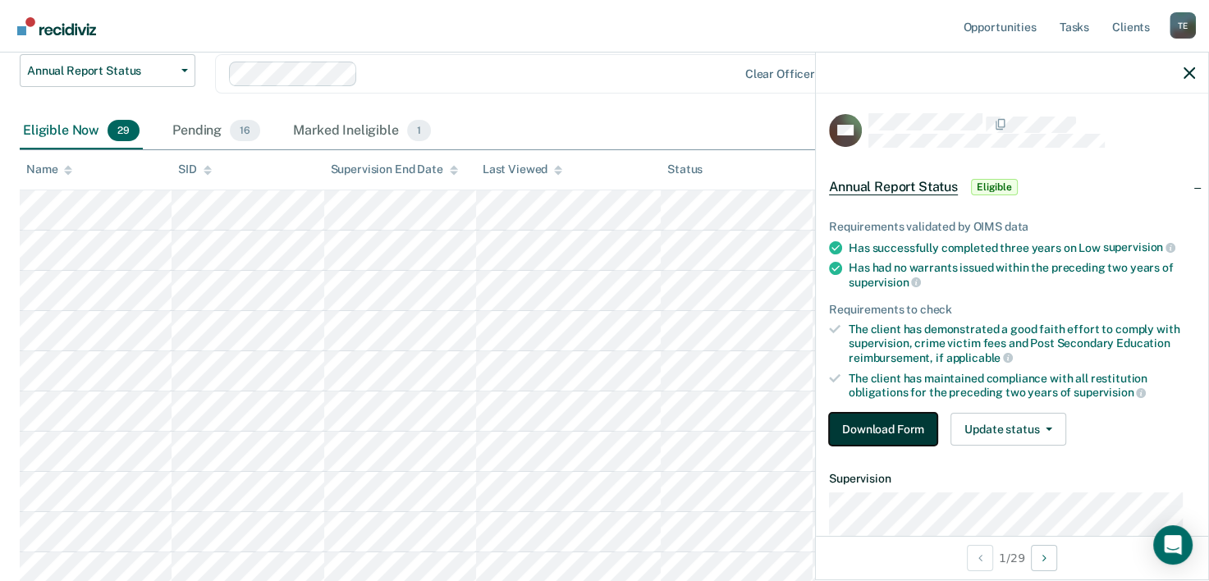
click at [866, 418] on button "Download Form" at bounding box center [883, 429] width 108 height 33
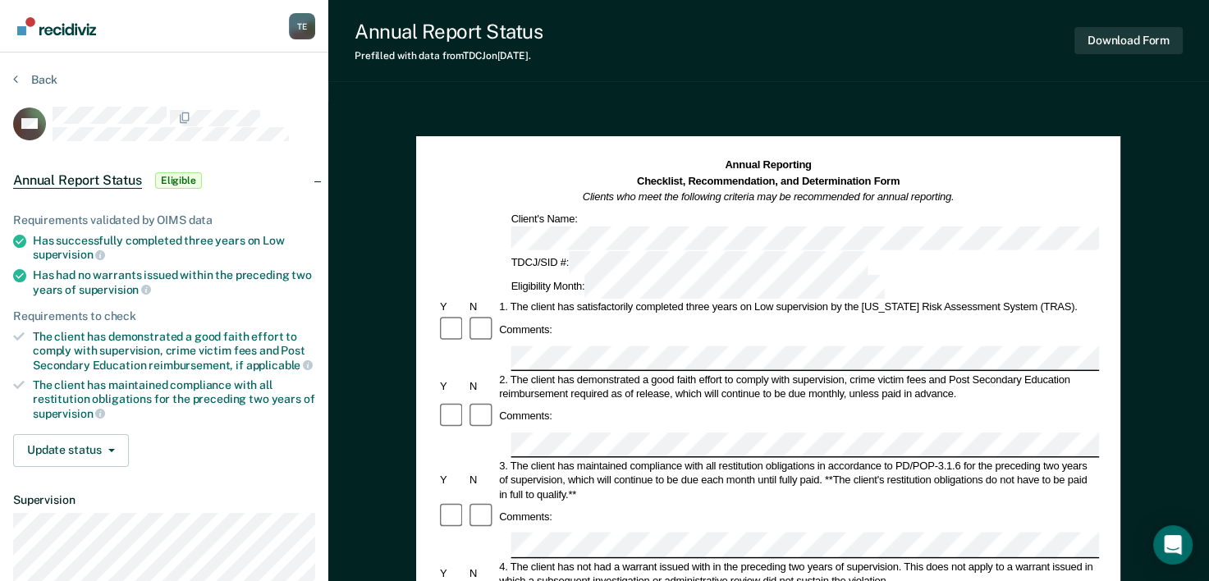
click at [766, 251] on div "TDCJ/SID #: Eligibility Month:" at bounding box center [769, 275] width 662 height 48
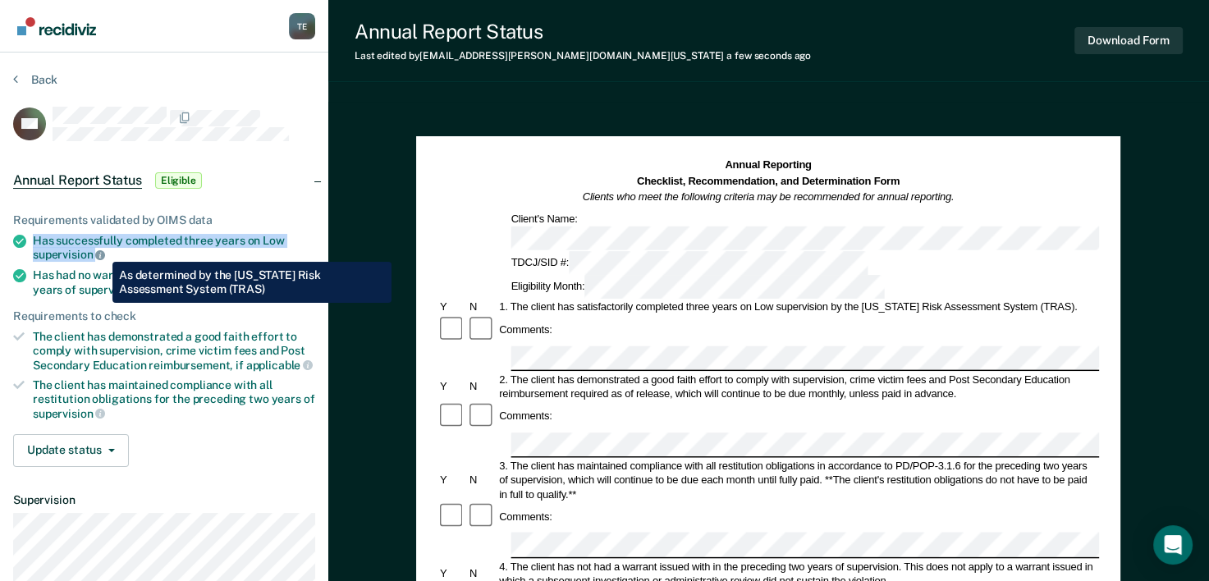
drag, startPoint x: 36, startPoint y: 234, endPoint x: 99, endPoint y: 248, distance: 63.9
click at [99, 248] on div "Has successfully completed three years on Low supervision" at bounding box center [174, 248] width 282 height 28
copy div "Has successfully completed three years on Low supervision"
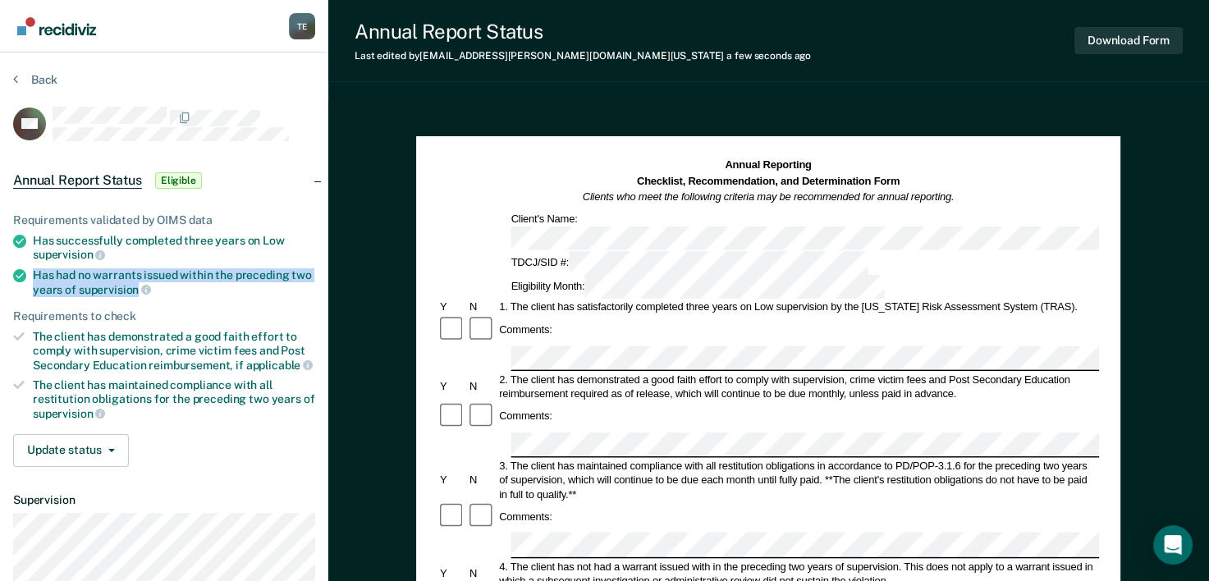
drag, startPoint x: 31, startPoint y: 275, endPoint x: 137, endPoint y: 285, distance: 106.4
click at [137, 285] on li "Has had no warrants issued within the preceding two years of supervision" at bounding box center [164, 282] width 302 height 28
copy div "Has had no warrants issued within the preceding two years of supervision"
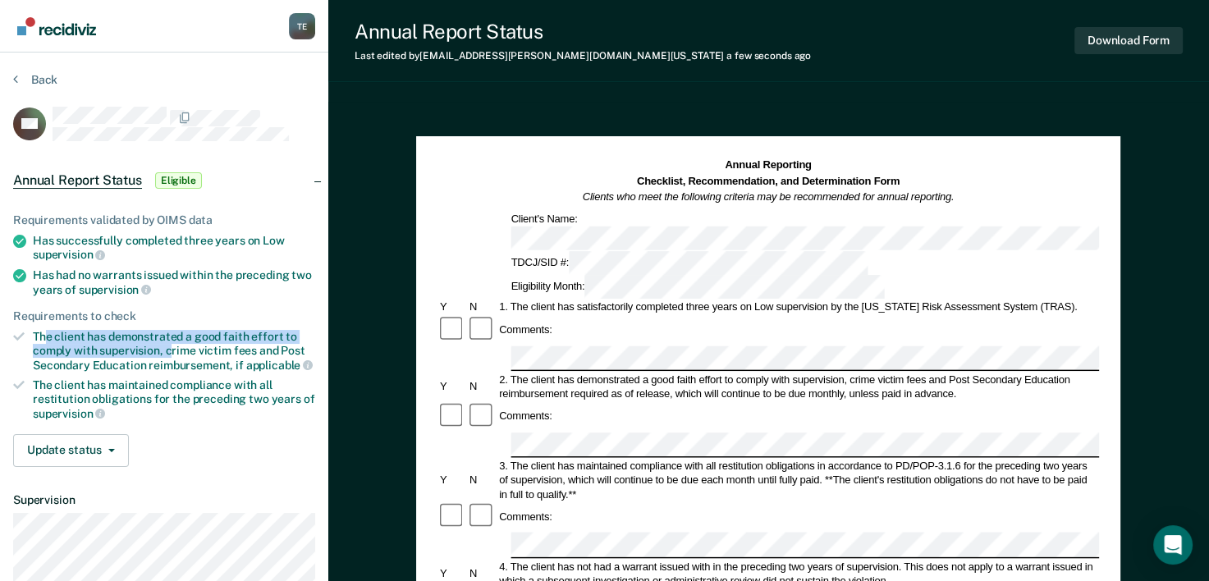
drag, startPoint x: 48, startPoint y: 328, endPoint x: 172, endPoint y: 342, distance: 123.9
click at [172, 342] on div "The client has demonstrated a good faith effort to comply with supervision, cri…" at bounding box center [174, 351] width 282 height 42
drag, startPoint x: 172, startPoint y: 342, endPoint x: 99, endPoint y: 341, distance: 73.1
click at [99, 341] on div "The client has demonstrated a good faith effort to comply with supervision, cri…" at bounding box center [174, 351] width 282 height 42
copy div "The client has demonstrated a good faith effort to comply with"
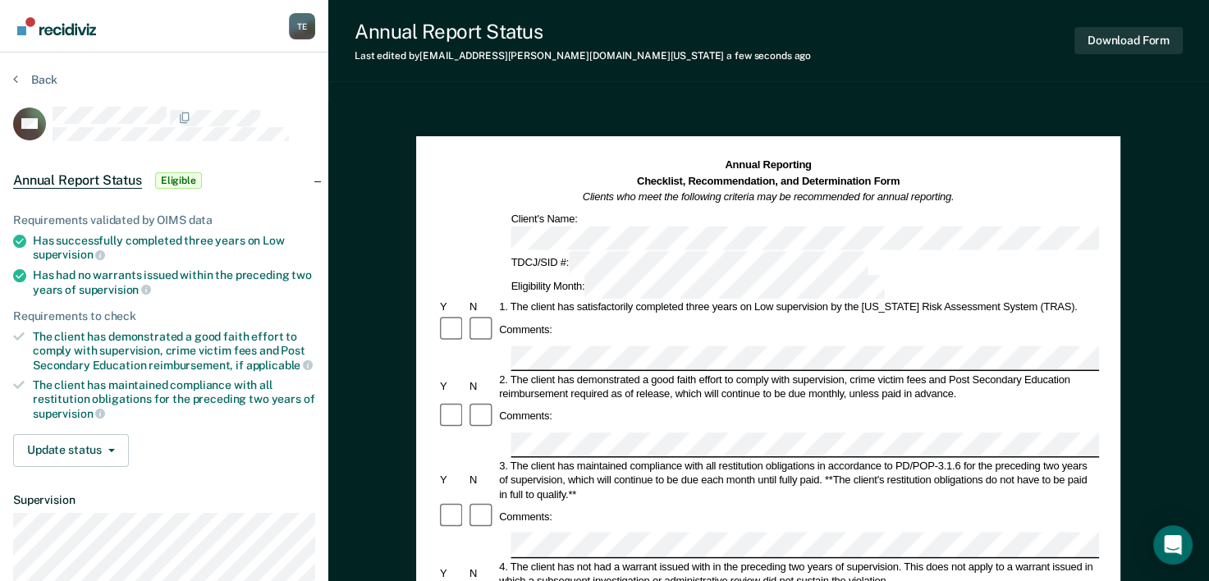
click at [467, 402] on div at bounding box center [482, 417] width 30 height 30
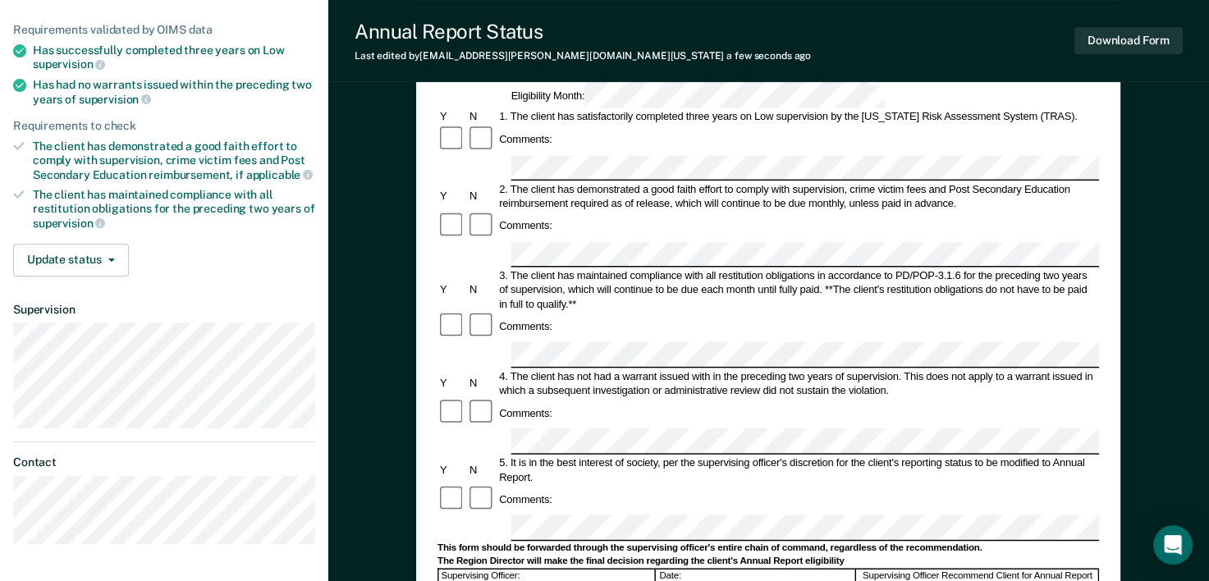
scroll to position [199, 0]
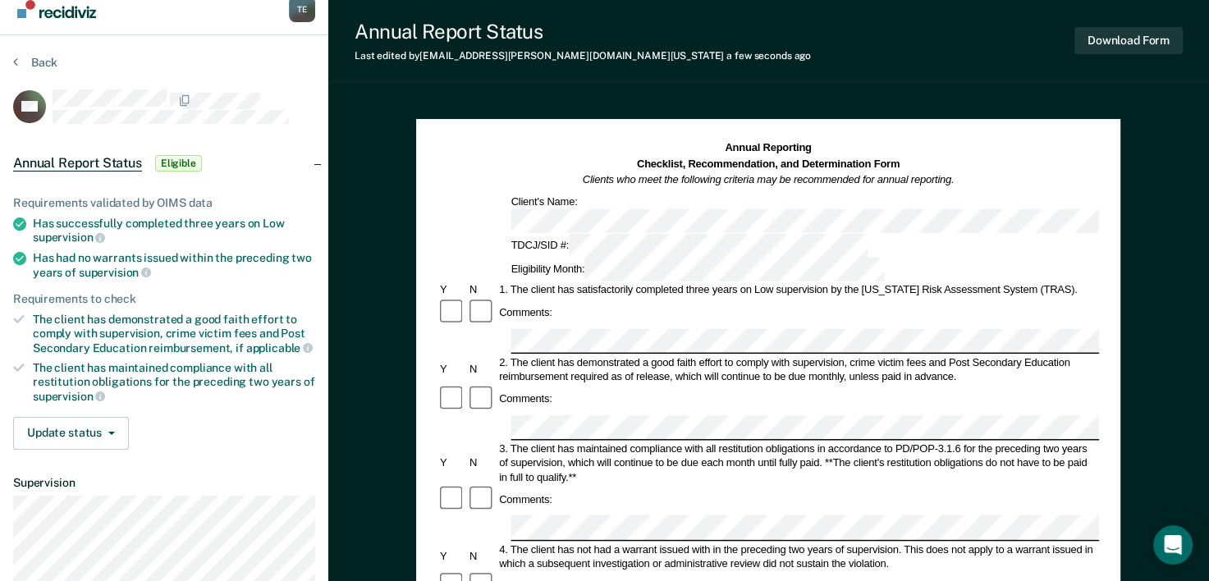
scroll to position [0, 0]
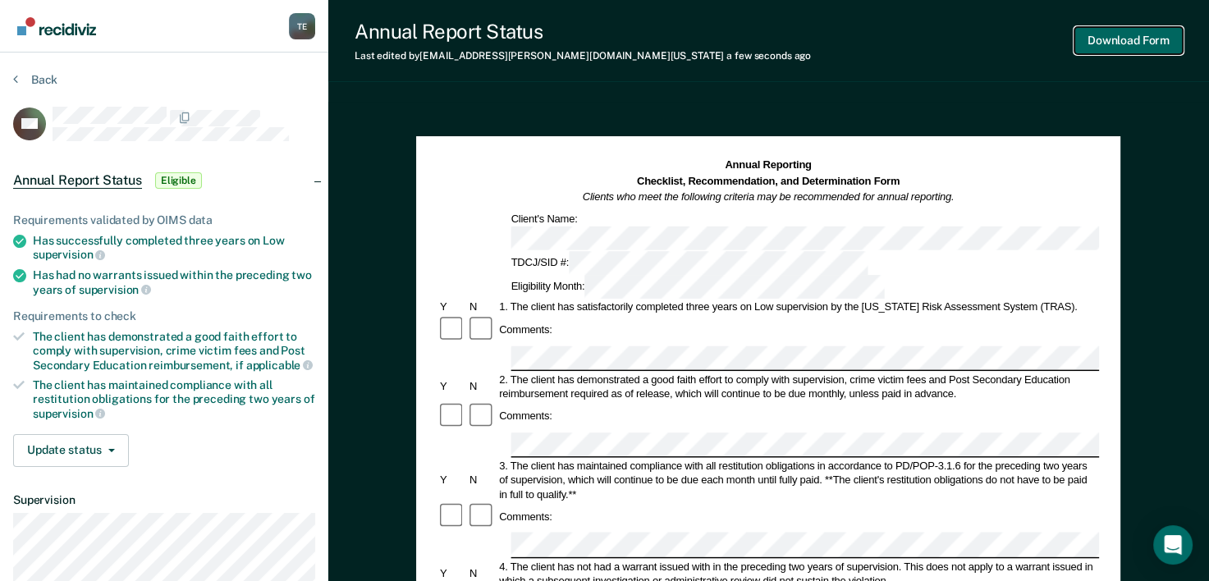
click at [1163, 46] on button "Download Form" at bounding box center [1129, 40] width 108 height 27
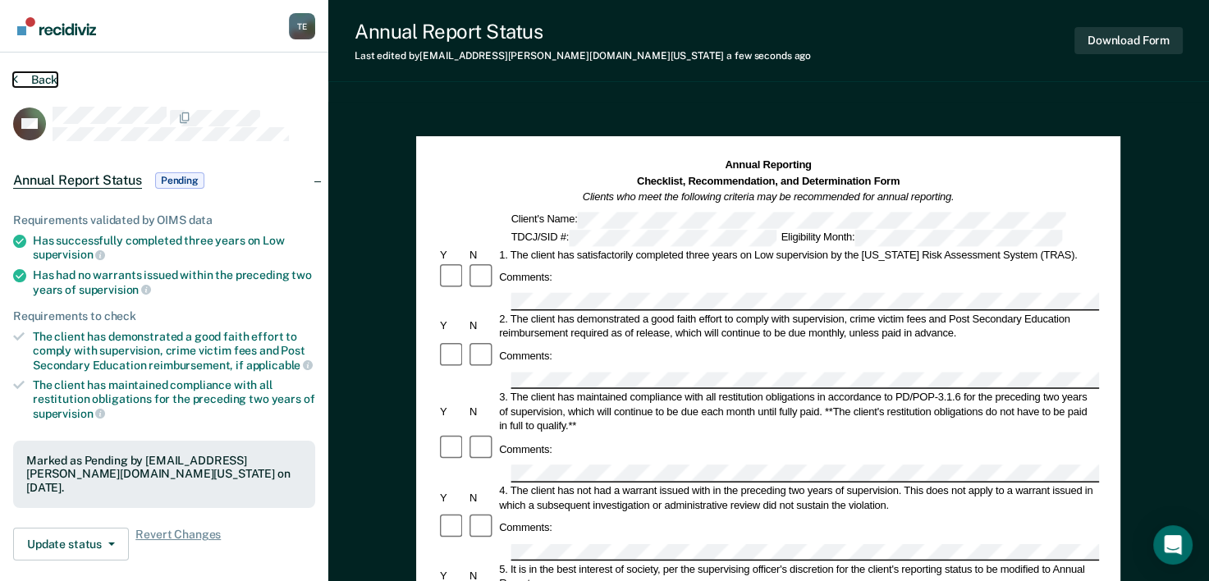
click at [53, 81] on button "Back" at bounding box center [35, 79] width 44 height 15
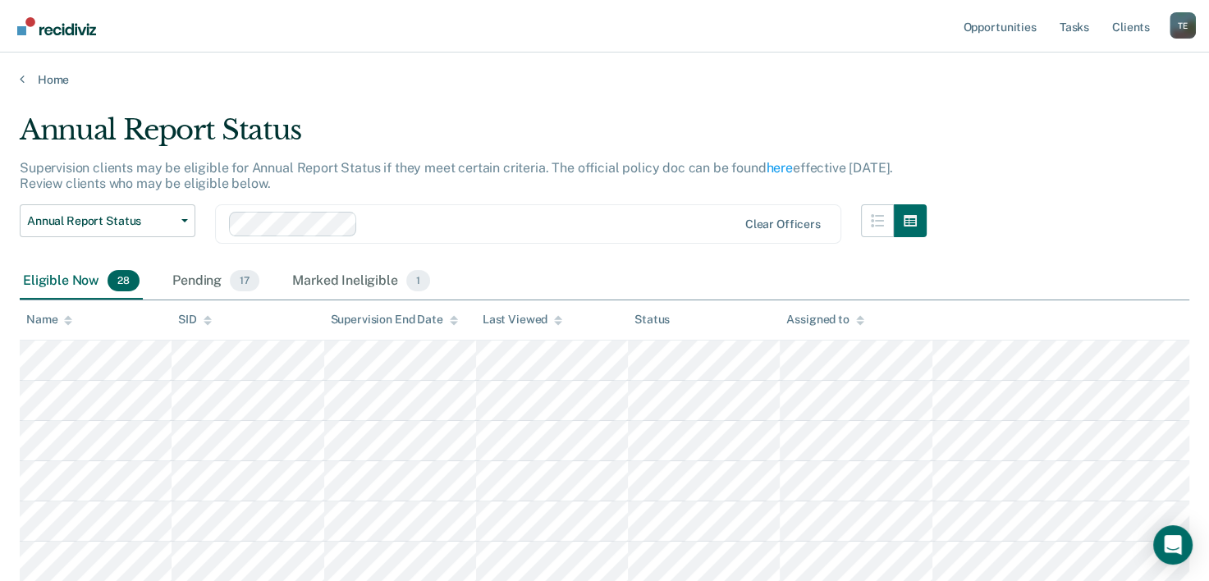
scroll to position [150, 0]
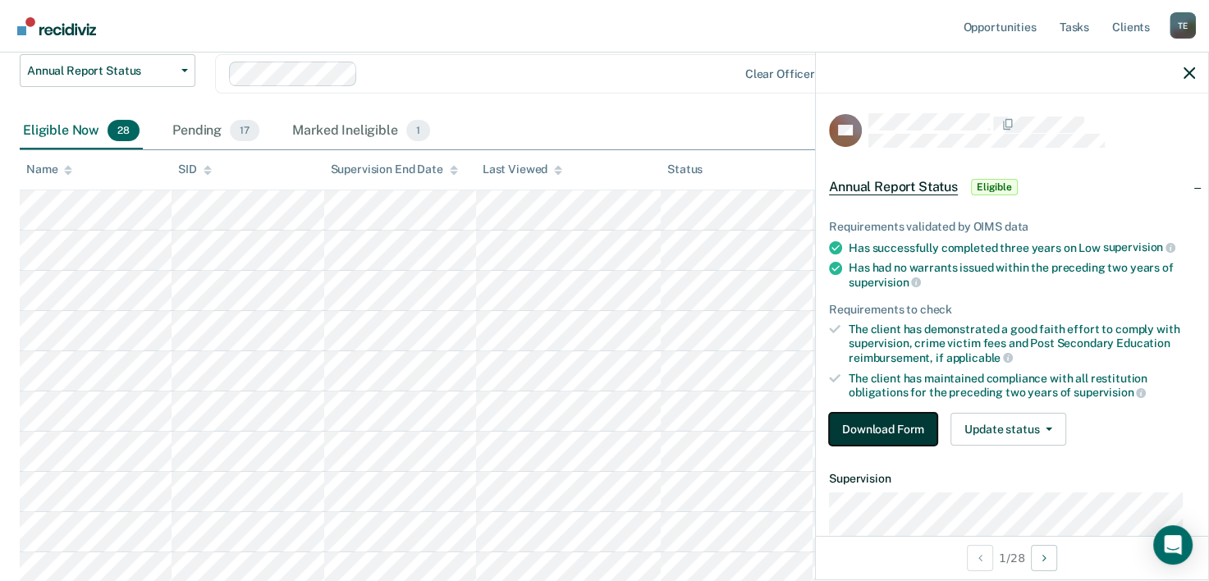
click at [857, 423] on button "Download Form" at bounding box center [883, 429] width 108 height 33
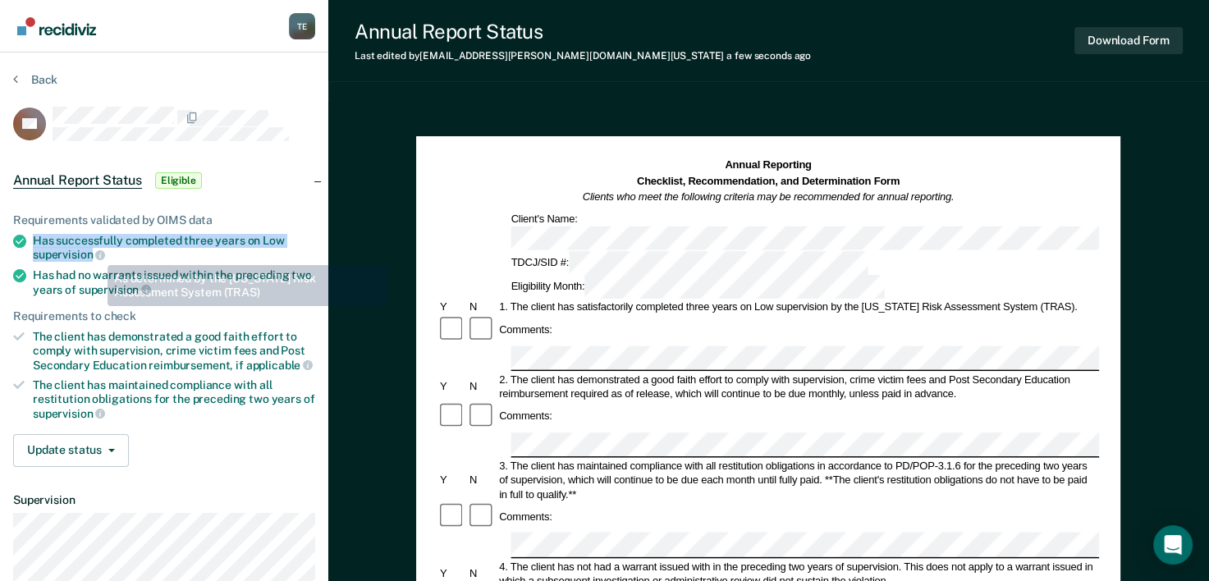
drag, startPoint x: 33, startPoint y: 233, endPoint x: 92, endPoint y: 253, distance: 62.3
click at [92, 253] on div "Has successfully completed three years on Low supervision" at bounding box center [174, 248] width 282 height 28
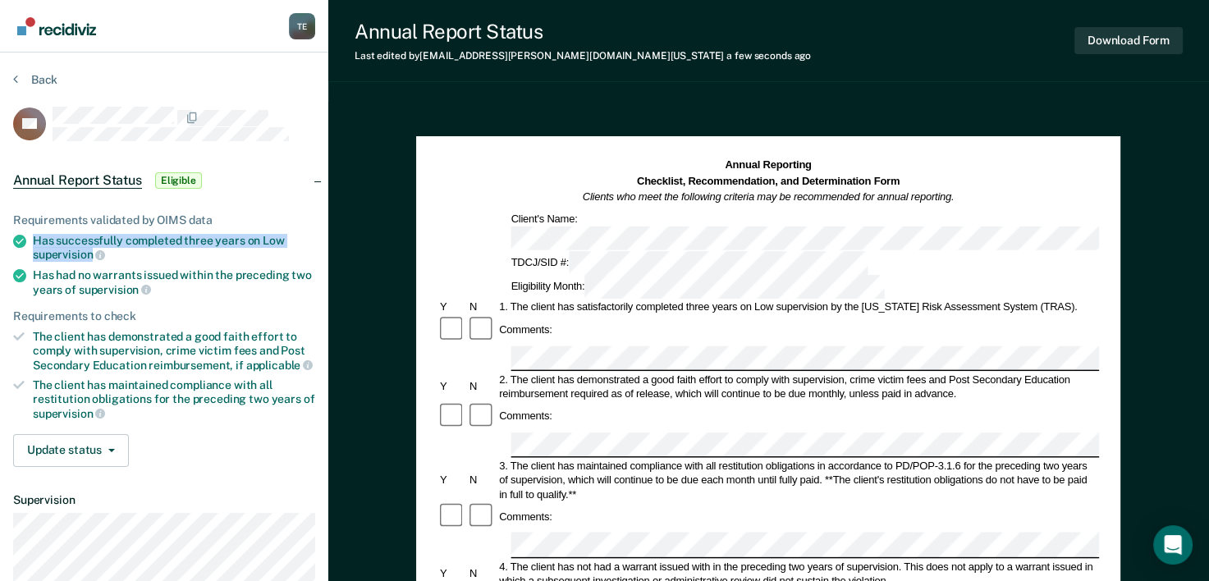
copy div "Has successfully completed three years on Low supervision"
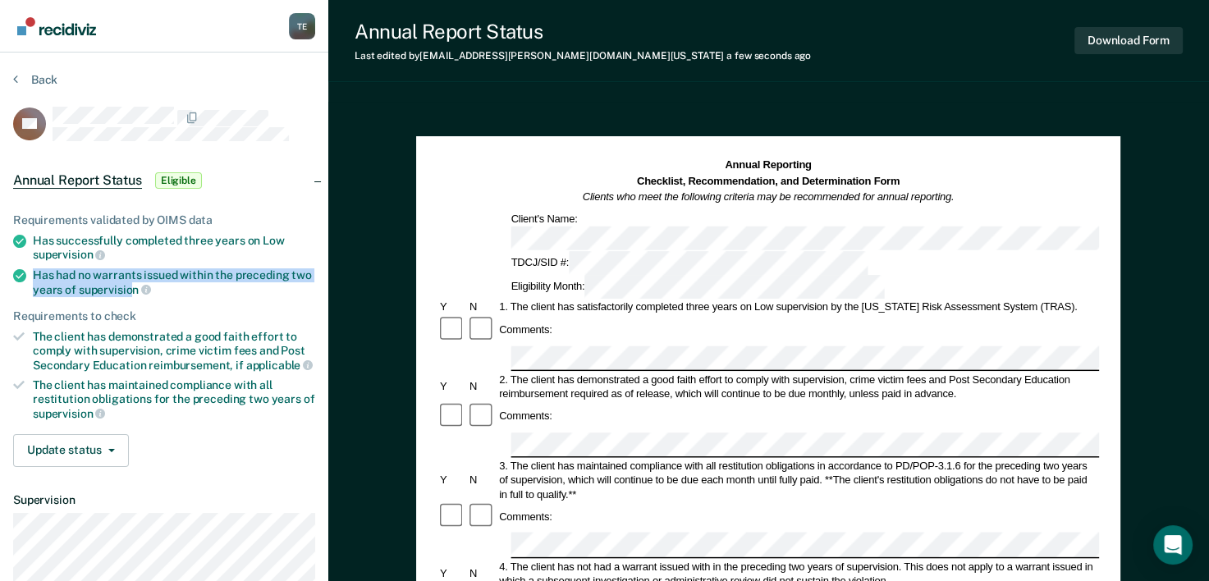
drag, startPoint x: 36, startPoint y: 269, endPoint x: 134, endPoint y: 286, distance: 99.1
click at [134, 286] on div "Has had no warrants issued within the preceding two years of supervision" at bounding box center [174, 282] width 282 height 28
click at [91, 269] on div "Has had no warrants issued within the preceding two years of supervision" at bounding box center [174, 282] width 282 height 28
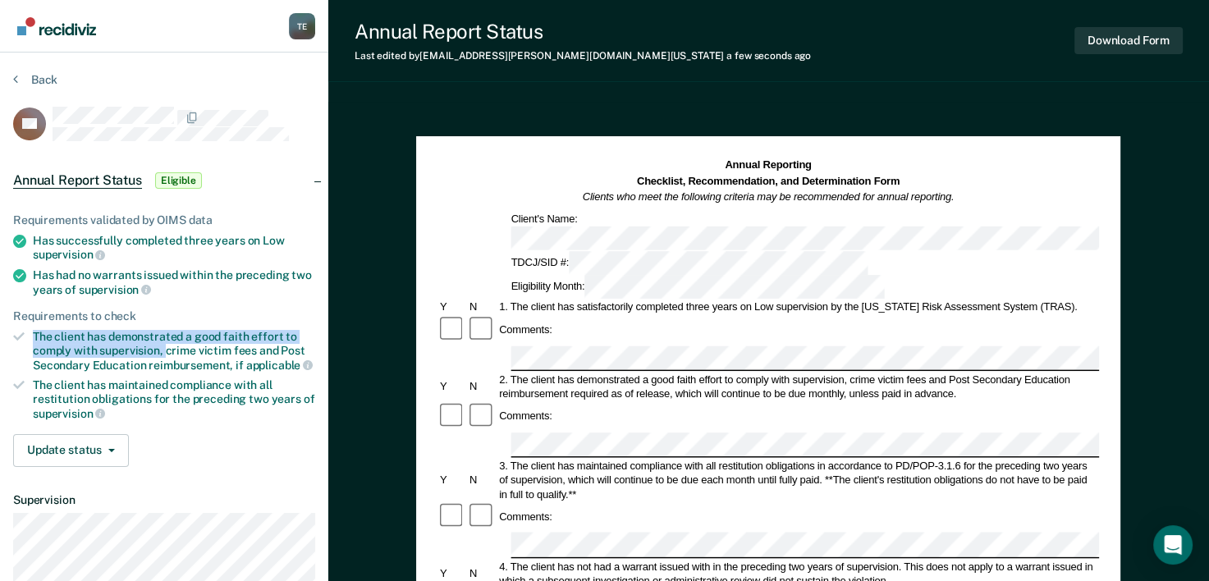
drag, startPoint x: 35, startPoint y: 328, endPoint x: 163, endPoint y: 351, distance: 130.0
click at [163, 351] on div "The client has demonstrated a good faith effort to comply with supervision, cri…" at bounding box center [174, 351] width 282 height 42
copy div "The client has demonstrated a good faith effort to comply with supervision,"
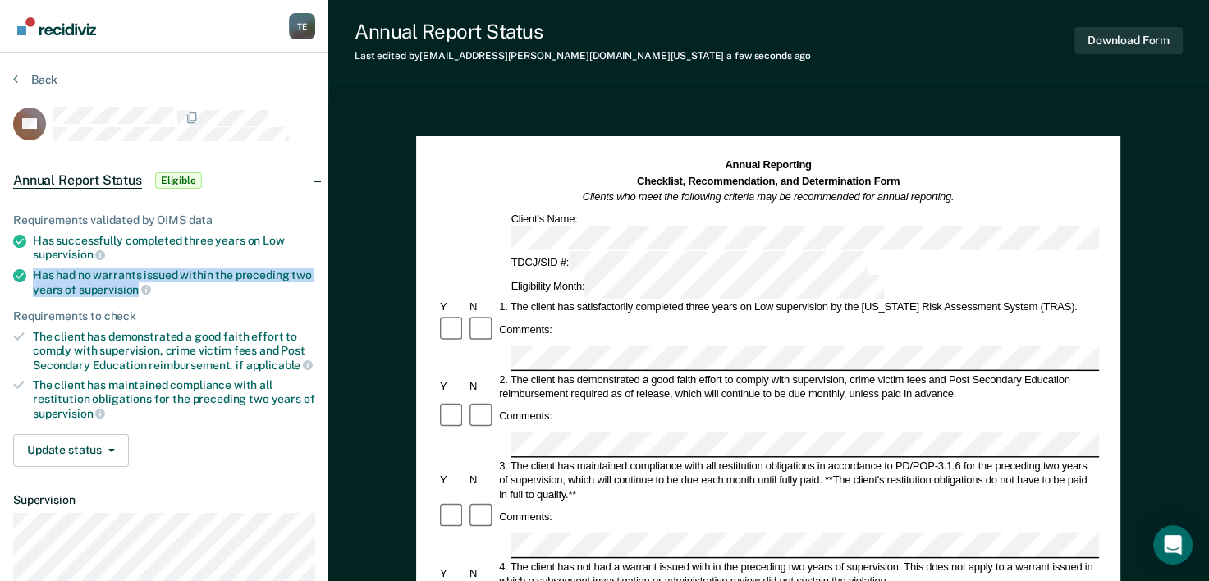
drag, startPoint x: 35, startPoint y: 268, endPoint x: 135, endPoint y: 284, distance: 101.5
click at [135, 284] on div "Has had no warrants issued within the preceding two years of supervision" at bounding box center [174, 282] width 282 height 28
copy div "Has had no warrants issued within the preceding two years of supervision"
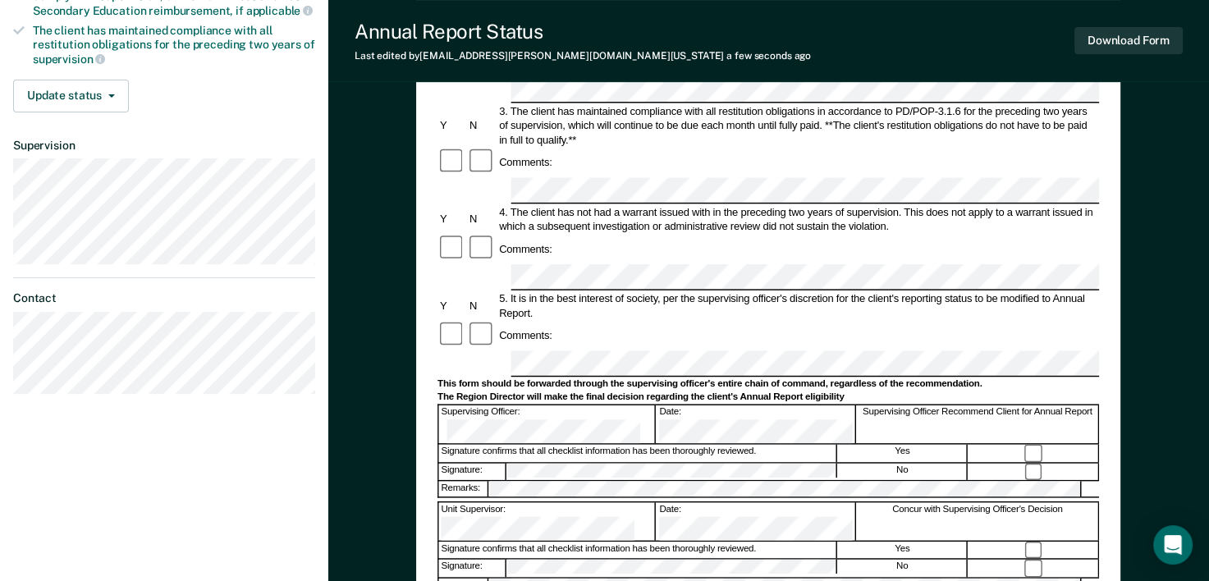
scroll to position [358, 0]
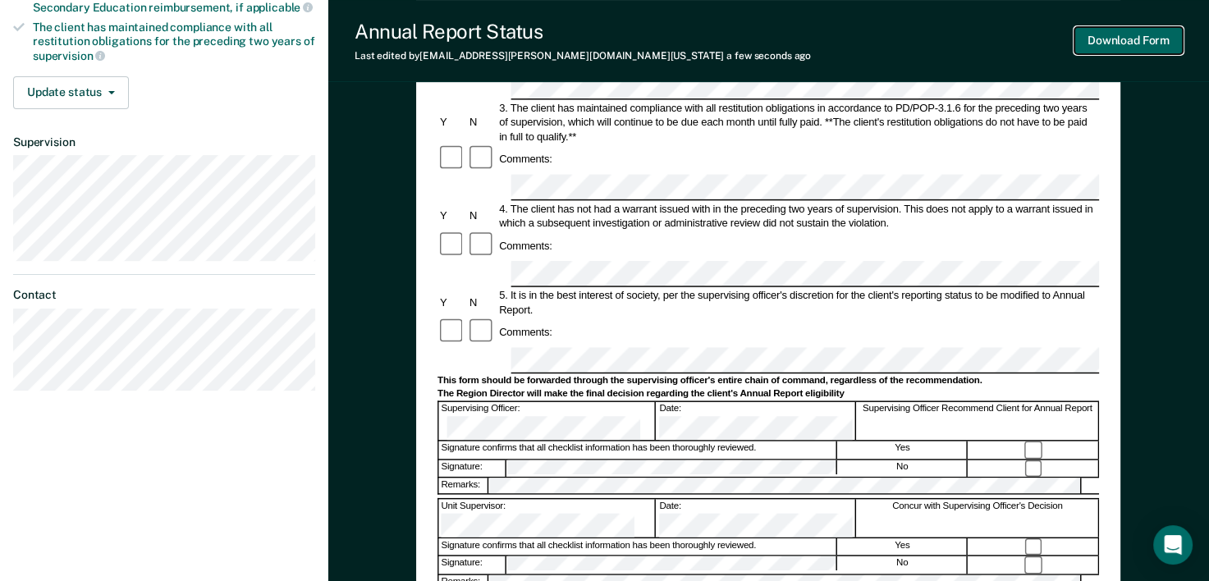
click at [1147, 30] on button "Download Form" at bounding box center [1129, 40] width 108 height 27
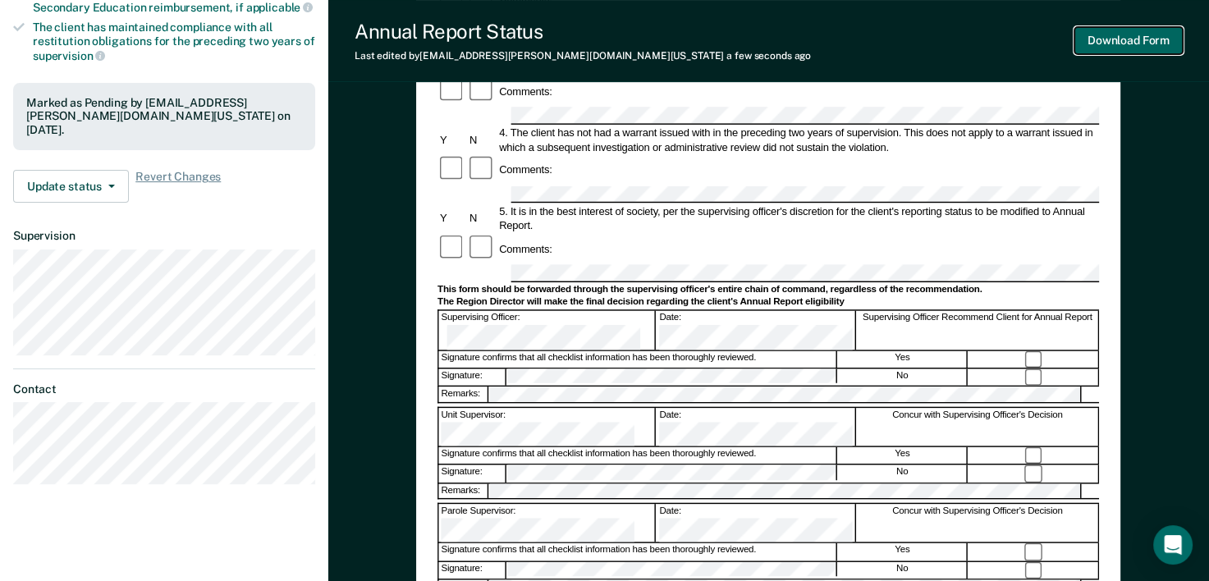
click at [1103, 30] on button "Download Form" at bounding box center [1129, 40] width 108 height 27
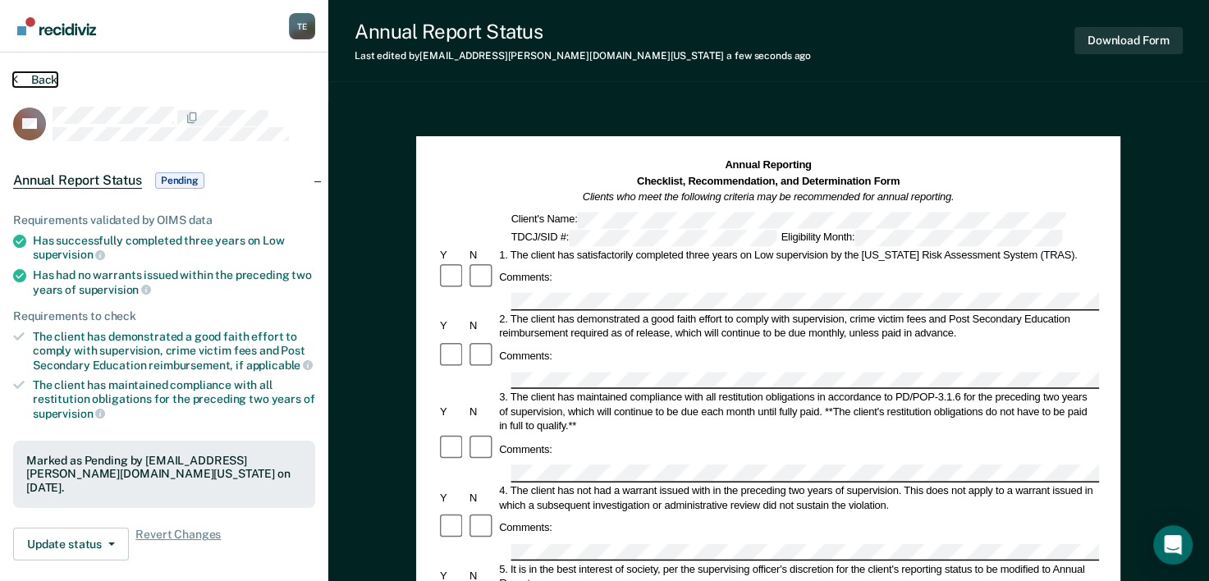
click at [22, 80] on button "Back" at bounding box center [35, 79] width 44 height 15
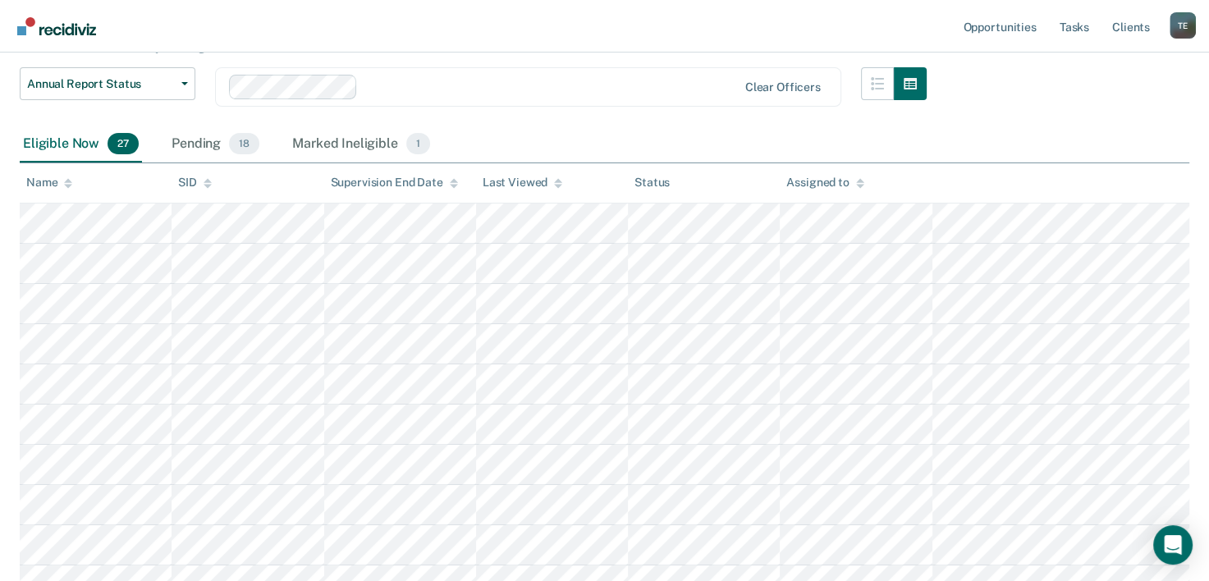
scroll to position [89, 0]
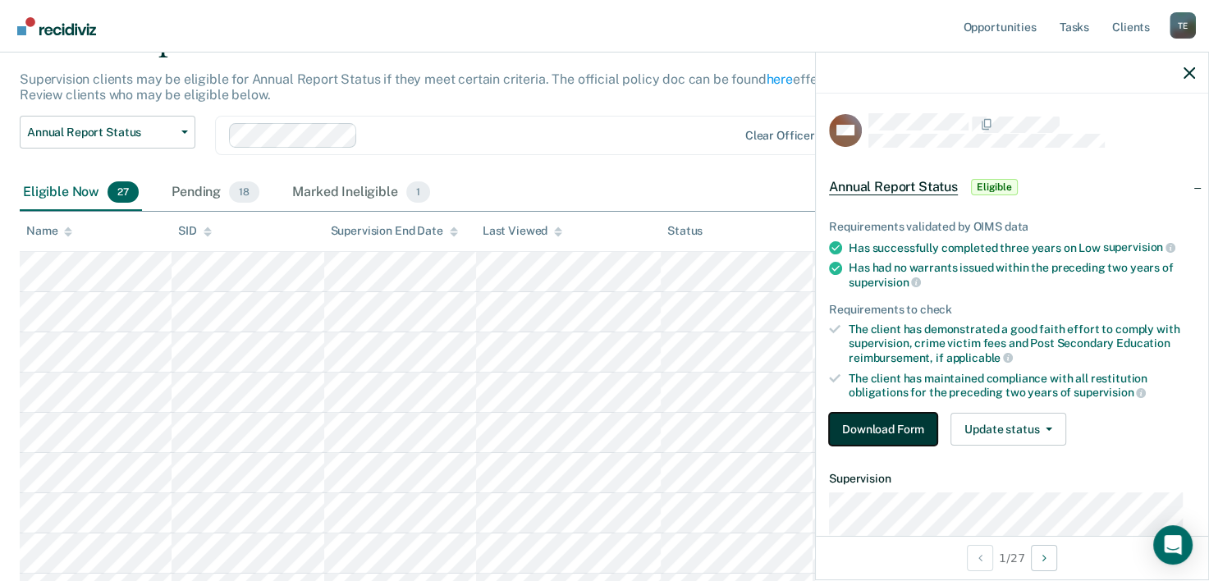
click at [896, 429] on button "Download Form" at bounding box center [883, 429] width 108 height 33
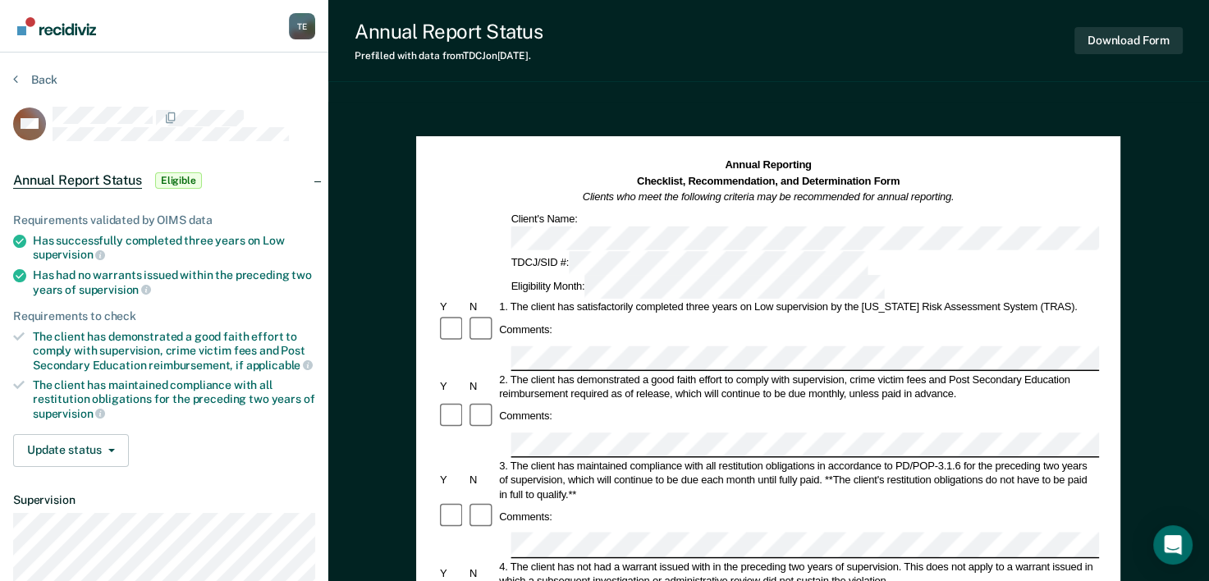
click at [821, 213] on div "Annual Reporting Checklist, Recommendation, and Determination Form Clients who …" at bounding box center [769, 228] width 662 height 141
click at [806, 275] on div "Eligibility Month:" at bounding box center [698, 287] width 378 height 24
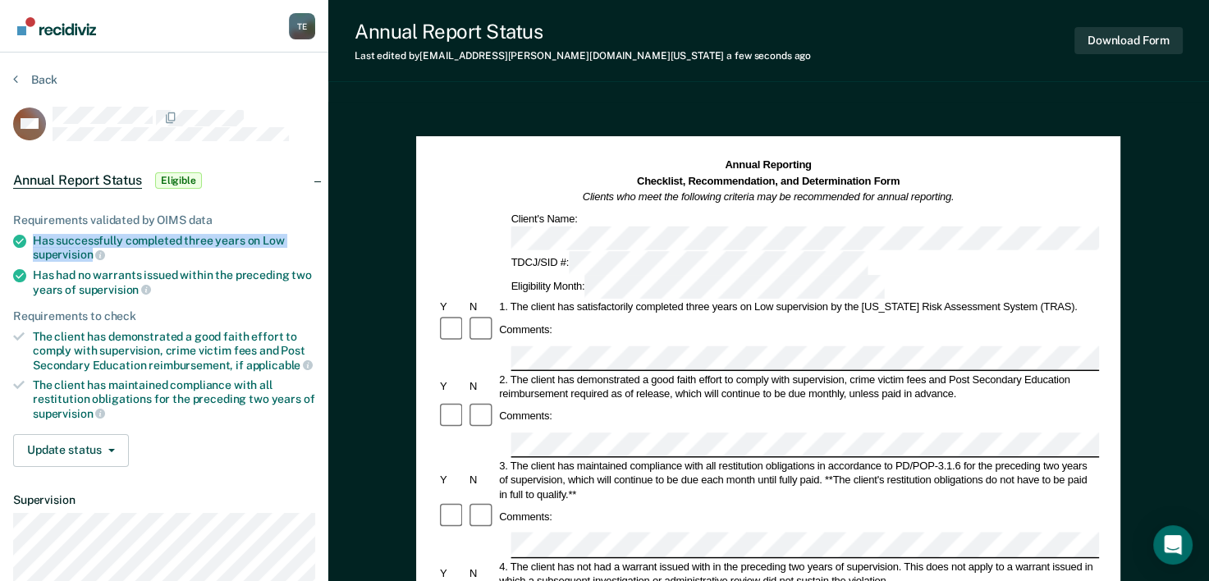
drag, startPoint x: 33, startPoint y: 231, endPoint x: 93, endPoint y: 252, distance: 63.6
click at [93, 252] on div "Has successfully completed three years on Low supervision" at bounding box center [174, 248] width 282 height 28
click at [93, 252] on span "supervision" at bounding box center [69, 254] width 72 height 13
copy div "Has successfully completed three years on Low supervision"
click at [38, 268] on div "Has had no warrants issued within the preceding two years of supervision" at bounding box center [174, 282] width 282 height 28
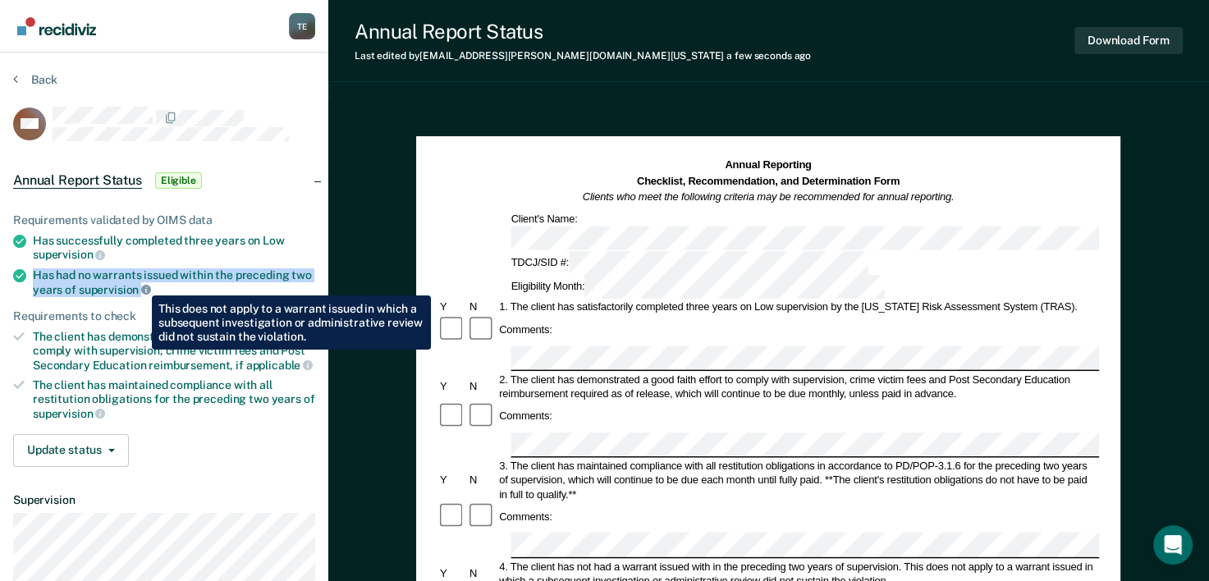
drag, startPoint x: 32, startPoint y: 273, endPoint x: 140, endPoint y: 283, distance: 108.0
click at [140, 283] on li "Has had no warrants issued within the preceding two years of supervision" at bounding box center [164, 282] width 302 height 28
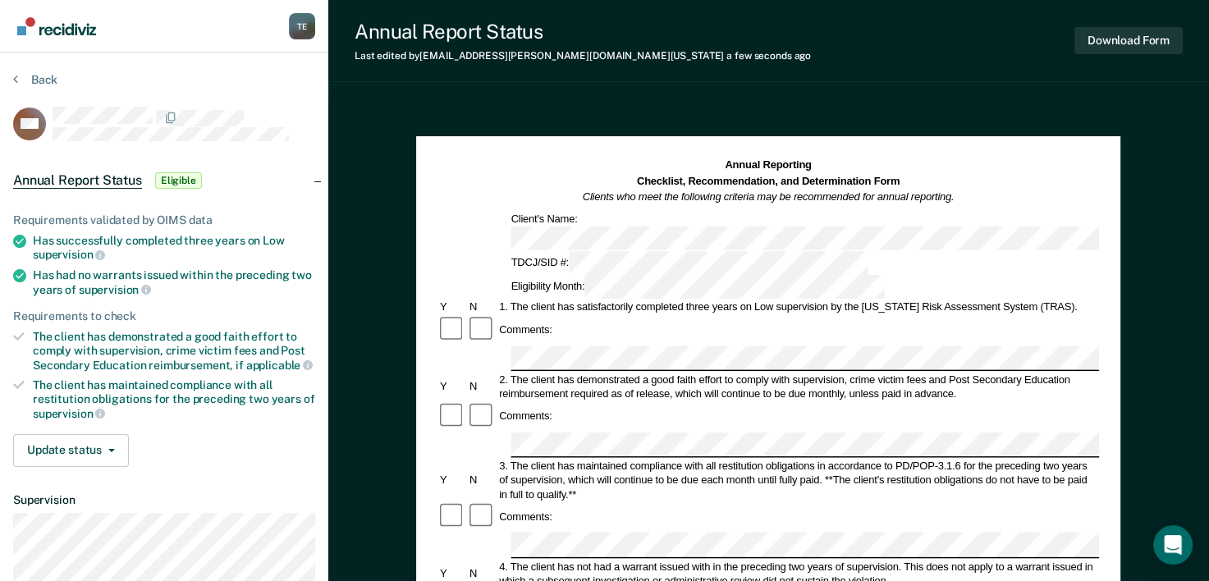
drag, startPoint x: 33, startPoint y: 335, endPoint x: 95, endPoint y: 349, distance: 63.9
click at [95, 349] on div "The client has demonstrated a good faith effort to comply with supervision, cri…" at bounding box center [174, 351] width 282 height 42
drag, startPoint x: 34, startPoint y: 272, endPoint x: 137, endPoint y: 284, distance: 103.4
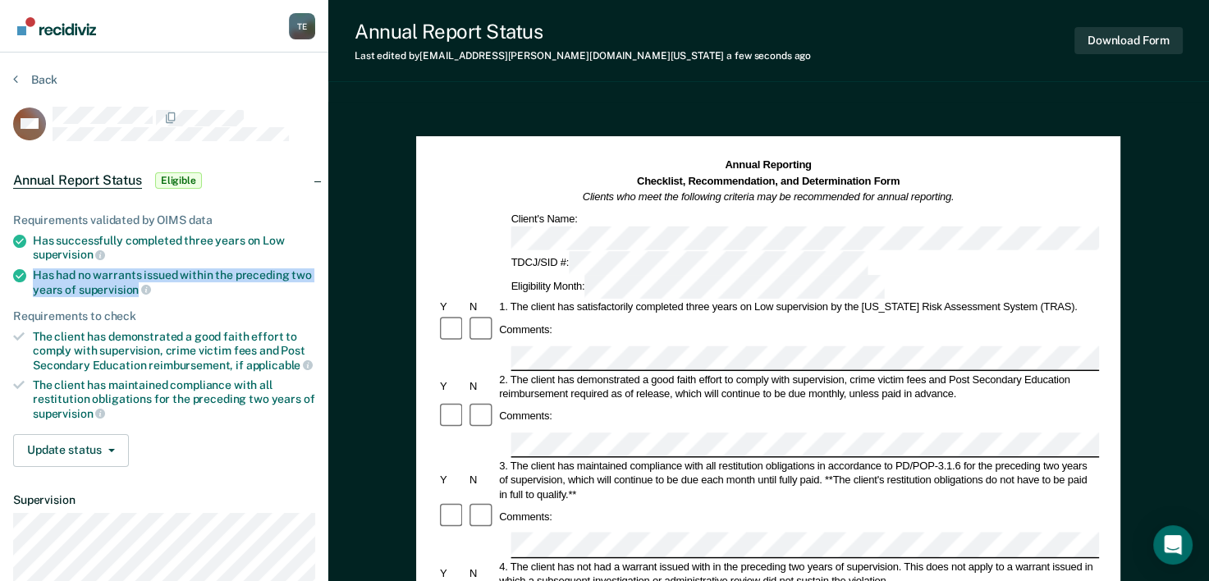
click at [137, 284] on div "Has had no warrants issued within the preceding two years of supervision" at bounding box center [174, 282] width 282 height 28
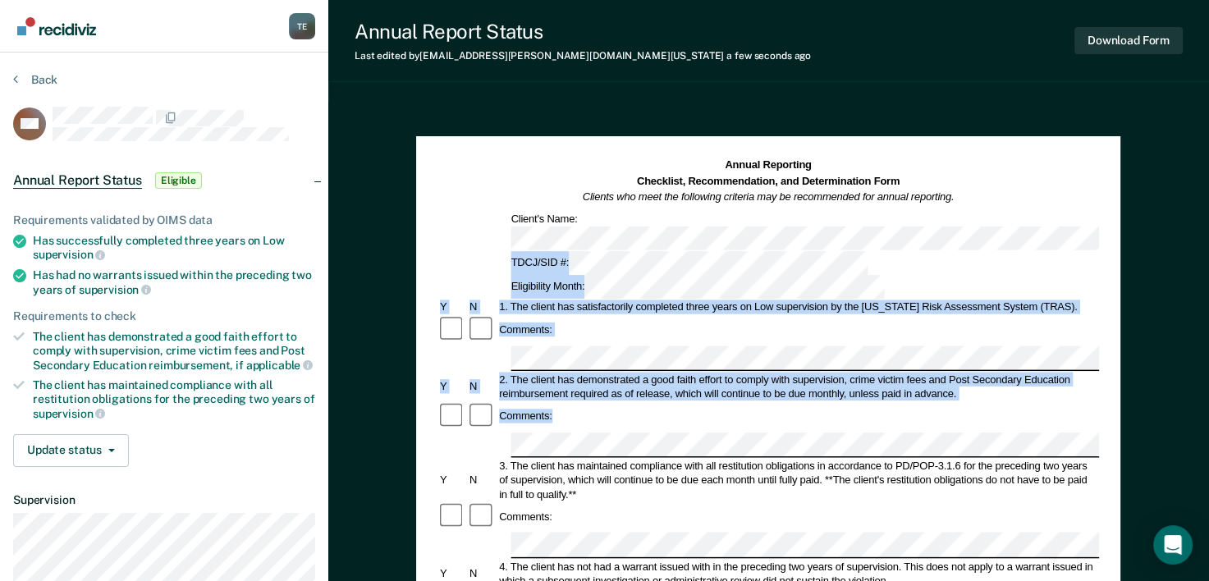
drag, startPoint x: 1207, startPoint y: 179, endPoint x: 1218, endPoint y: 267, distance: 88.6
click at [1209, 267] on html "Looks like you’re using Internet Explorer 11. For faster loading and a better e…" at bounding box center [604, 290] width 1209 height 581
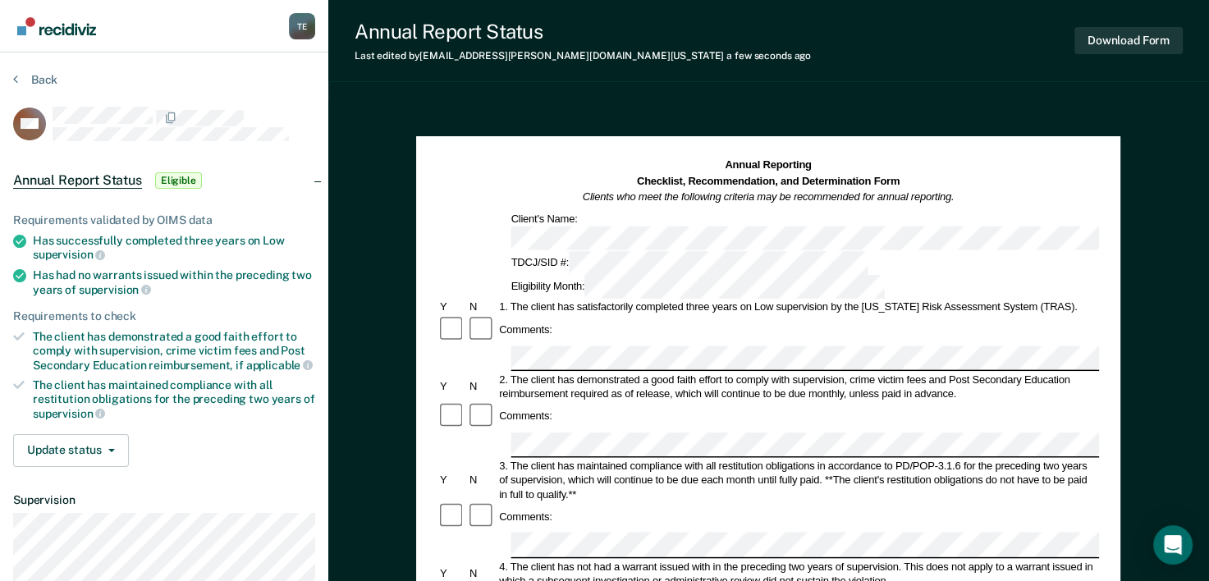
drag, startPoint x: 1218, startPoint y: 267, endPoint x: 1170, endPoint y: 281, distance: 50.4
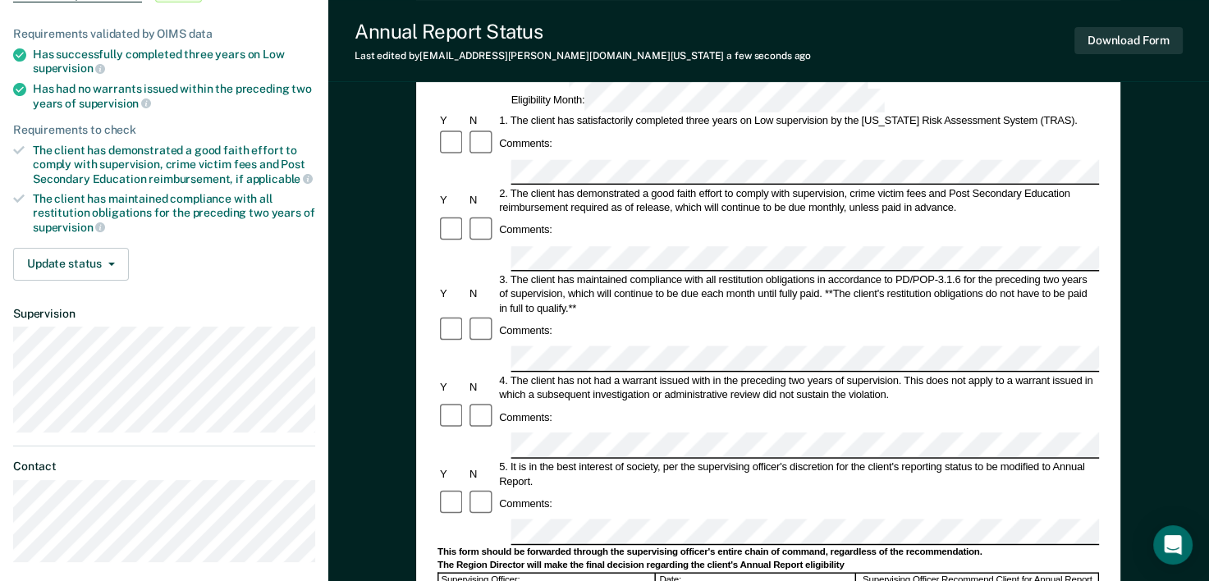
scroll to position [230, 0]
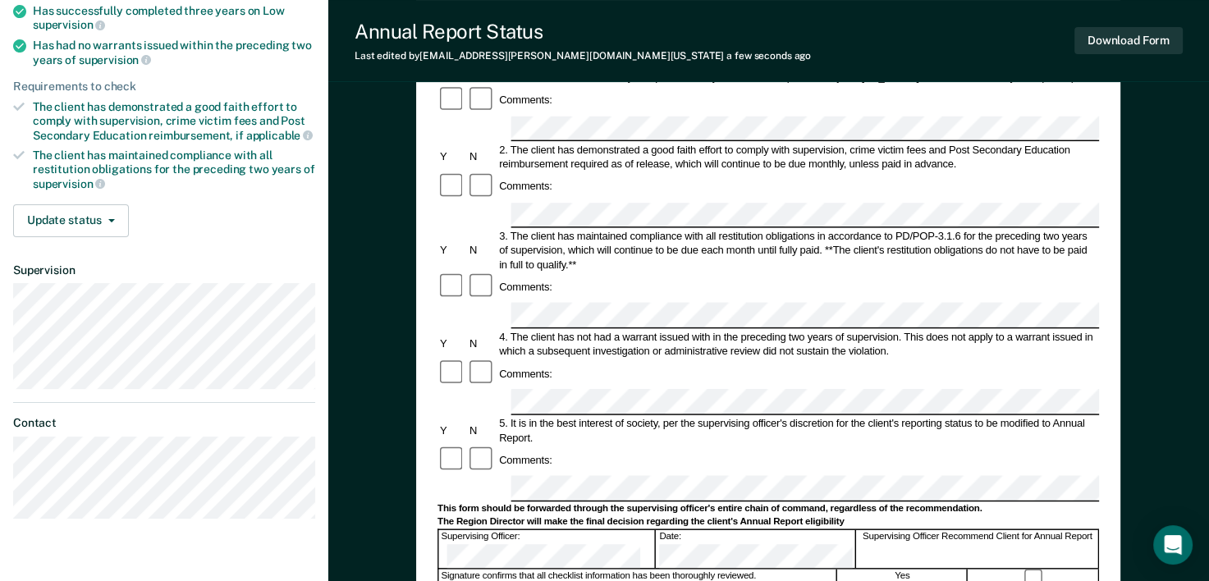
click at [458, 374] on form "Annual Reporting Checklist, Recommendation, and Determination Form Clients who …" at bounding box center [769, 475] width 662 height 1094
click at [1133, 45] on button "Download Form" at bounding box center [1129, 40] width 108 height 27
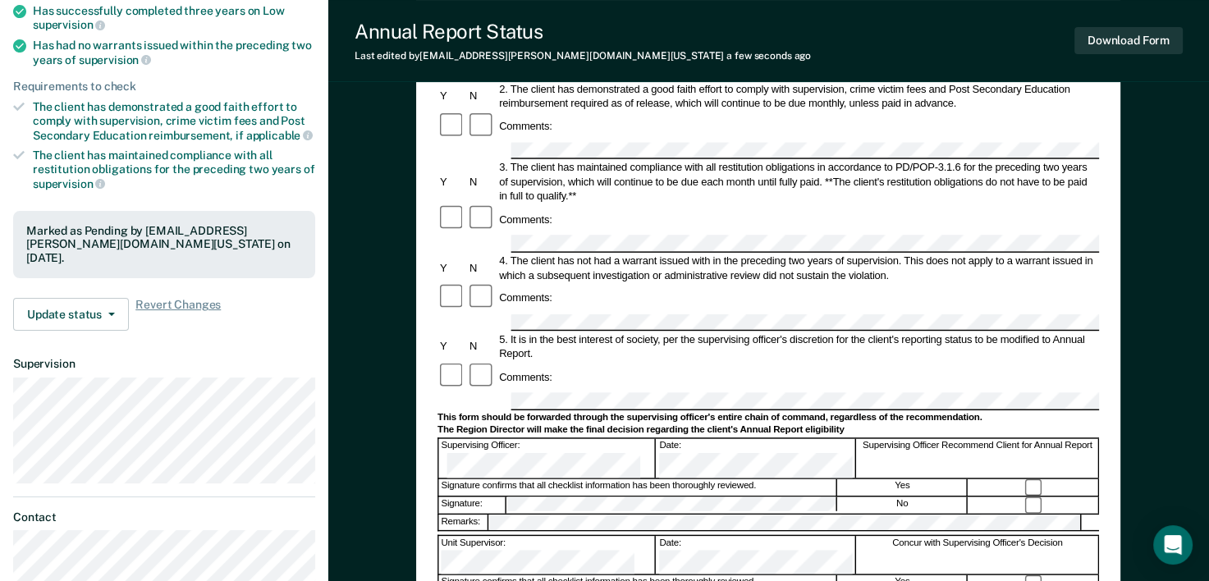
scroll to position [0, 0]
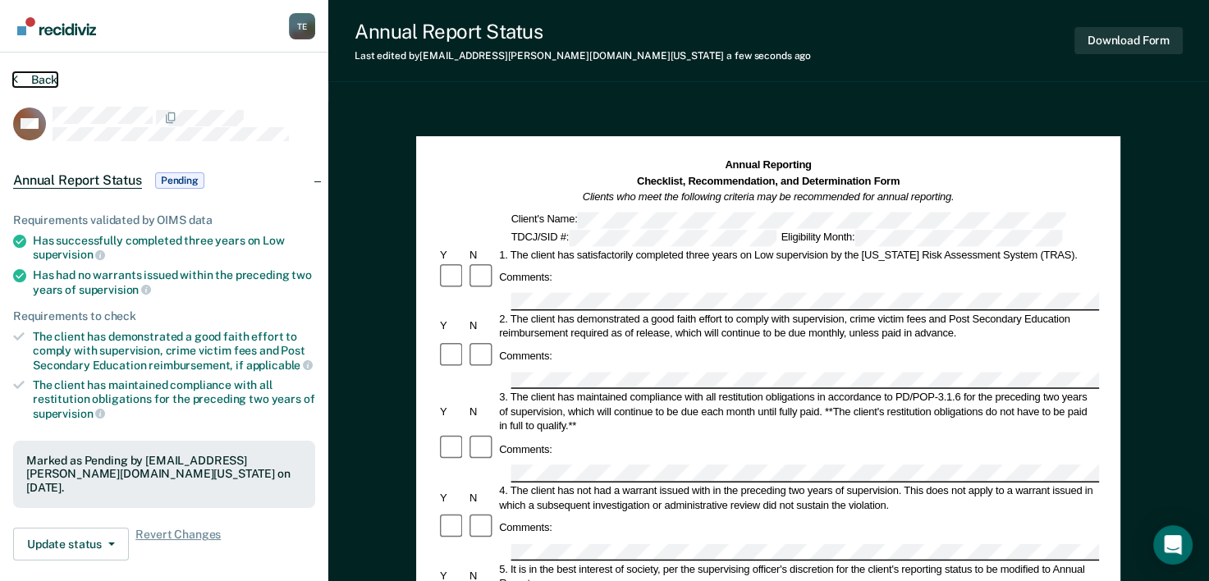
click at [42, 72] on button "Back" at bounding box center [35, 79] width 44 height 15
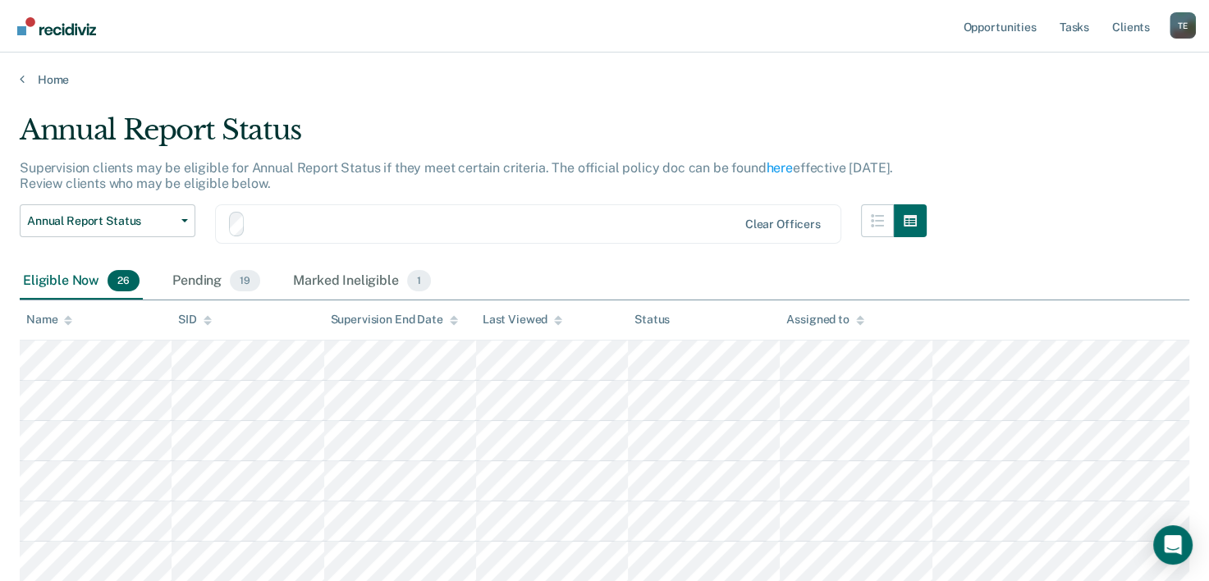
scroll to position [89, 0]
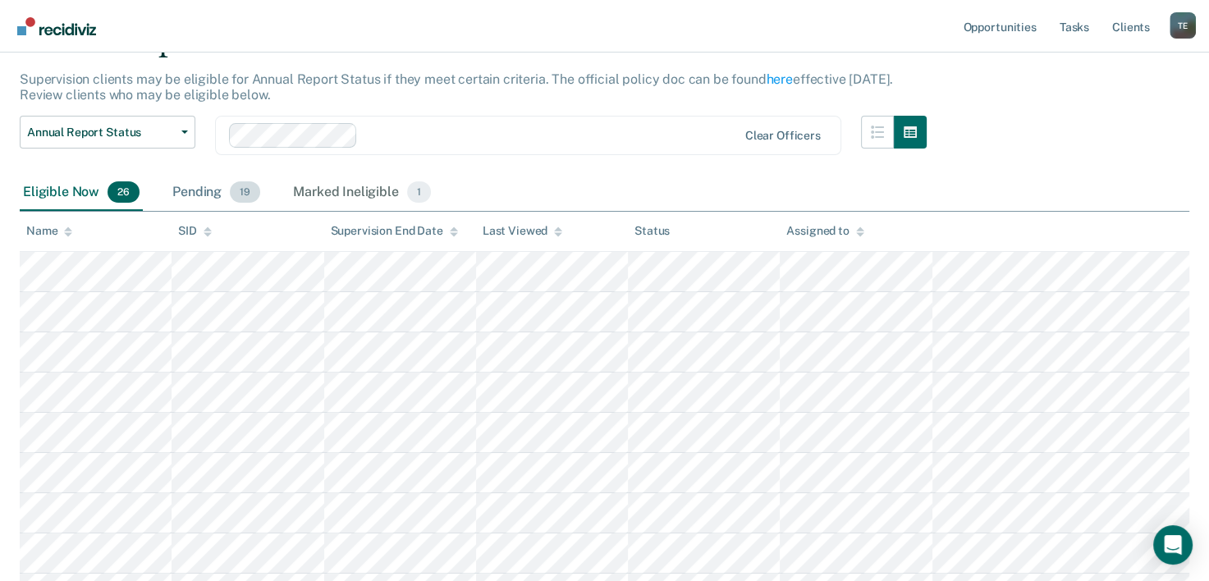
click at [225, 194] on div "Pending 19" at bounding box center [216, 193] width 94 height 36
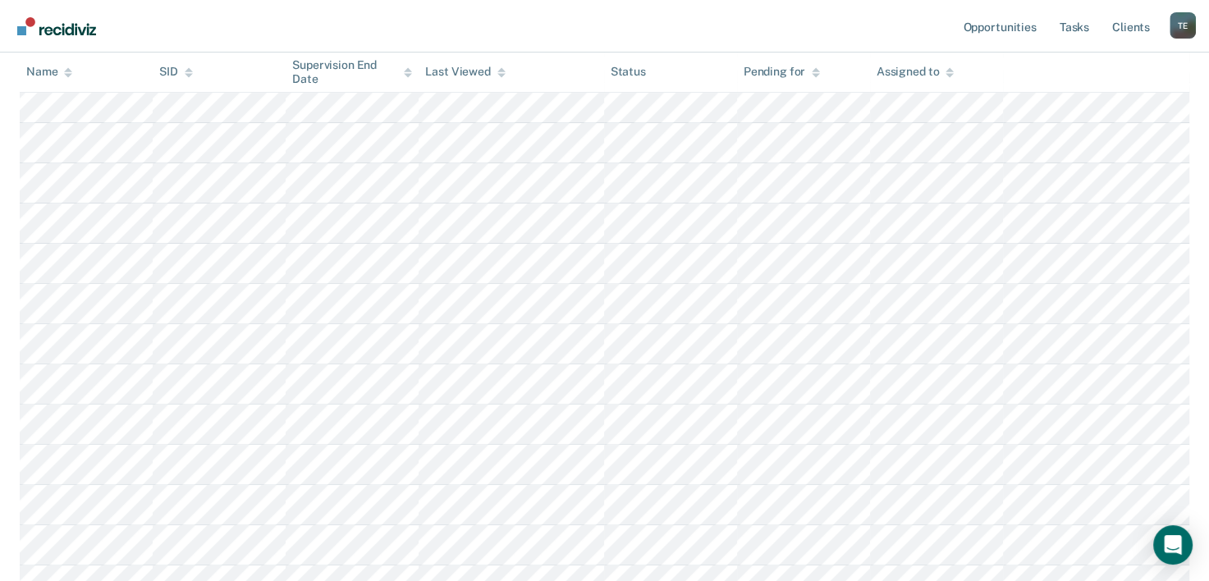
scroll to position [496, 0]
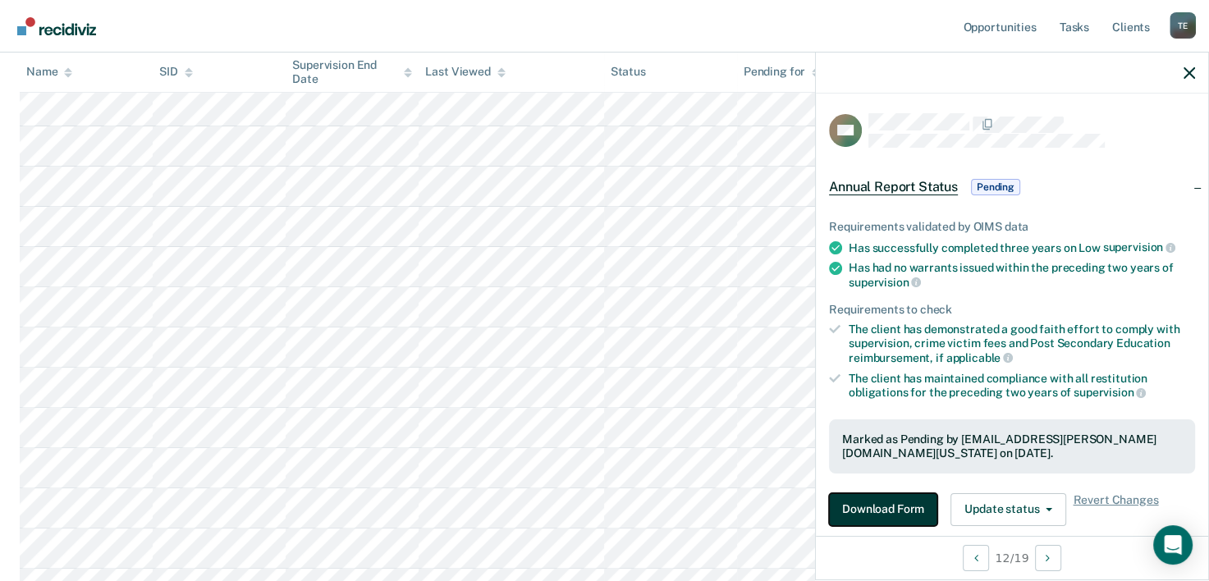
click at [894, 496] on button "Download Form" at bounding box center [883, 509] width 108 height 33
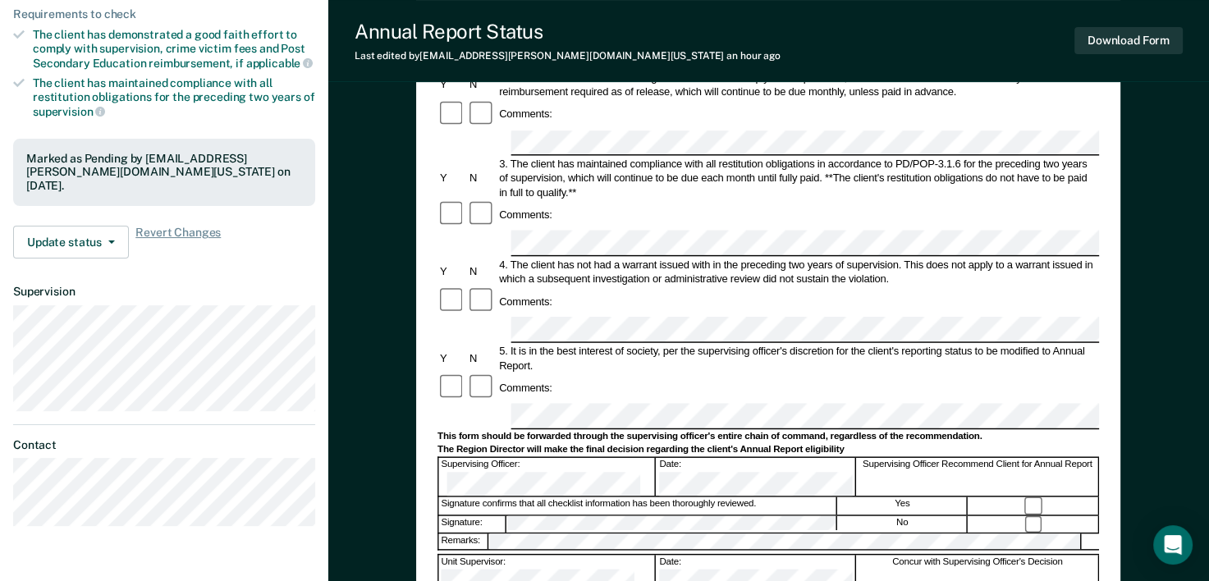
scroll to position [289, 0]
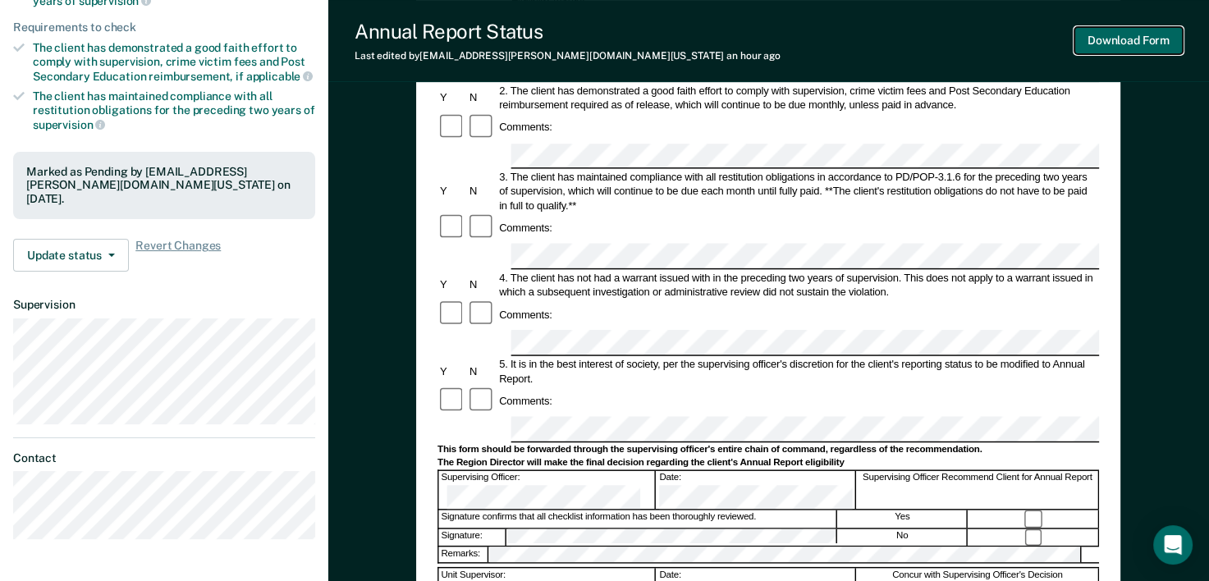
click at [1084, 39] on button "Download Form" at bounding box center [1129, 40] width 108 height 27
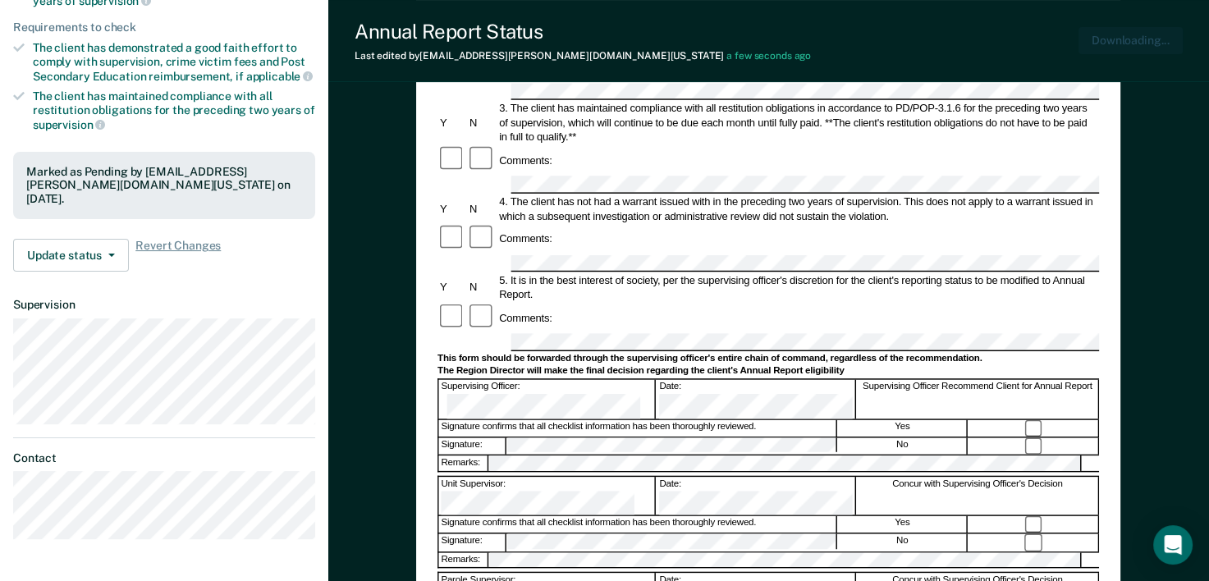
scroll to position [0, 0]
click at [1208, 158] on div "Annual Reporting Checklist, Recommendation, and Determination Form Clients who …" at bounding box center [768, 353] width 881 height 1080
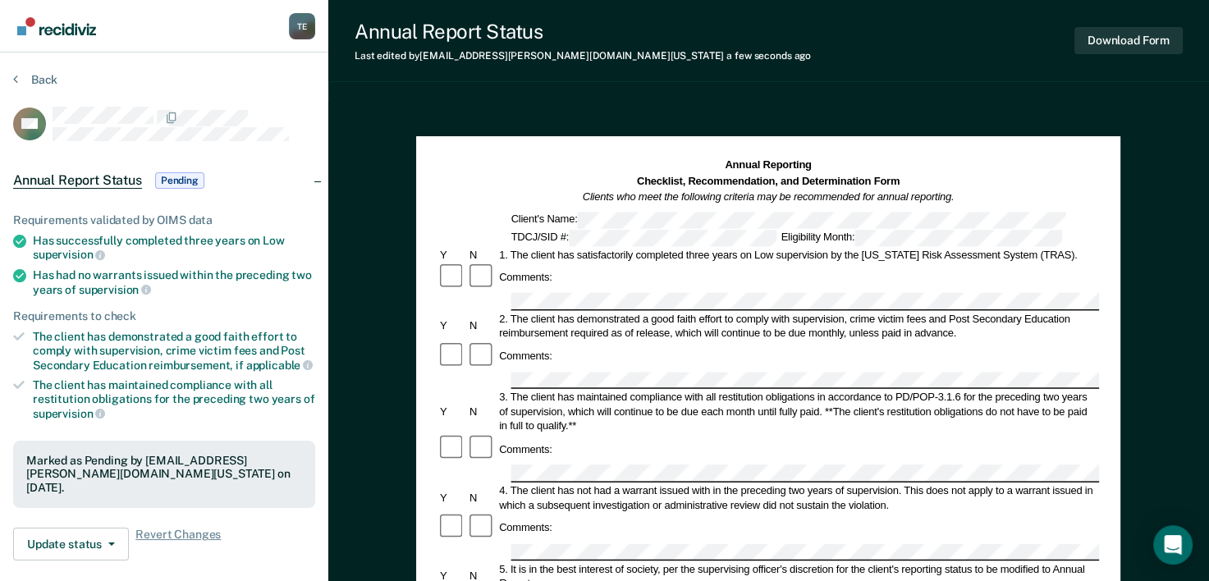
click at [39, 71] on section "Back GA Annual Report Status Pending Requirements validated by OIMS data Has su…" at bounding box center [164, 457] width 328 height 809
click at [39, 82] on button "Back" at bounding box center [35, 79] width 44 height 15
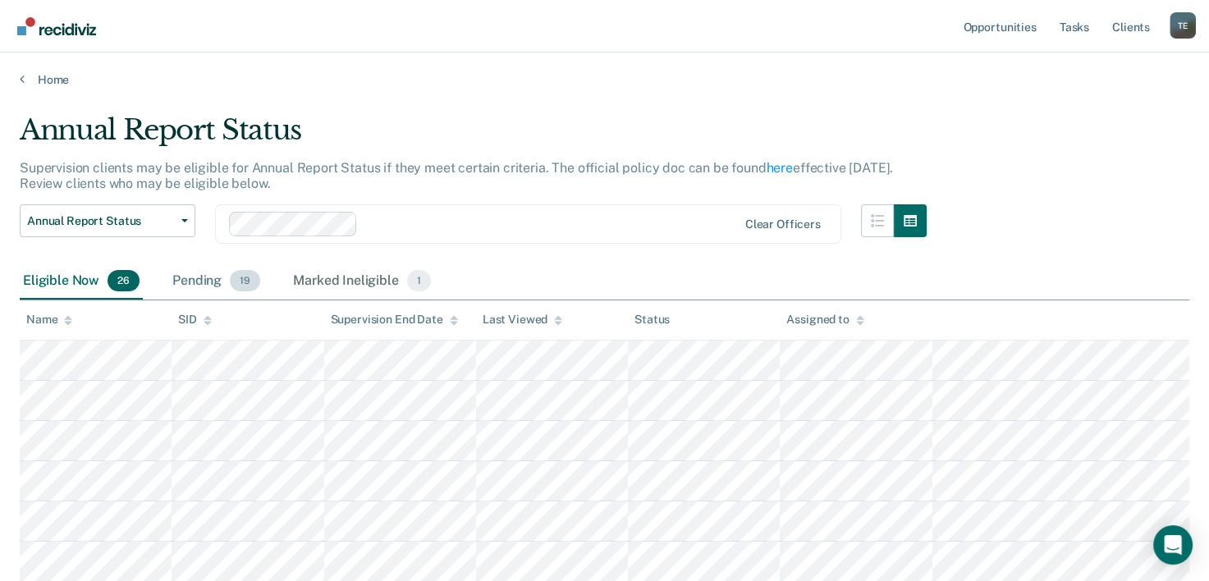
click at [213, 282] on div "Pending 19" at bounding box center [216, 282] width 94 height 36
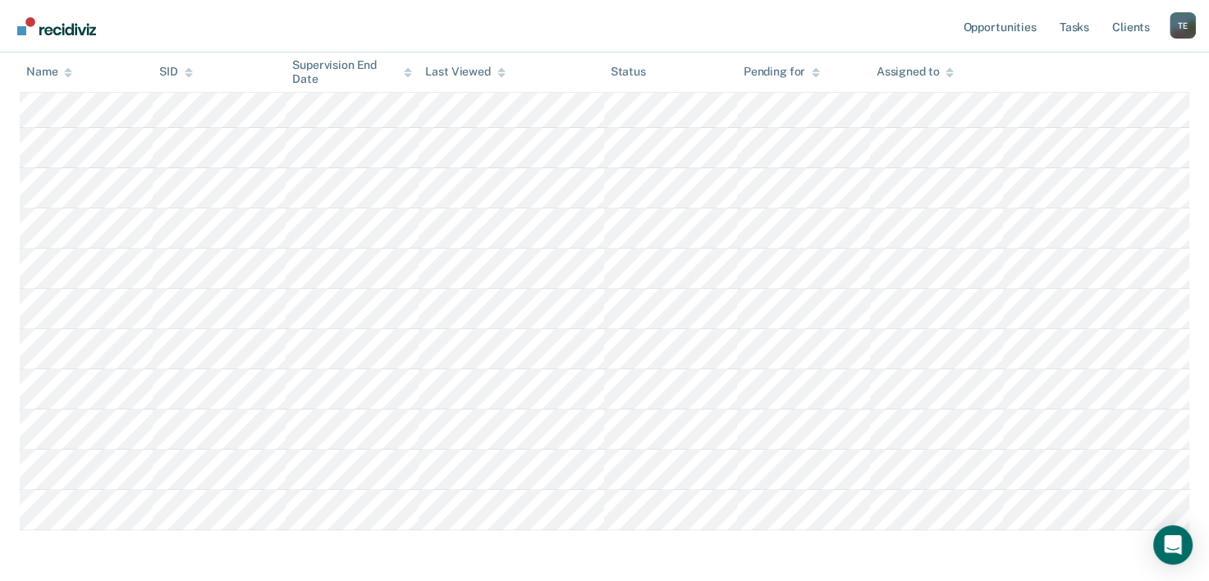
scroll to position [590, 0]
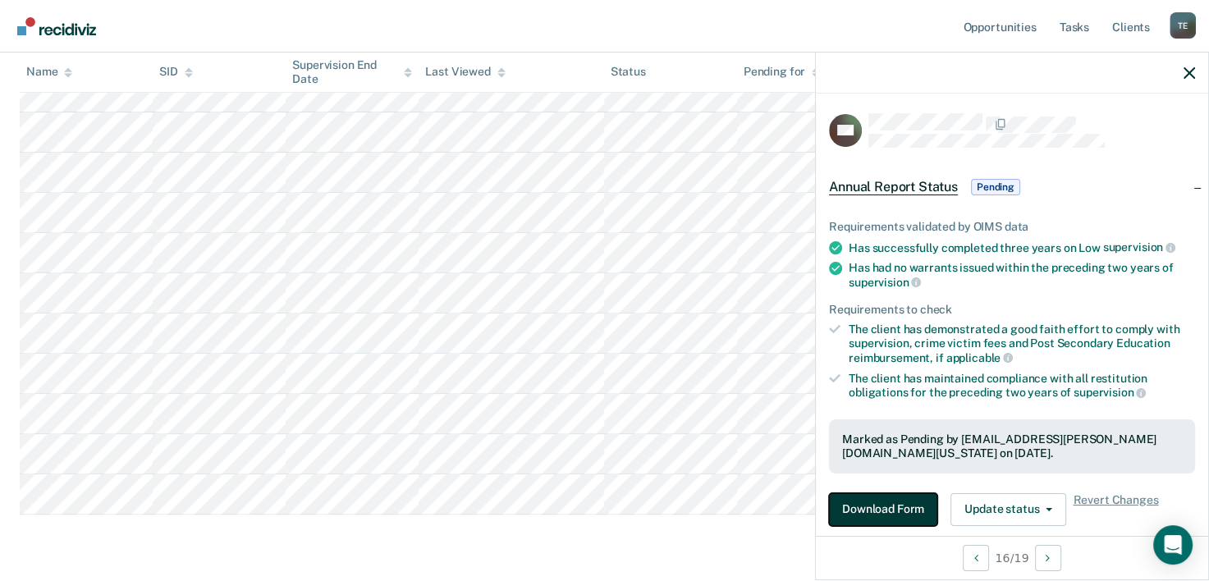
click at [893, 502] on button "Download Form" at bounding box center [883, 509] width 108 height 33
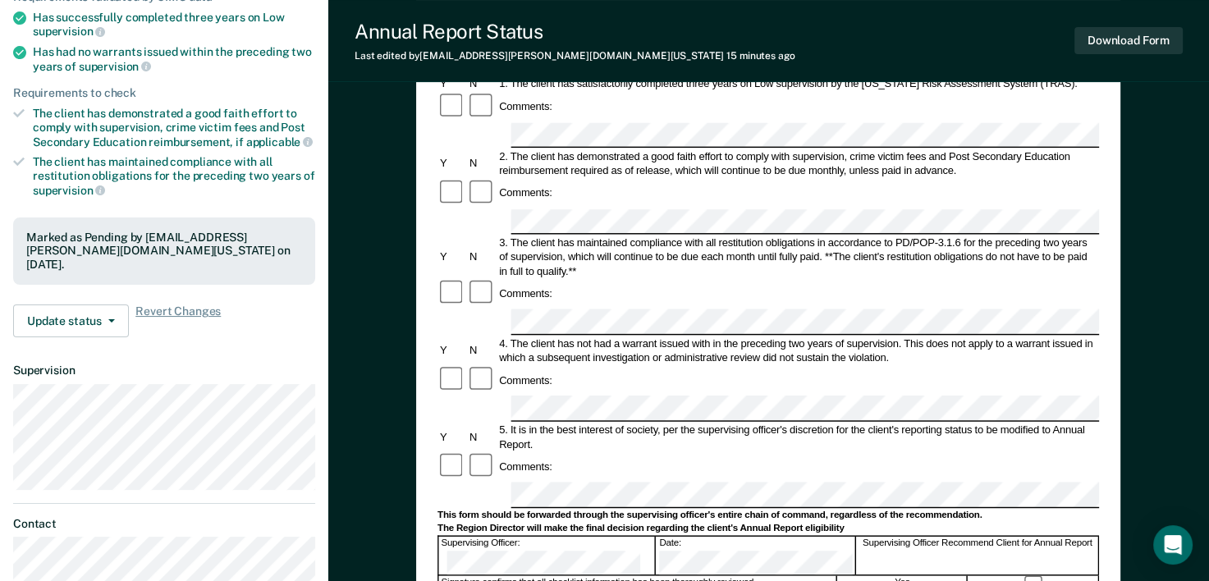
scroll to position [239, 0]
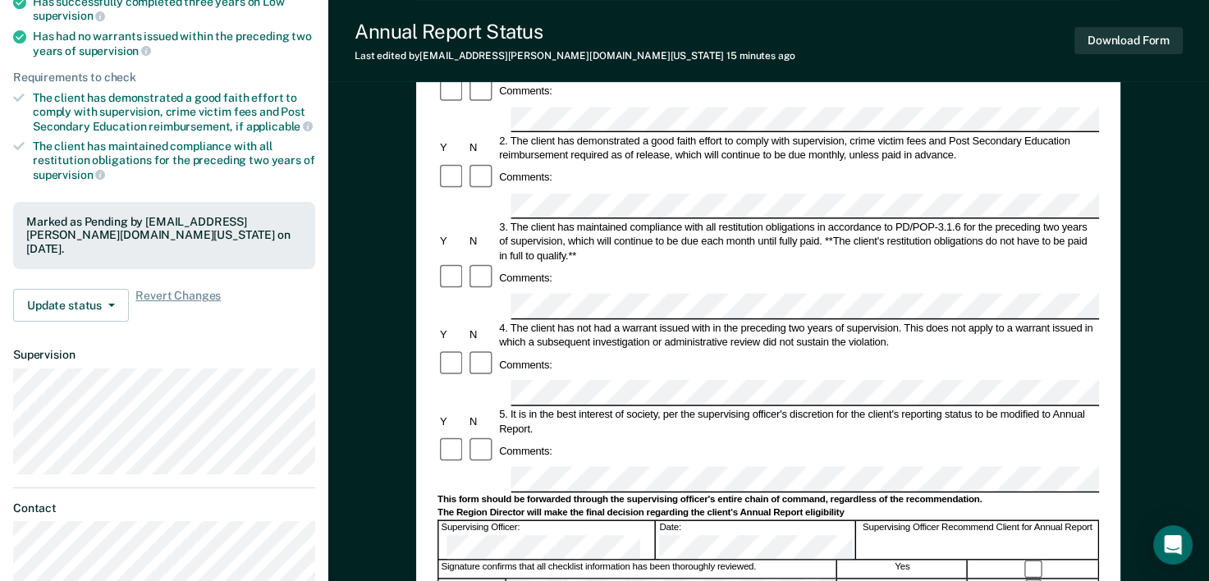
click at [460, 342] on form "Annual Reporting Checklist, Recommendation, and Determination Form Clients who …" at bounding box center [769, 466] width 662 height 1094
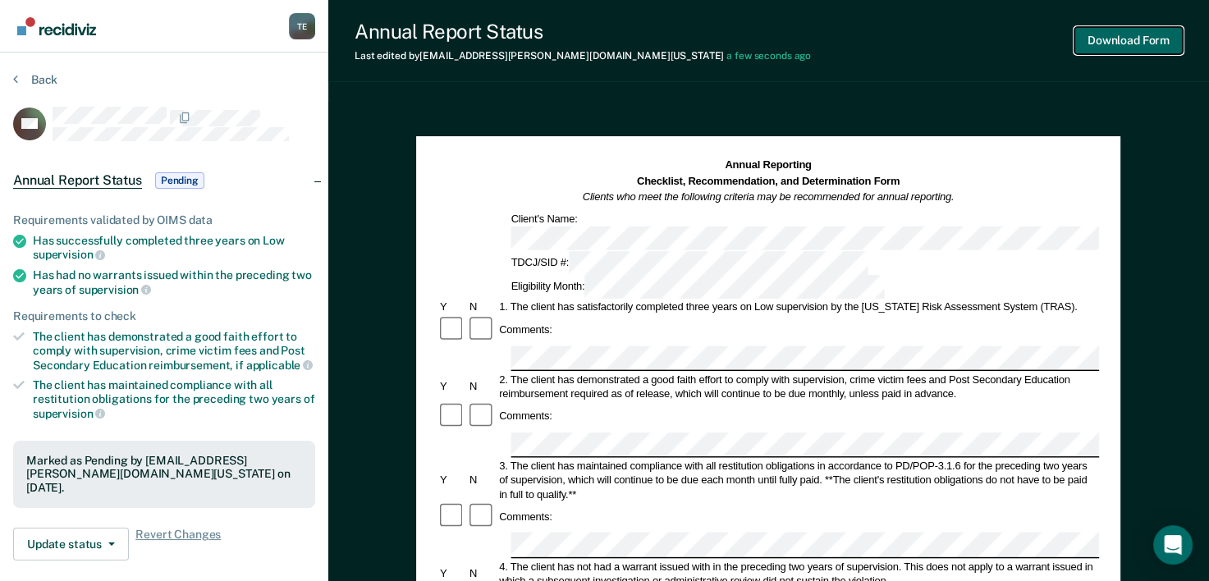
click at [1118, 46] on button "Download Form" at bounding box center [1129, 40] width 108 height 27
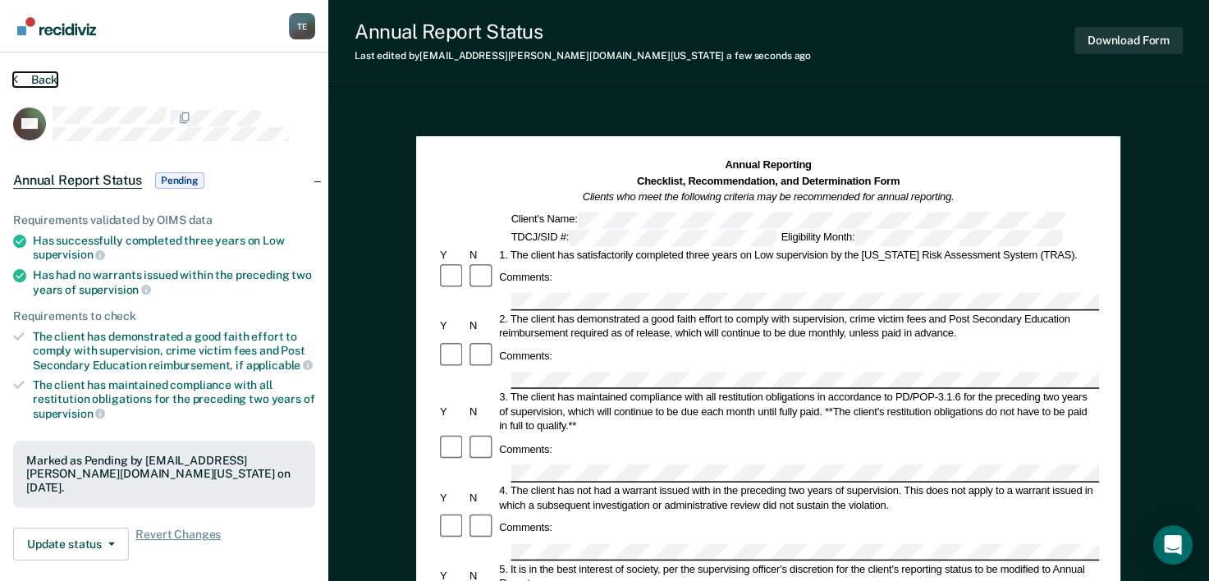
click at [22, 80] on button "Back" at bounding box center [35, 79] width 44 height 15
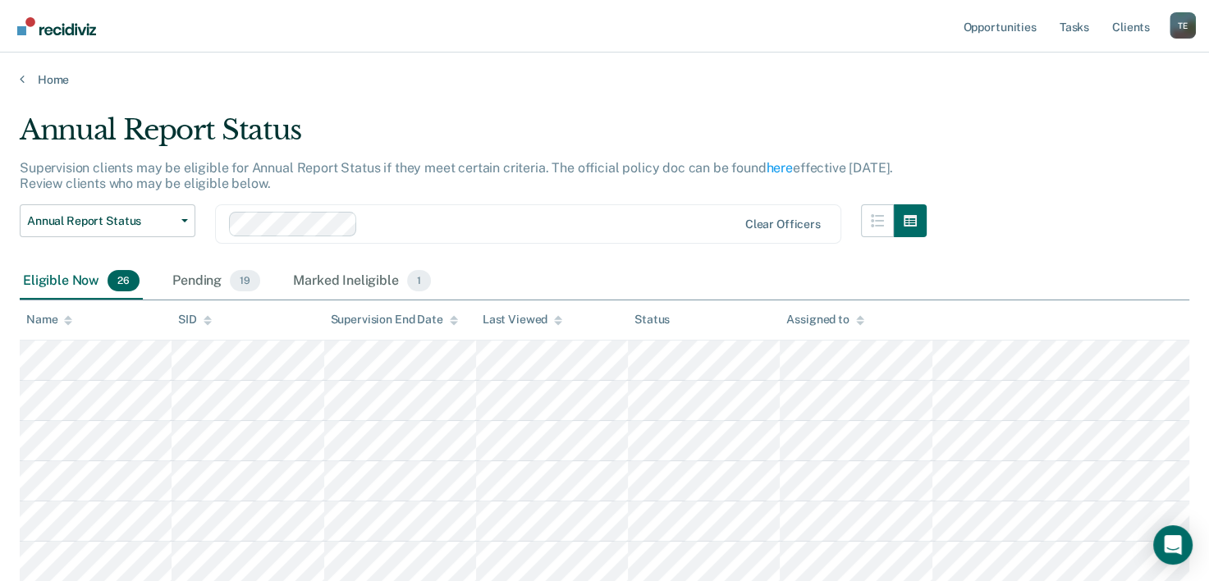
click at [156, 276] on div "Eligible Now 26 Pending 19 Marked Ineligible 1" at bounding box center [227, 282] width 415 height 36
click at [197, 278] on div "Pending 19" at bounding box center [216, 282] width 94 height 36
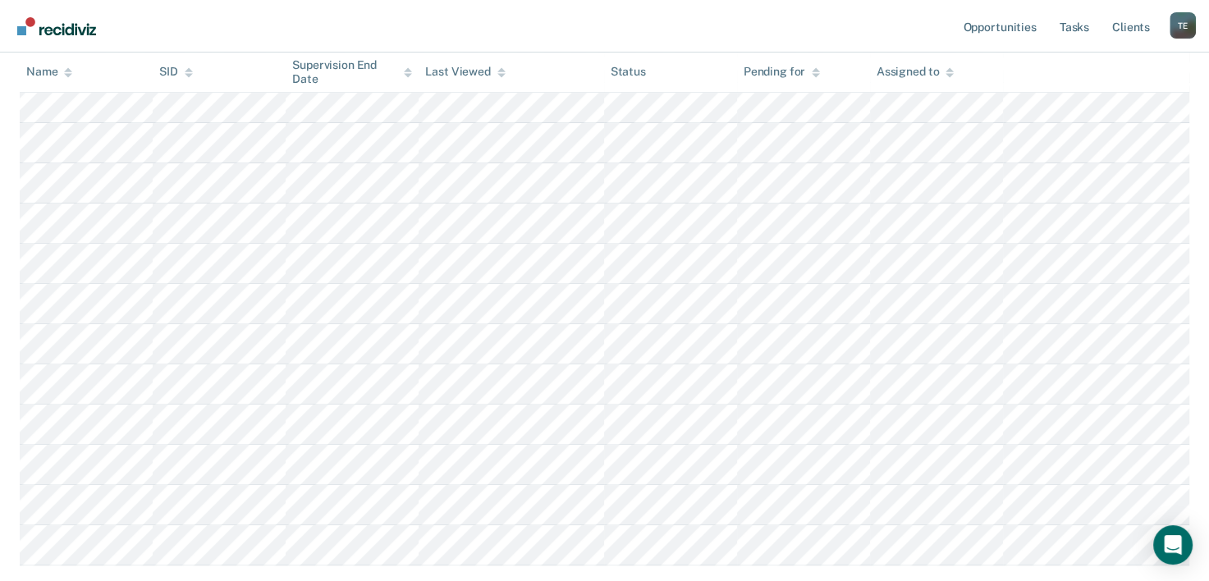
scroll to position [574, 0]
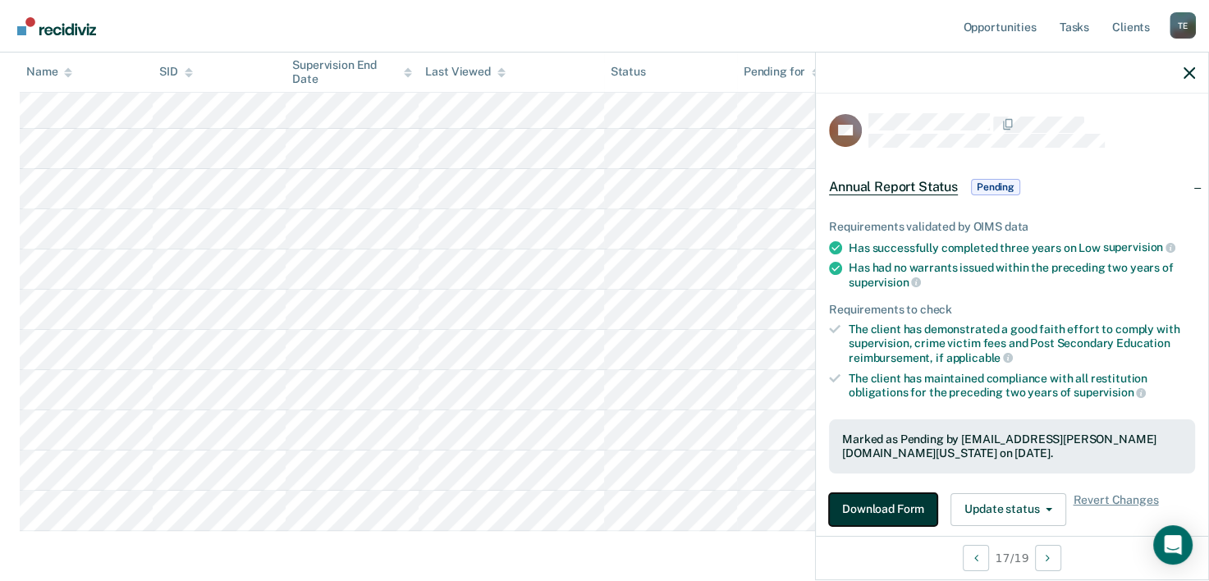
click at [897, 512] on button "Download Form" at bounding box center [883, 509] width 108 height 33
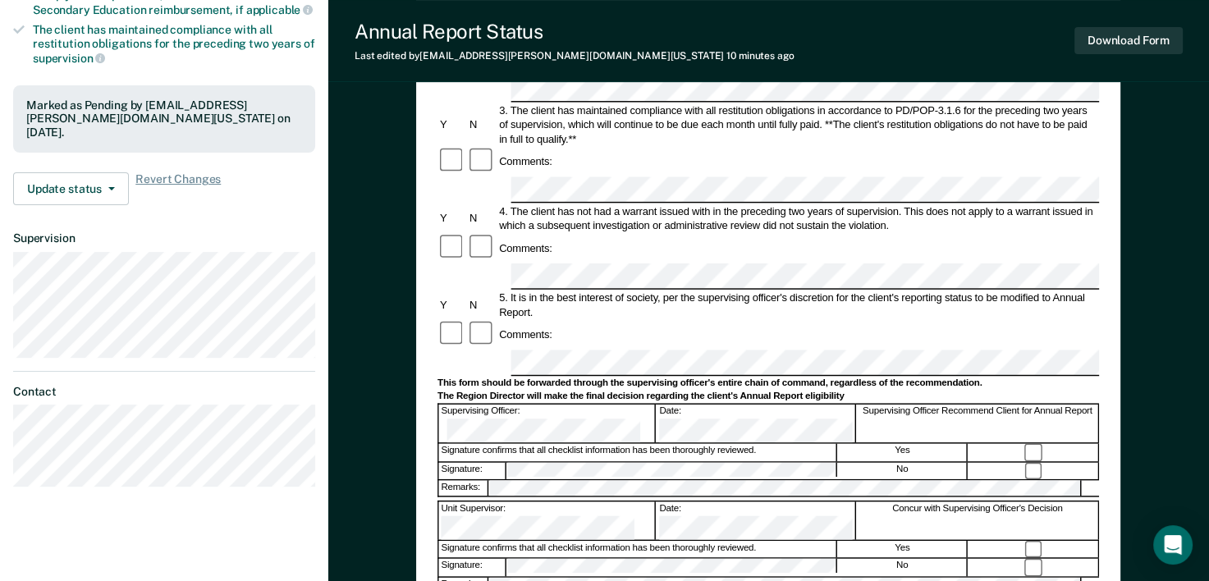
scroll to position [355, 0]
click at [463, 351] on div at bounding box center [769, 363] width 662 height 25
click at [1138, 46] on button "Download Form" at bounding box center [1129, 40] width 108 height 27
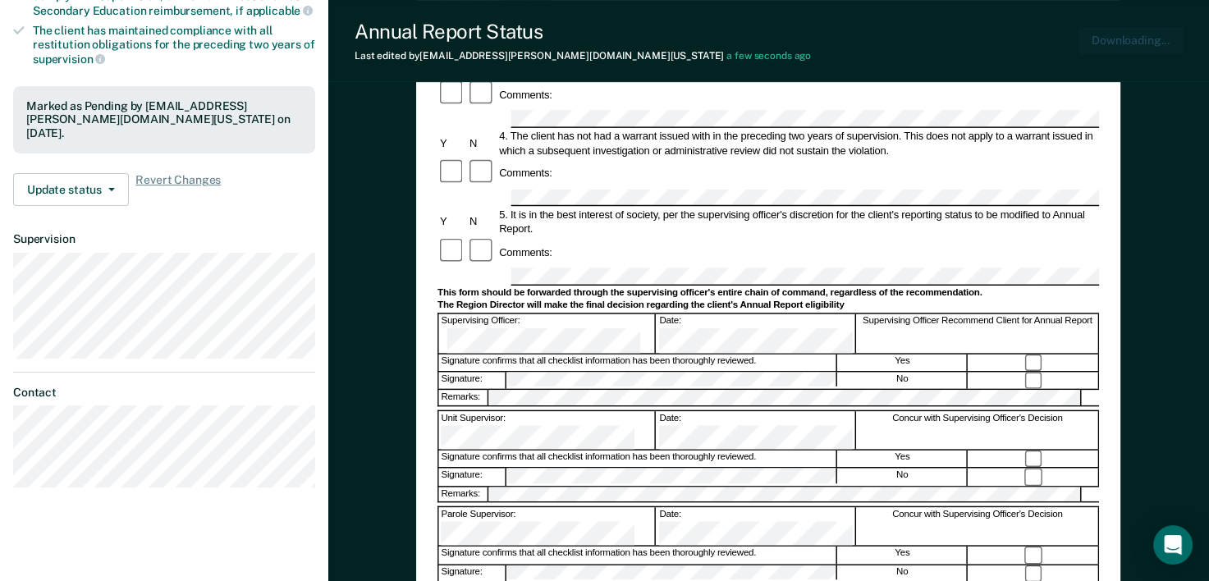
scroll to position [0, 0]
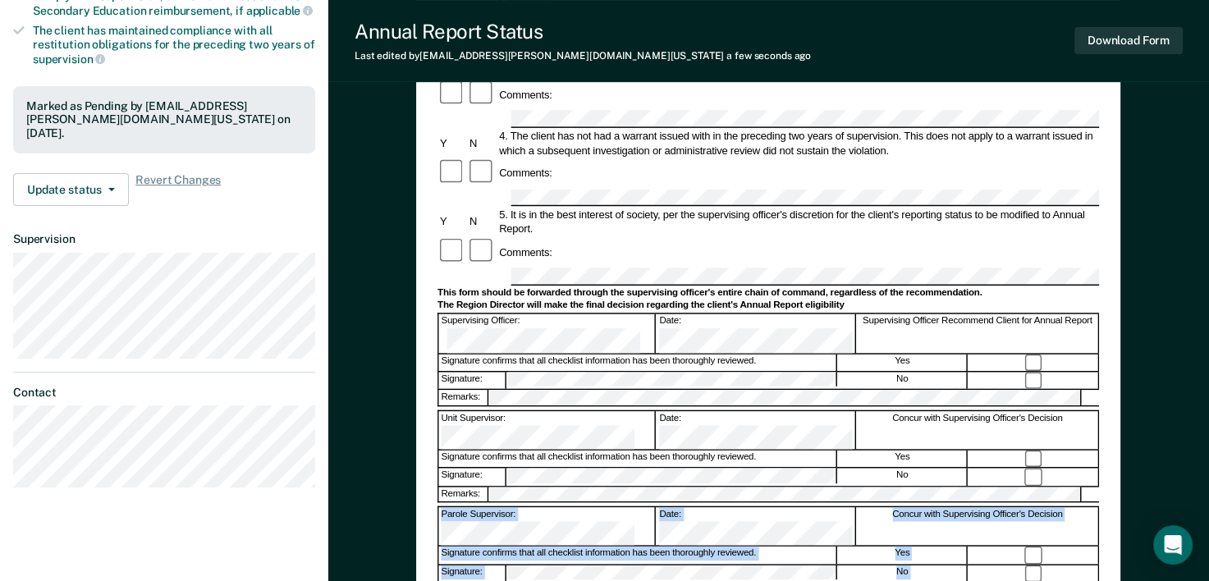
drag, startPoint x: 1208, startPoint y: 309, endPoint x: 1215, endPoint y: 206, distance: 102.9
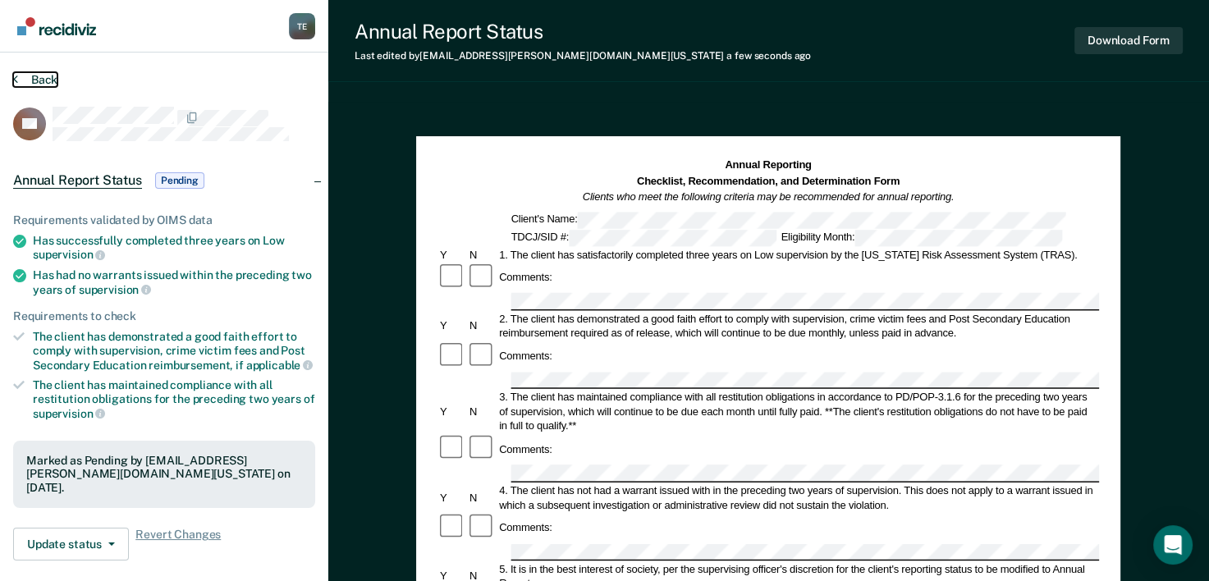
click at [48, 76] on button "Back" at bounding box center [35, 79] width 44 height 15
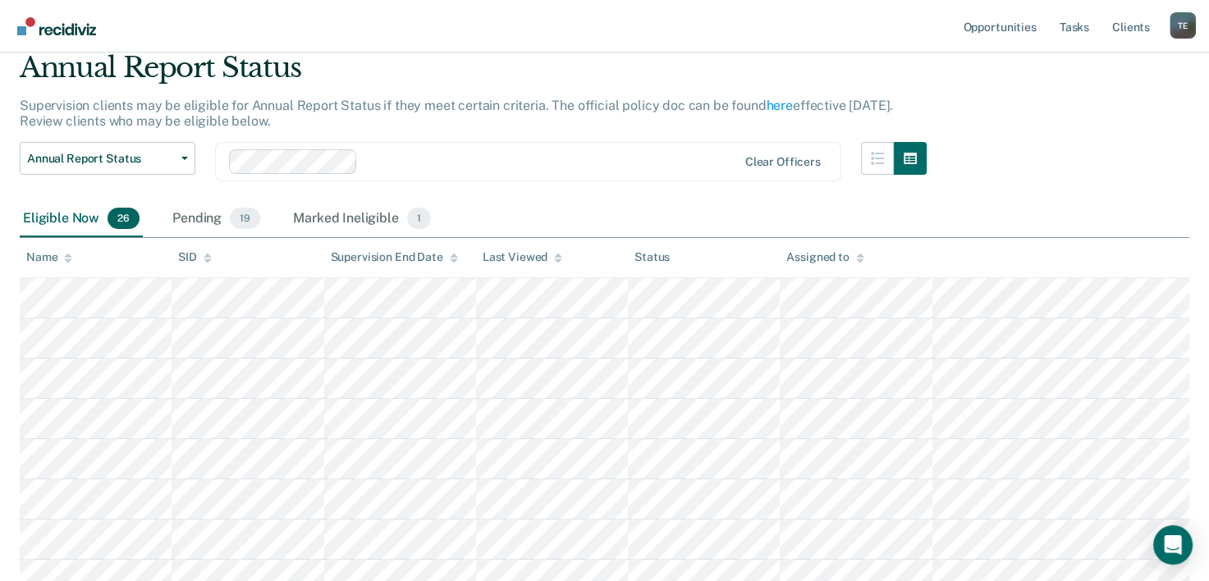
scroll to position [57, 0]
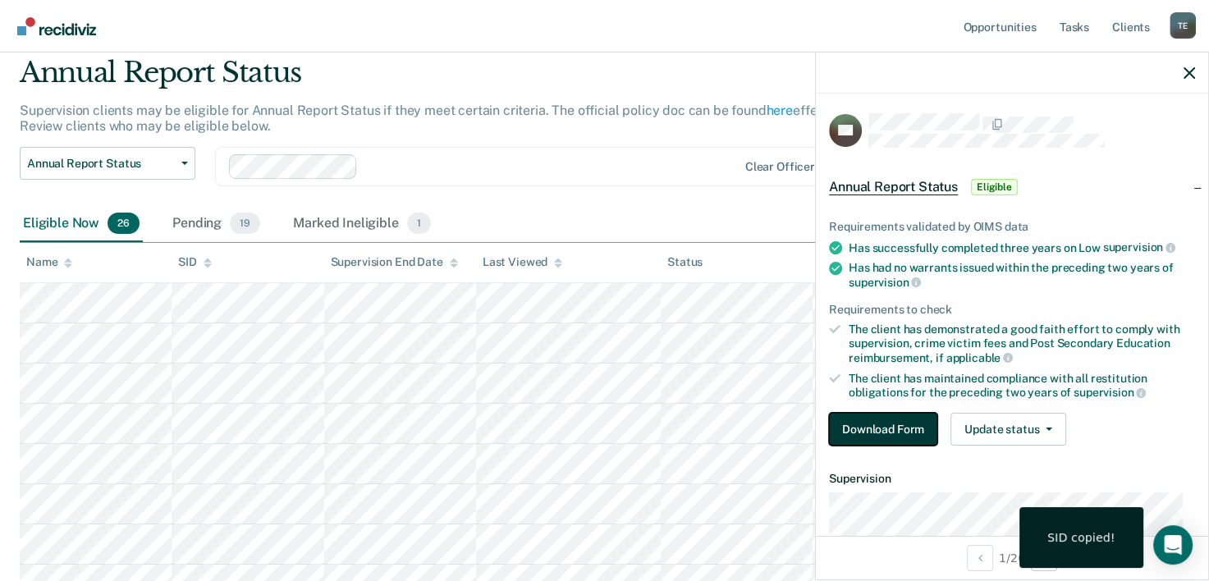
click at [860, 433] on button "Download Form" at bounding box center [883, 429] width 108 height 33
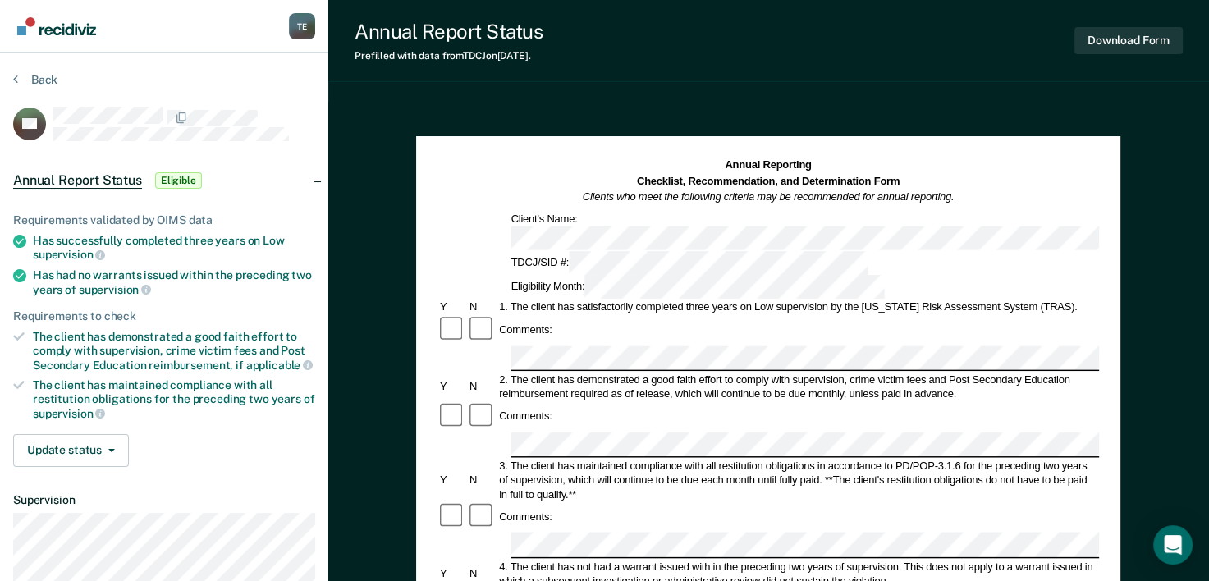
click at [789, 181] on div "Annual Reporting Checklist, Recommendation, and Determination Form Clients who …" at bounding box center [769, 228] width 662 height 141
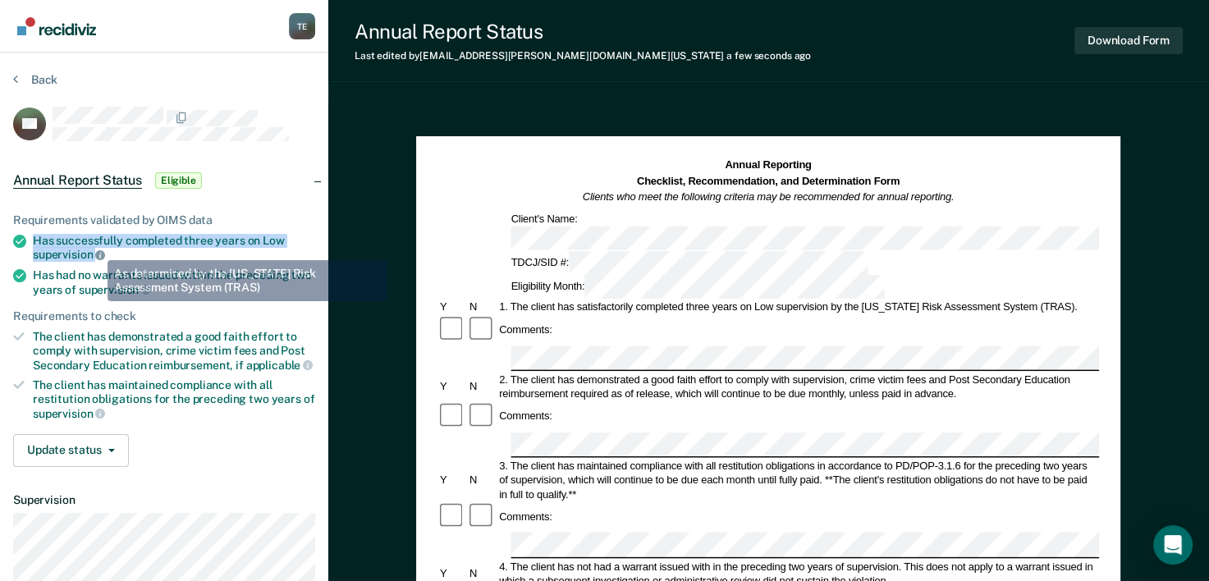
drag, startPoint x: 34, startPoint y: 234, endPoint x: 96, endPoint y: 249, distance: 64.1
click at [96, 249] on div "Has successfully completed three years on Low supervision" at bounding box center [174, 248] width 282 height 28
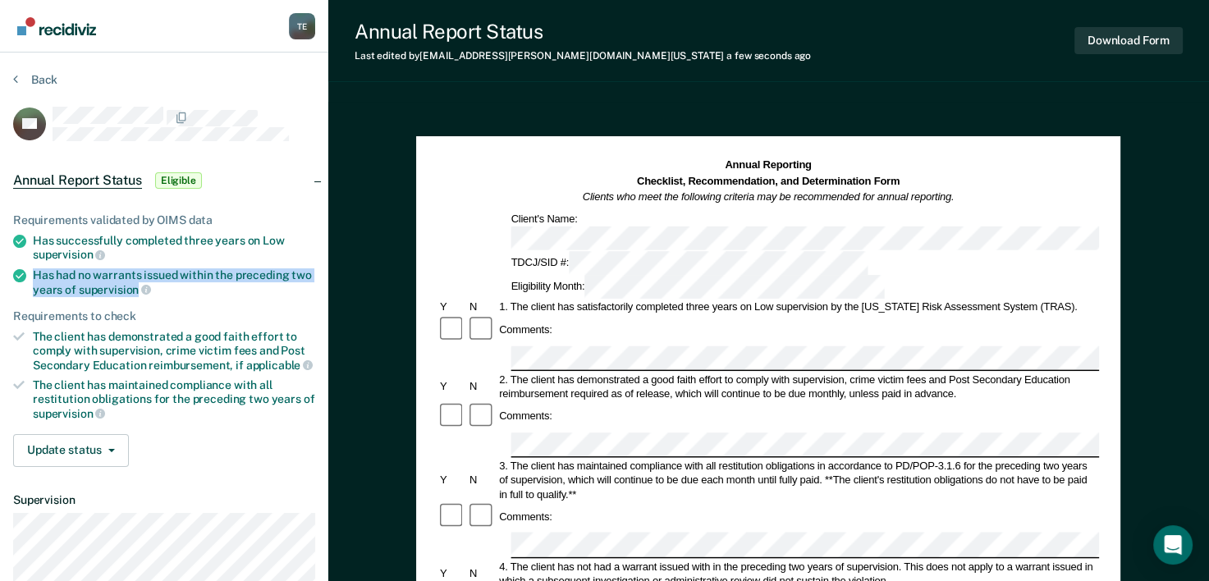
drag, startPoint x: 31, startPoint y: 269, endPoint x: 137, endPoint y: 290, distance: 107.9
click at [137, 290] on li "Has had no warrants issued within the preceding two years of supervision" at bounding box center [164, 282] width 302 height 28
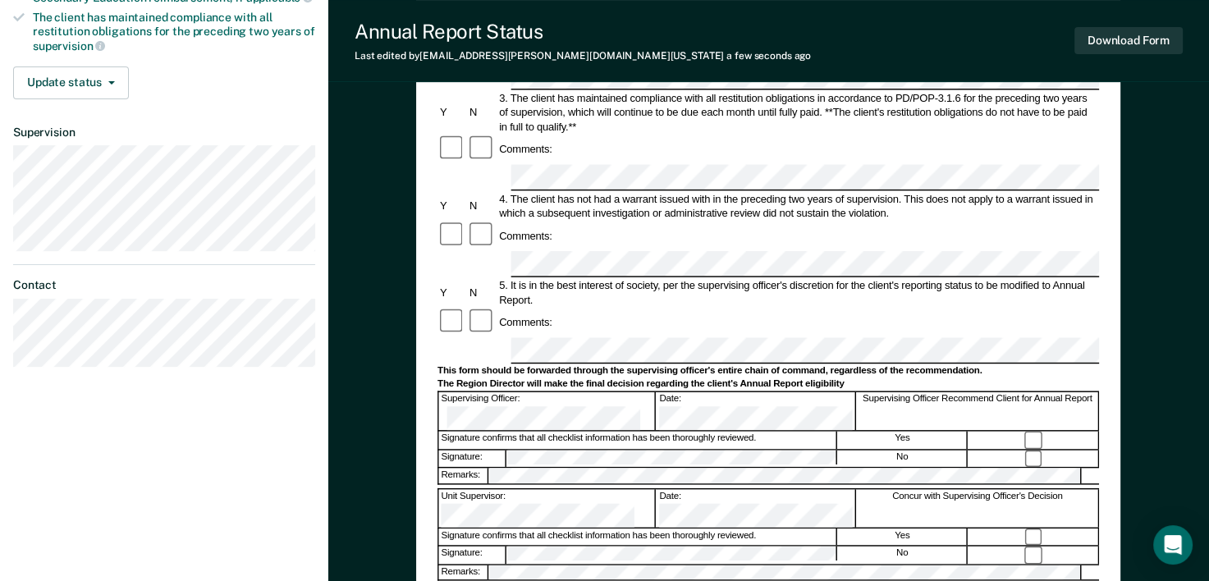
scroll to position [312, 0]
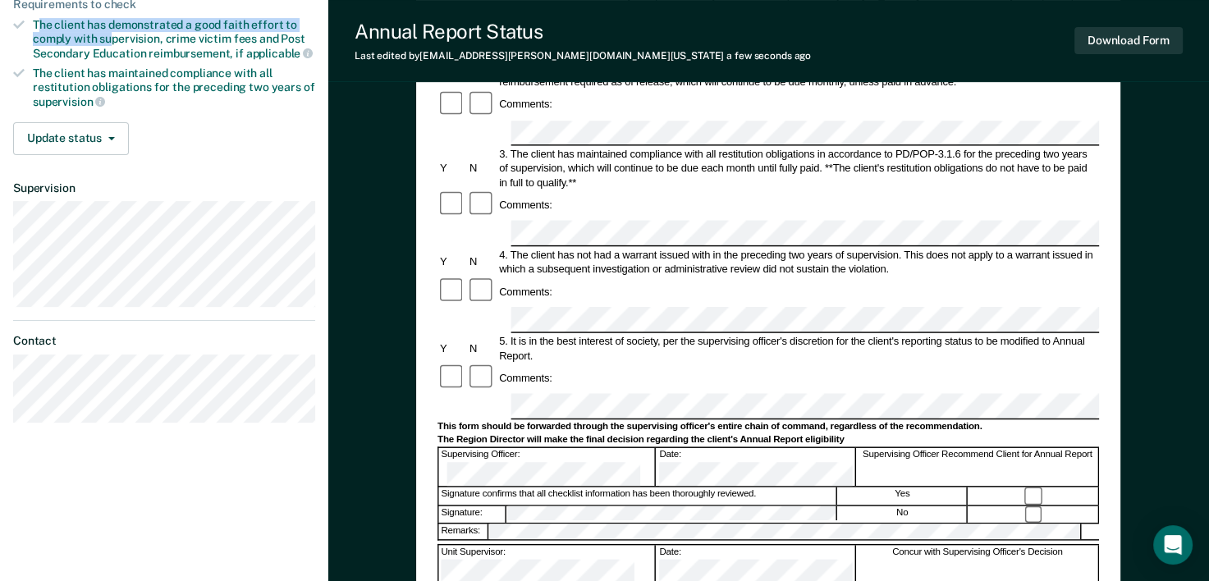
drag, startPoint x: 38, startPoint y: 23, endPoint x: 111, endPoint y: 33, distance: 73.7
click at [111, 33] on div "The client has demonstrated a good faith effort to comply with supervision, cri…" at bounding box center [174, 39] width 282 height 42
drag, startPoint x: 111, startPoint y: 33, endPoint x: 158, endPoint y: 36, distance: 47.7
click at [158, 36] on li "The client has demonstrated a good faith effort to comply with supervision, cri…" at bounding box center [164, 39] width 302 height 42
click at [310, 248] on div "Tyqaisha Eatmon T E Profile How it works Log Out Back JW Annual Report Status E…" at bounding box center [604, 241] width 1209 height 1107
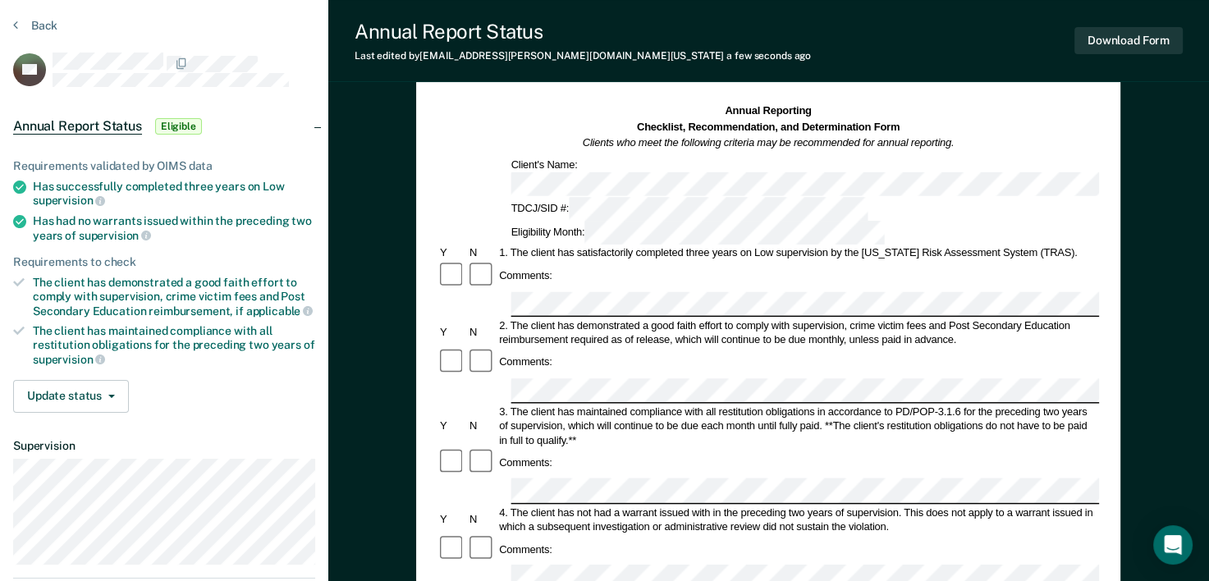
scroll to position [53, 0]
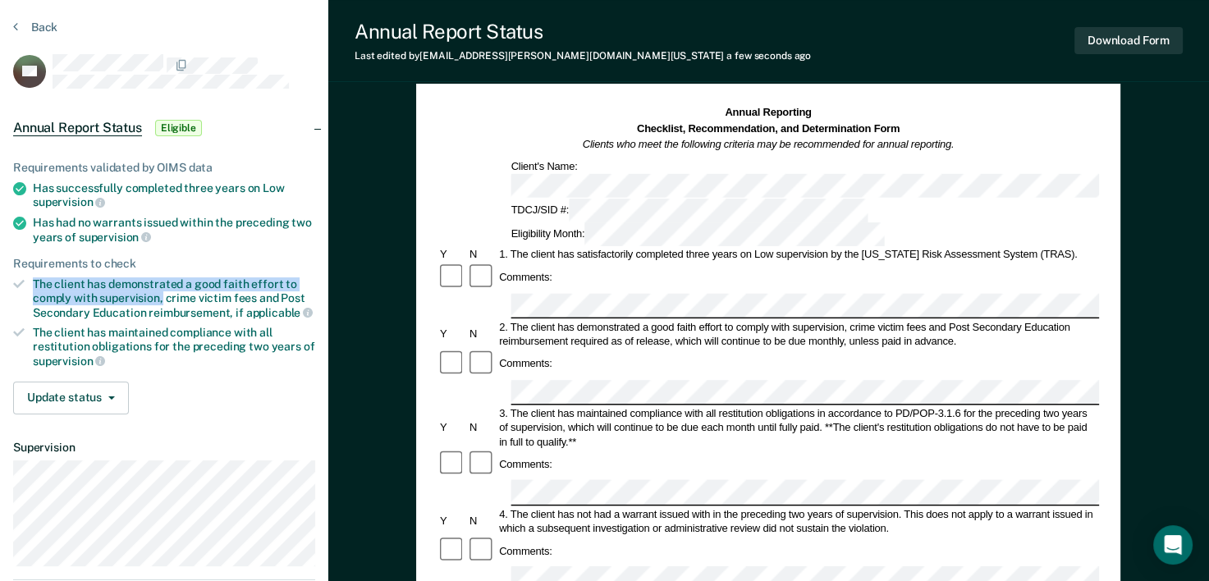
drag, startPoint x: 33, startPoint y: 278, endPoint x: 161, endPoint y: 290, distance: 128.6
click at [161, 290] on div "The client has demonstrated a good faith effort to comply with supervision, cri…" at bounding box center [174, 298] width 282 height 42
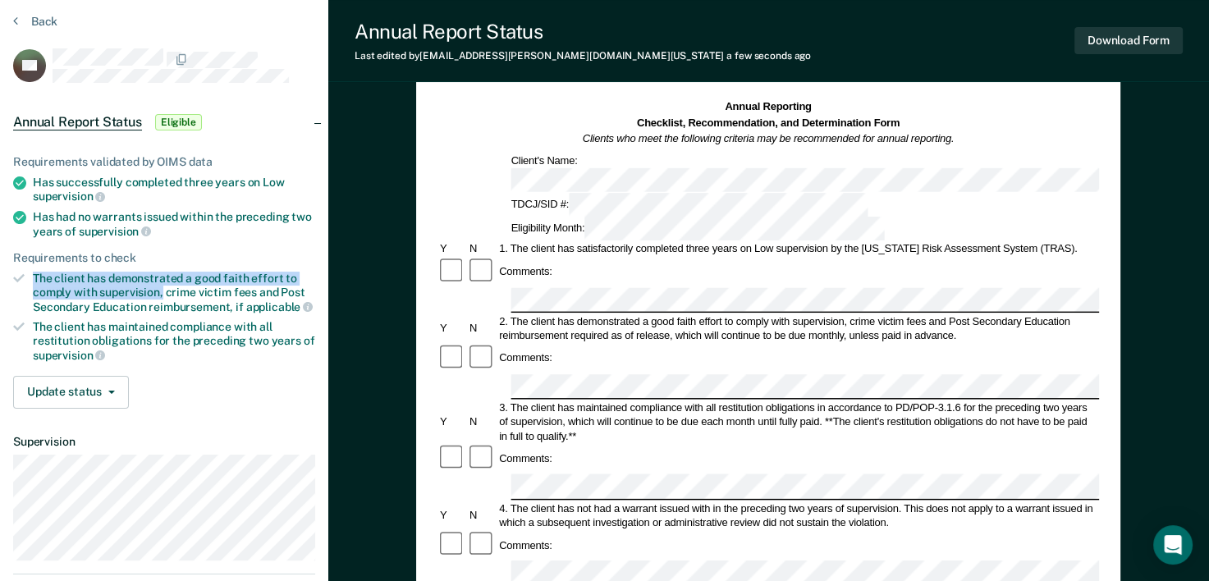
scroll to position [66, 0]
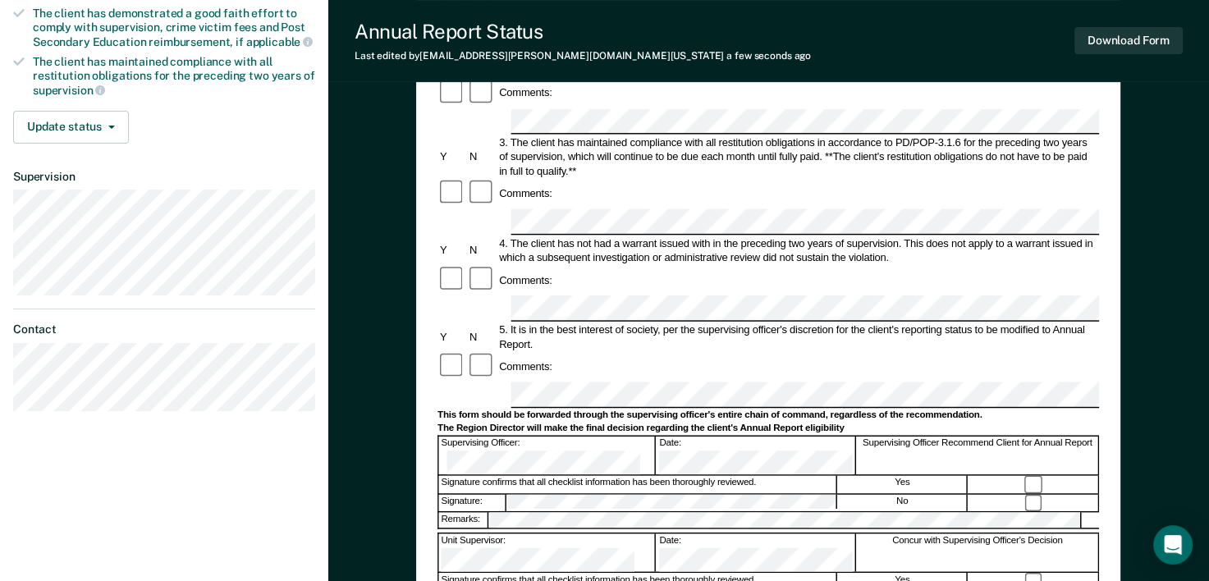
scroll to position [332, 0]
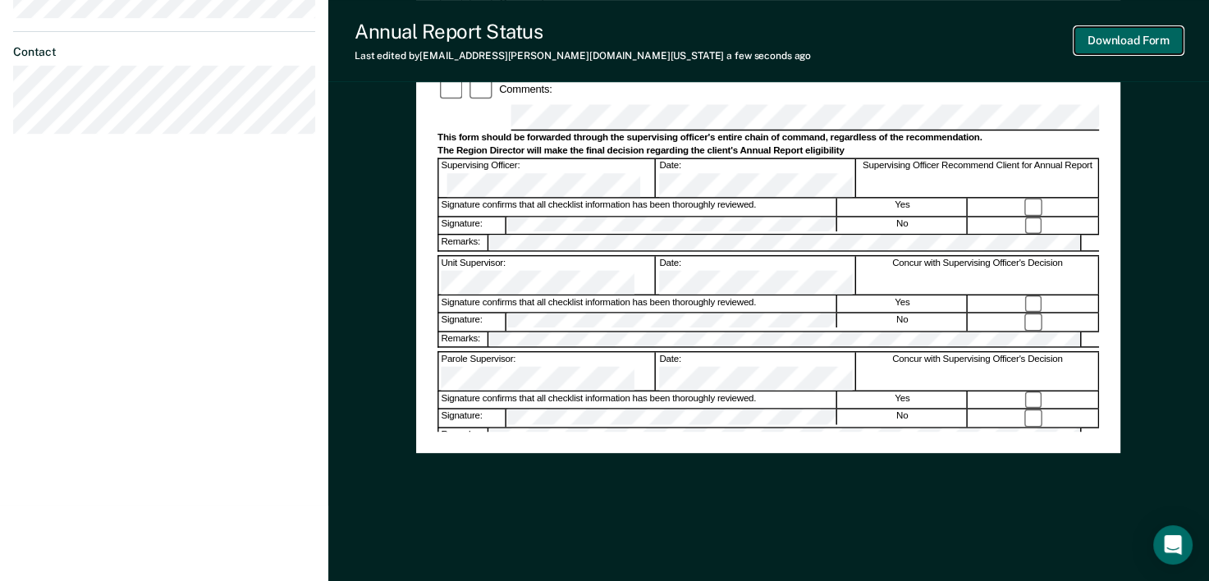
click at [1117, 45] on button "Download Form" at bounding box center [1129, 40] width 108 height 27
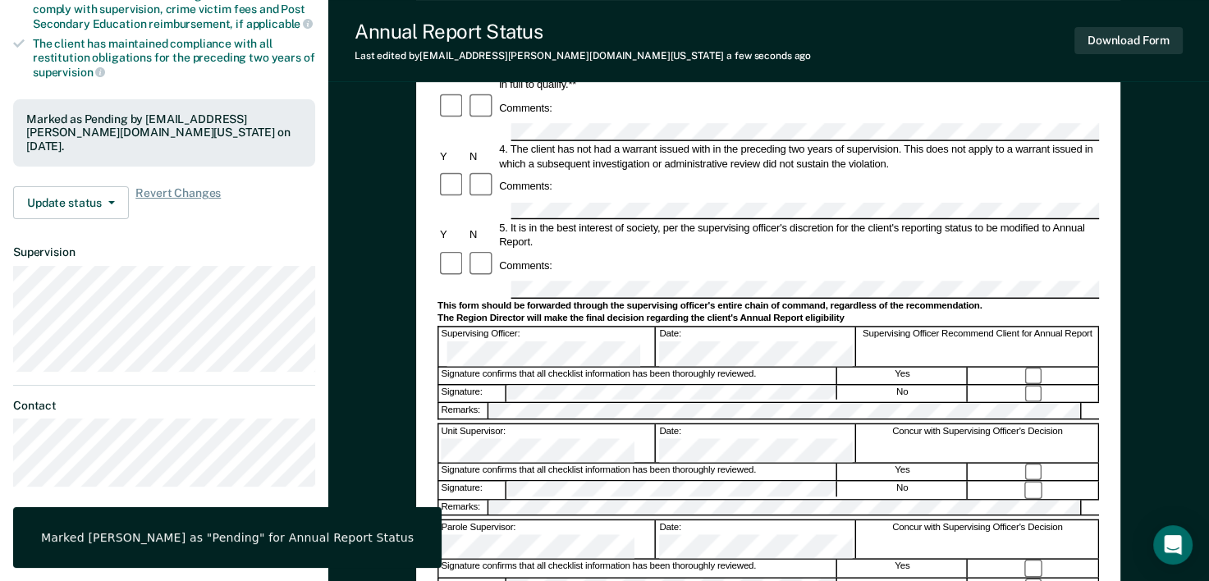
scroll to position [345, 0]
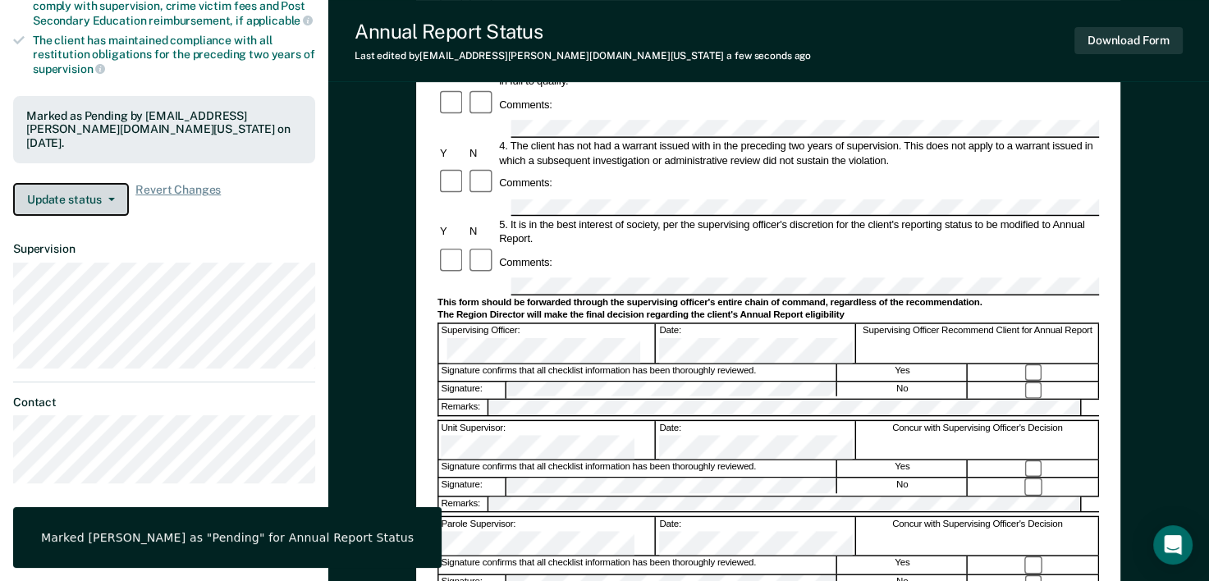
click at [99, 202] on button "Update status" at bounding box center [71, 199] width 116 height 33
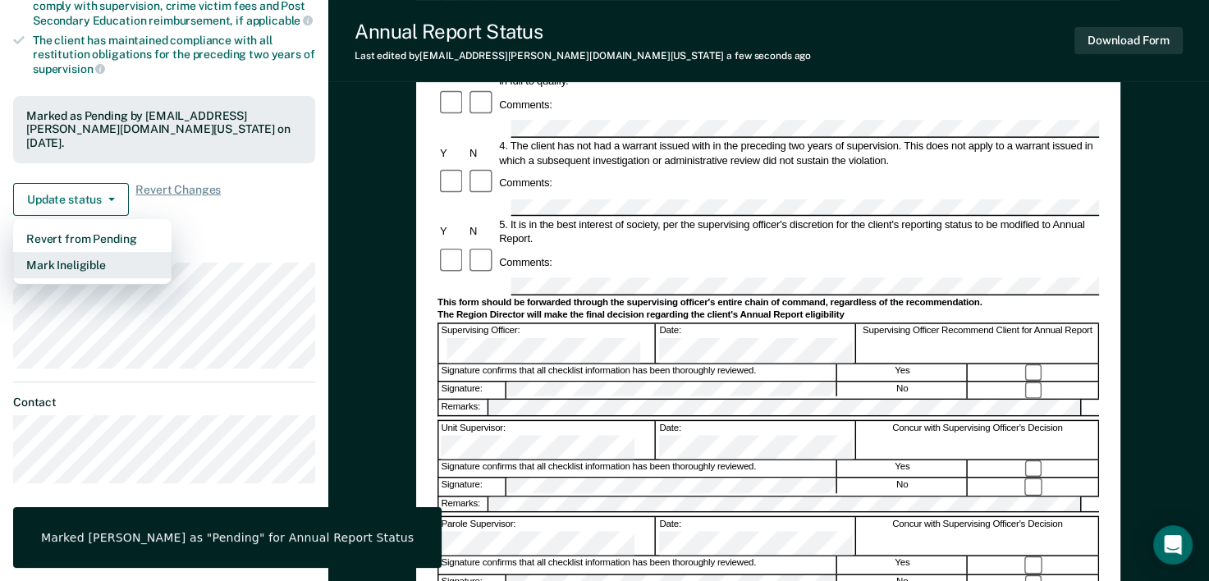
click at [101, 256] on button "Mark Ineligible" at bounding box center [92, 265] width 158 height 26
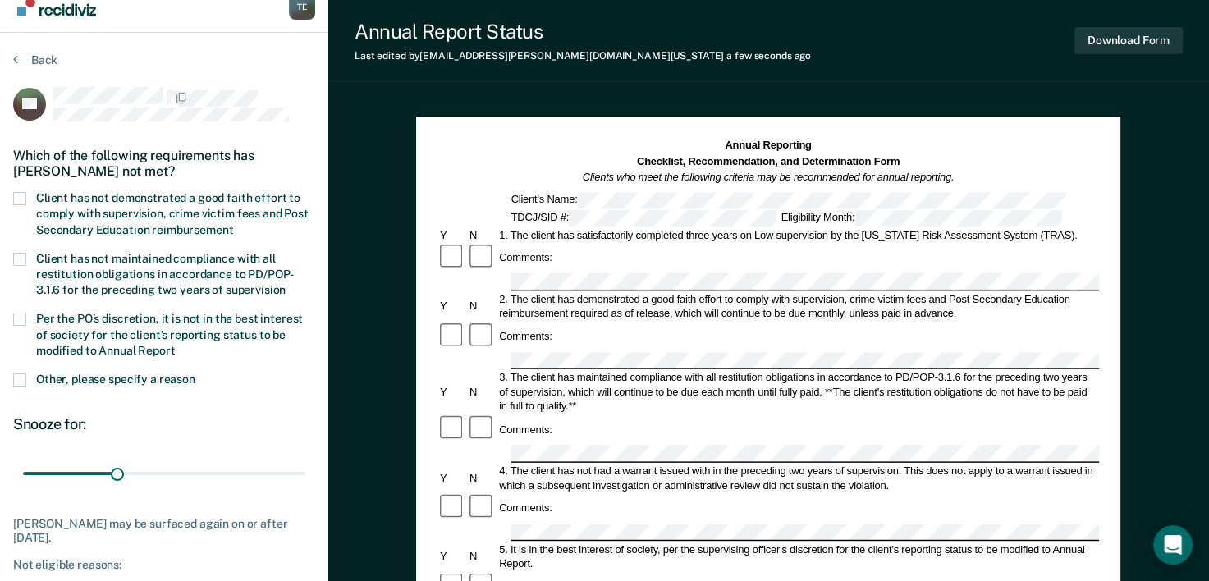
scroll to position [0, 0]
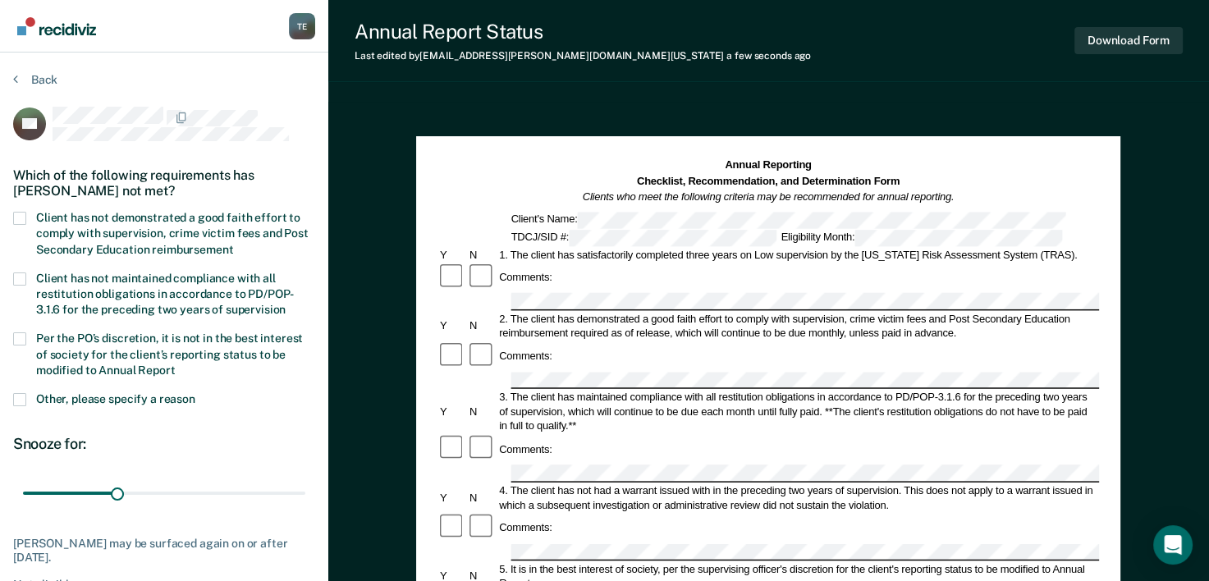
click at [25, 217] on span at bounding box center [19, 218] width 13 height 13
click at [233, 244] on input "Client has not demonstrated a good faith effort to comply with supervision, cri…" at bounding box center [233, 244] width 0 height 0
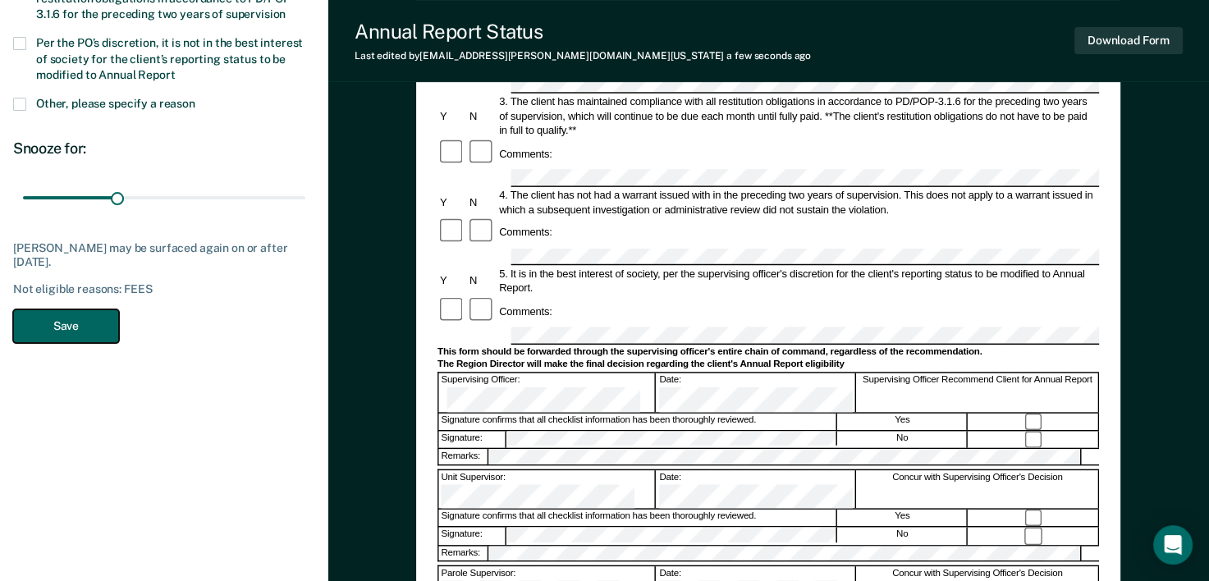
click at [66, 322] on button "Save" at bounding box center [66, 327] width 106 height 34
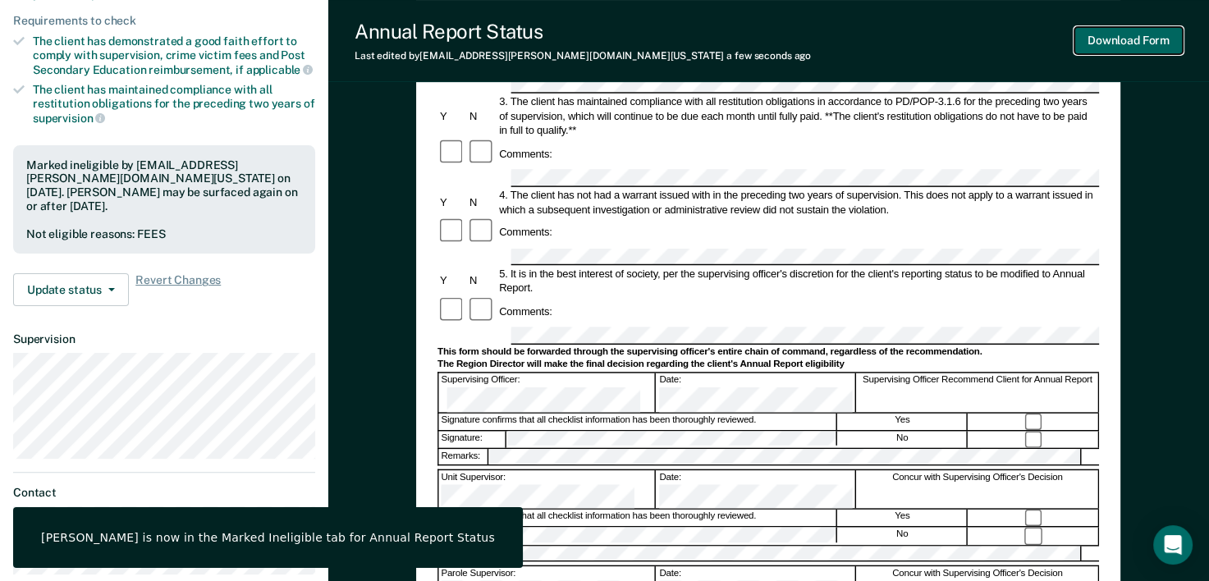
click at [1142, 41] on button "Download Form" at bounding box center [1129, 40] width 108 height 27
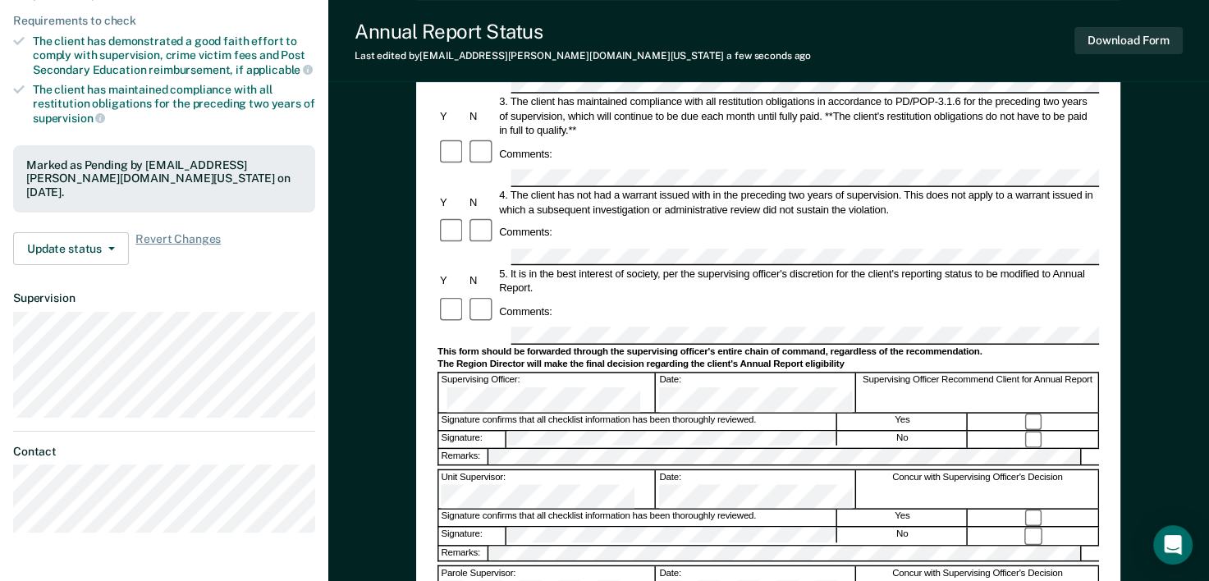
scroll to position [0, 0]
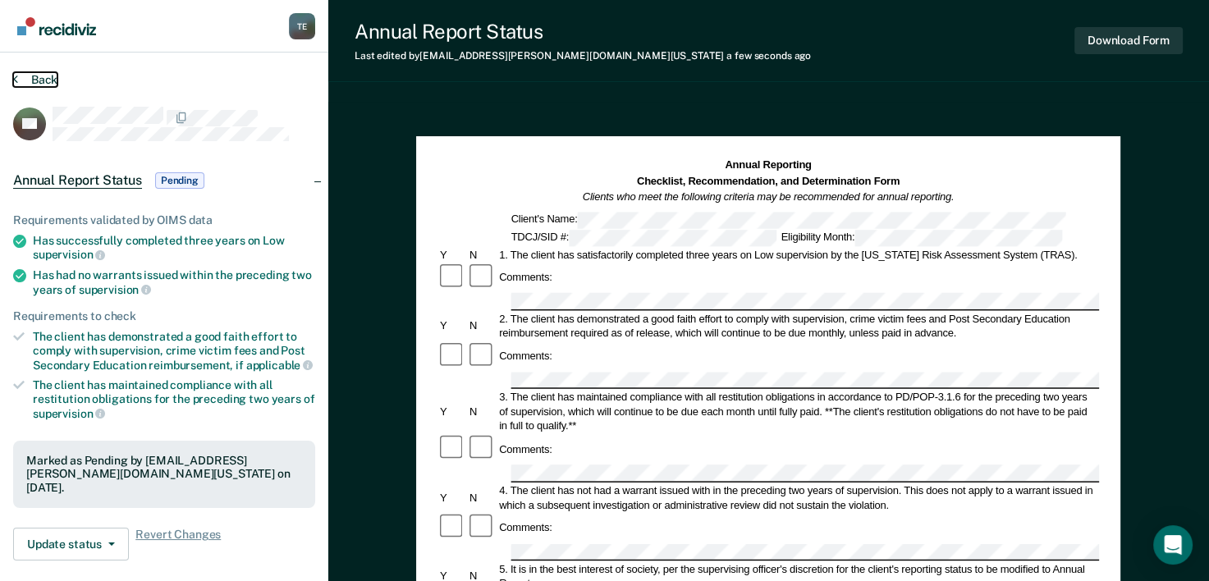
click at [34, 76] on button "Back" at bounding box center [35, 79] width 44 height 15
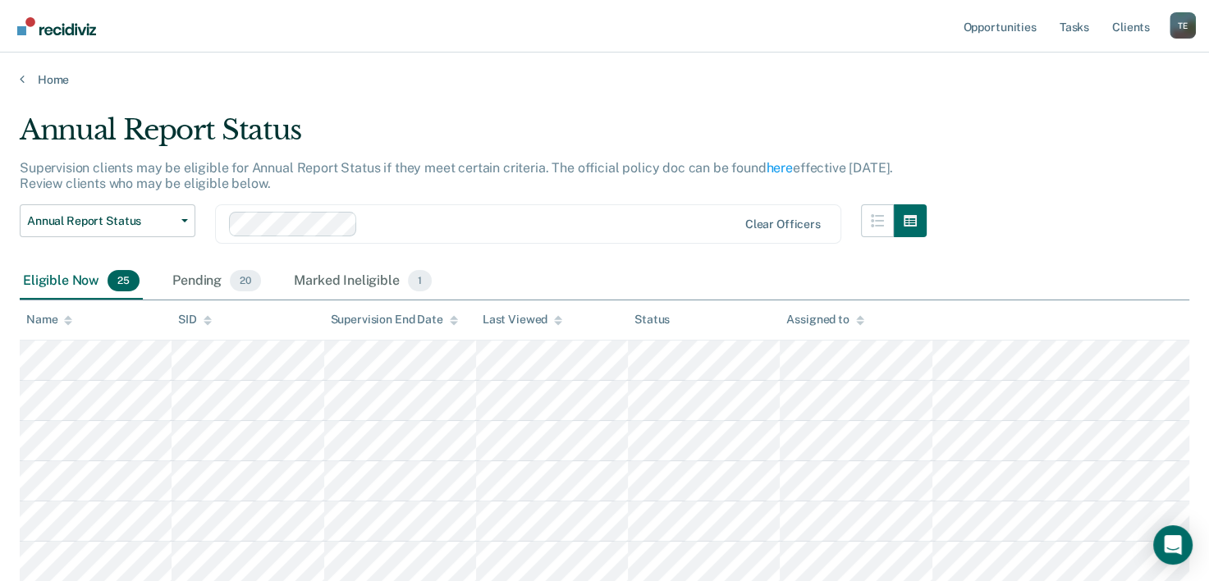
scroll to position [57, 0]
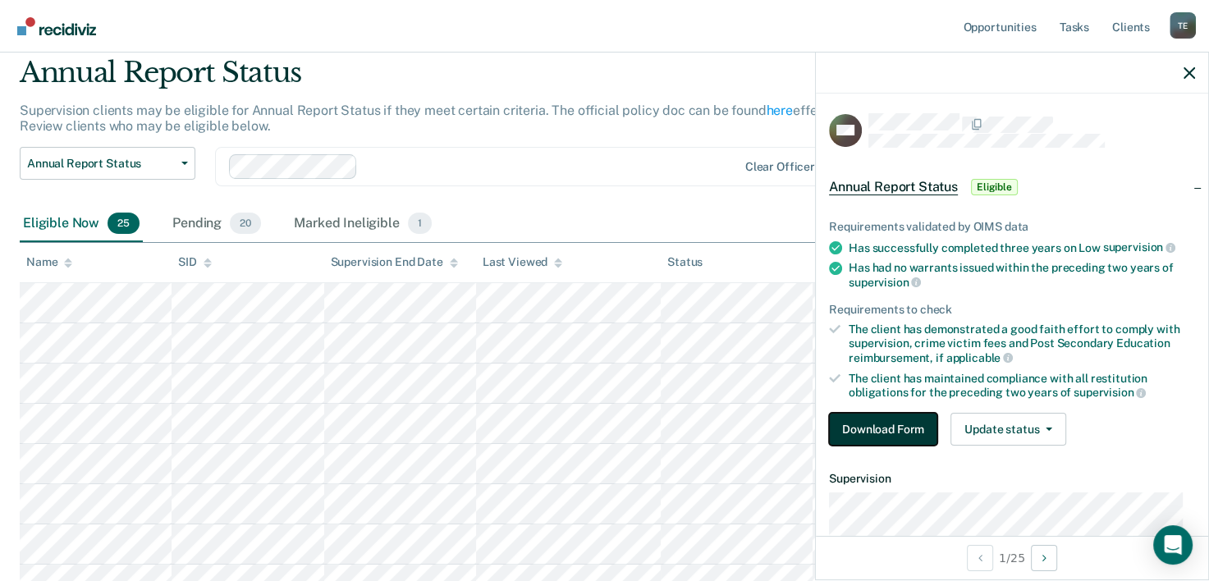
click at [900, 430] on button "Download Form" at bounding box center [883, 429] width 108 height 33
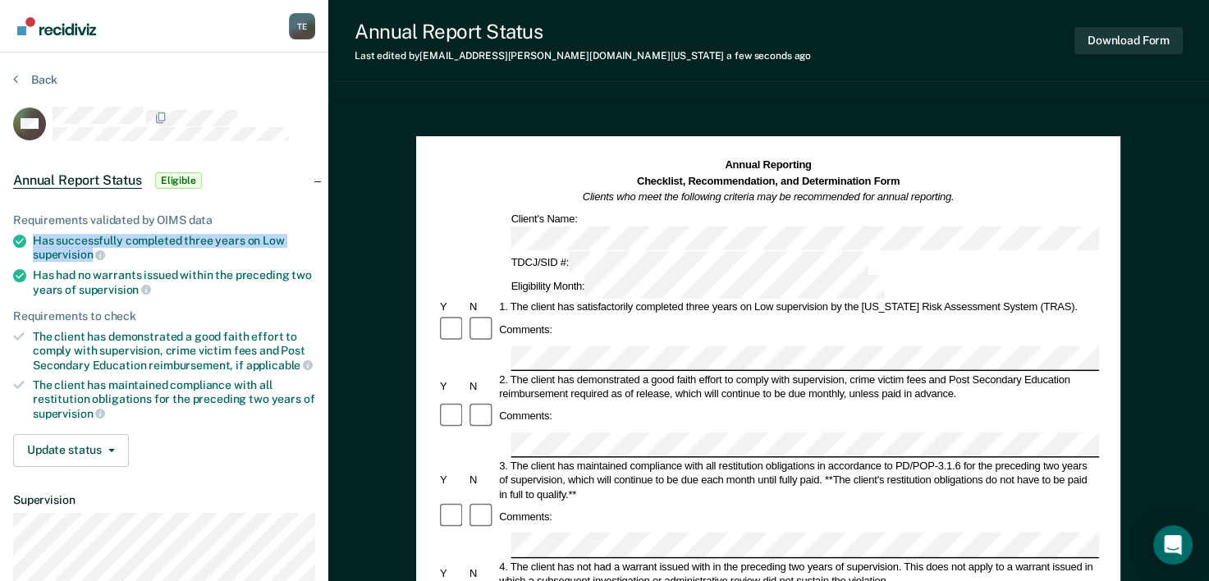
drag, startPoint x: 91, startPoint y: 256, endPoint x: 26, endPoint y: 236, distance: 67.8
click at [26, 236] on li "Has successfully completed three years on Low supervision" at bounding box center [164, 248] width 302 height 28
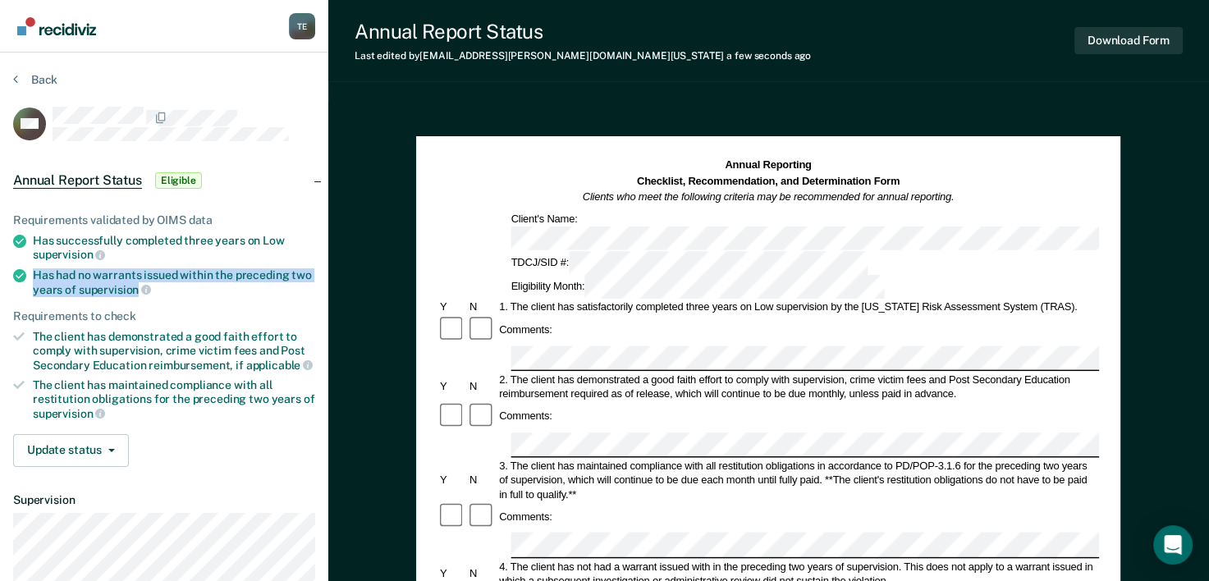
drag, startPoint x: 135, startPoint y: 284, endPoint x: 20, endPoint y: 281, distance: 115.0
click at [20, 281] on li "Has had no warrants issued within the preceding two years of supervision" at bounding box center [164, 282] width 302 height 28
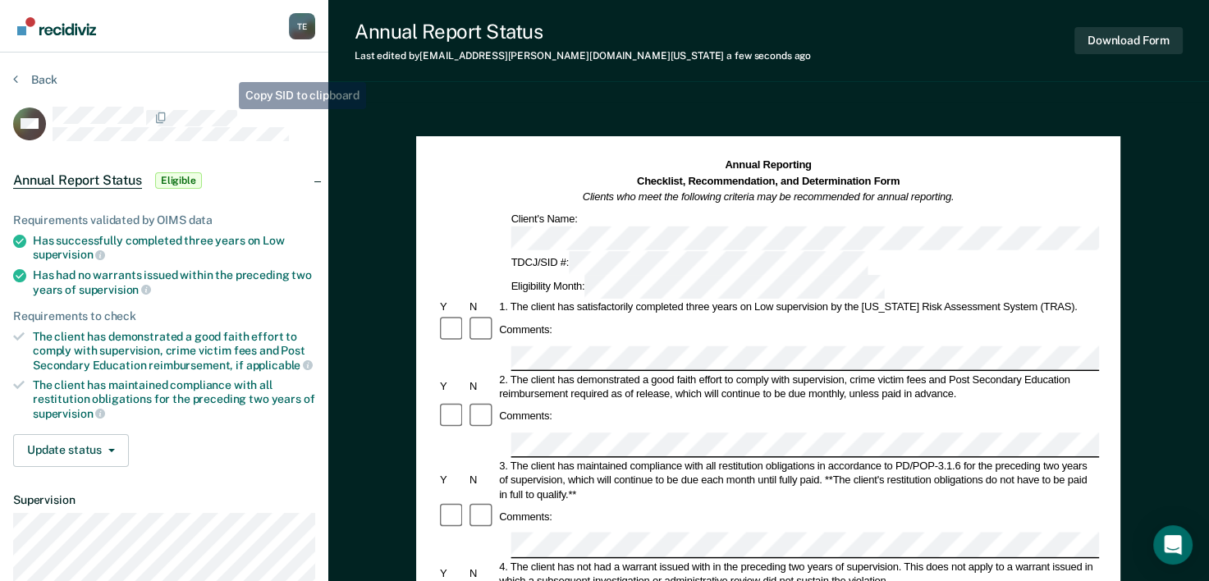
click at [224, 100] on div "Back" at bounding box center [164, 89] width 302 height 34
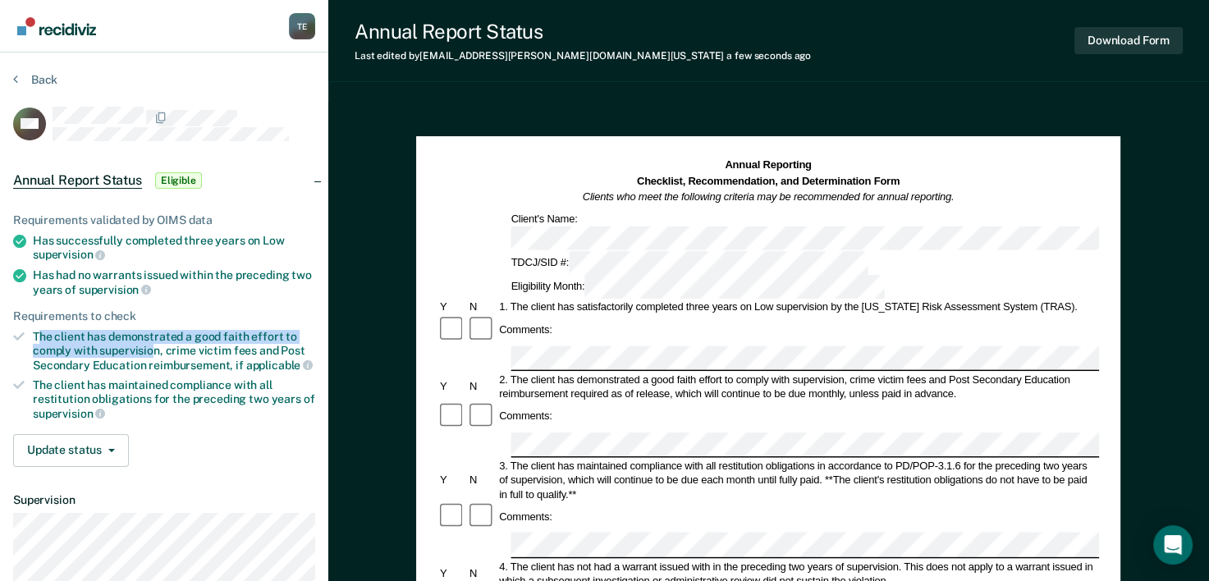
drag, startPoint x: 37, startPoint y: 328, endPoint x: 153, endPoint y: 342, distance: 116.6
click at [153, 342] on div "The client has demonstrated a good faith effort to comply with supervision, cri…" at bounding box center [174, 351] width 282 height 42
drag, startPoint x: 153, startPoint y: 342, endPoint x: 164, endPoint y: 351, distance: 14.6
click at [207, 351] on div "The client has demonstrated a good faith effort to comply with supervision, cri…" at bounding box center [174, 351] width 282 height 42
drag, startPoint x: 34, startPoint y: 331, endPoint x: 99, endPoint y: 349, distance: 67.3
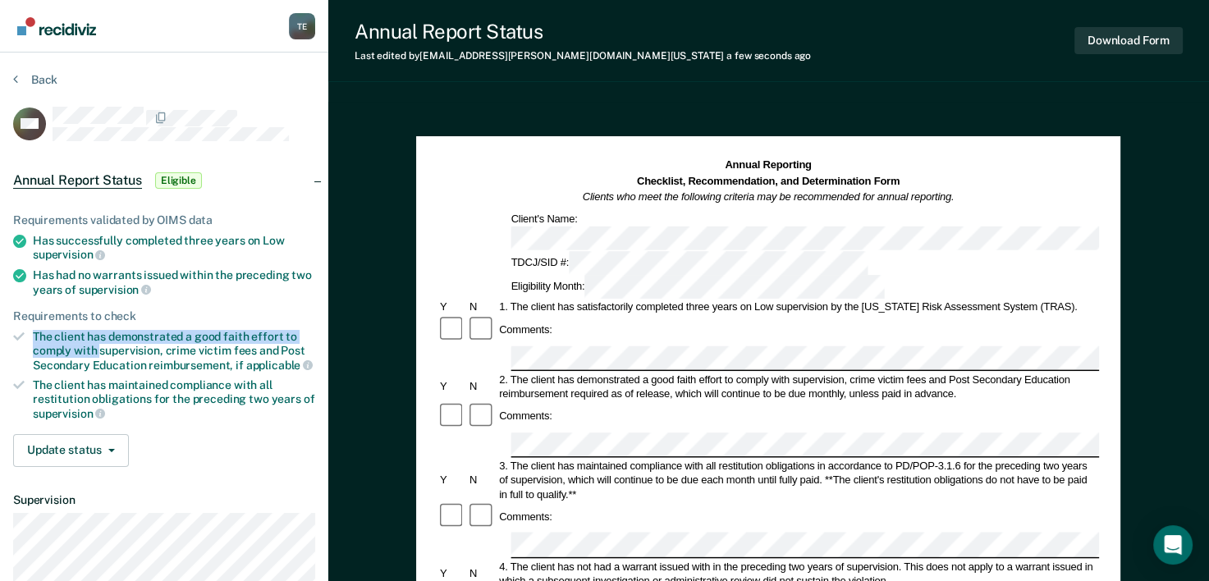
click at [99, 349] on div "The client has demonstrated a good faith effort to comply with supervision, cri…" at bounding box center [174, 351] width 282 height 42
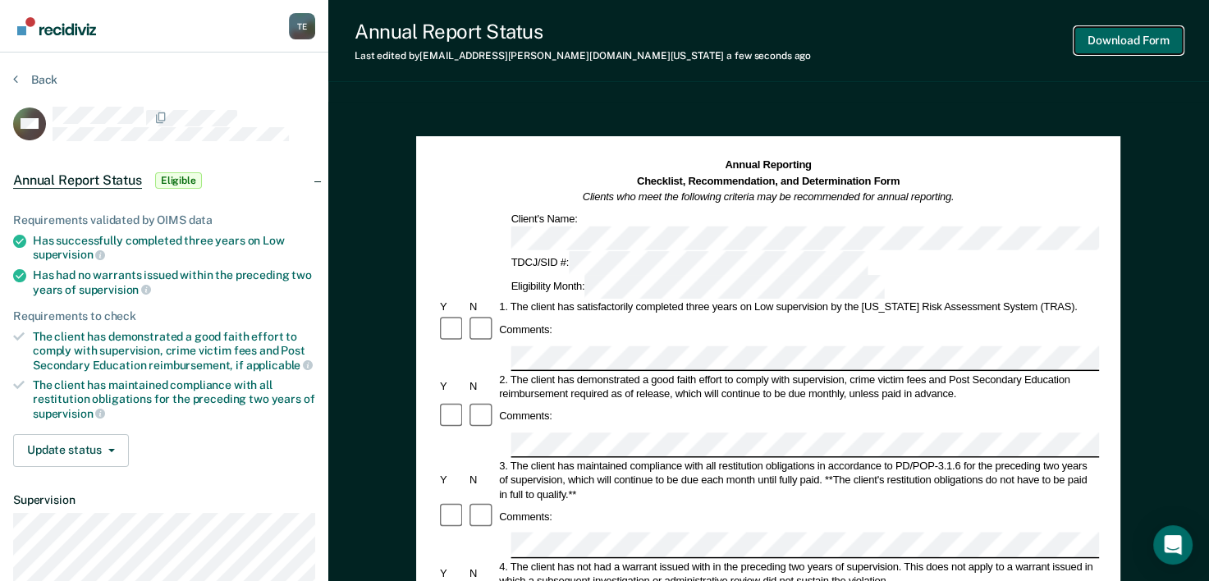
click at [1166, 33] on button "Download Form" at bounding box center [1129, 40] width 108 height 27
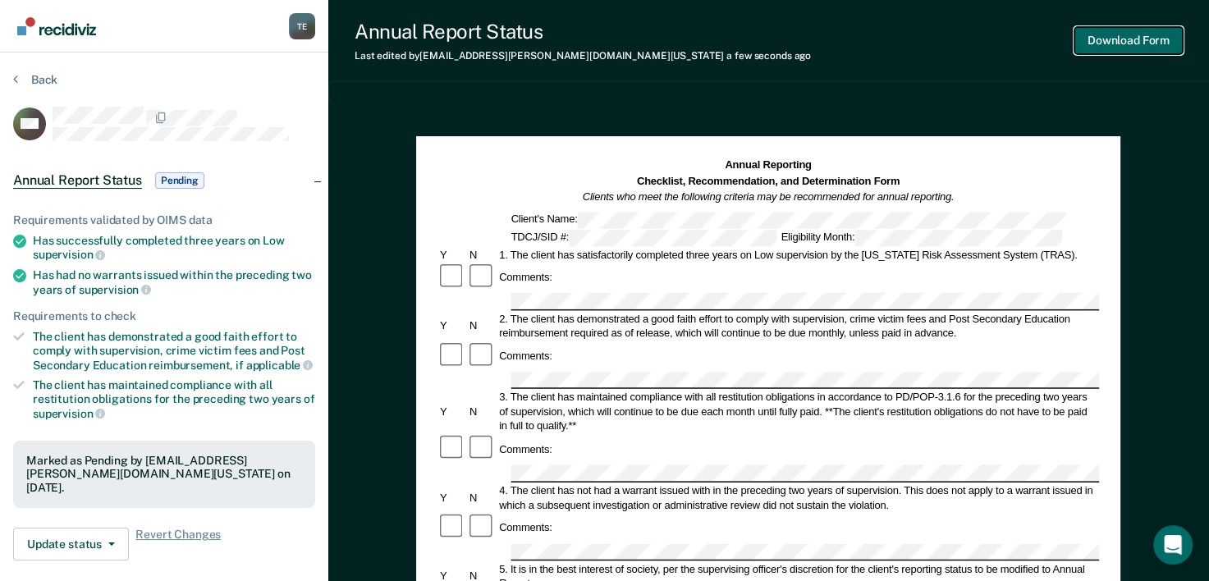
click at [1126, 36] on button "Download Form" at bounding box center [1129, 40] width 108 height 27
click at [43, 74] on button "Back" at bounding box center [35, 79] width 44 height 15
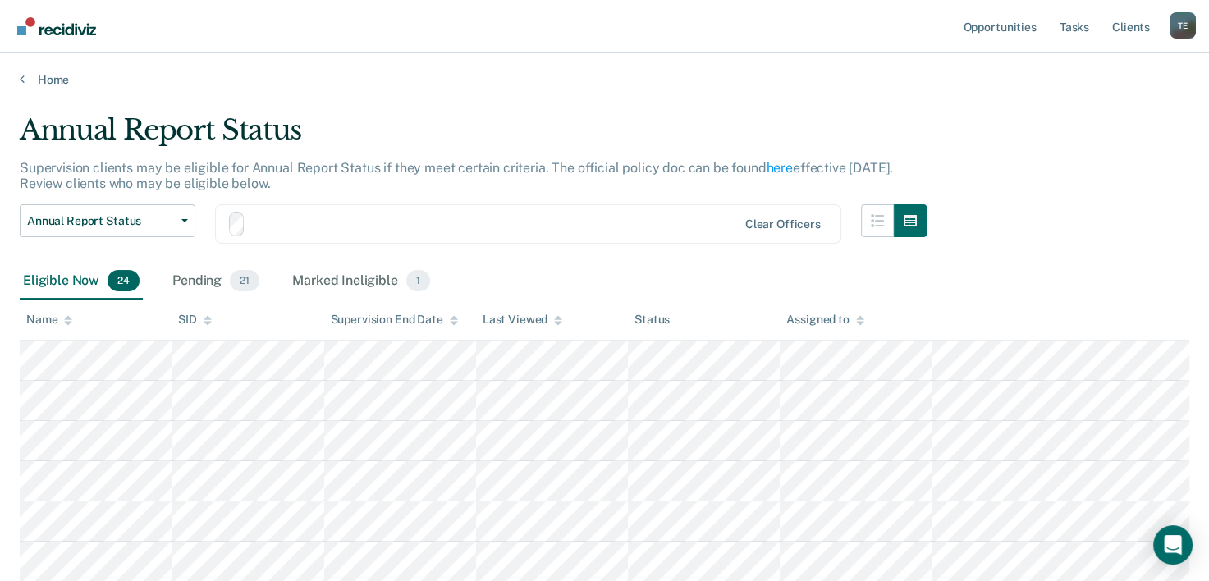
scroll to position [57, 0]
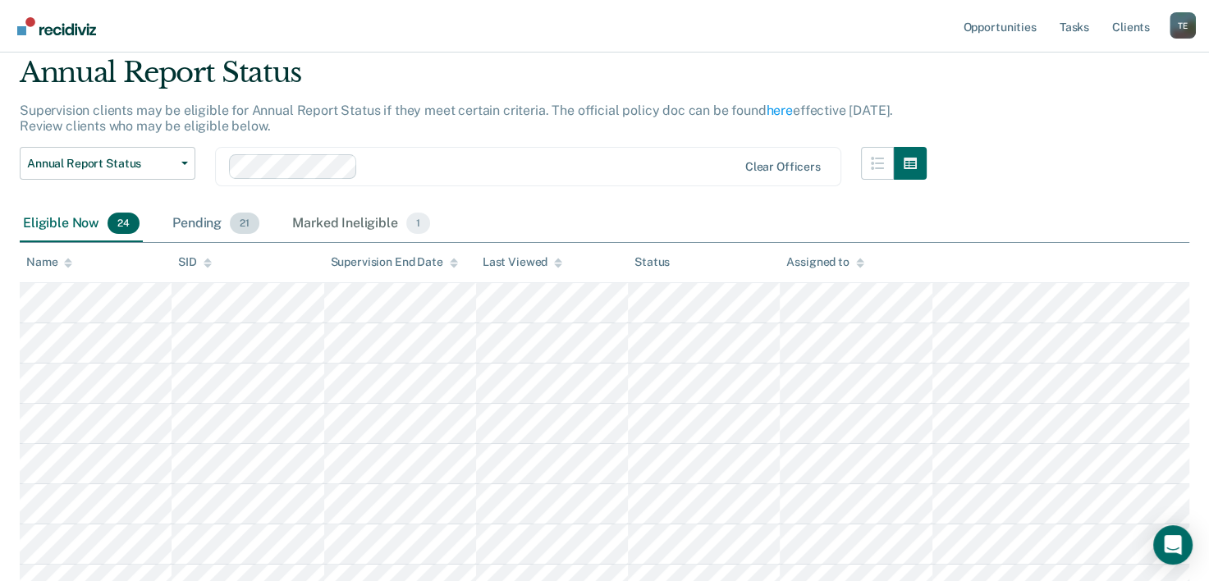
click at [241, 216] on span "21" at bounding box center [245, 223] width 30 height 21
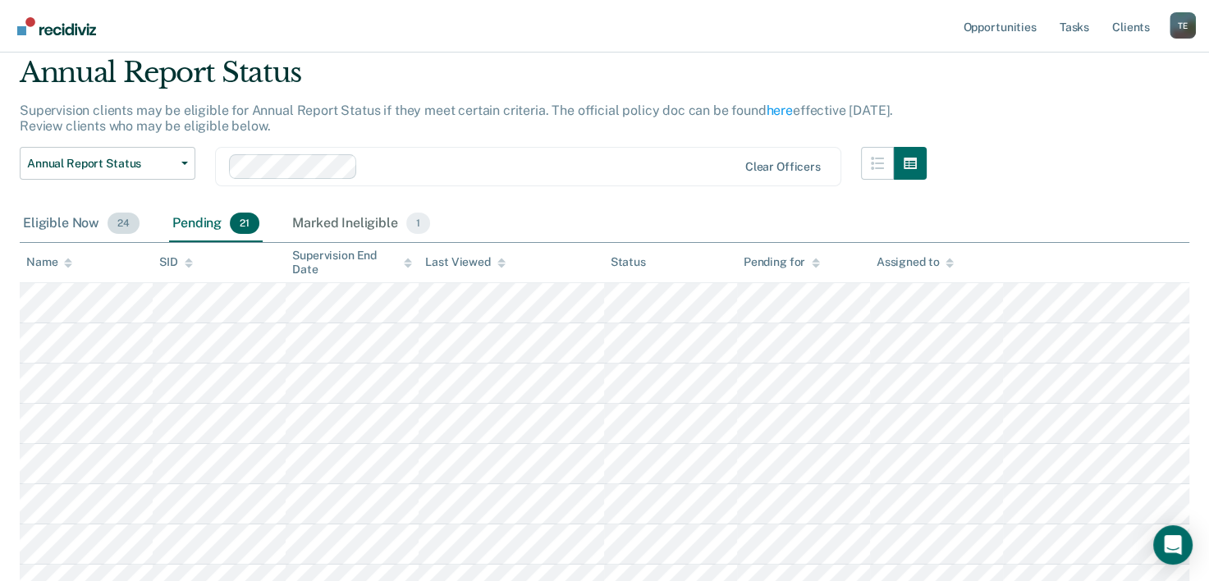
click at [92, 213] on div "Eligible Now 24" at bounding box center [81, 224] width 123 height 36
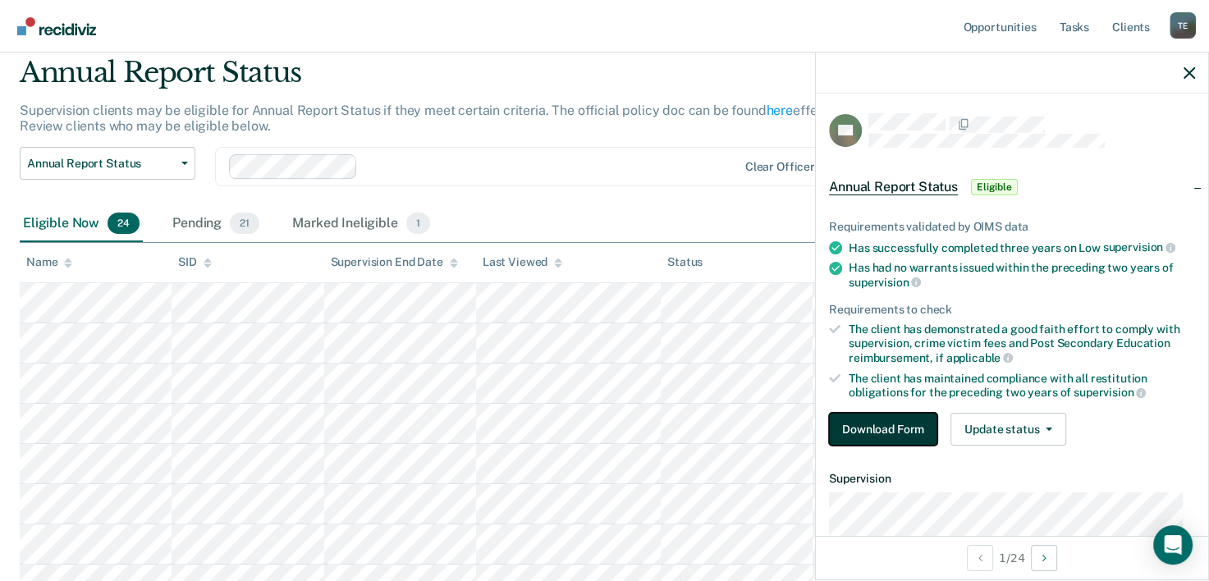
click at [857, 420] on button "Download Form" at bounding box center [883, 429] width 108 height 33
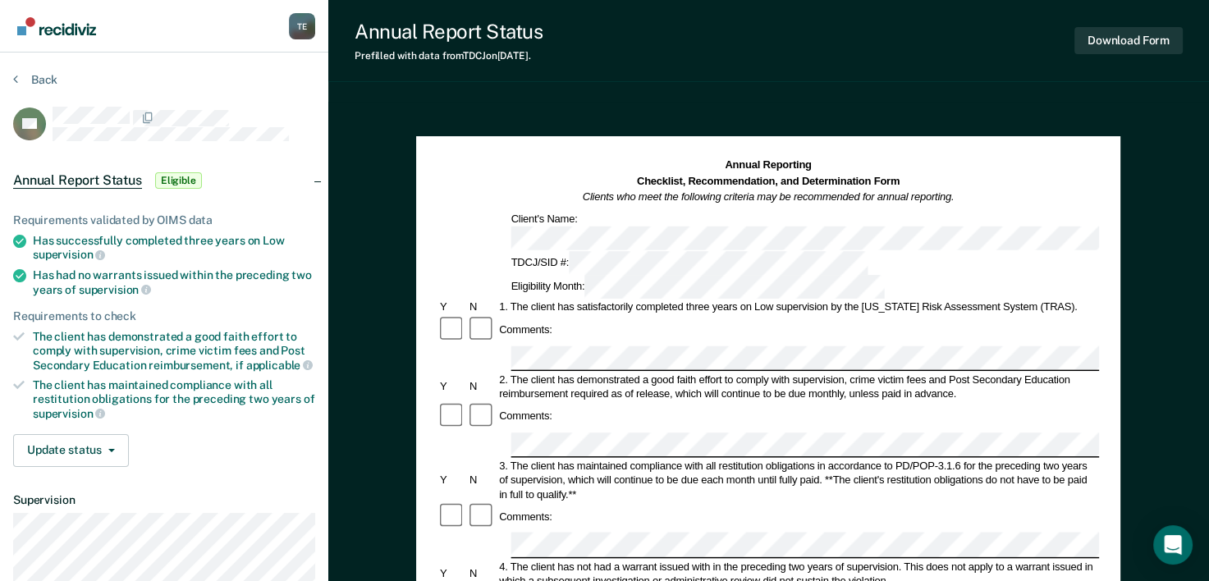
click at [696, 218] on div "Annual Reporting Checklist, Recommendation, and Determination Form Clients who …" at bounding box center [769, 228] width 662 height 141
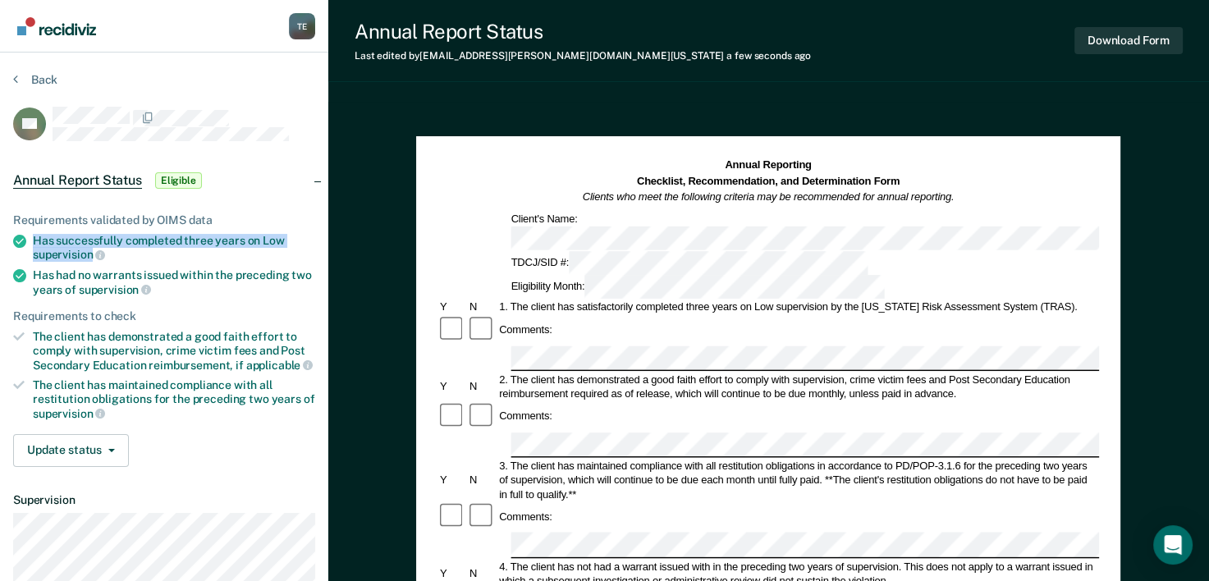
drag, startPoint x: 30, startPoint y: 236, endPoint x: 93, endPoint y: 249, distance: 64.6
click at [93, 249] on li "Has successfully completed three years on Low supervision" at bounding box center [164, 248] width 302 height 28
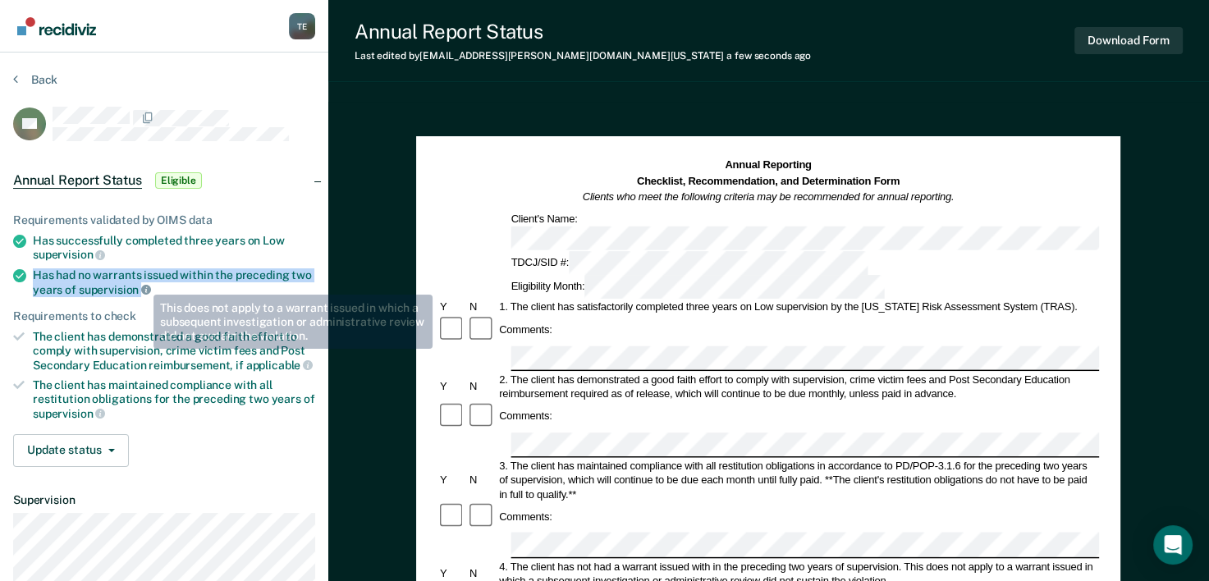
drag, startPoint x: 34, startPoint y: 273, endPoint x: 141, endPoint y: 282, distance: 108.0
click at [141, 282] on div "Has had no warrants issued within the preceding two years of supervision" at bounding box center [174, 282] width 282 height 28
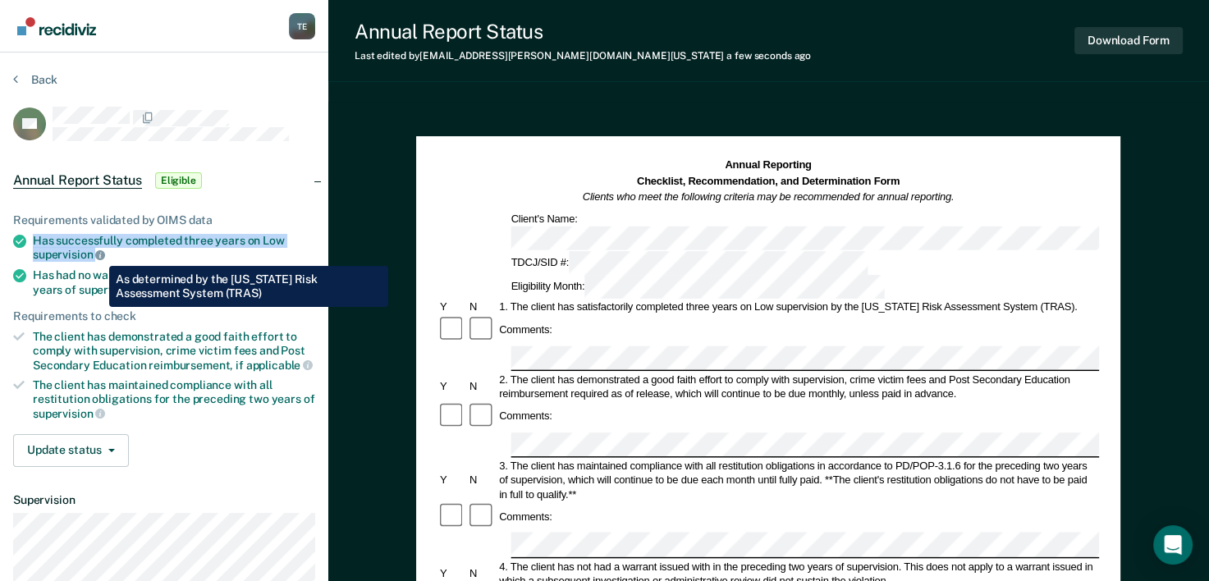
drag, startPoint x: 31, startPoint y: 238, endPoint x: 96, endPoint y: 254, distance: 66.7
click at [96, 254] on li "Has successfully completed three years on Low supervision" at bounding box center [164, 248] width 302 height 28
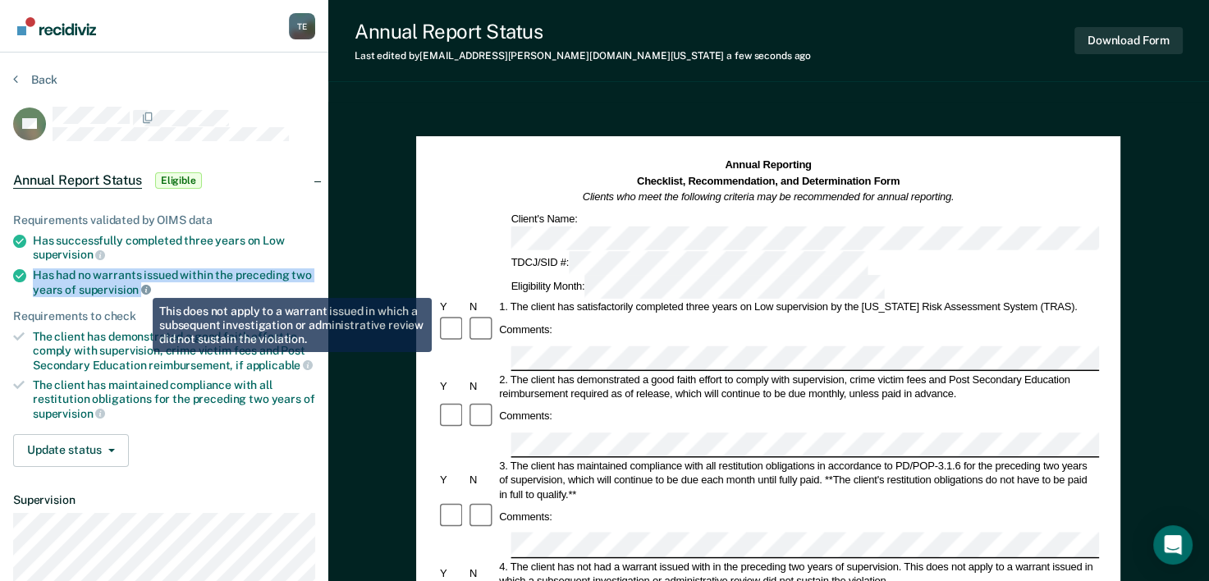
drag, startPoint x: 34, startPoint y: 269, endPoint x: 141, endPoint y: 286, distance: 108.8
click at [141, 286] on div "Has had no warrants issued within the preceding two years of supervision" at bounding box center [174, 282] width 282 height 28
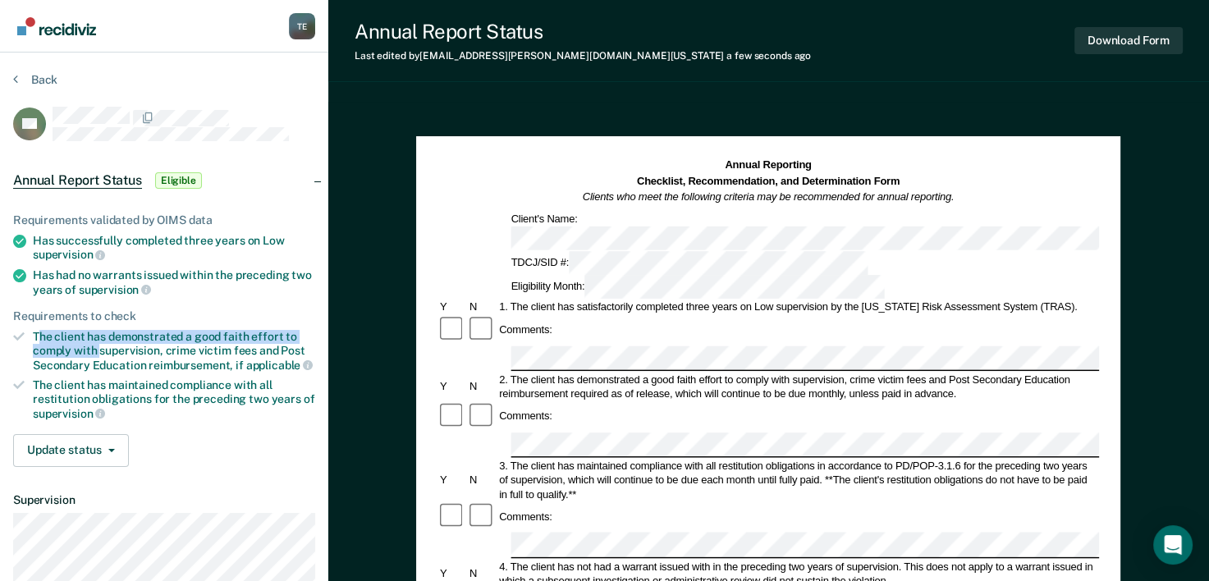
drag, startPoint x: 55, startPoint y: 332, endPoint x: 101, endPoint y: 351, distance: 49.4
click at [101, 351] on div "The client has demonstrated a good faith effort to comply with supervision, cri…" at bounding box center [174, 351] width 282 height 42
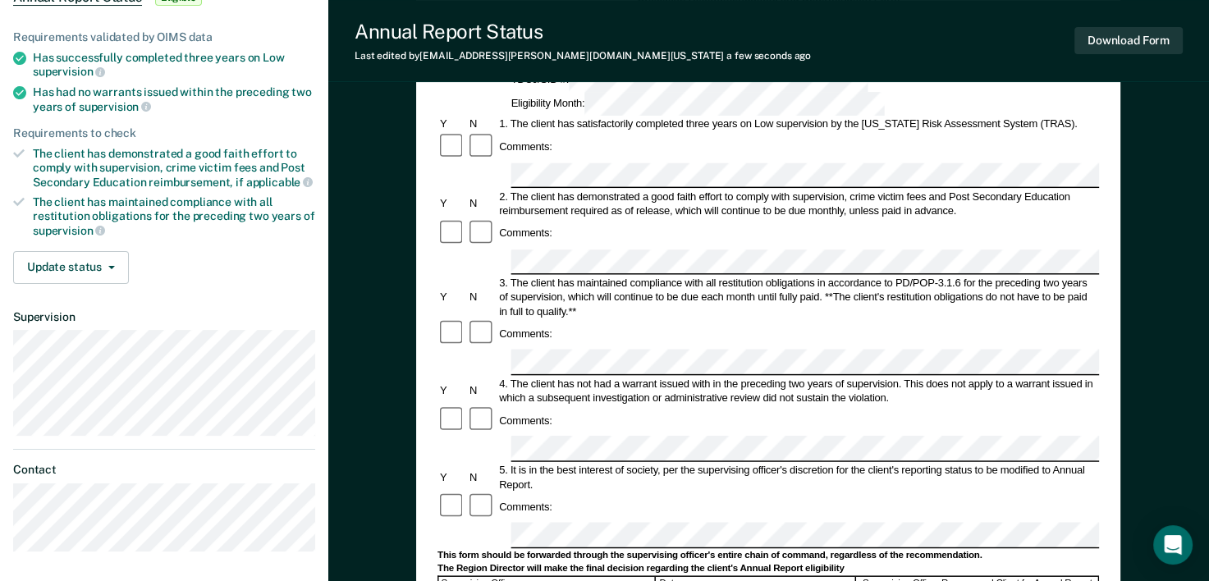
scroll to position [186, 0]
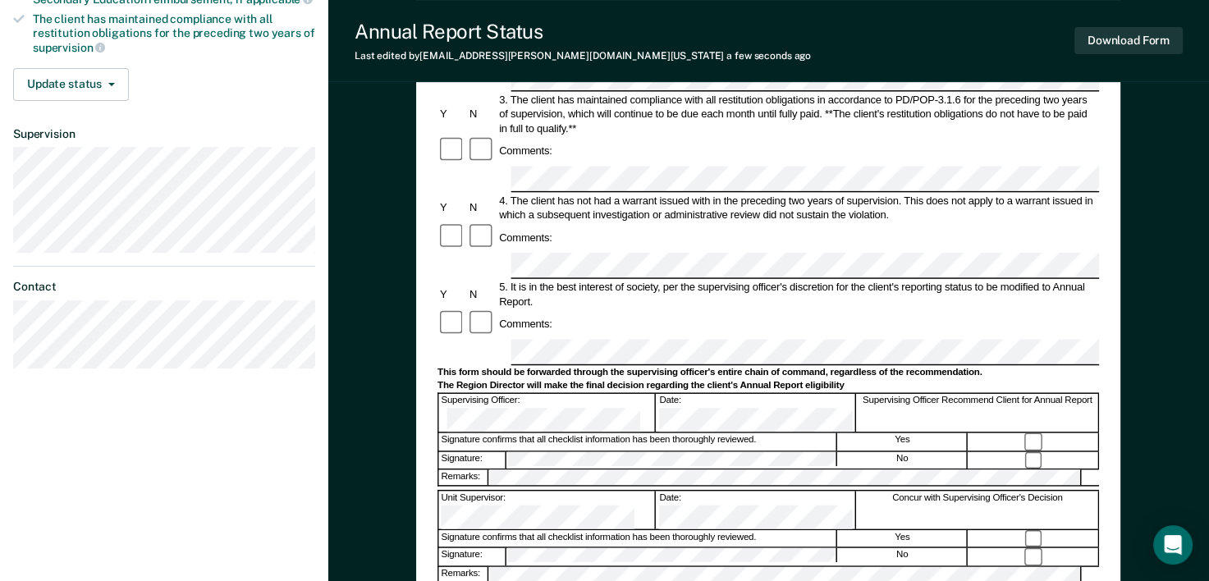
scroll to position [370, 0]
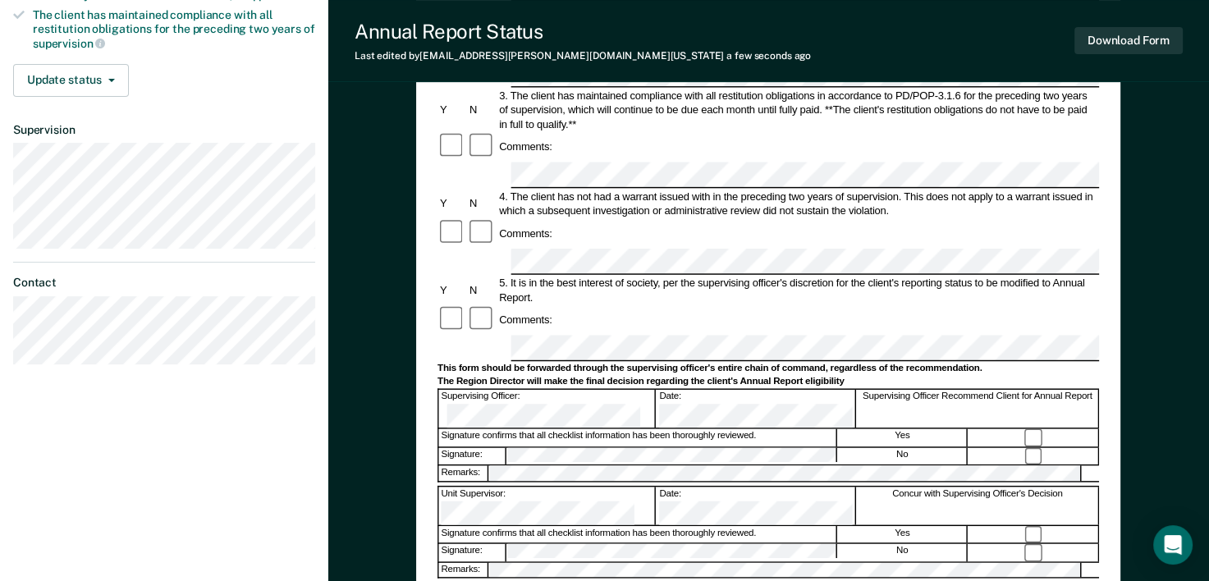
click at [429, 273] on div "Annual Reporting Checklist, Recommendation, and Determination Form Clients who …" at bounding box center [768, 225] width 704 height 918
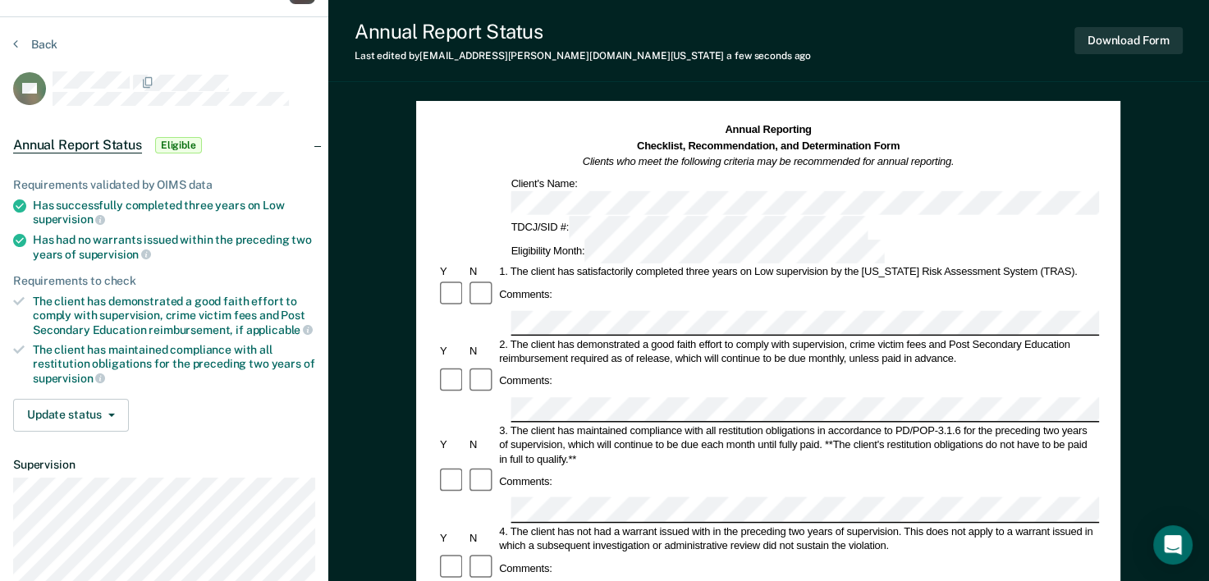
scroll to position [11, 0]
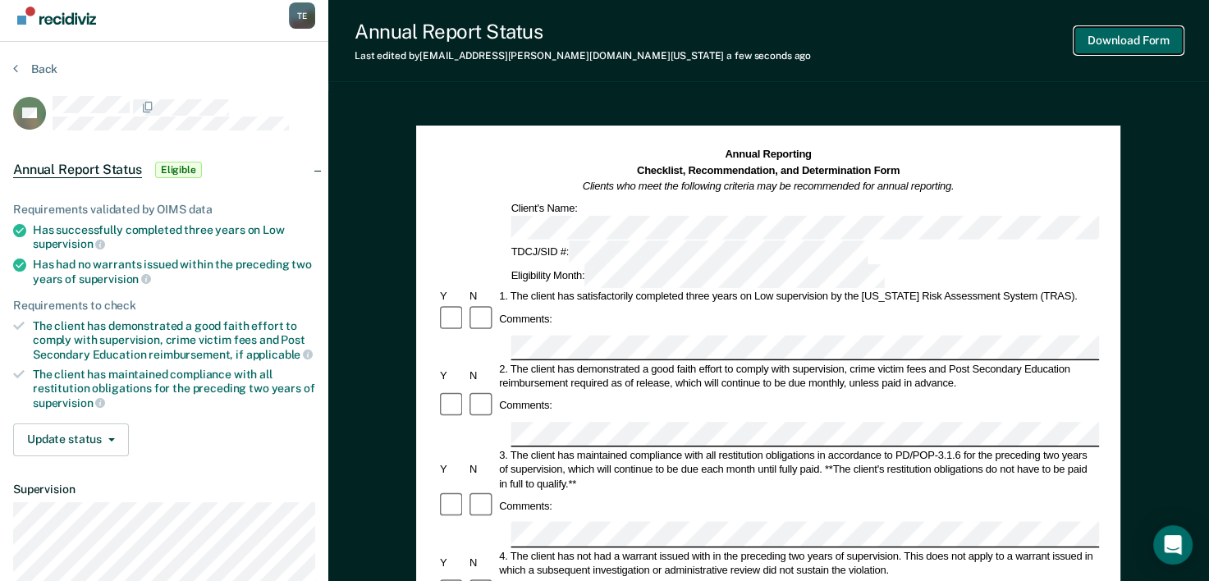
click at [1164, 34] on button "Download Form" at bounding box center [1129, 40] width 108 height 27
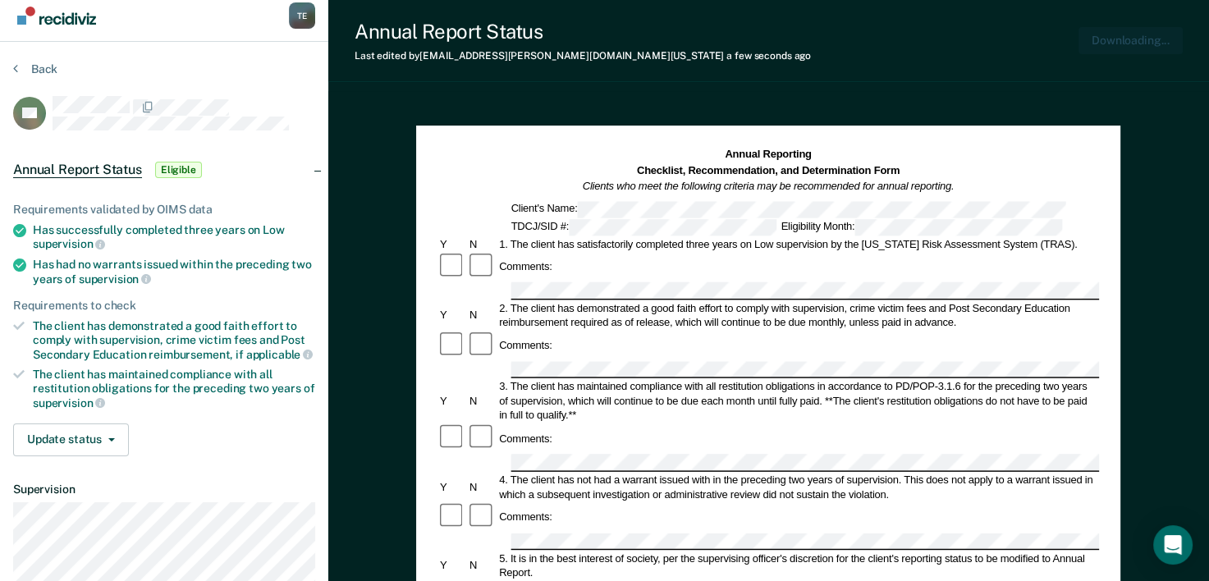
scroll to position [0, 0]
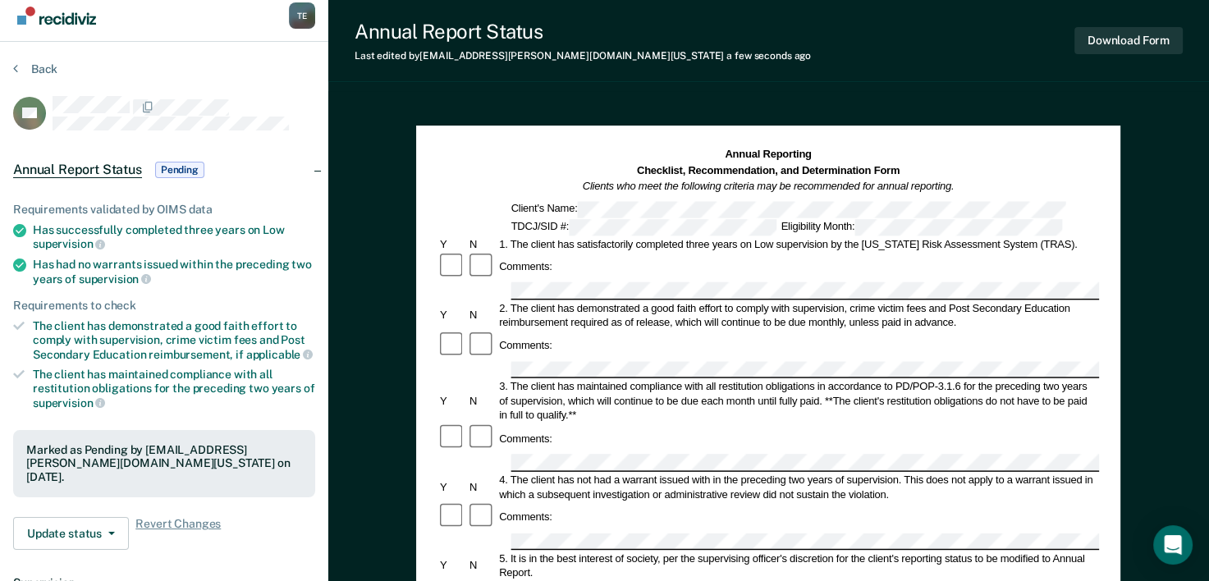
click at [40, 79] on div "Back" at bounding box center [164, 79] width 302 height 34
click at [41, 73] on button "Back" at bounding box center [35, 69] width 44 height 15
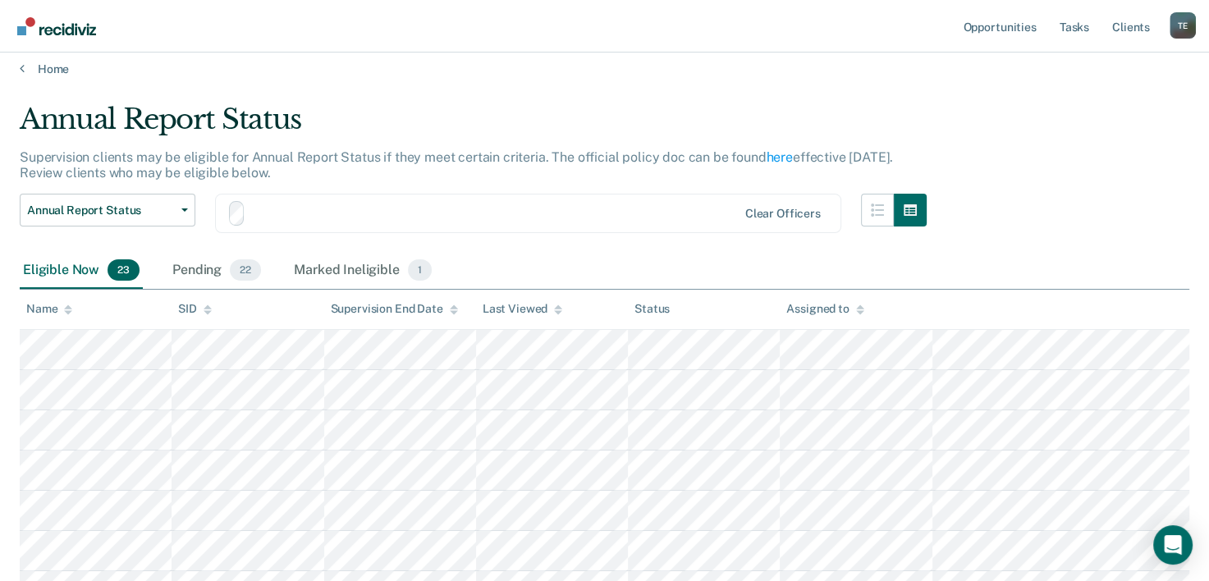
scroll to position [57, 0]
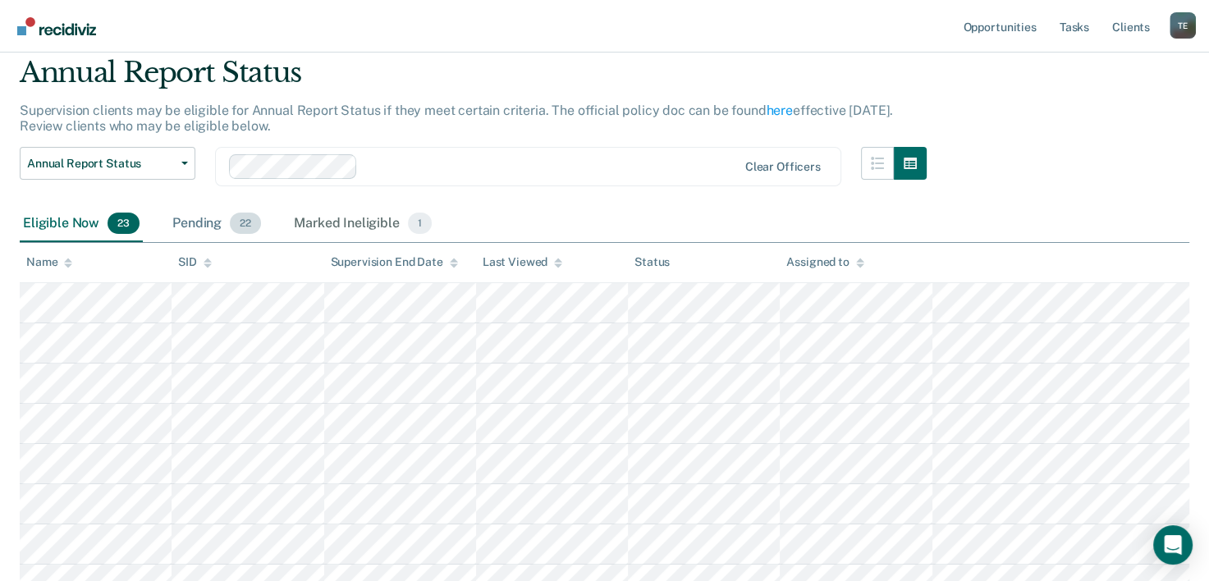
click at [220, 222] on div "Pending 22" at bounding box center [216, 224] width 95 height 36
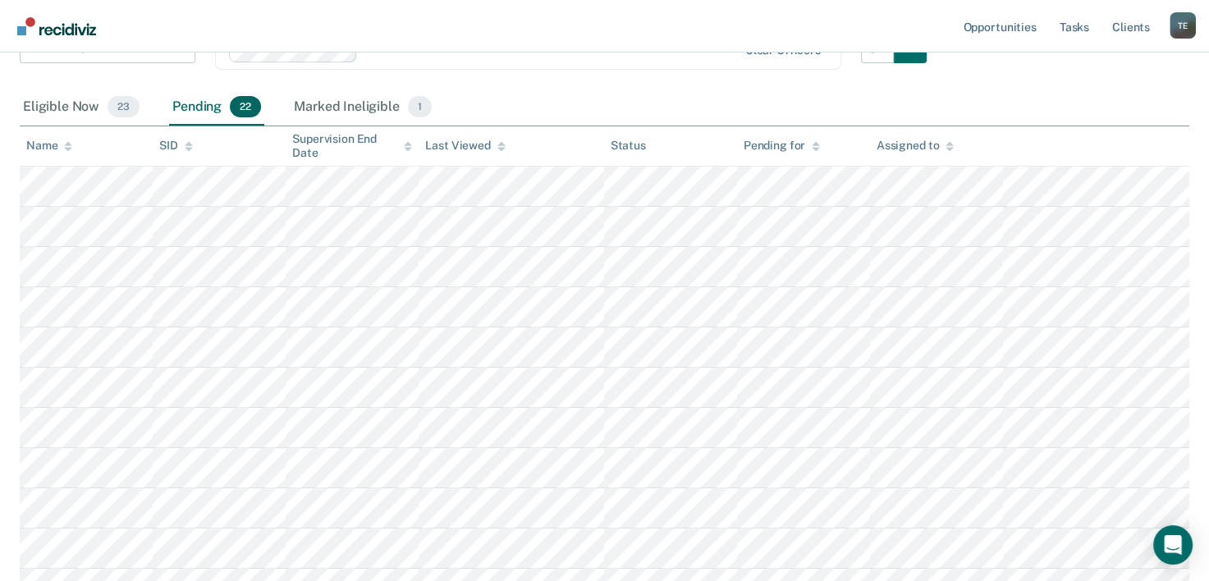
scroll to position [0, 0]
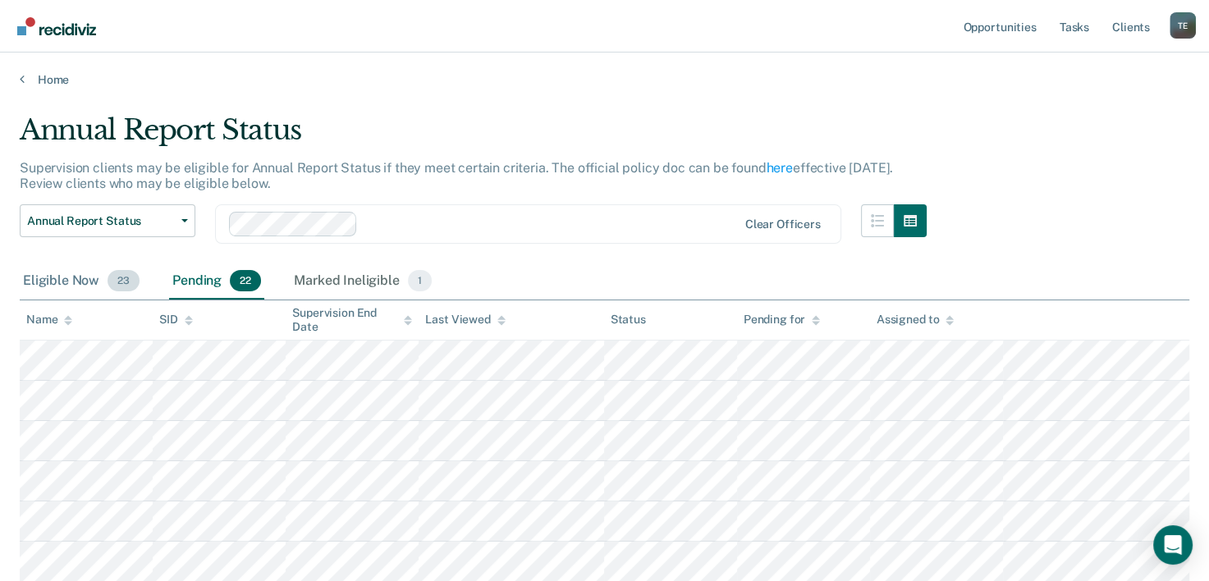
click at [62, 294] on div "Eligible Now 23" at bounding box center [81, 282] width 123 height 36
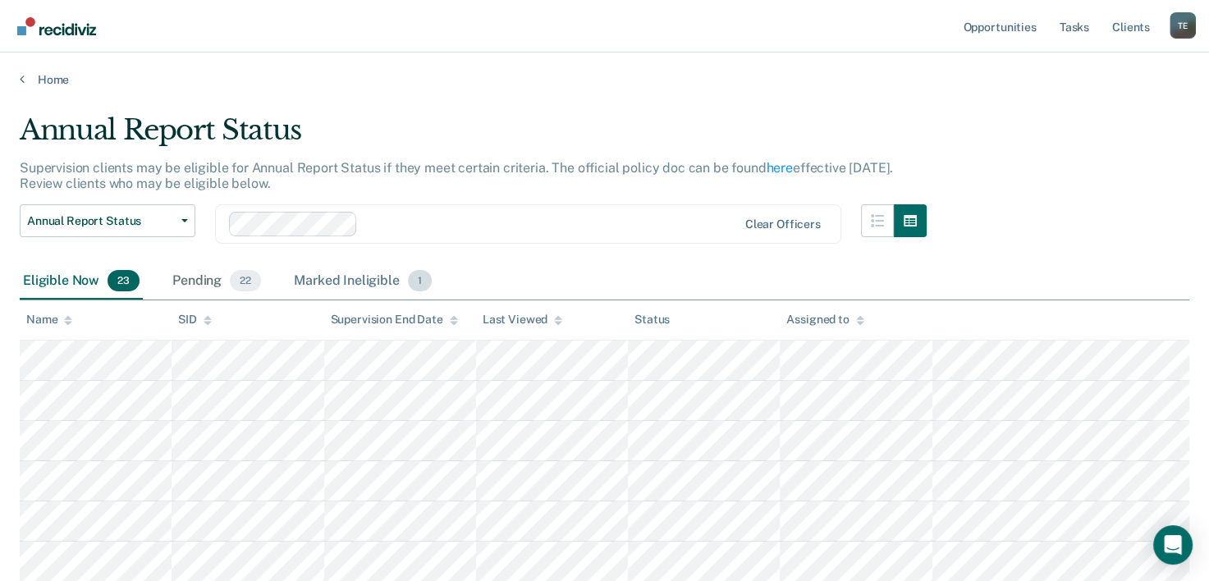
click at [342, 278] on div "Marked Ineligible 1" at bounding box center [363, 282] width 144 height 36
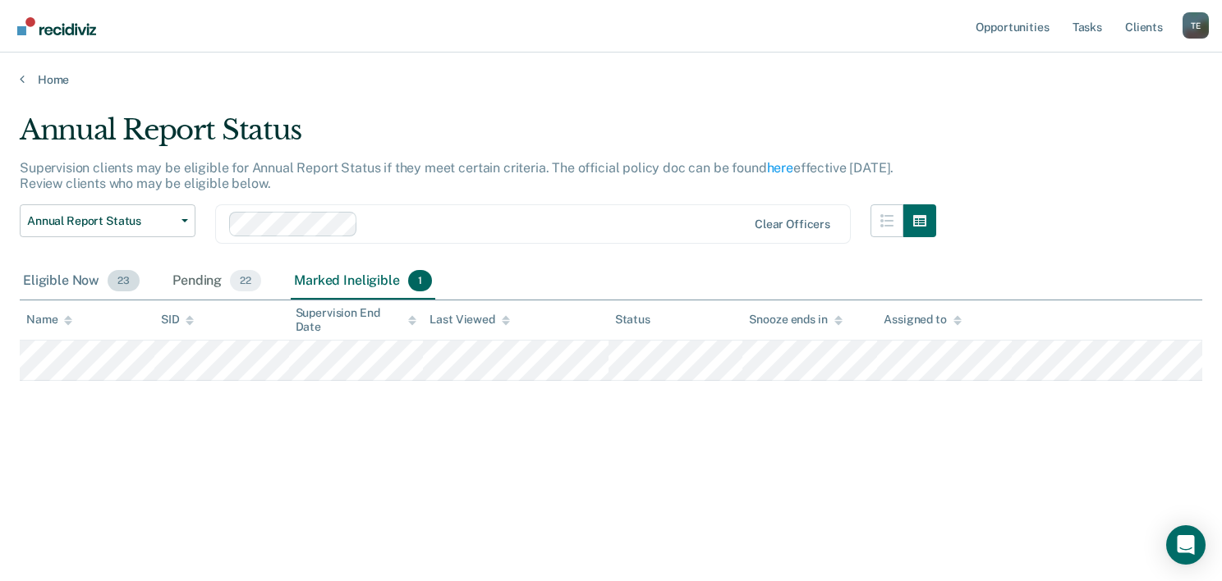
click at [111, 278] on span "23" at bounding box center [124, 280] width 32 height 21
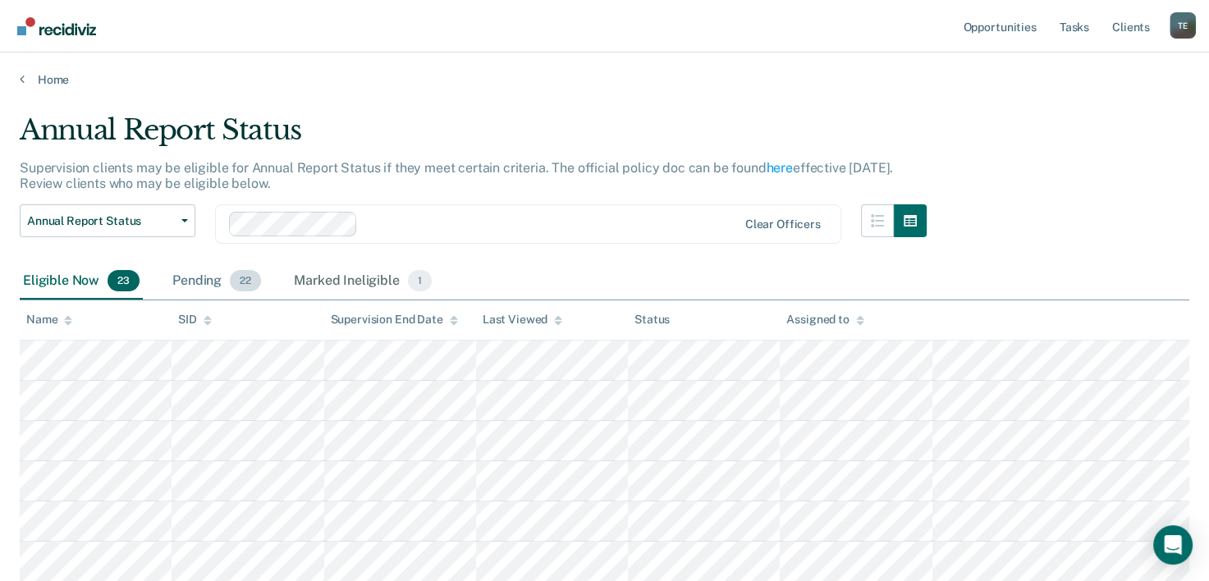
click at [226, 287] on div "Pending 22" at bounding box center [216, 282] width 95 height 36
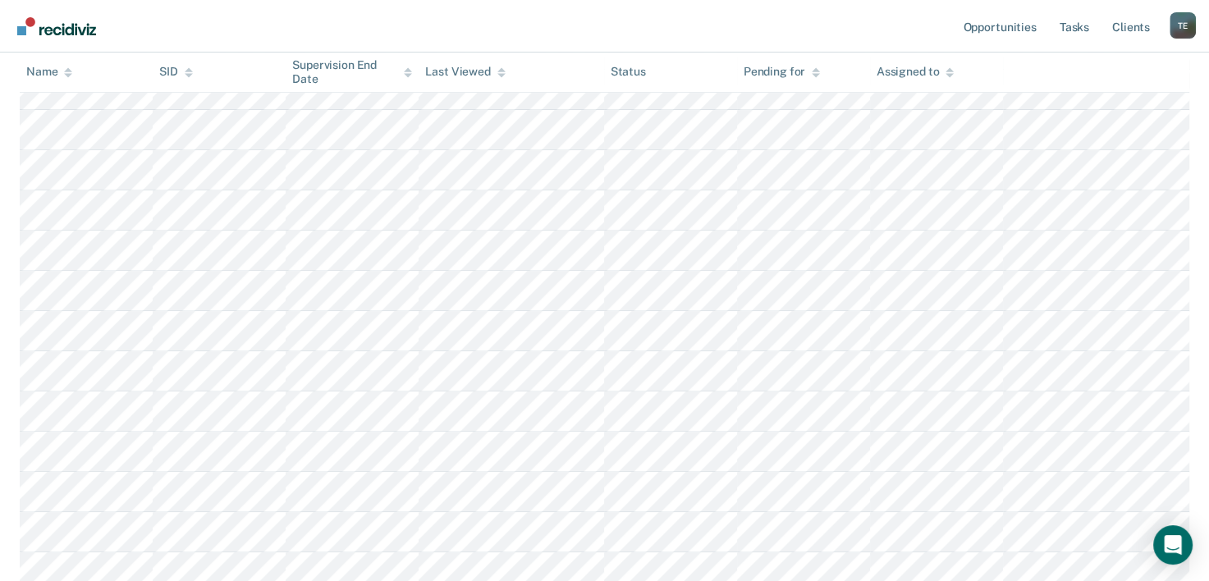
scroll to position [650, 0]
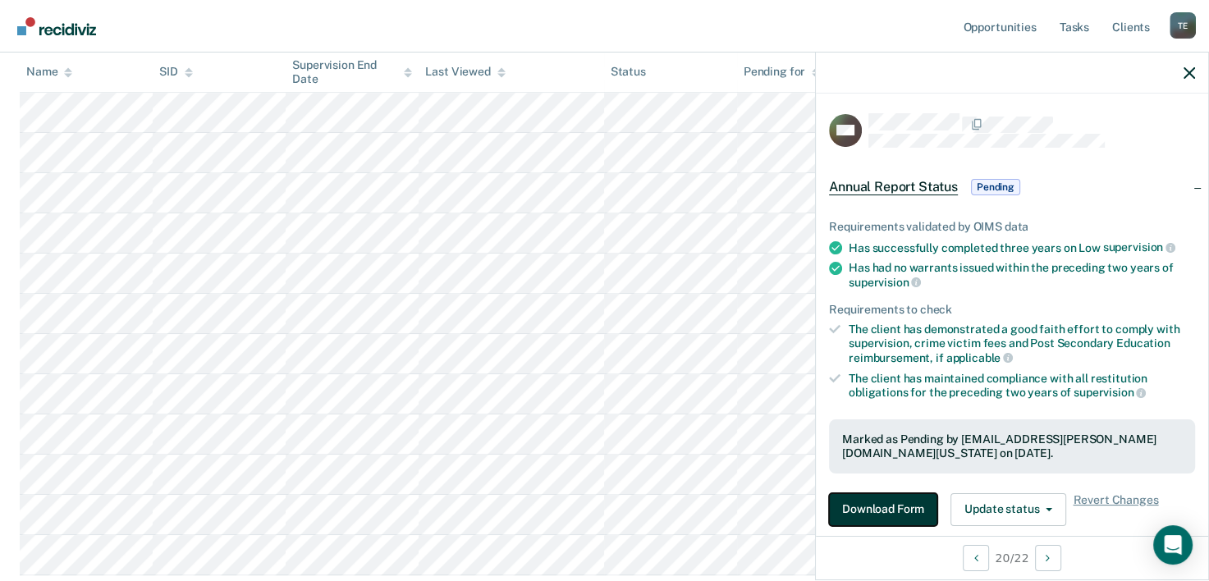
click at [889, 498] on button "Download Form" at bounding box center [883, 509] width 108 height 33
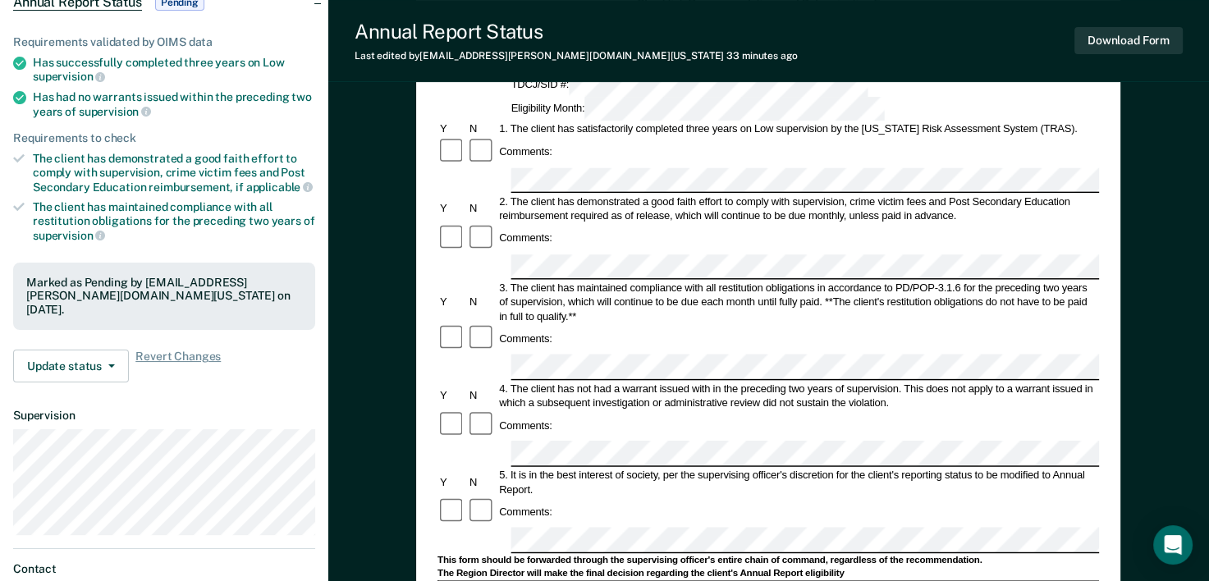
scroll to position [254, 0]
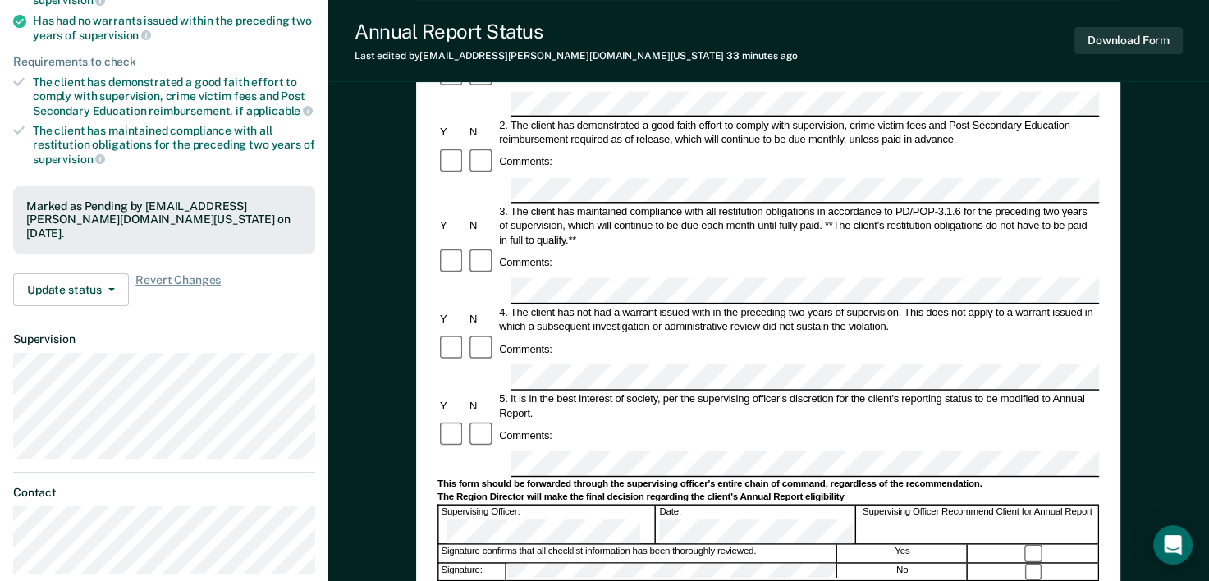
click at [444, 383] on form "Annual Reporting Checklist, Recommendation, and Determination Form Clients who …" at bounding box center [769, 450] width 662 height 1094
click at [1106, 40] on button "Download Form" at bounding box center [1129, 40] width 108 height 27
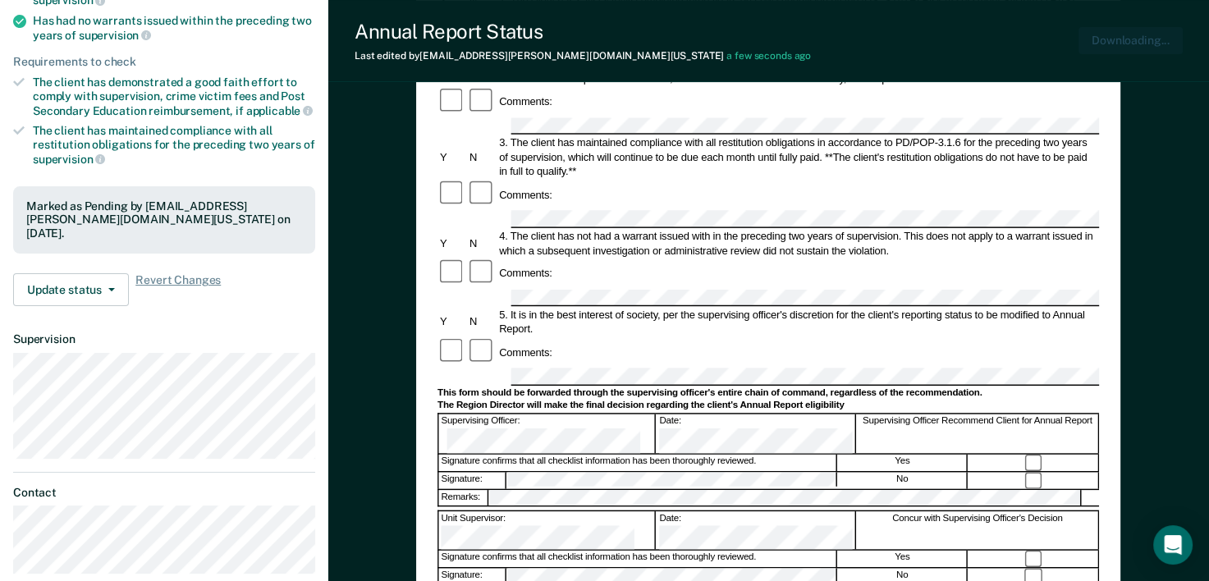
scroll to position [0, 0]
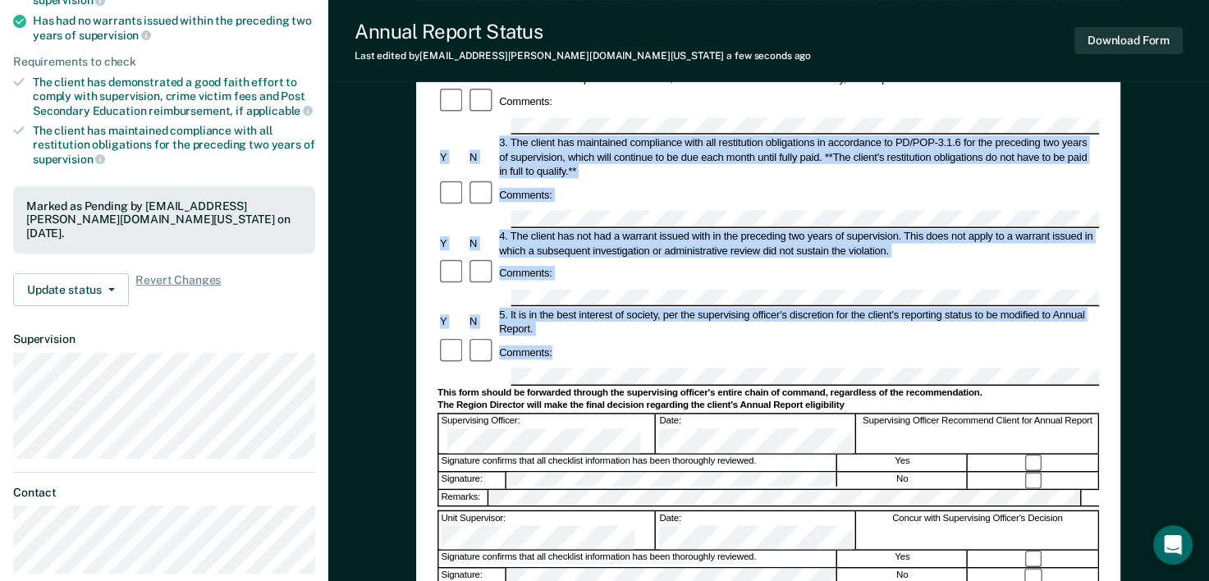
drag, startPoint x: 1208, startPoint y: 170, endPoint x: 1227, endPoint y: 57, distance: 113.9
click at [1209, 57] on html "Looks like you’re using Internet Explorer 11. For faster loading and a better e…" at bounding box center [604, 36] width 1209 height 581
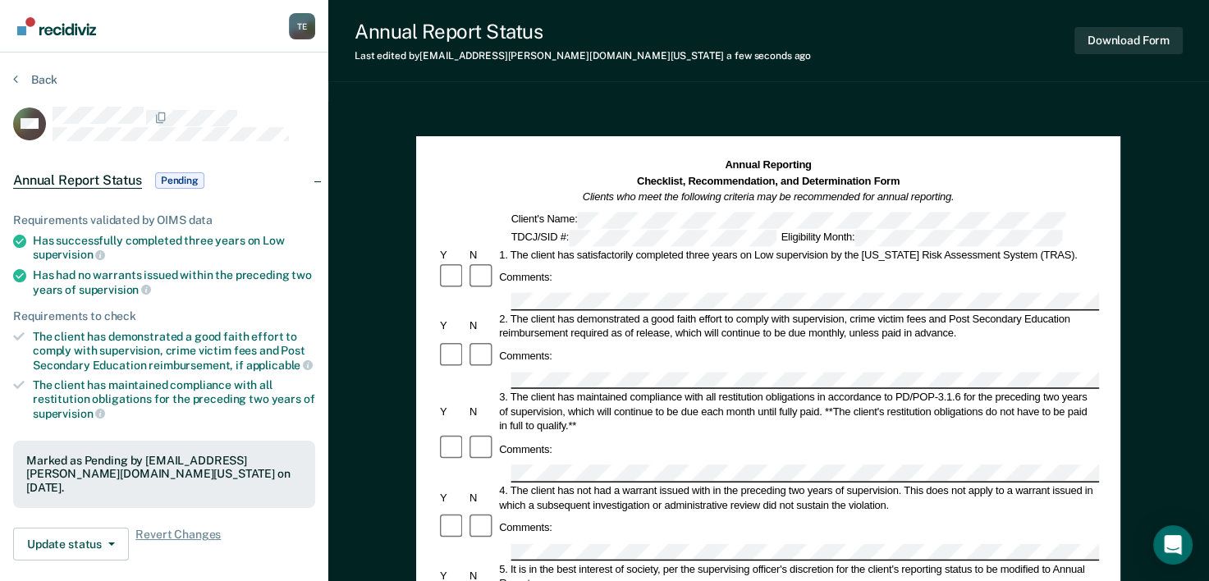
click at [45, 71] on section "Back RW Annual Report Status Pending Requirements validated by OIMS data Has su…" at bounding box center [164, 457] width 328 height 809
click at [52, 81] on button "Back" at bounding box center [35, 79] width 44 height 15
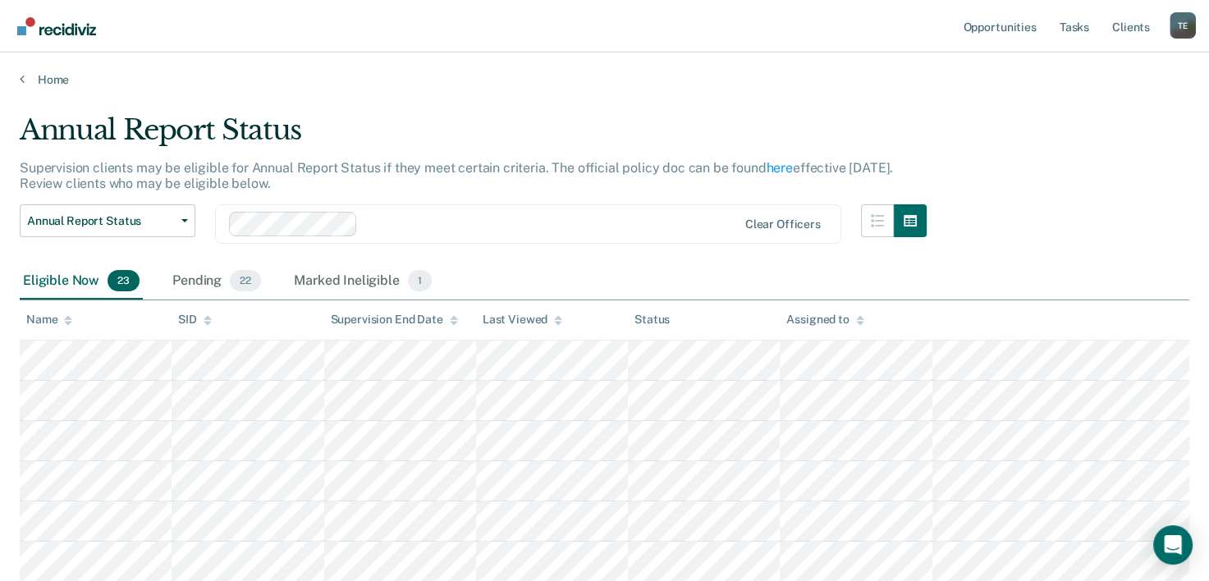
click at [230, 262] on div "Annual Report Status Early Release from Supervision Annual Report Status Clear …" at bounding box center [473, 233] width 907 height 59
click at [230, 278] on span "22" at bounding box center [245, 280] width 31 height 21
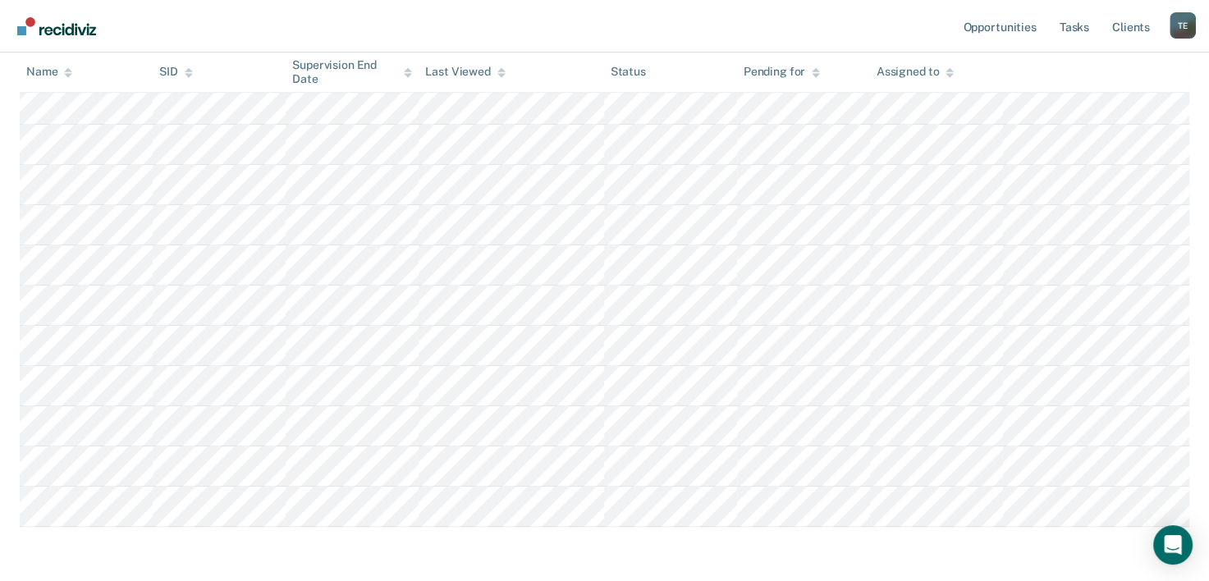
scroll to position [699, 0]
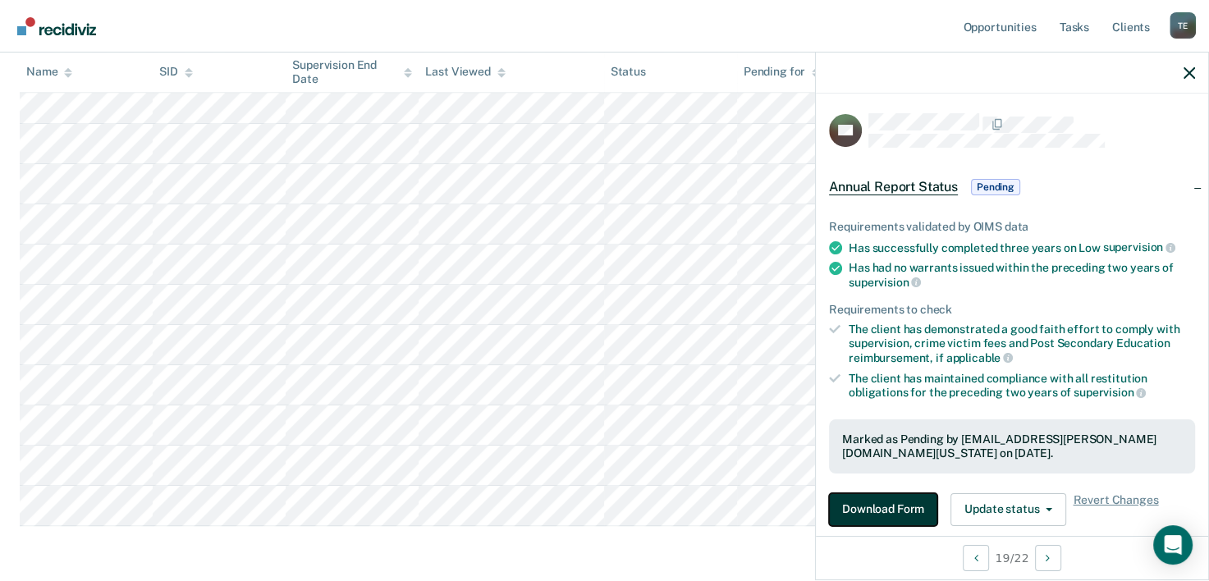
click at [886, 501] on button "Download Form" at bounding box center [883, 509] width 108 height 33
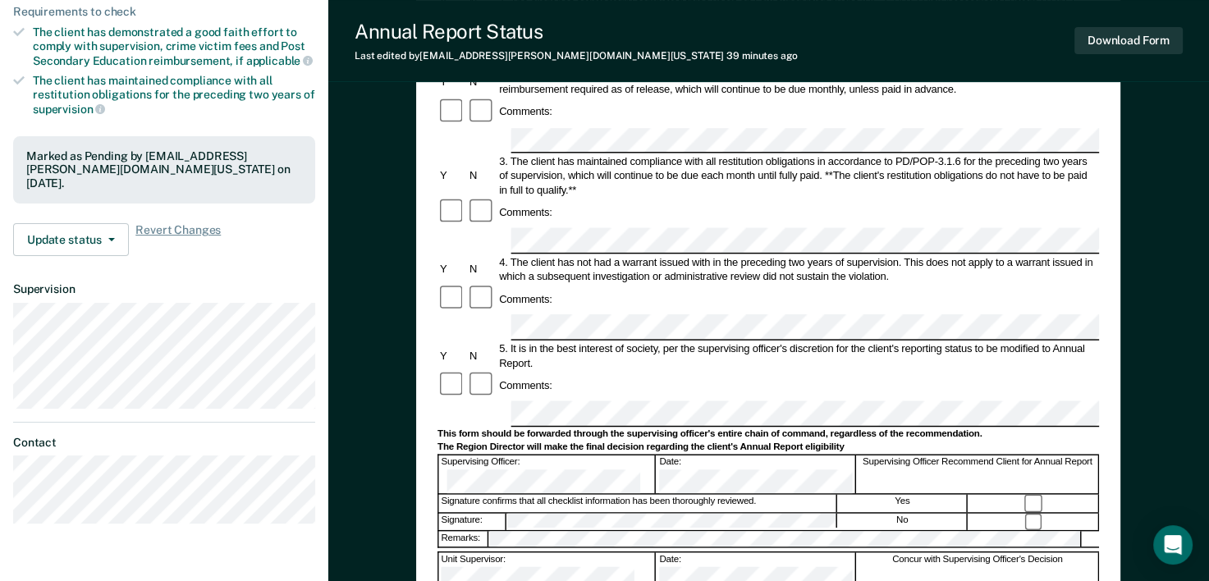
scroll to position [306, 0]
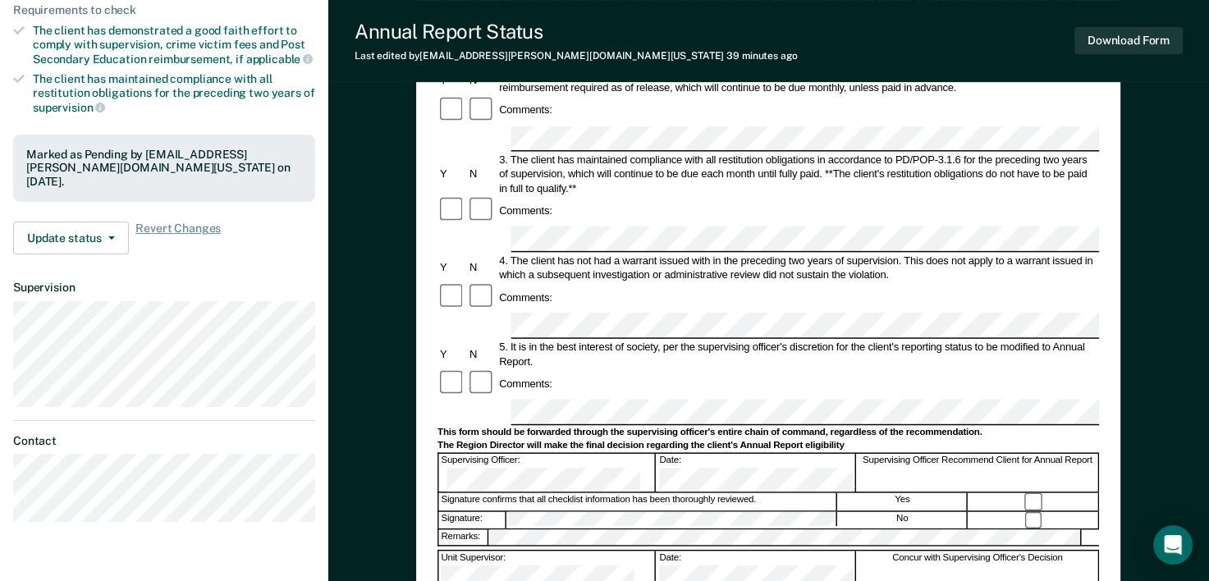
click at [480, 314] on form "Annual Reporting Checklist, Recommendation, and Determination Form Clients who …" at bounding box center [769, 398] width 662 height 1094
click at [1139, 39] on button "Download Form" at bounding box center [1129, 40] width 108 height 27
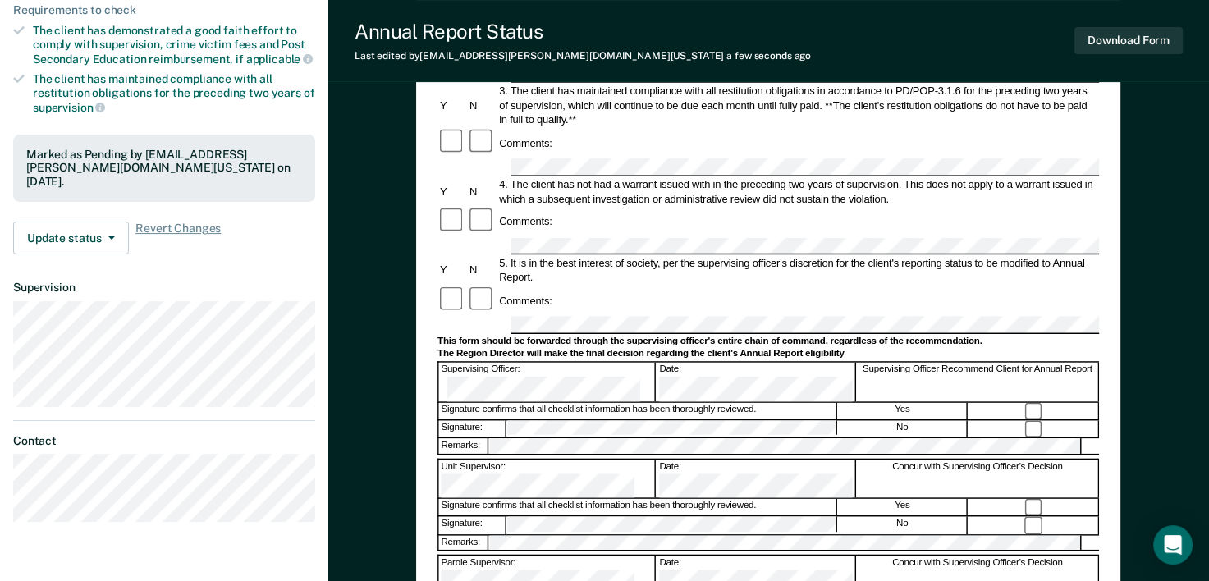
scroll to position [0, 0]
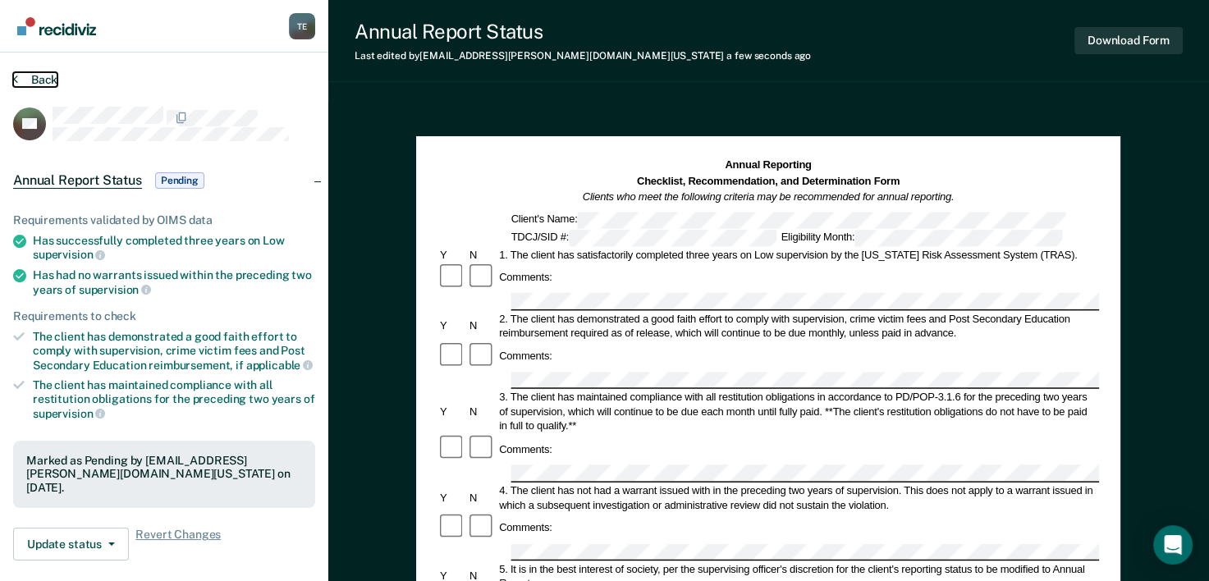
click at [46, 76] on button "Back" at bounding box center [35, 79] width 44 height 15
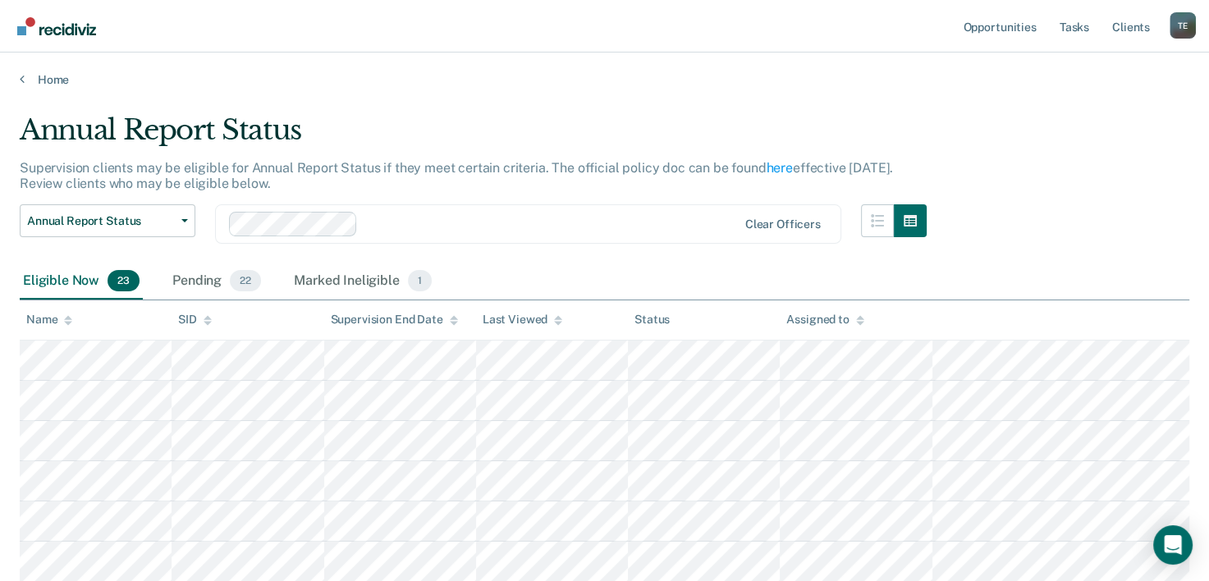
scroll to position [699, 0]
click at [228, 287] on div "Pending 22" at bounding box center [216, 282] width 95 height 36
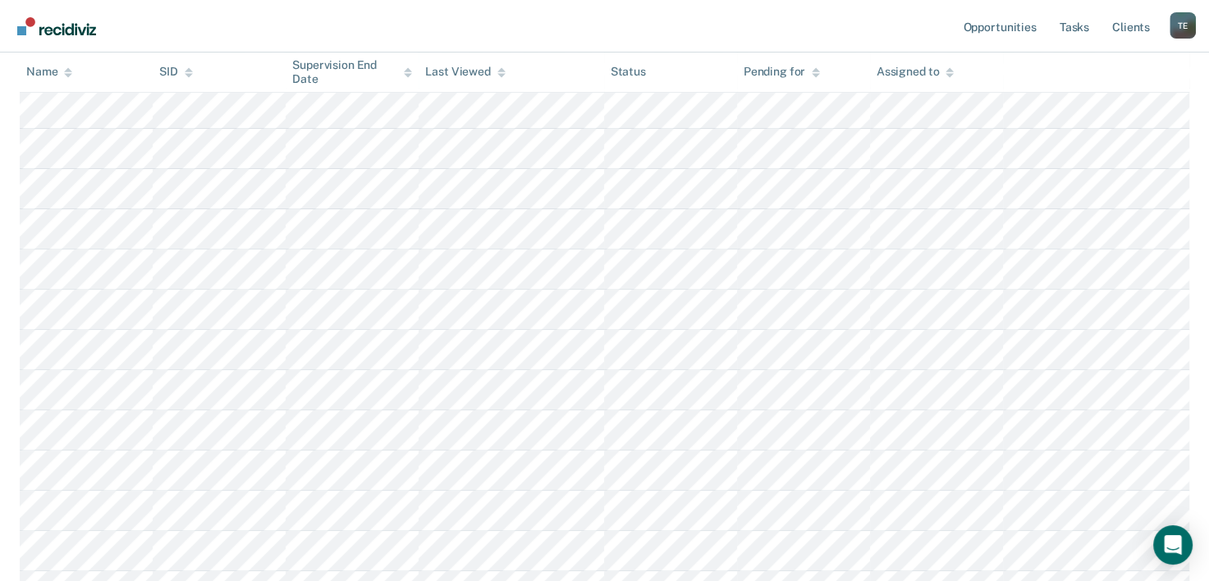
scroll to position [761, 0]
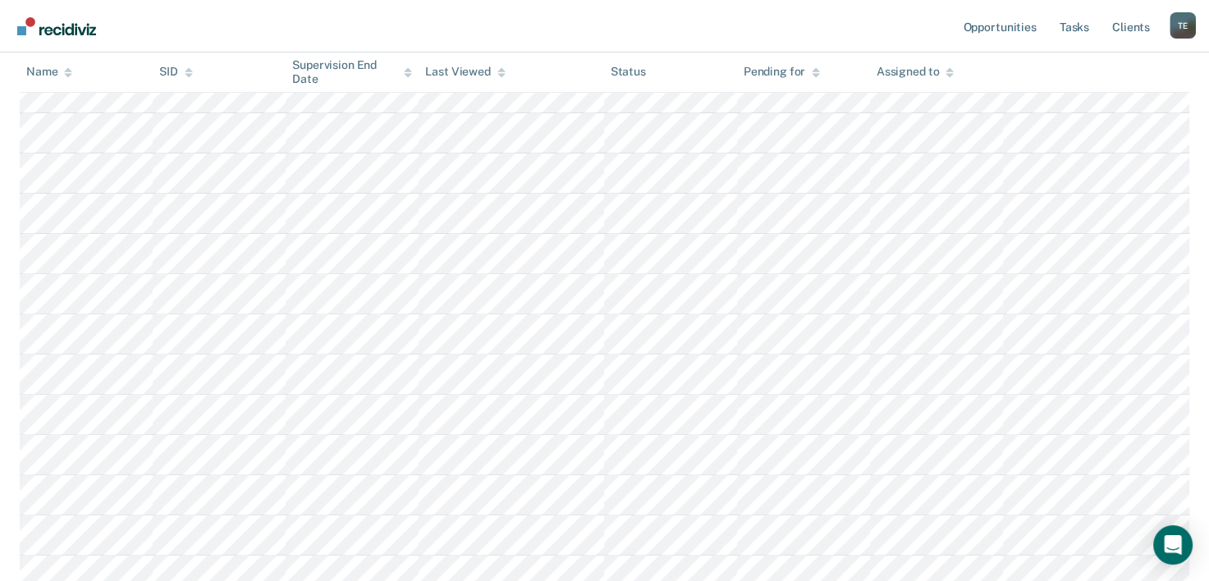
scroll to position [0, 0]
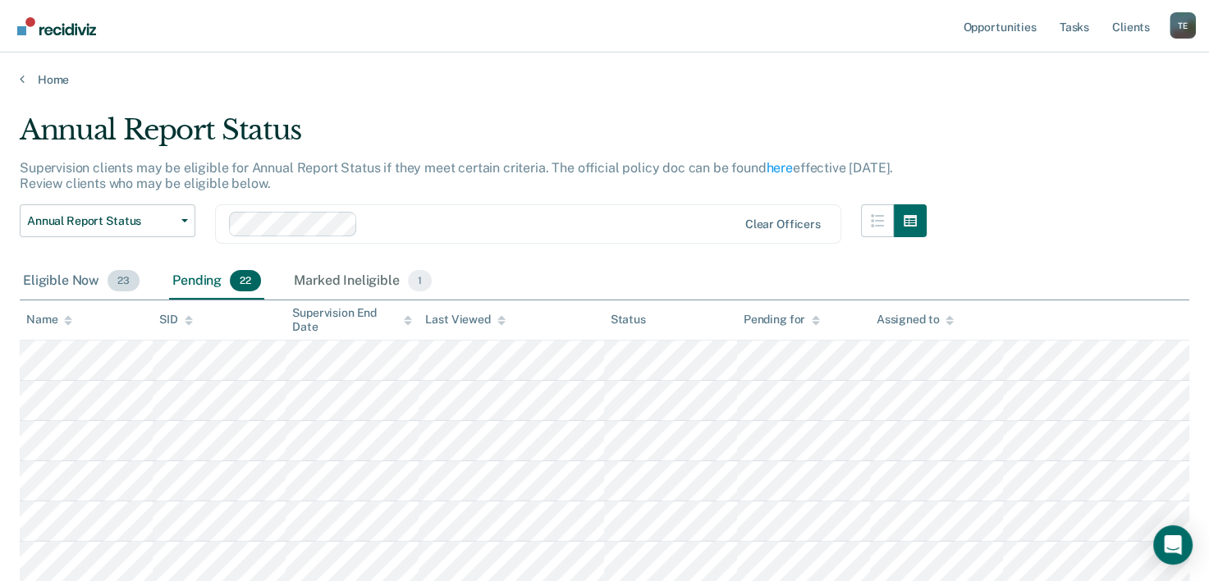
click at [68, 275] on div "Eligible Now 23" at bounding box center [81, 282] width 123 height 36
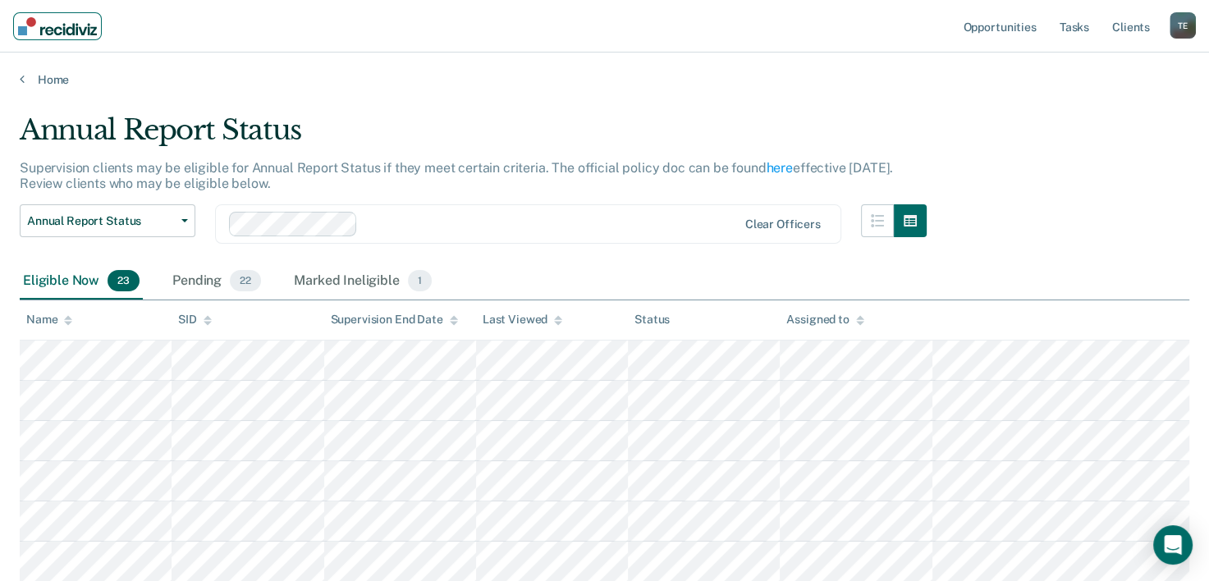
click at [53, 30] on img "Main navigation" at bounding box center [57, 26] width 79 height 18
